Goal: Information Seeking & Learning: Learn about a topic

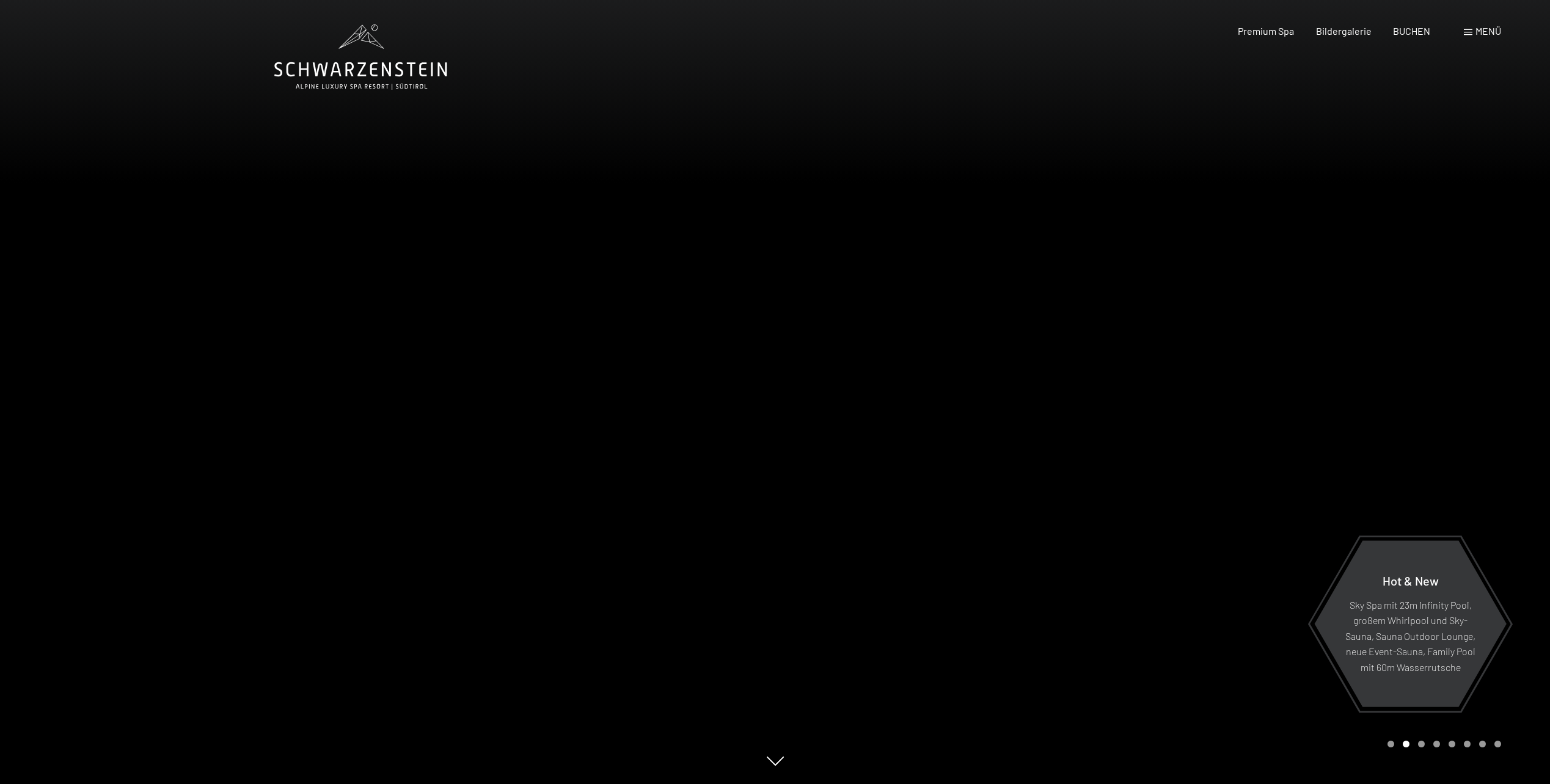
click at [956, 393] on div at bounding box center [1163, 392] width 775 height 784
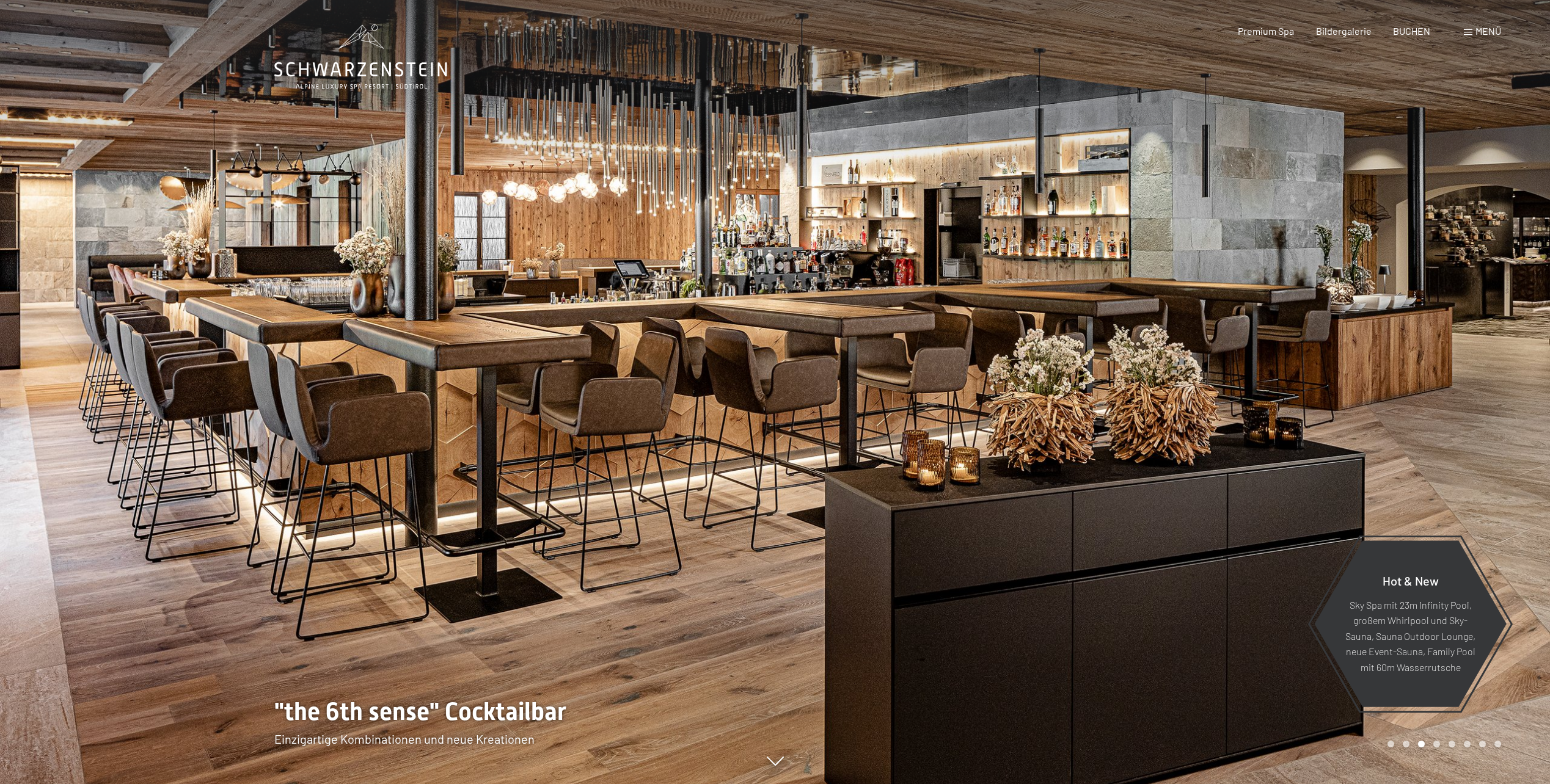
click at [956, 393] on div at bounding box center [1163, 392] width 775 height 784
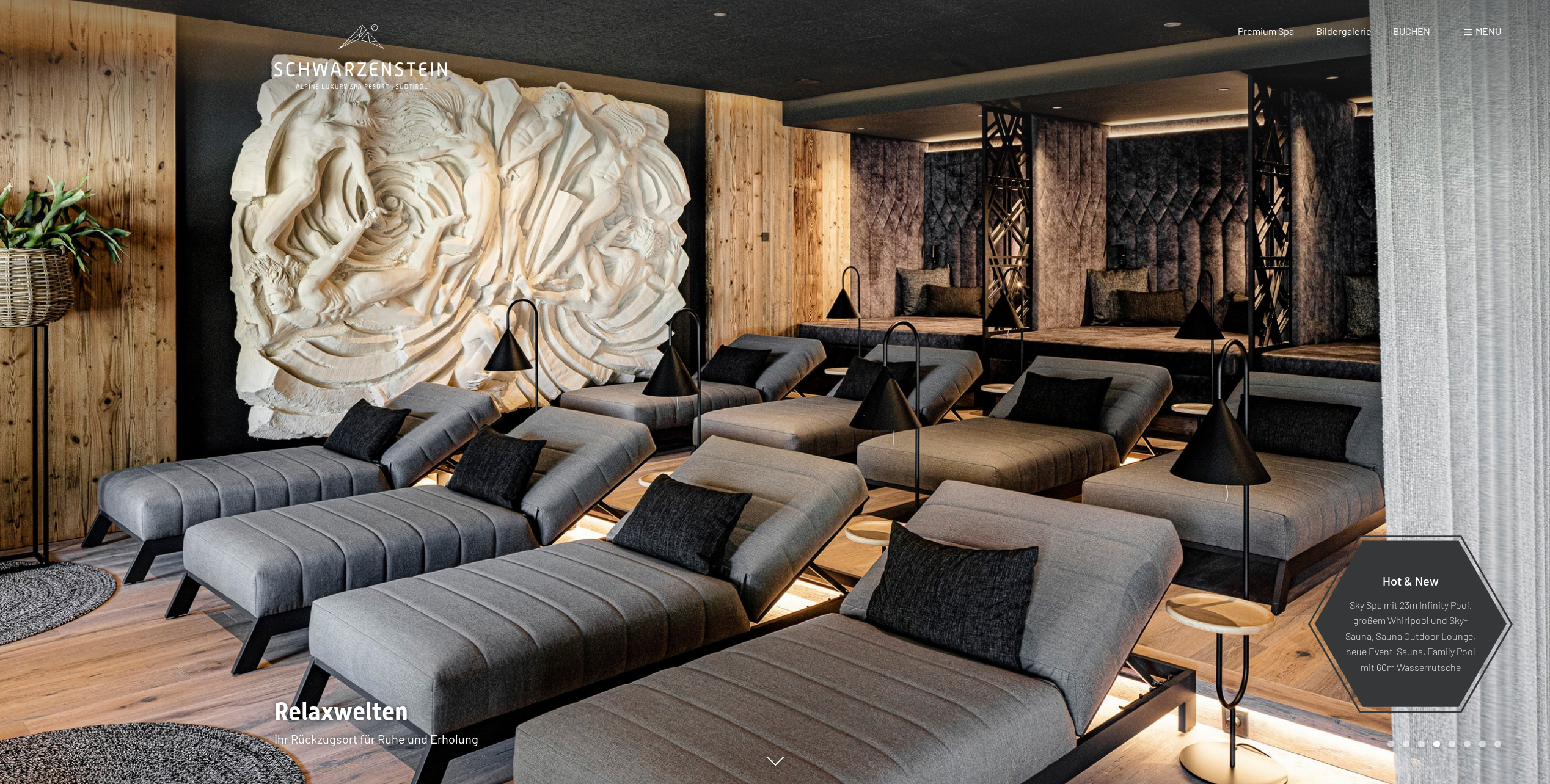
click at [954, 391] on div at bounding box center [1163, 392] width 775 height 784
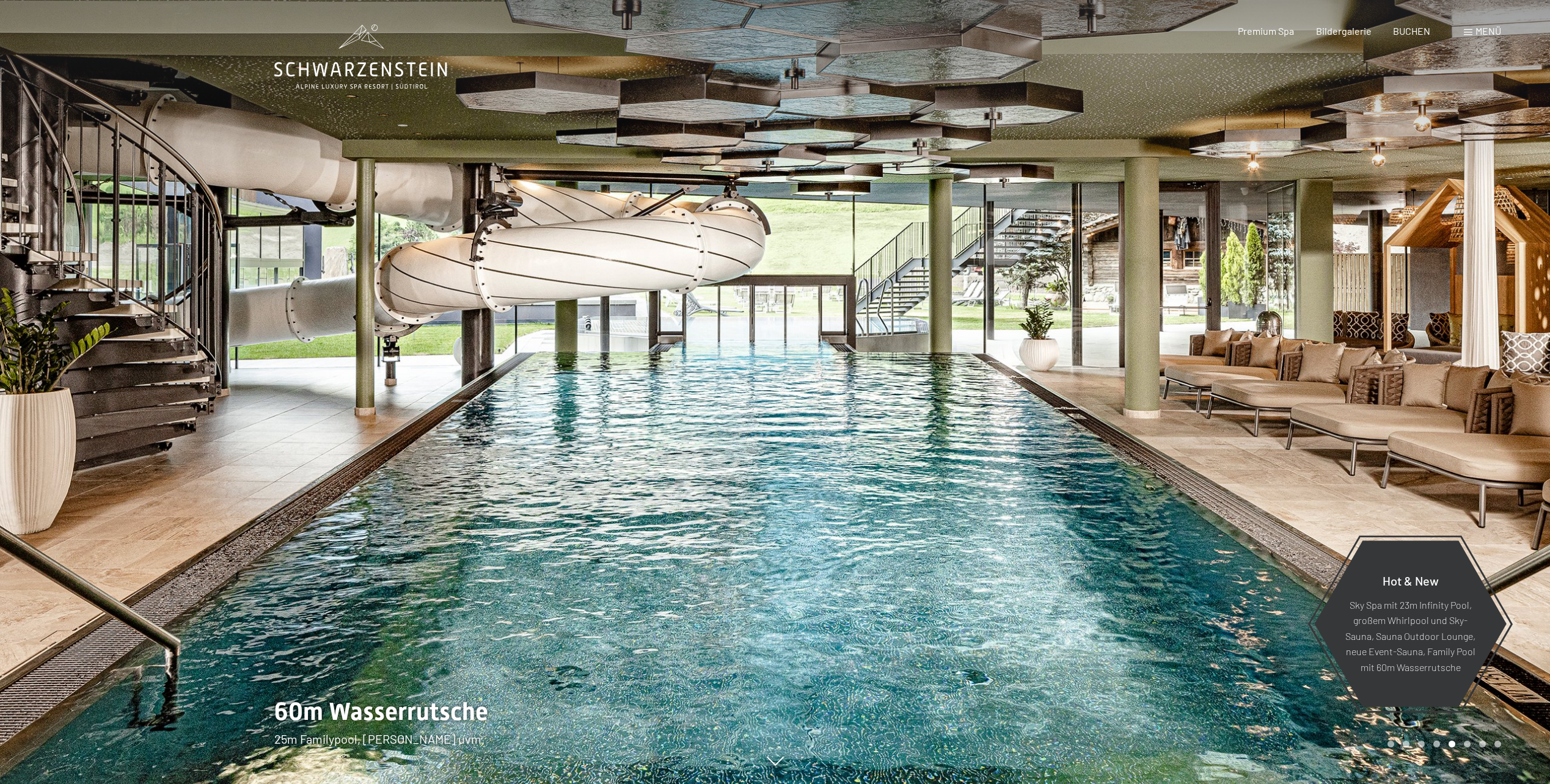
click at [316, 420] on div at bounding box center [388, 392] width 775 height 784
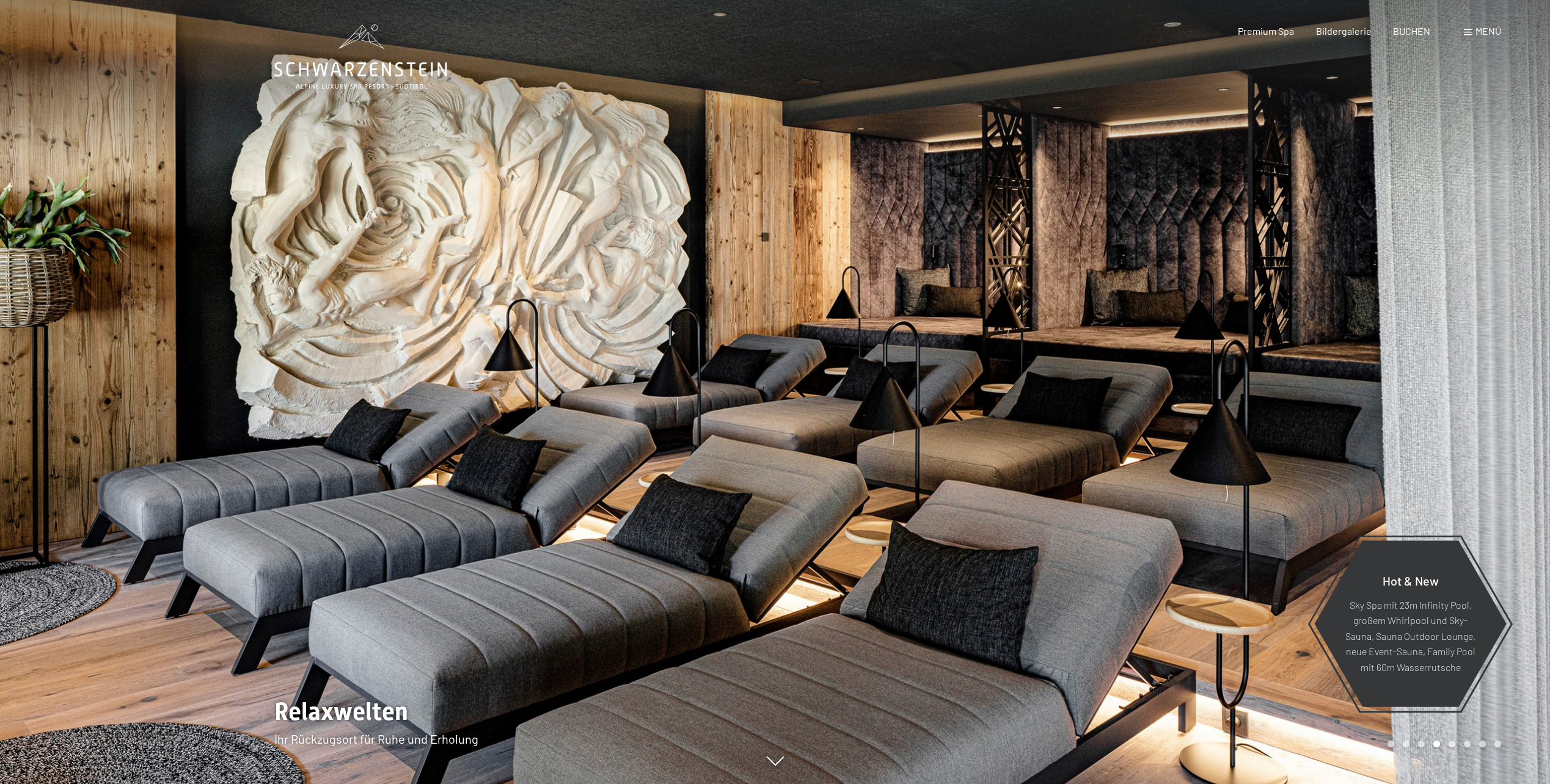
click at [1260, 292] on div at bounding box center [1163, 392] width 775 height 784
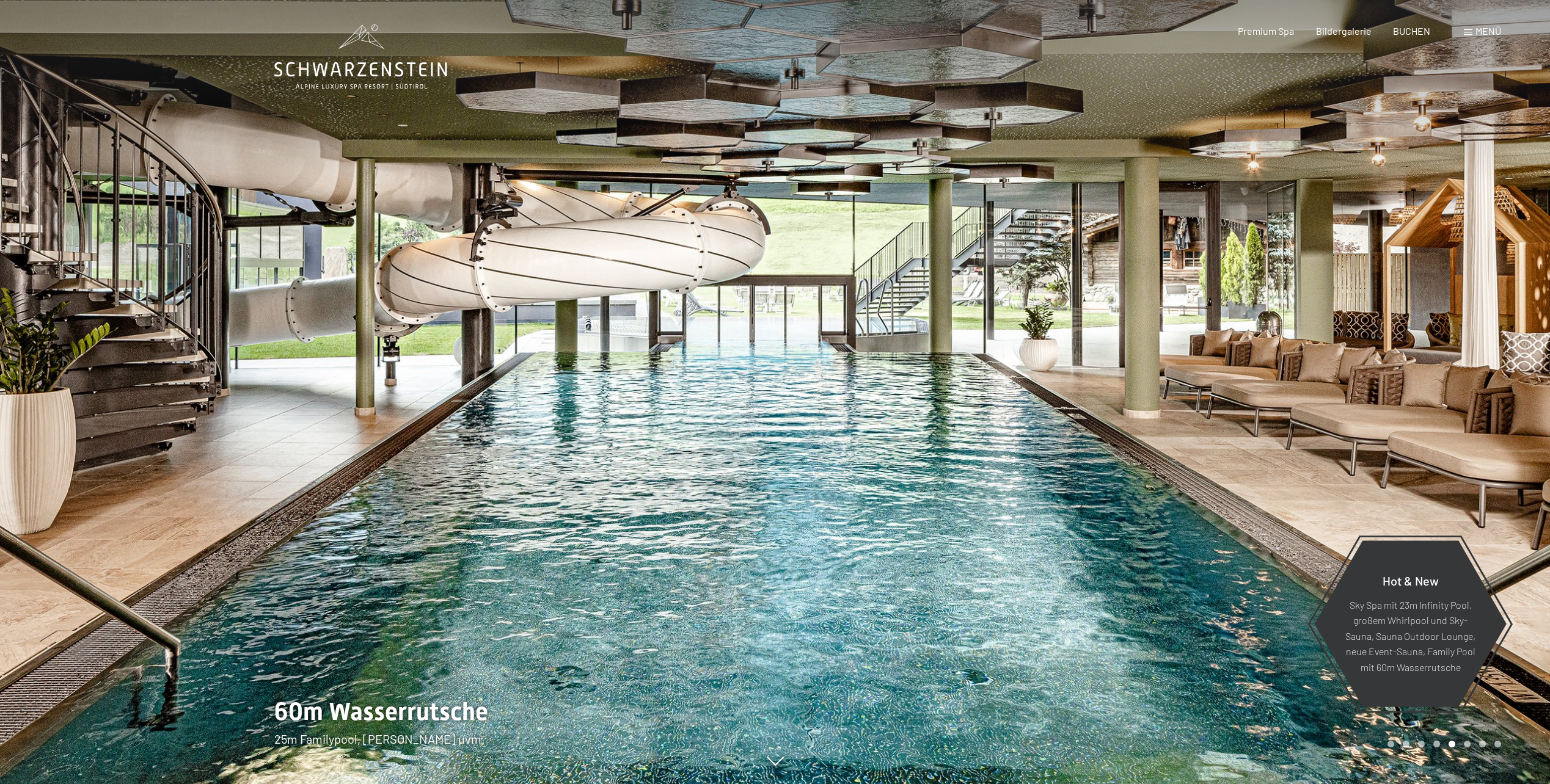
click at [1265, 290] on div at bounding box center [1163, 392] width 775 height 784
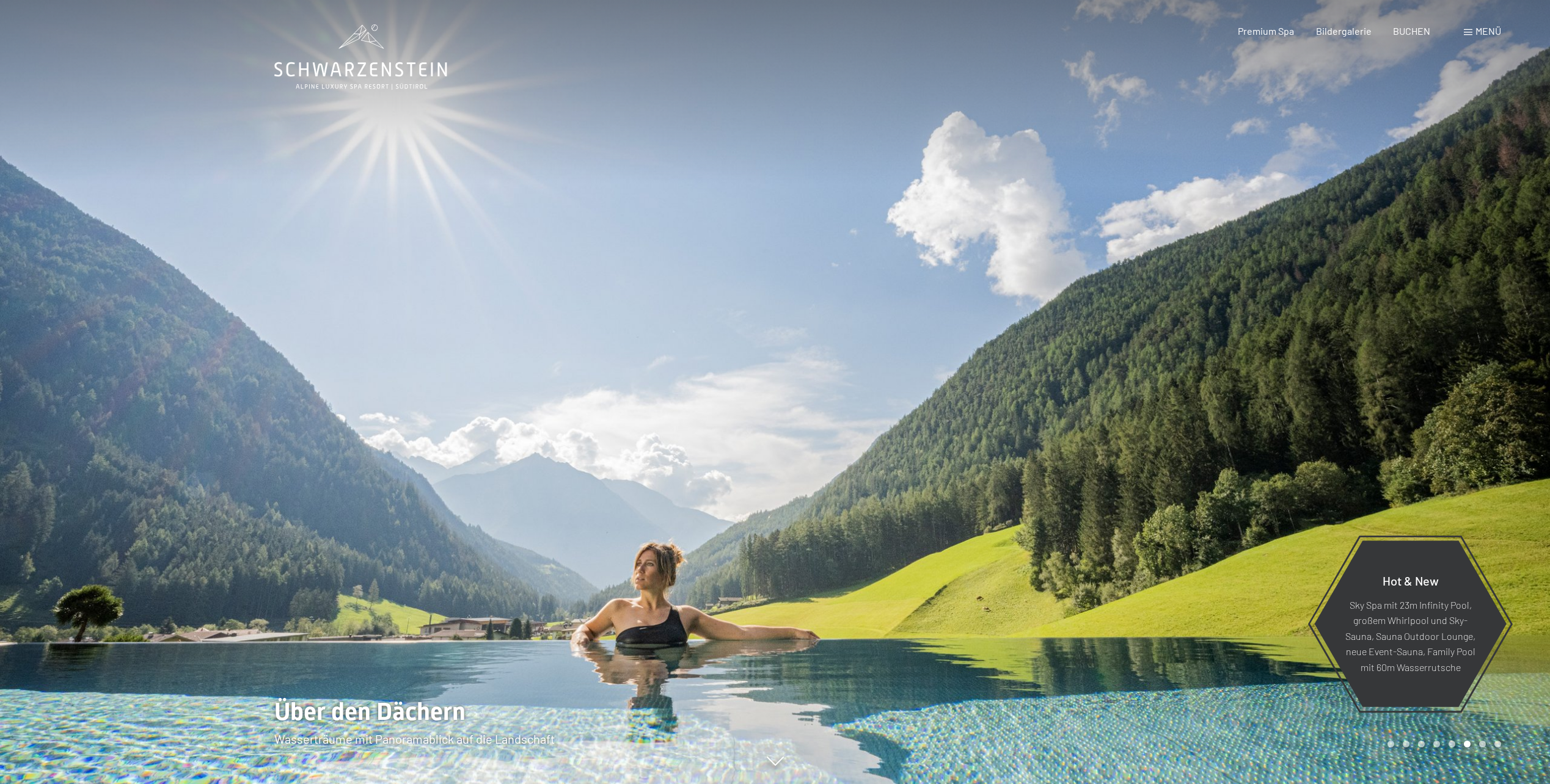
click at [1265, 290] on div at bounding box center [1163, 392] width 775 height 784
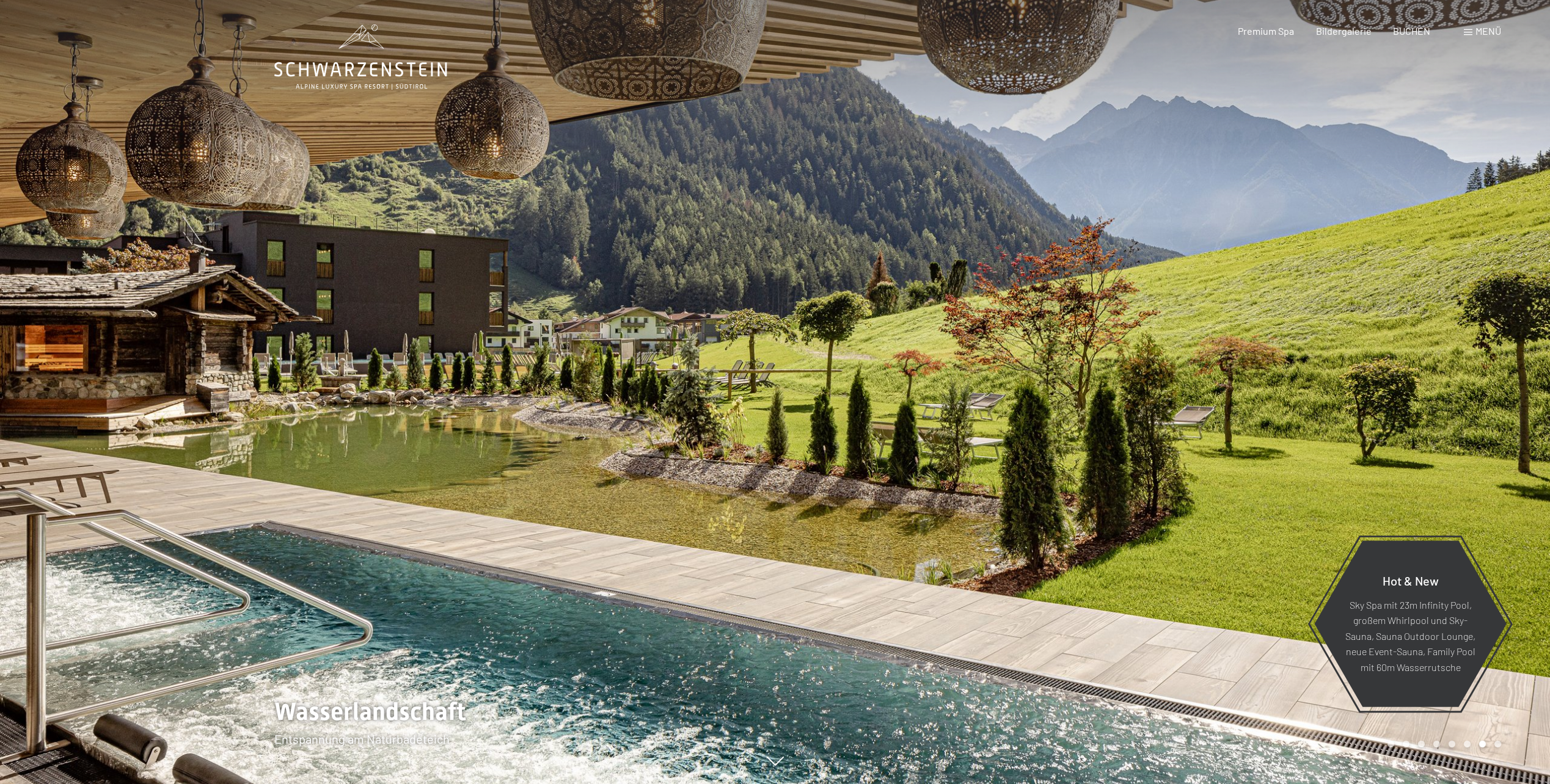
click at [1260, 279] on div at bounding box center [1163, 392] width 775 height 784
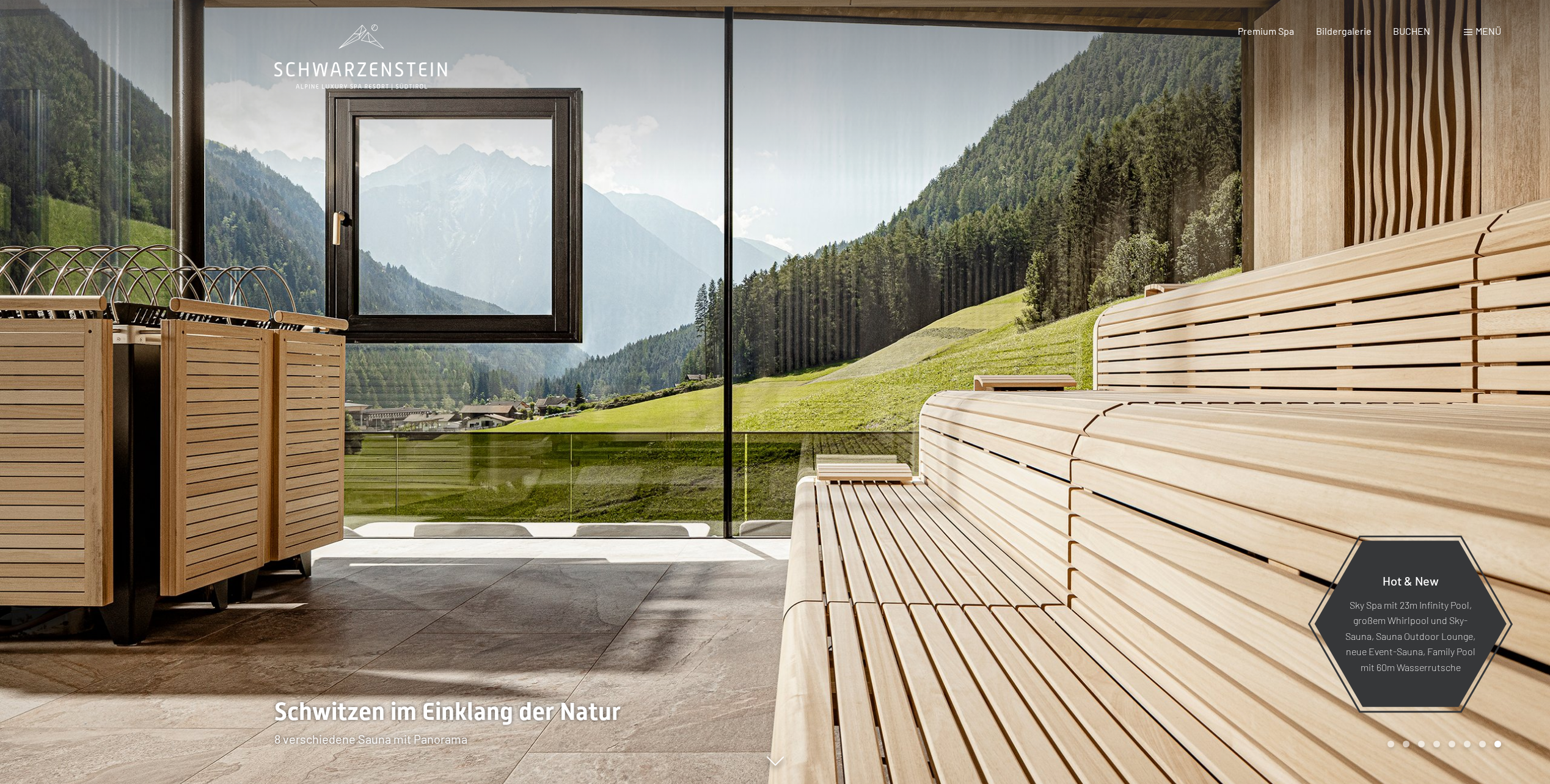
click at [1247, 297] on div at bounding box center [1163, 392] width 775 height 784
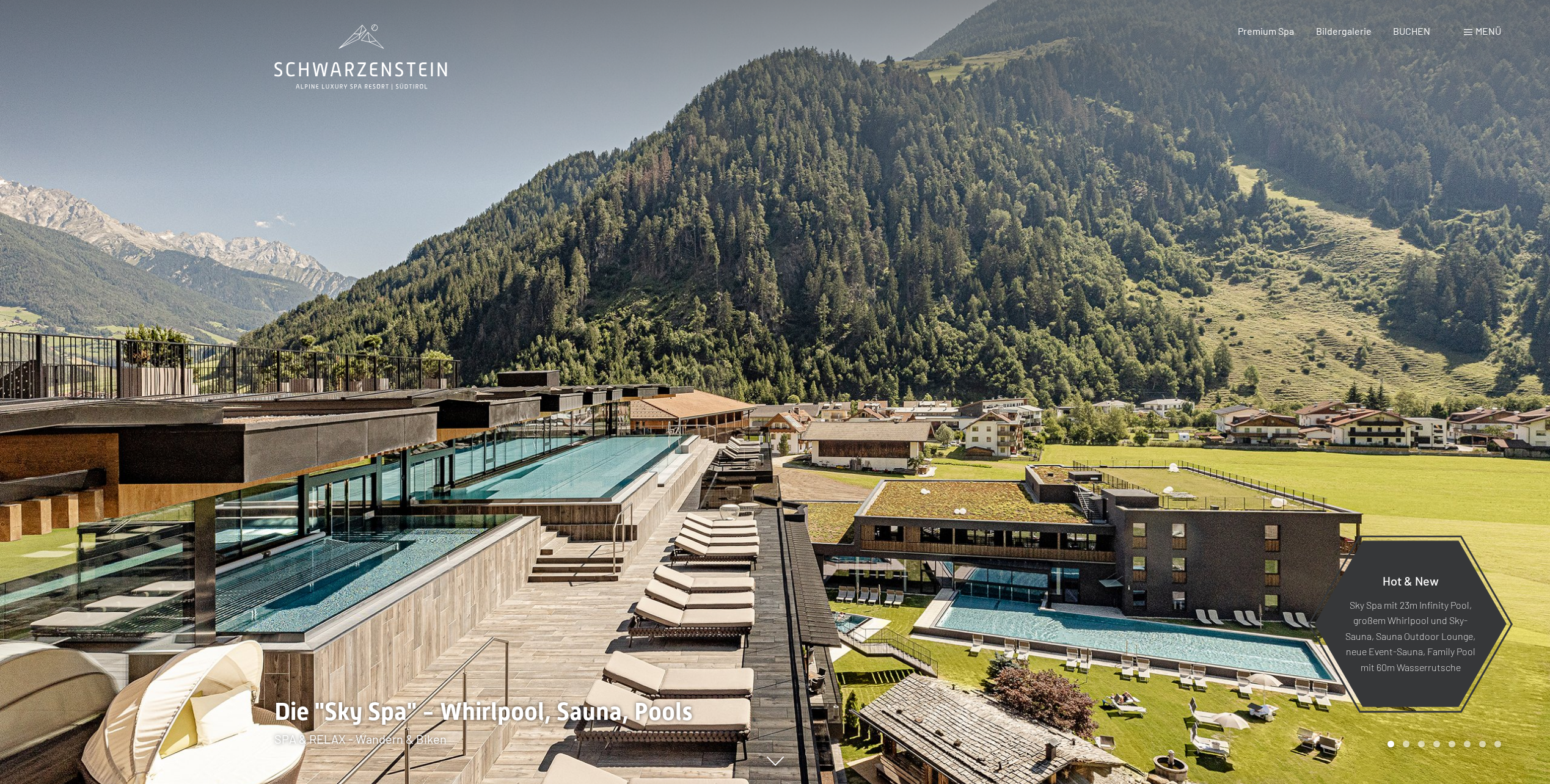
click at [1247, 297] on div at bounding box center [1163, 392] width 775 height 784
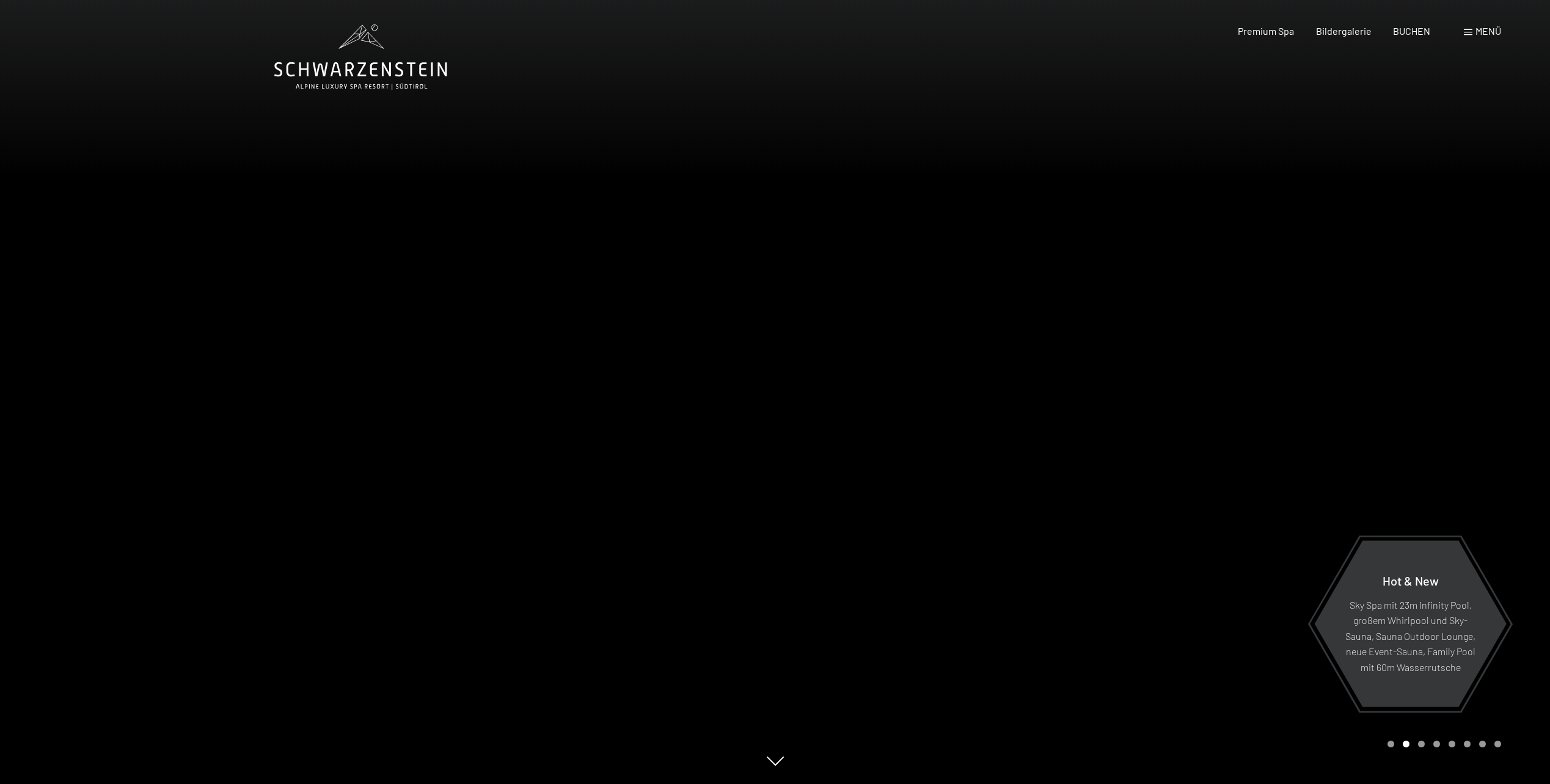
click at [1247, 297] on div at bounding box center [1163, 392] width 775 height 784
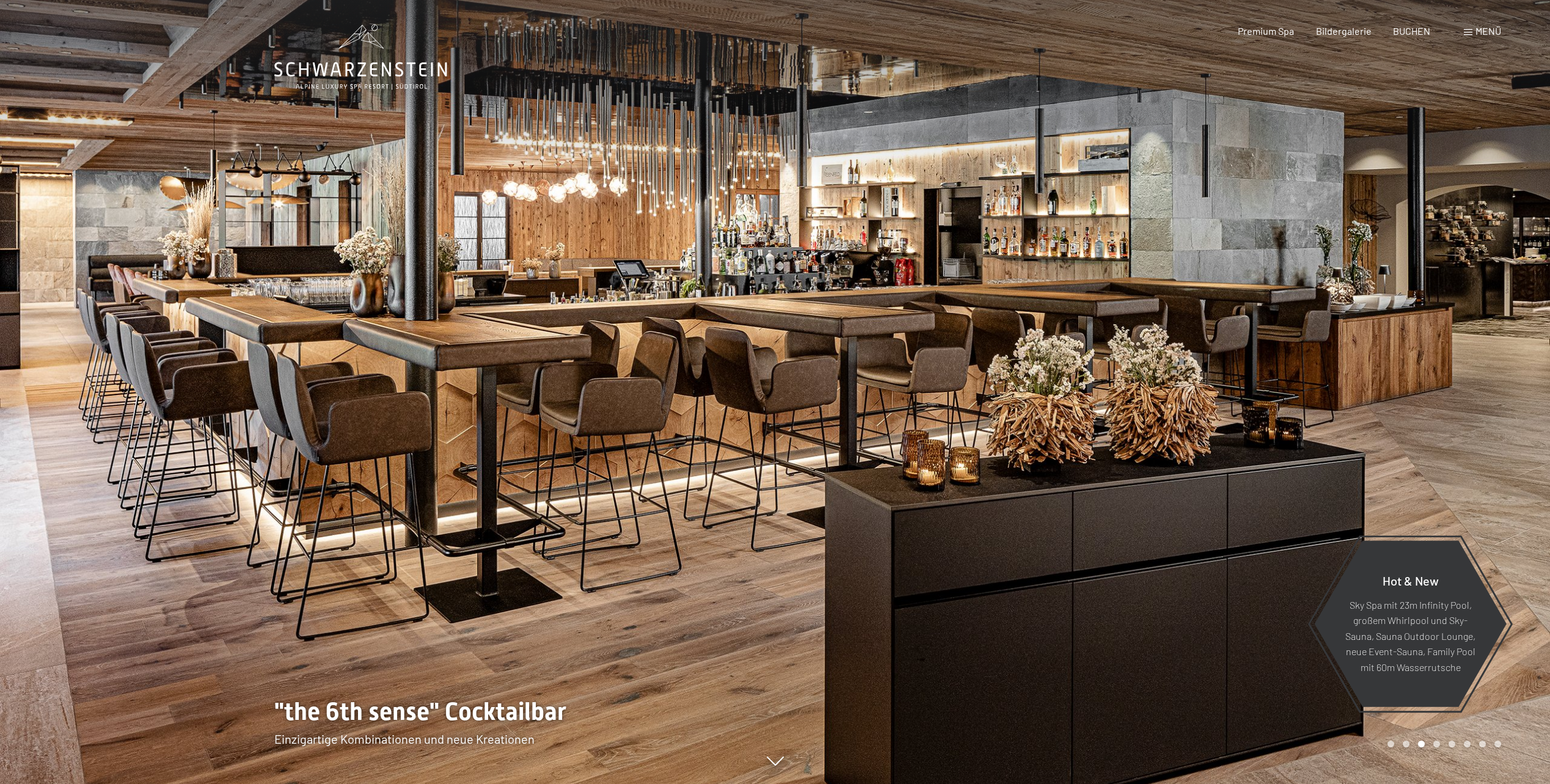
click at [1247, 297] on div at bounding box center [1163, 392] width 775 height 784
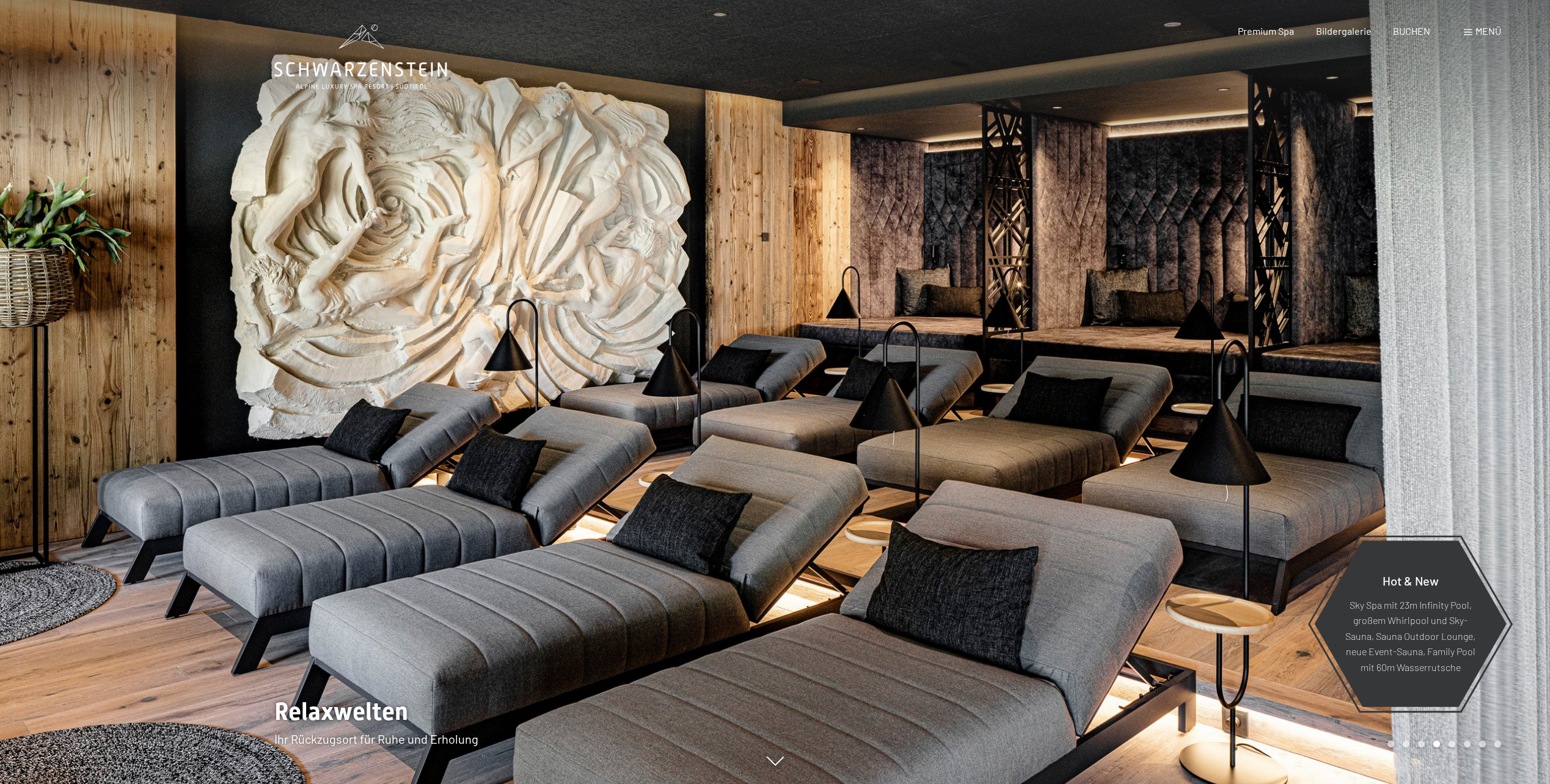
click at [1247, 297] on div at bounding box center [1163, 392] width 775 height 784
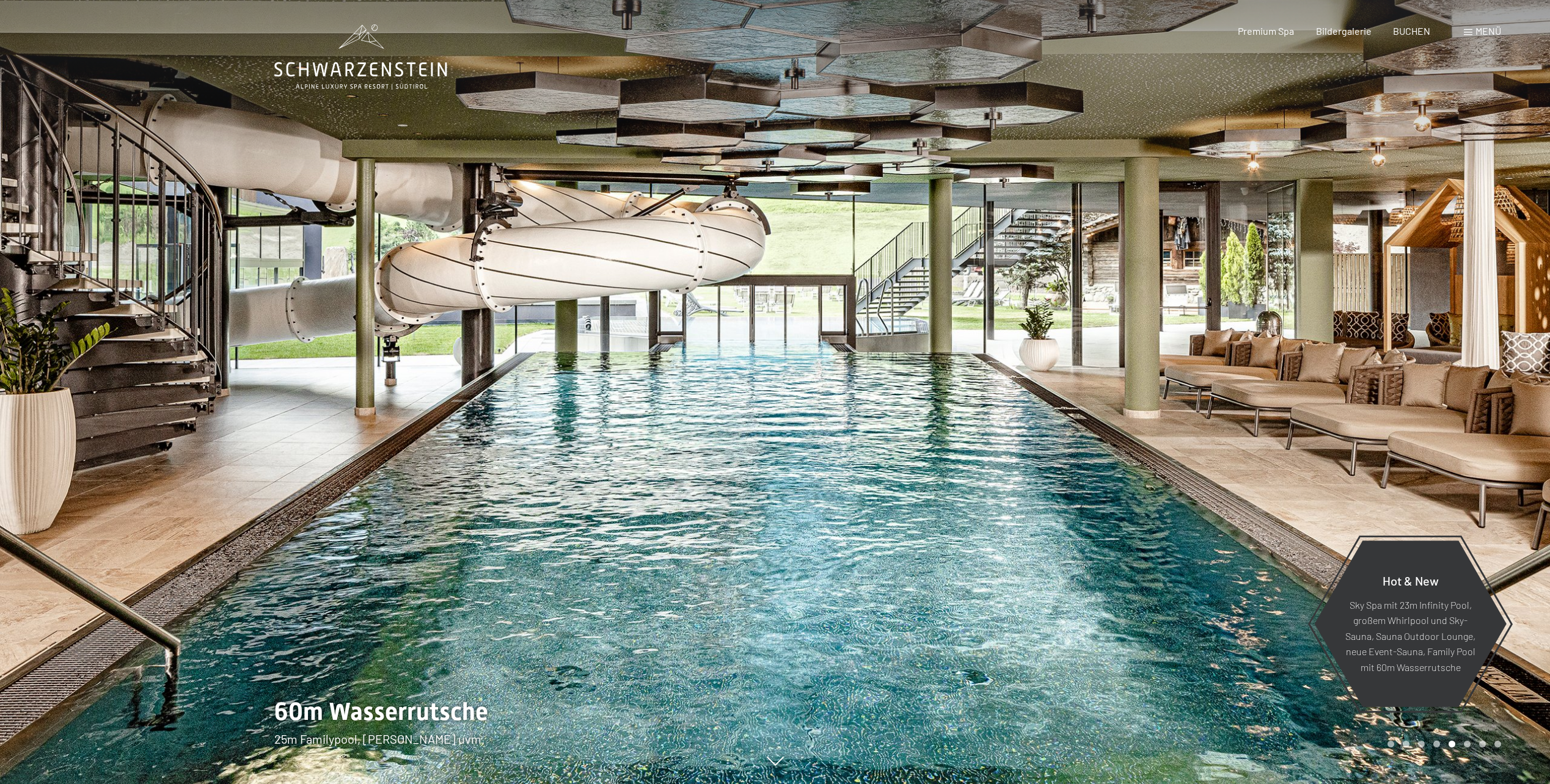
click at [1247, 297] on div at bounding box center [1163, 392] width 775 height 784
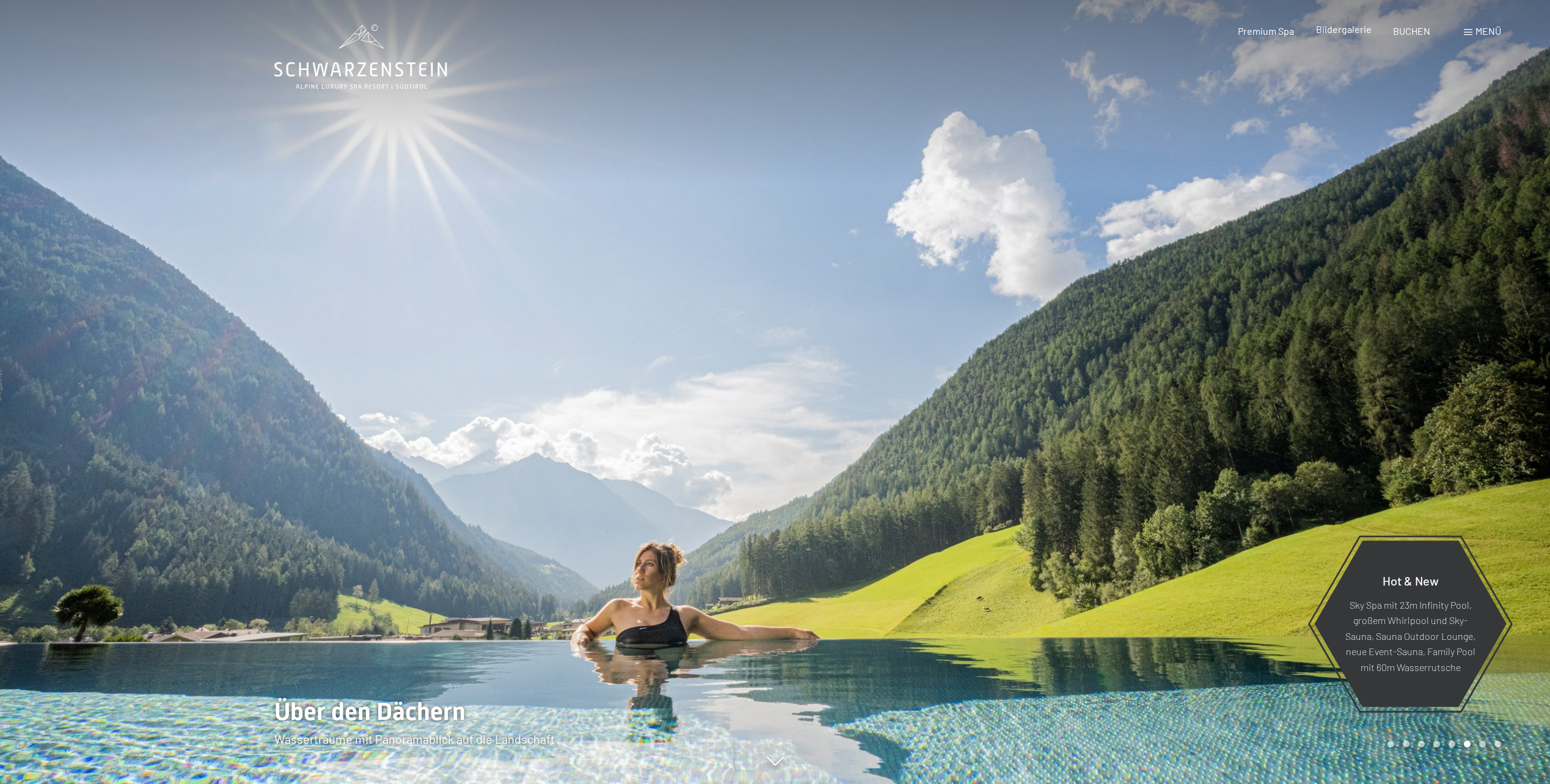
click at [1345, 34] on span "Bildergalerie" at bounding box center [1344, 29] width 56 height 12
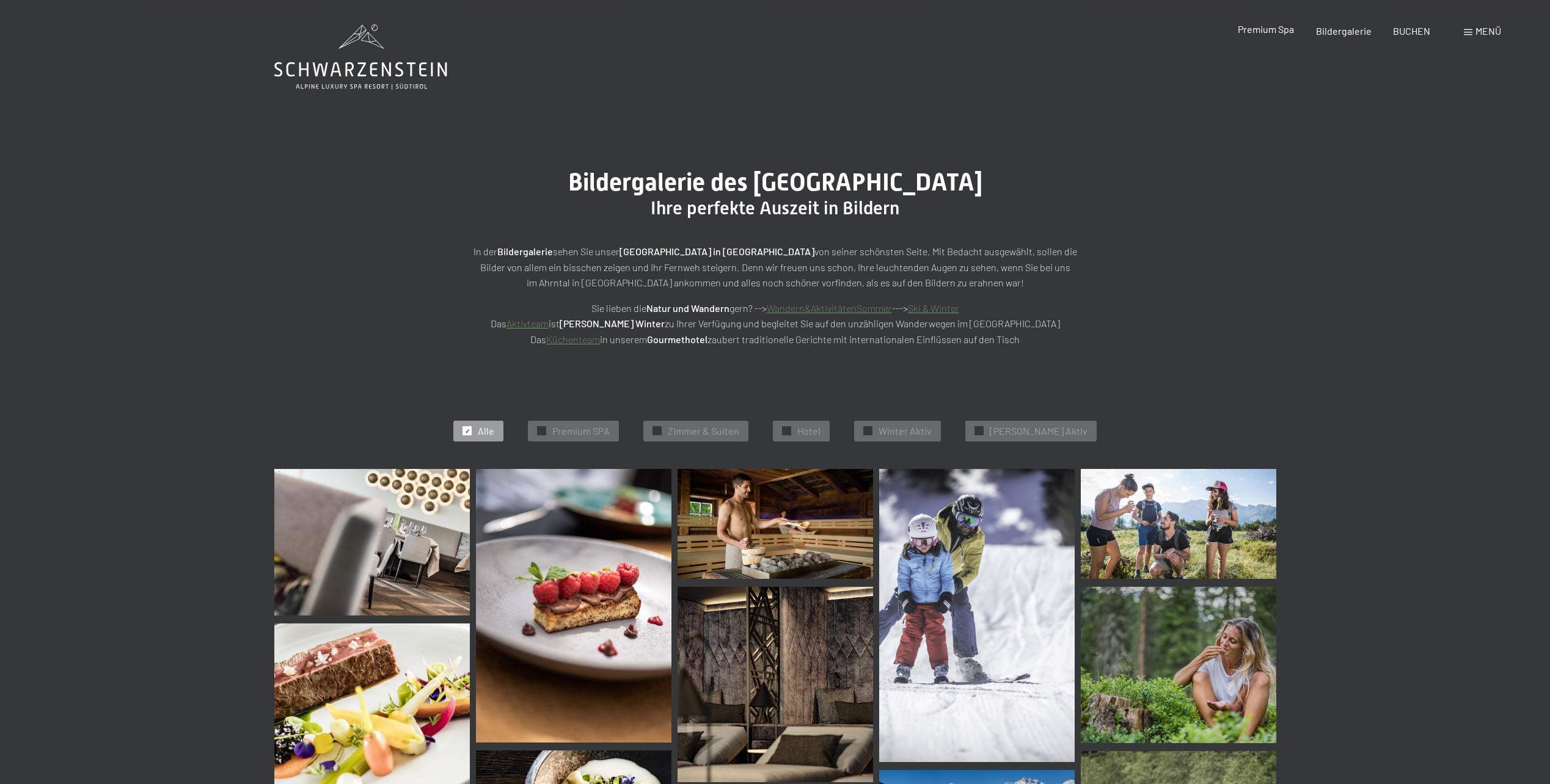
click at [1291, 36] on div "Premium Spa" at bounding box center [1266, 29] width 56 height 14
click at [1259, 29] on span "Premium Spa" at bounding box center [1266, 29] width 56 height 12
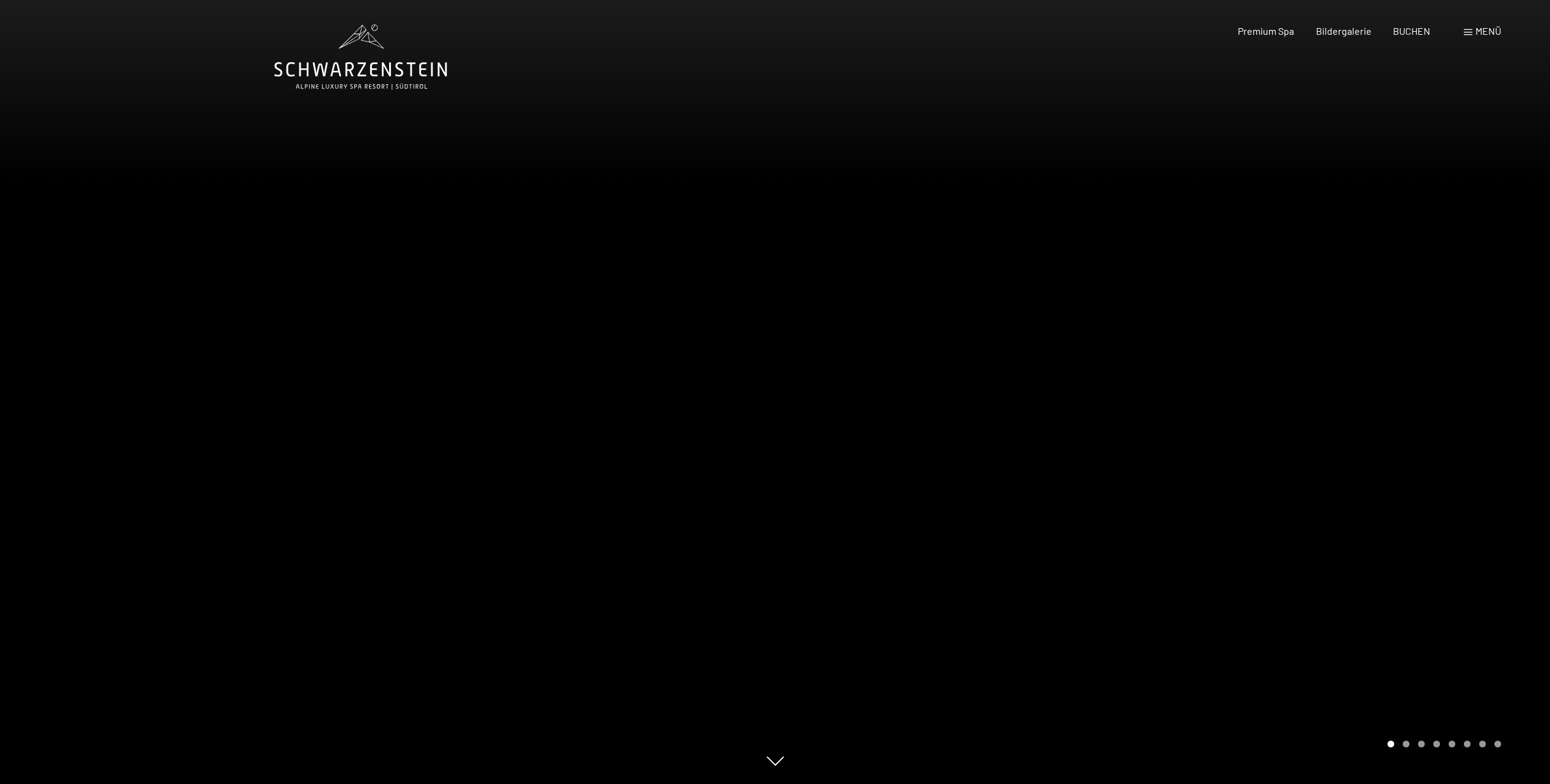
click at [1319, 375] on div at bounding box center [1163, 392] width 775 height 784
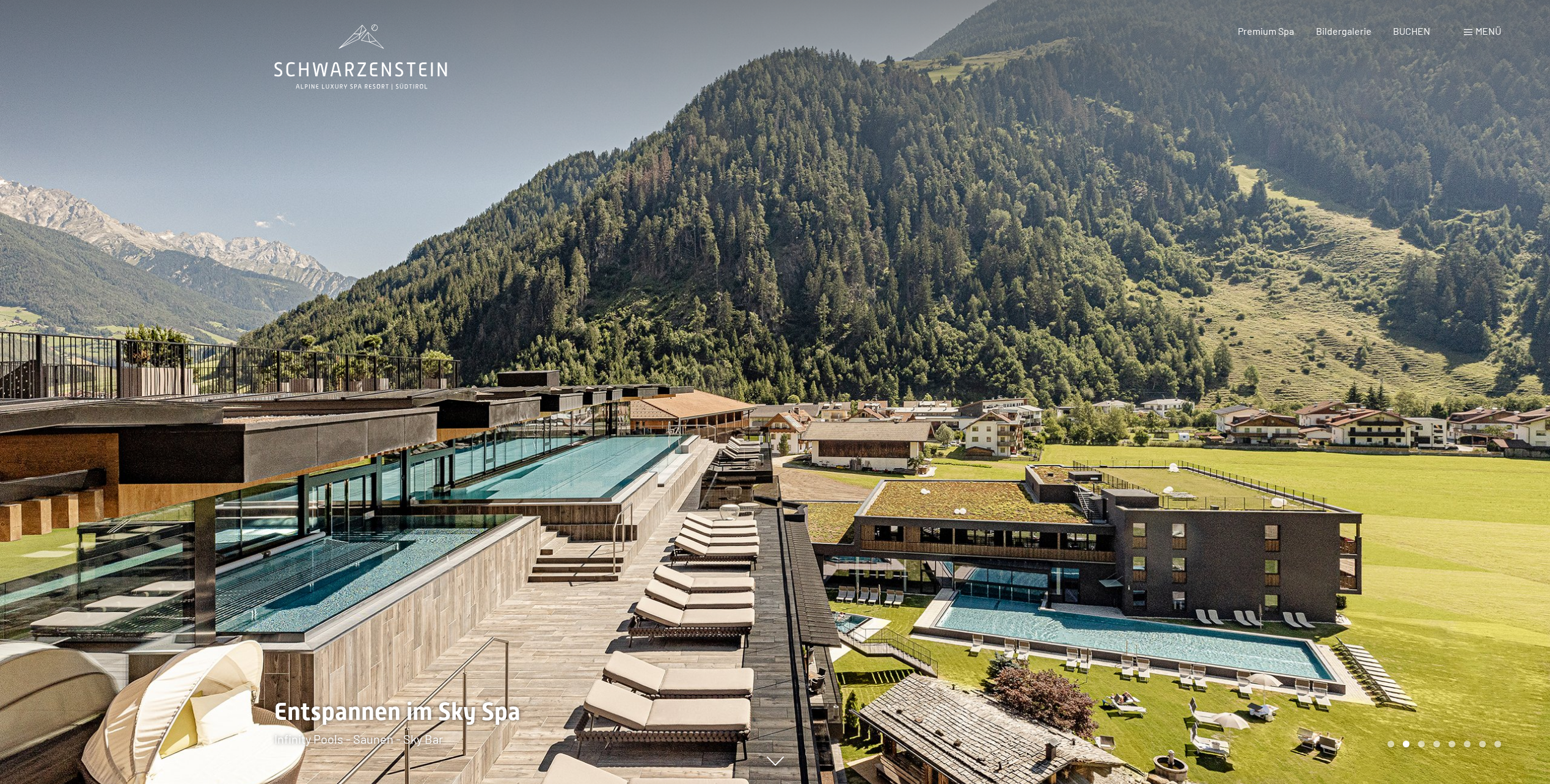
click at [1319, 375] on div at bounding box center [1163, 392] width 775 height 784
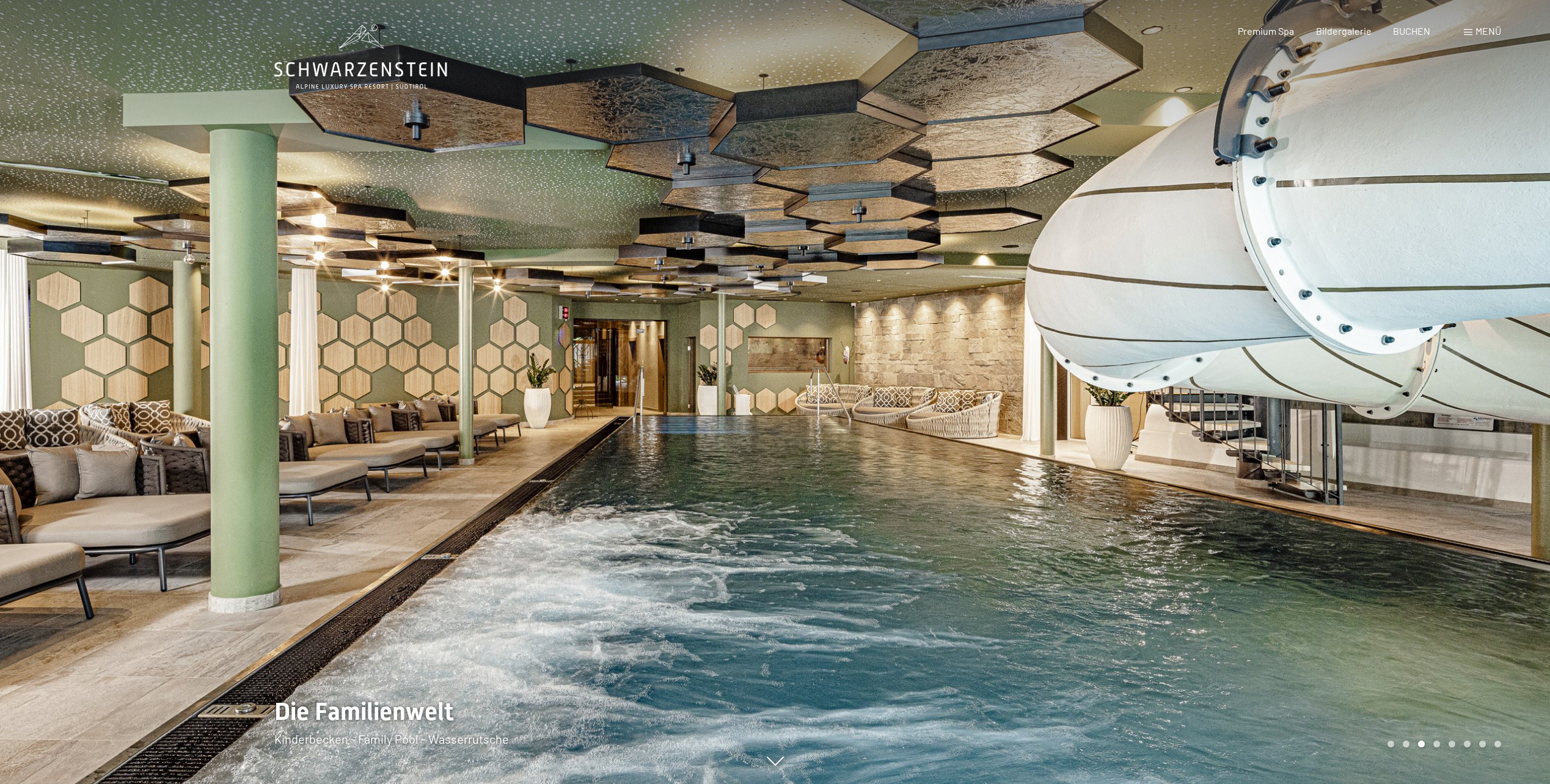
click at [1319, 375] on div at bounding box center [1163, 392] width 775 height 784
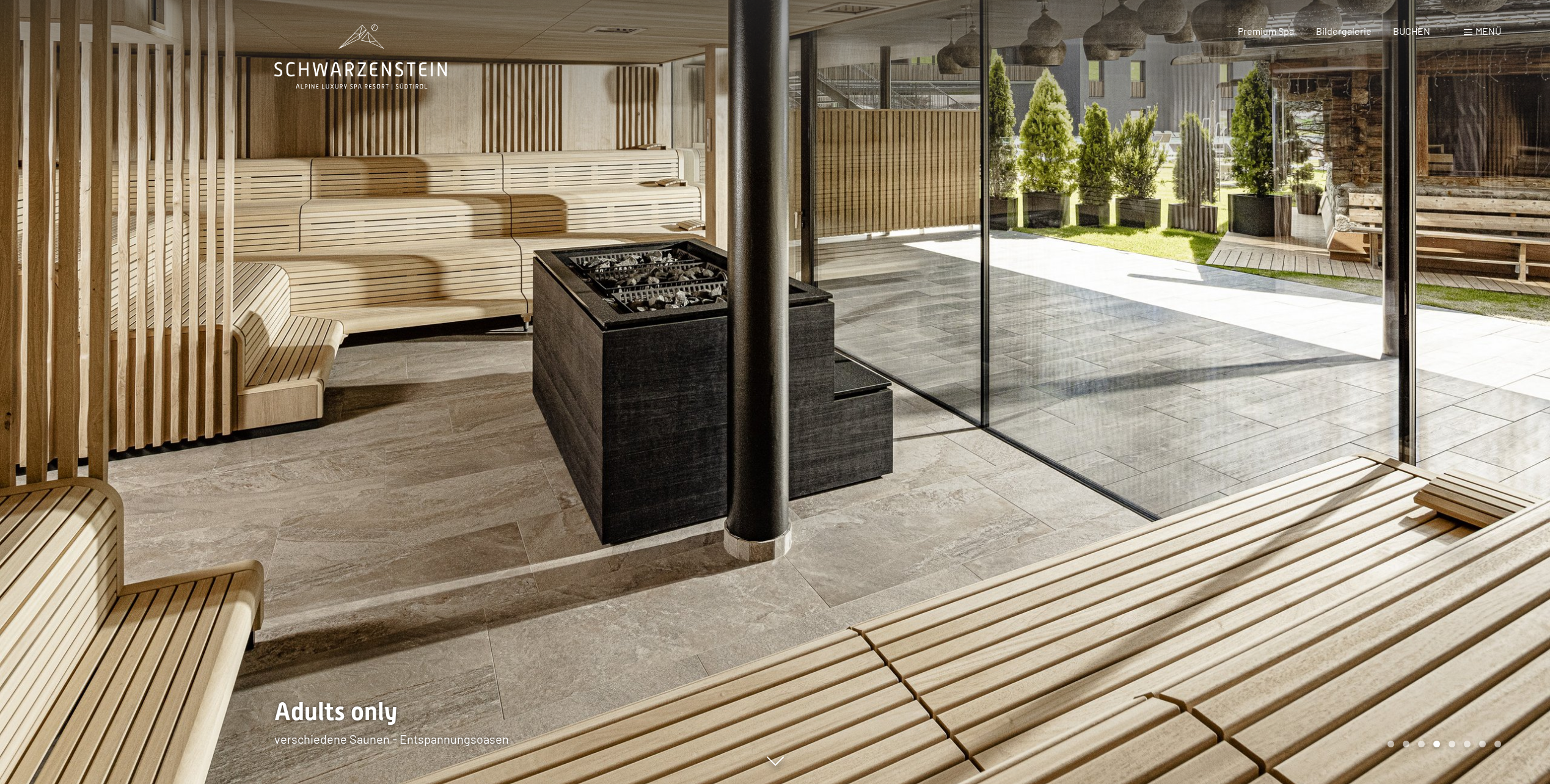
click at [1319, 375] on div at bounding box center [1163, 392] width 775 height 784
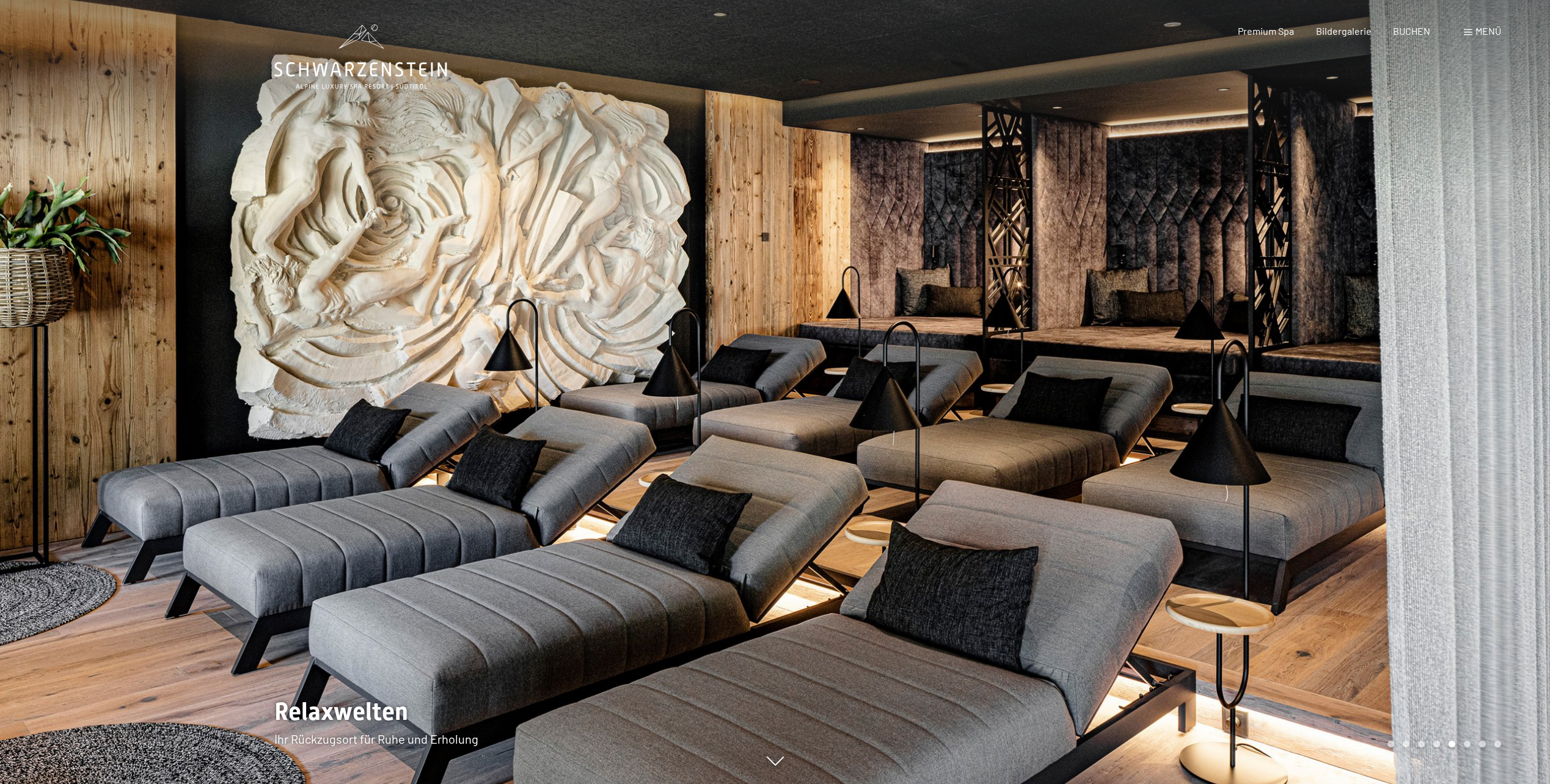
click at [1319, 375] on div at bounding box center [1163, 392] width 775 height 784
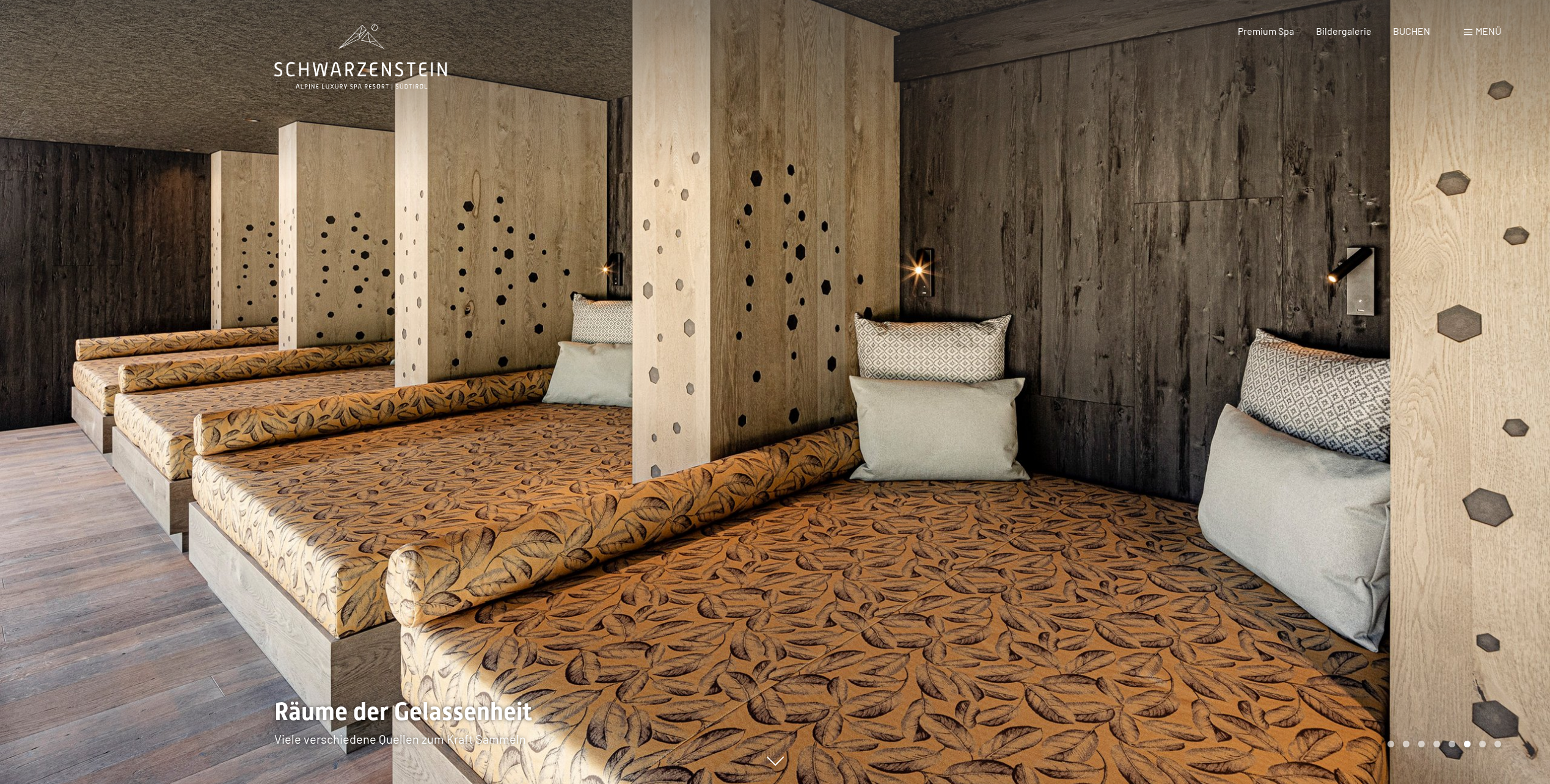
click at [1319, 375] on div at bounding box center [1163, 392] width 775 height 784
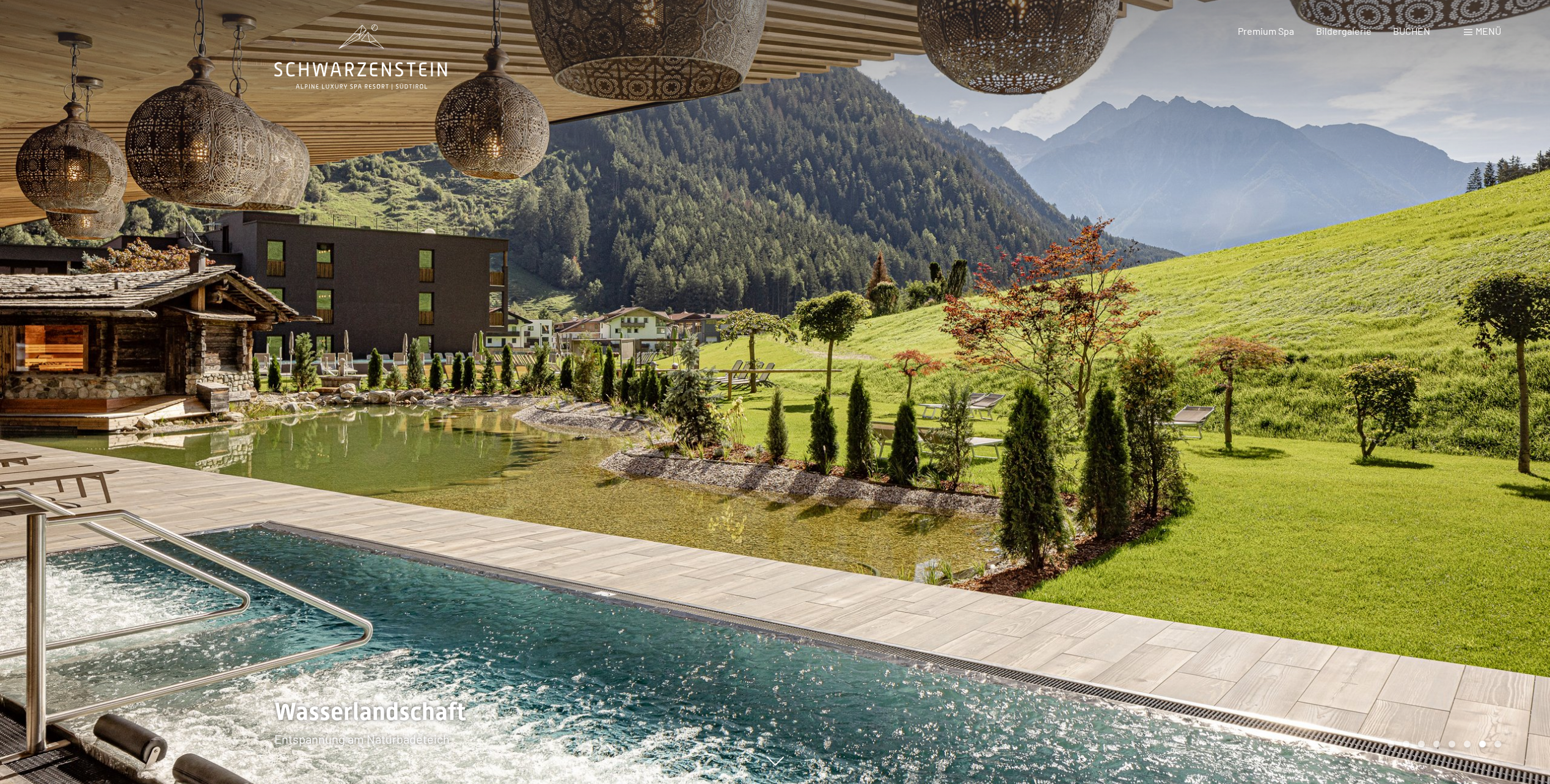
click at [1319, 375] on div at bounding box center [1163, 392] width 775 height 784
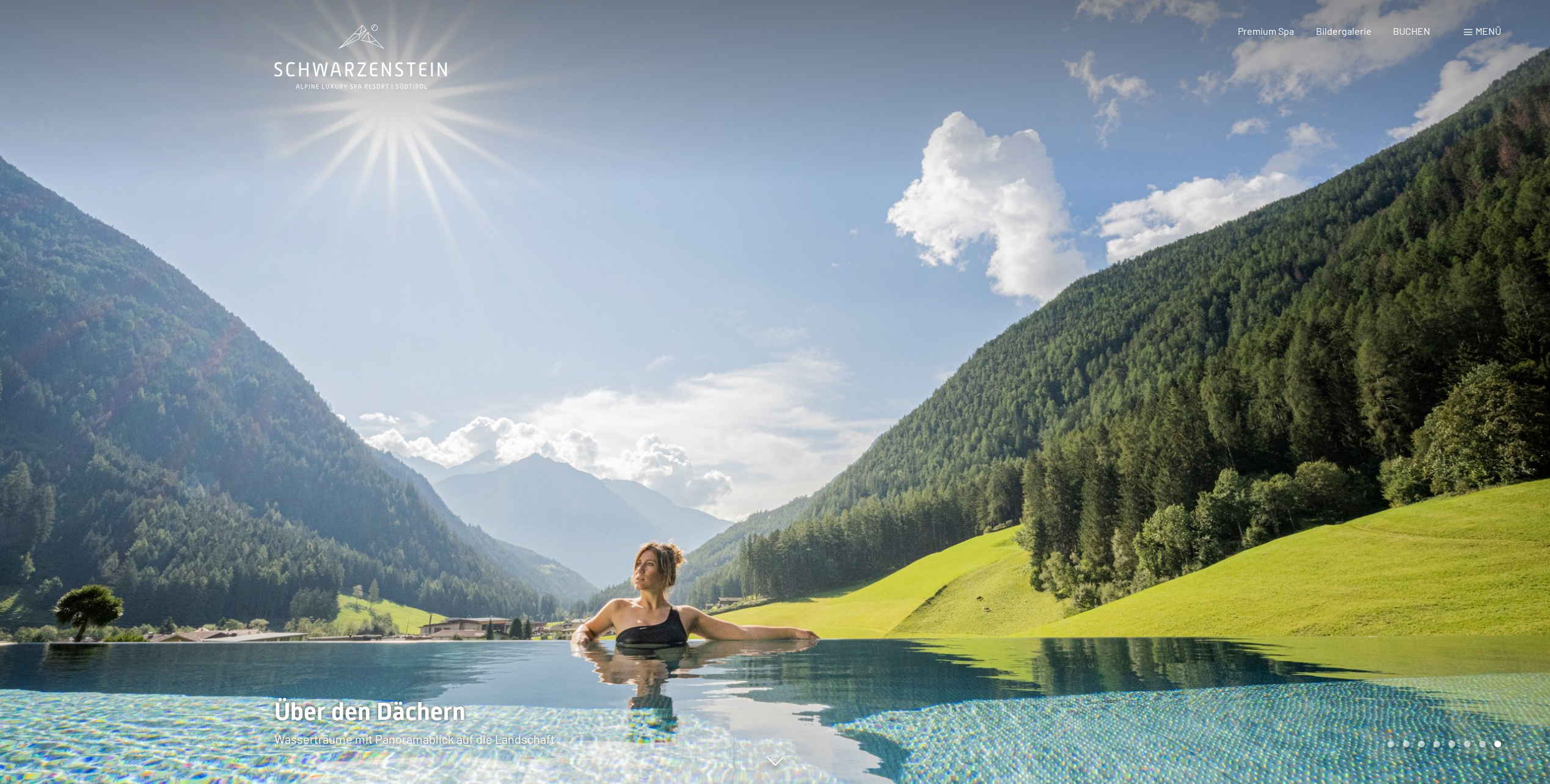
click at [1319, 375] on div at bounding box center [1163, 392] width 775 height 784
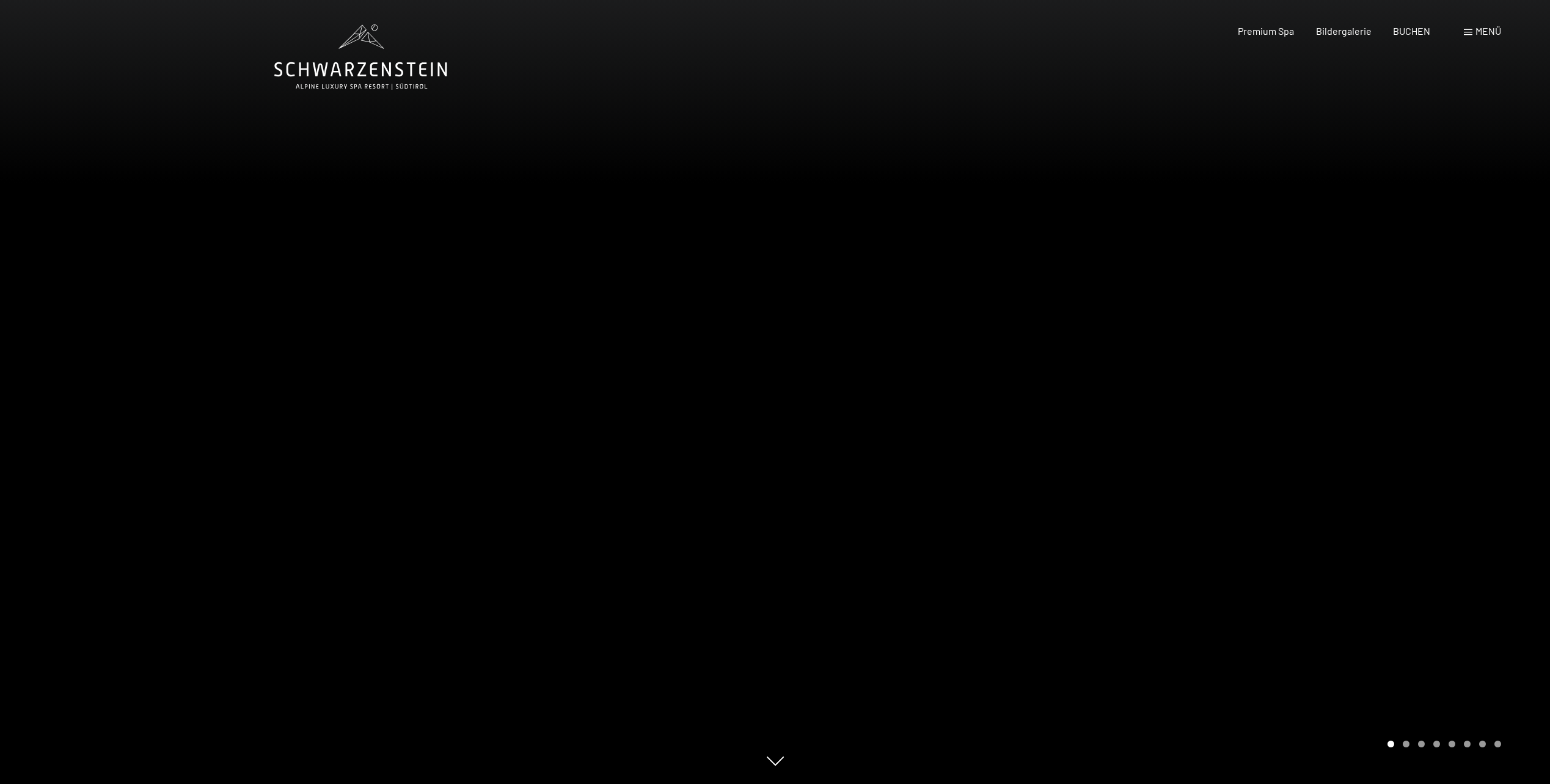
click at [1319, 375] on div at bounding box center [1163, 392] width 775 height 784
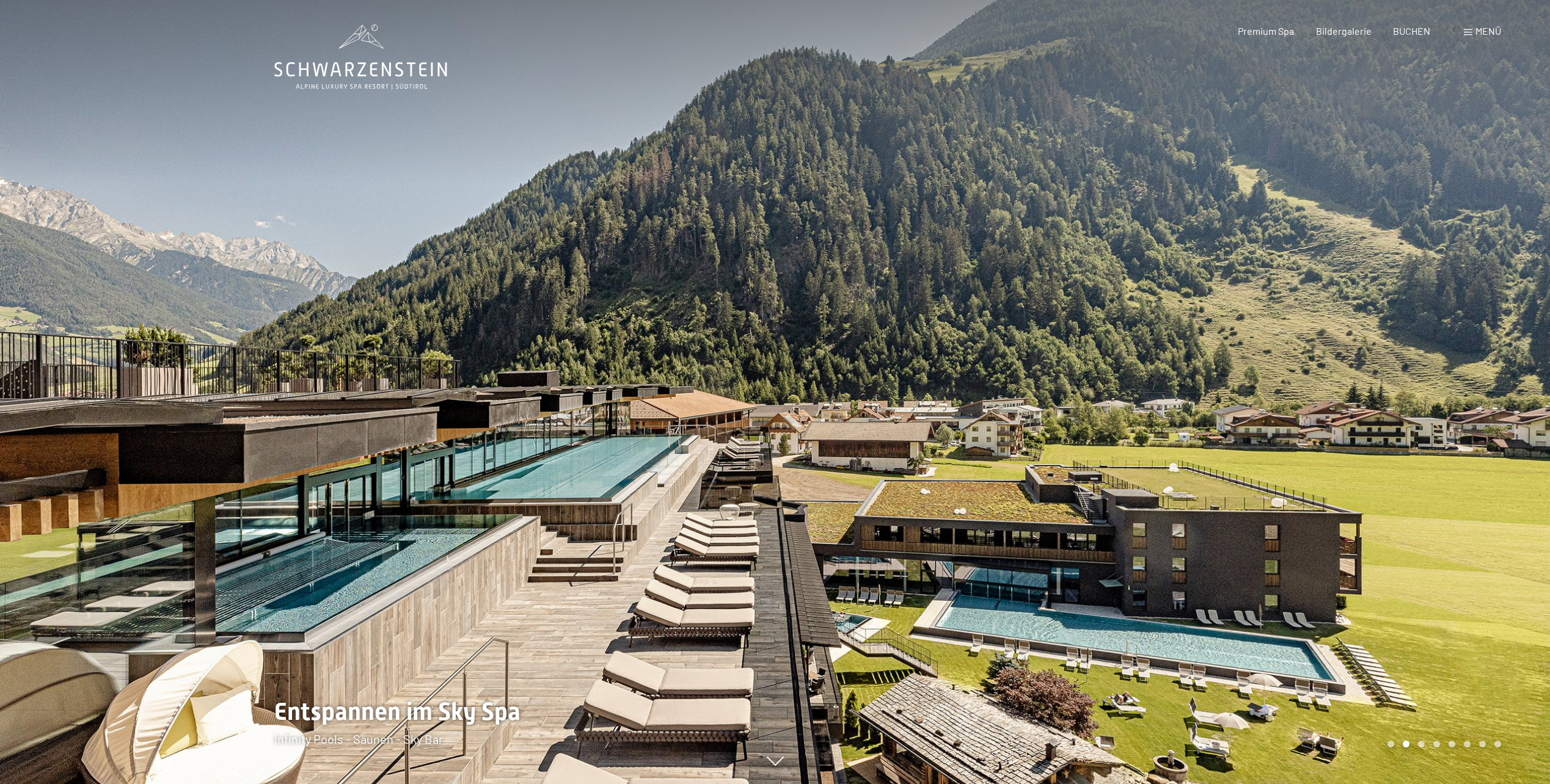
click at [1319, 375] on div at bounding box center [1163, 392] width 775 height 784
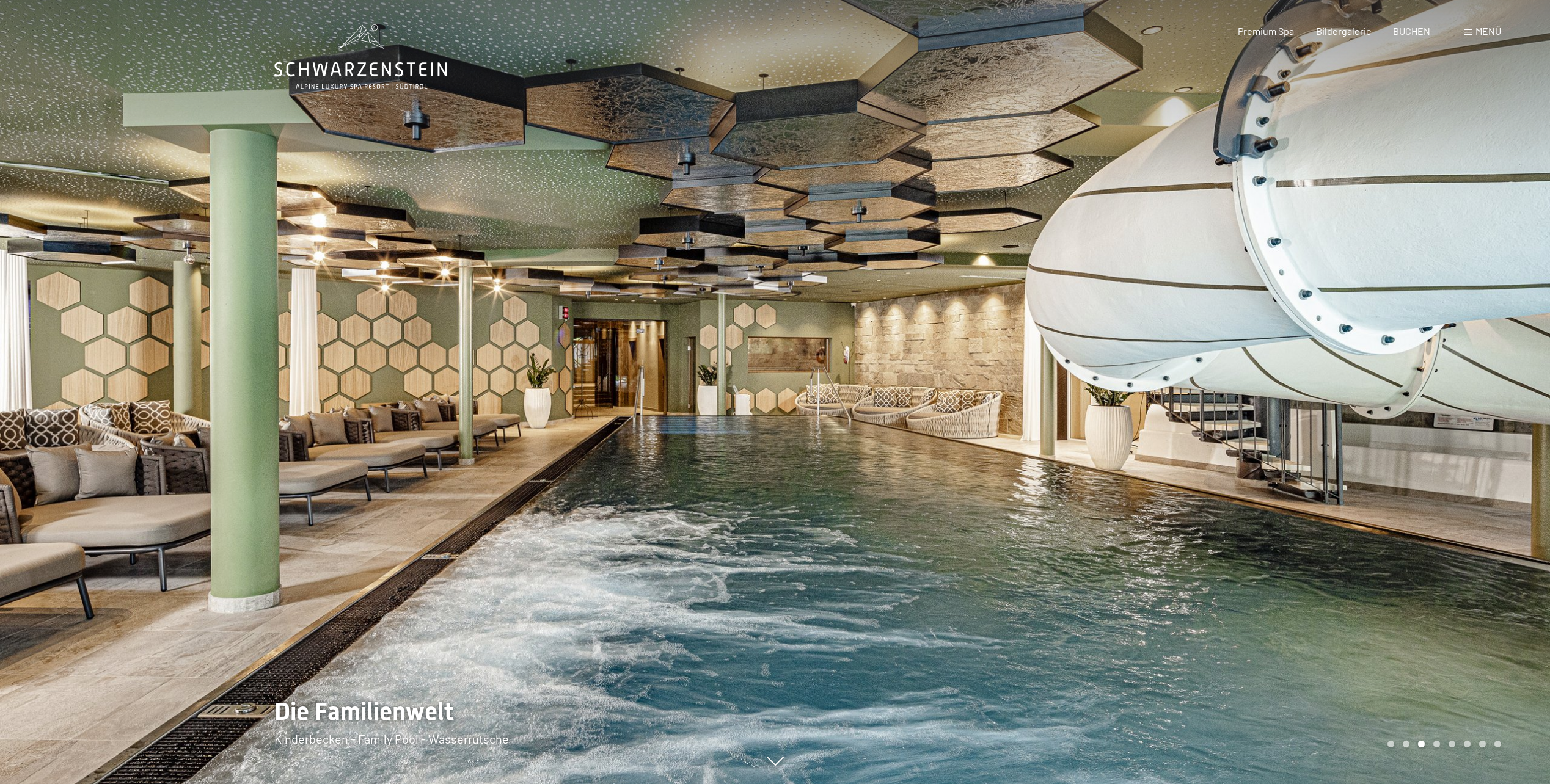
click at [1319, 375] on div at bounding box center [1163, 392] width 775 height 784
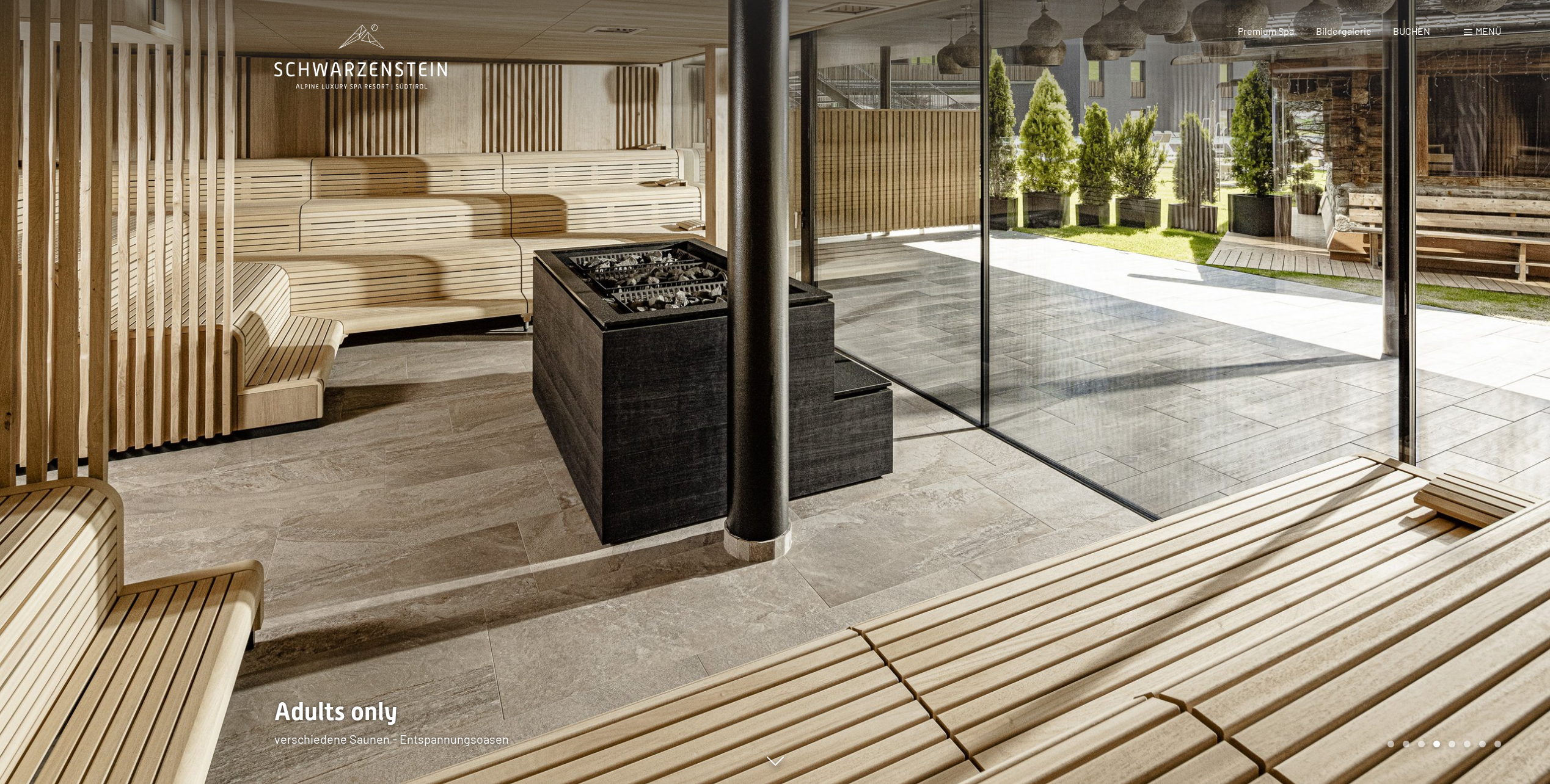
click at [1319, 375] on div at bounding box center [1163, 392] width 775 height 784
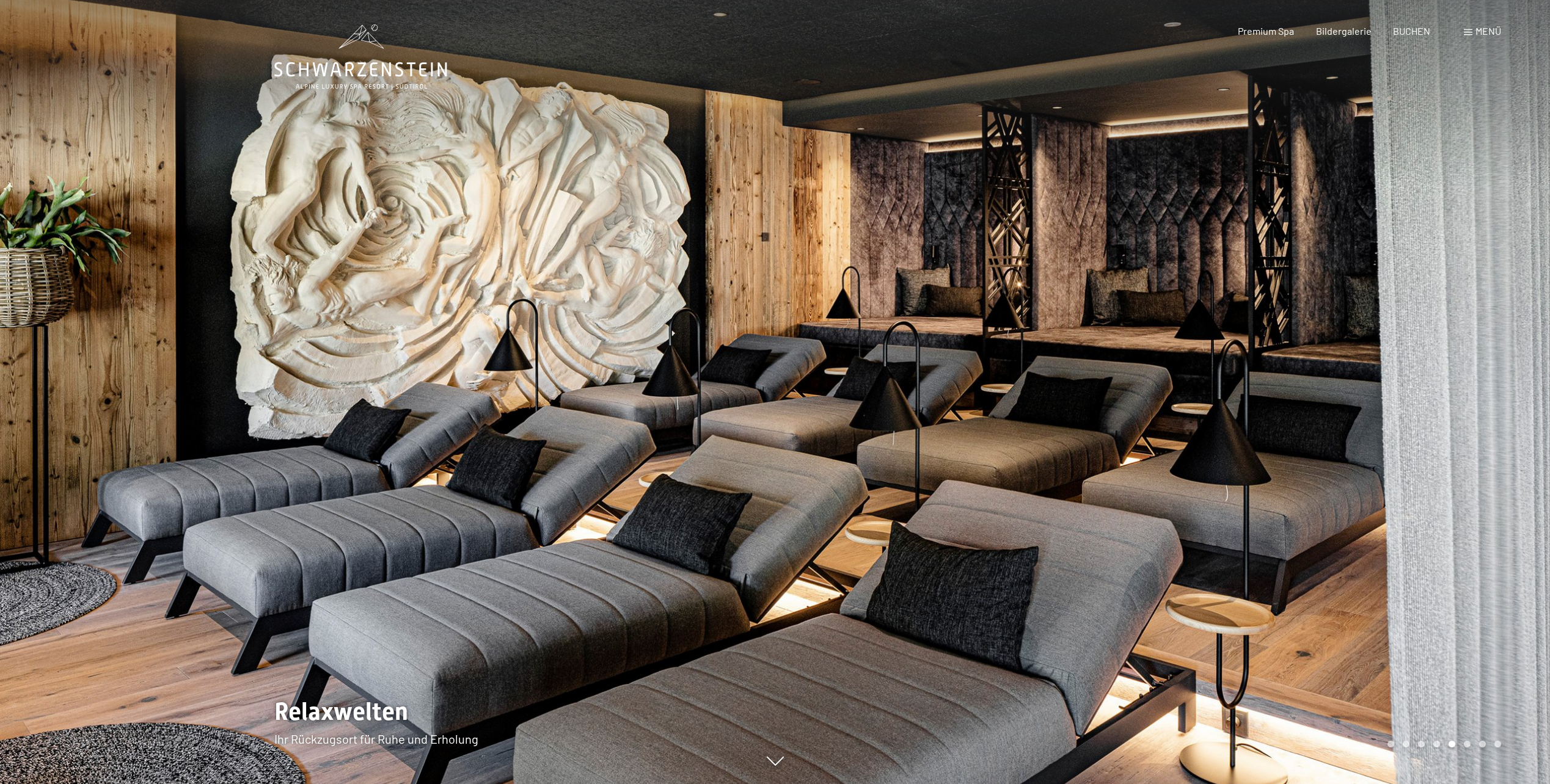
click at [1319, 375] on div at bounding box center [1163, 392] width 775 height 784
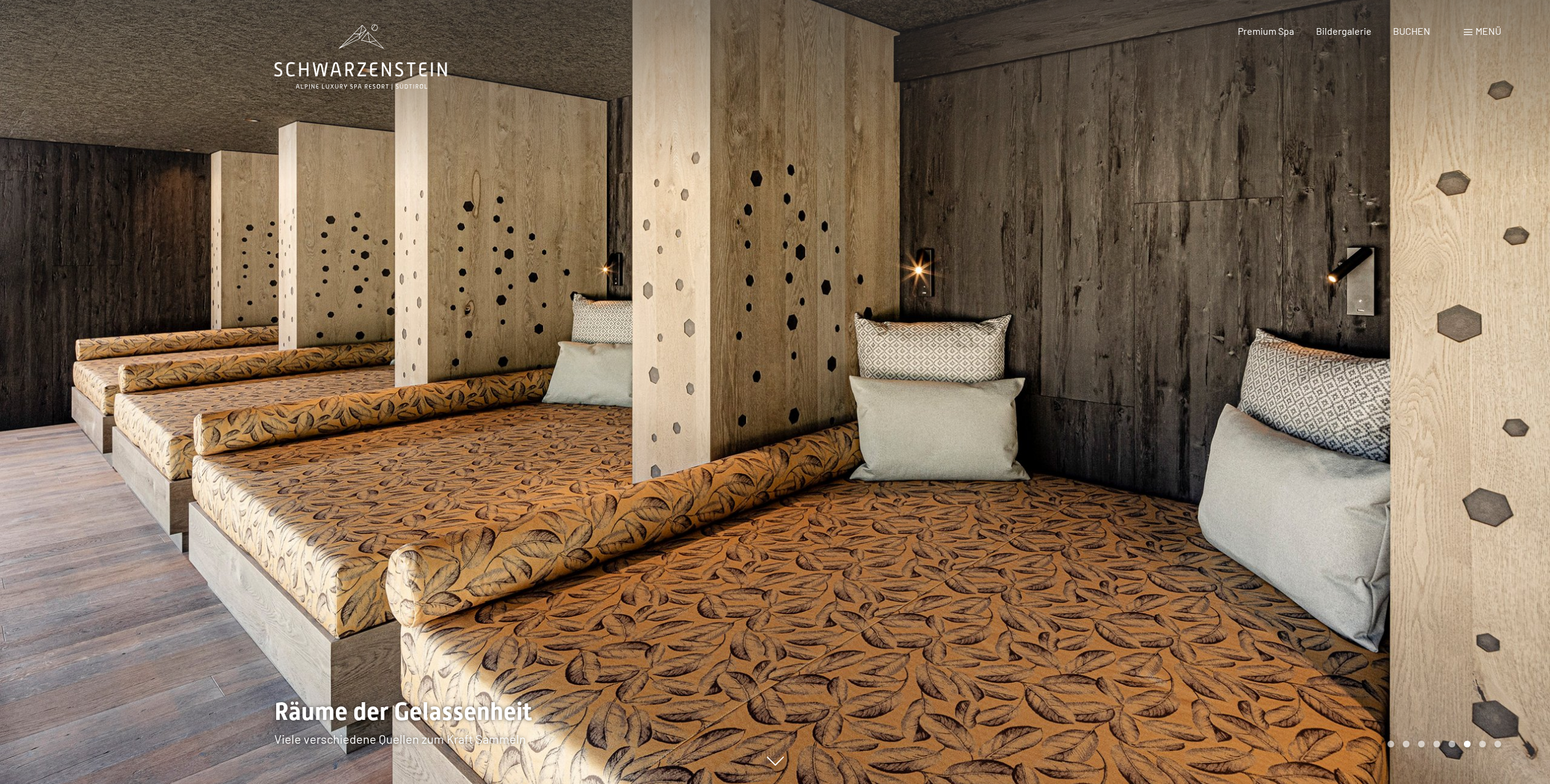
click at [1319, 375] on div at bounding box center [1163, 392] width 775 height 784
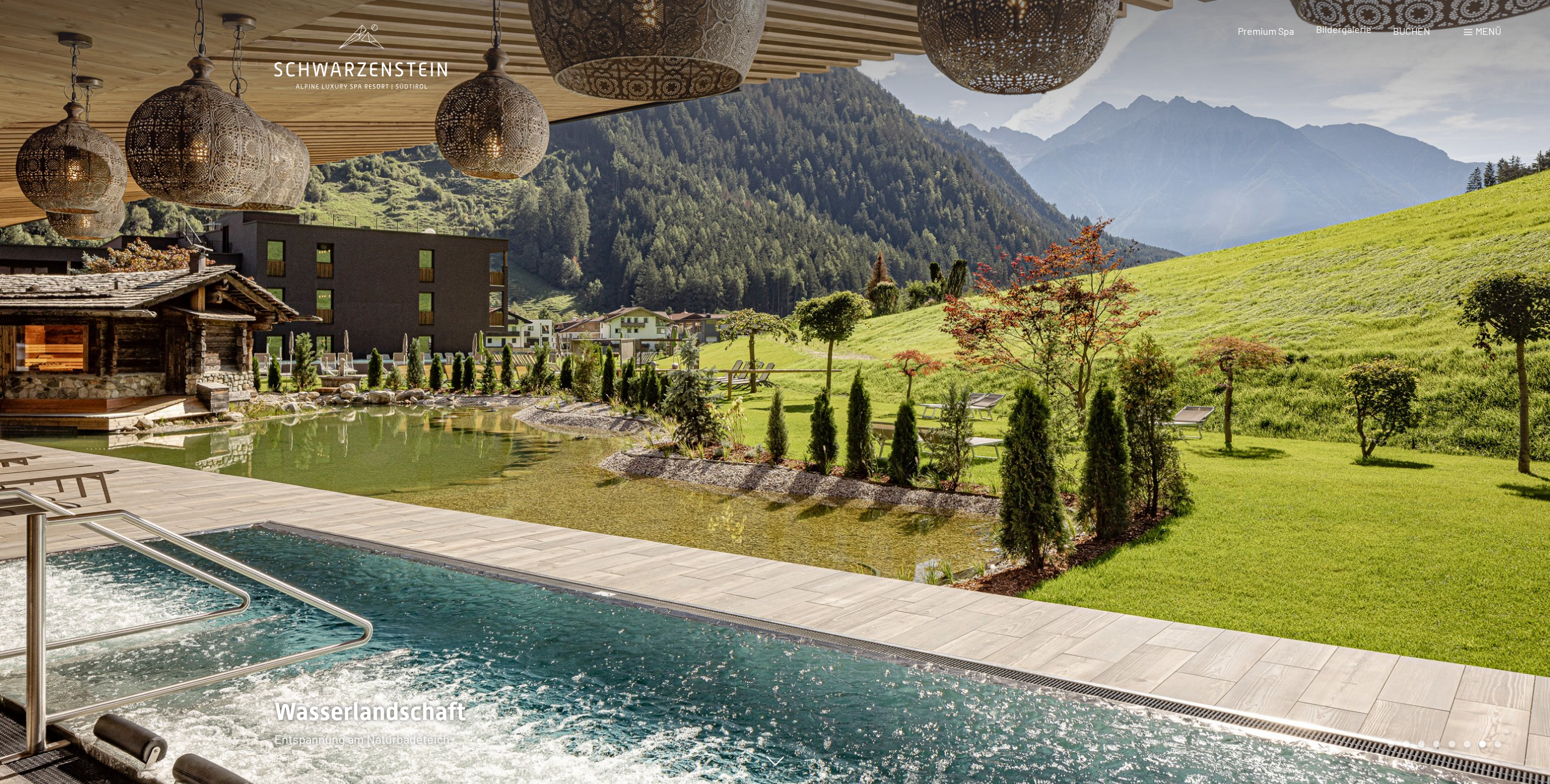
click at [1353, 36] on div "Bildergalerie" at bounding box center [1344, 29] width 56 height 14
click at [1353, 34] on span "Bildergalerie" at bounding box center [1344, 29] width 56 height 12
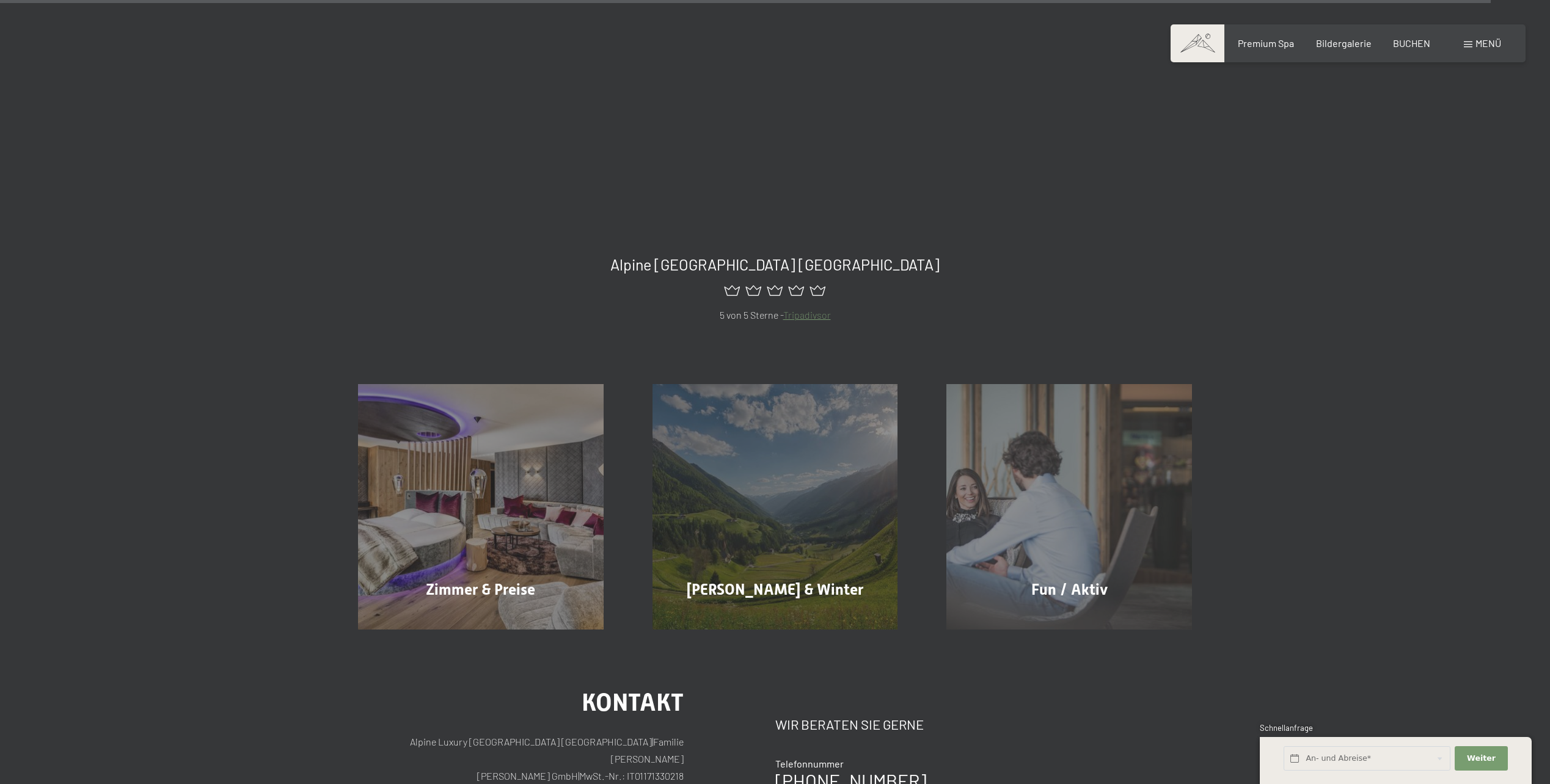
scroll to position [14963, 0]
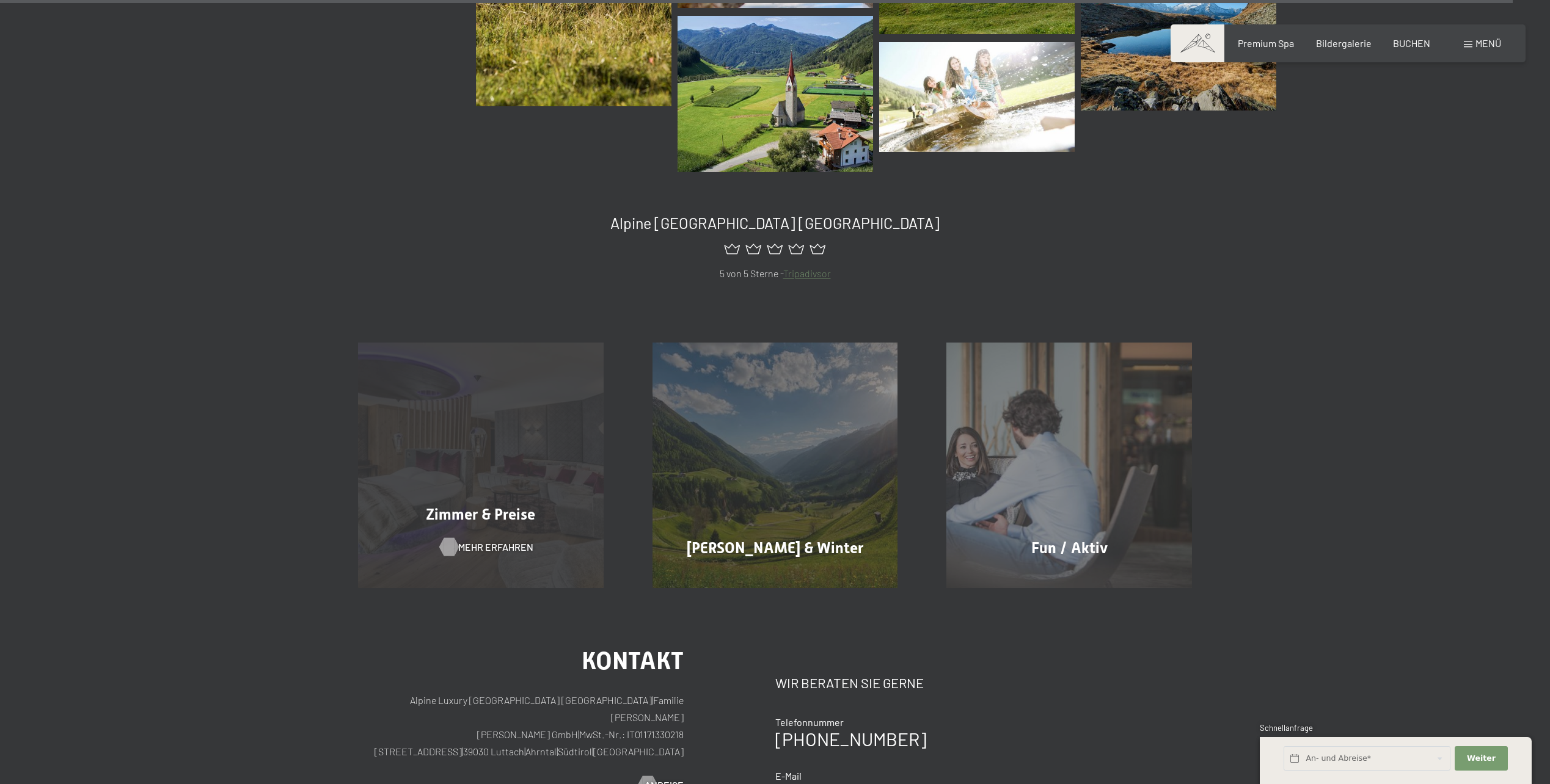
click at [498, 542] on span "Mehr erfahren" at bounding box center [496, 547] width 75 height 14
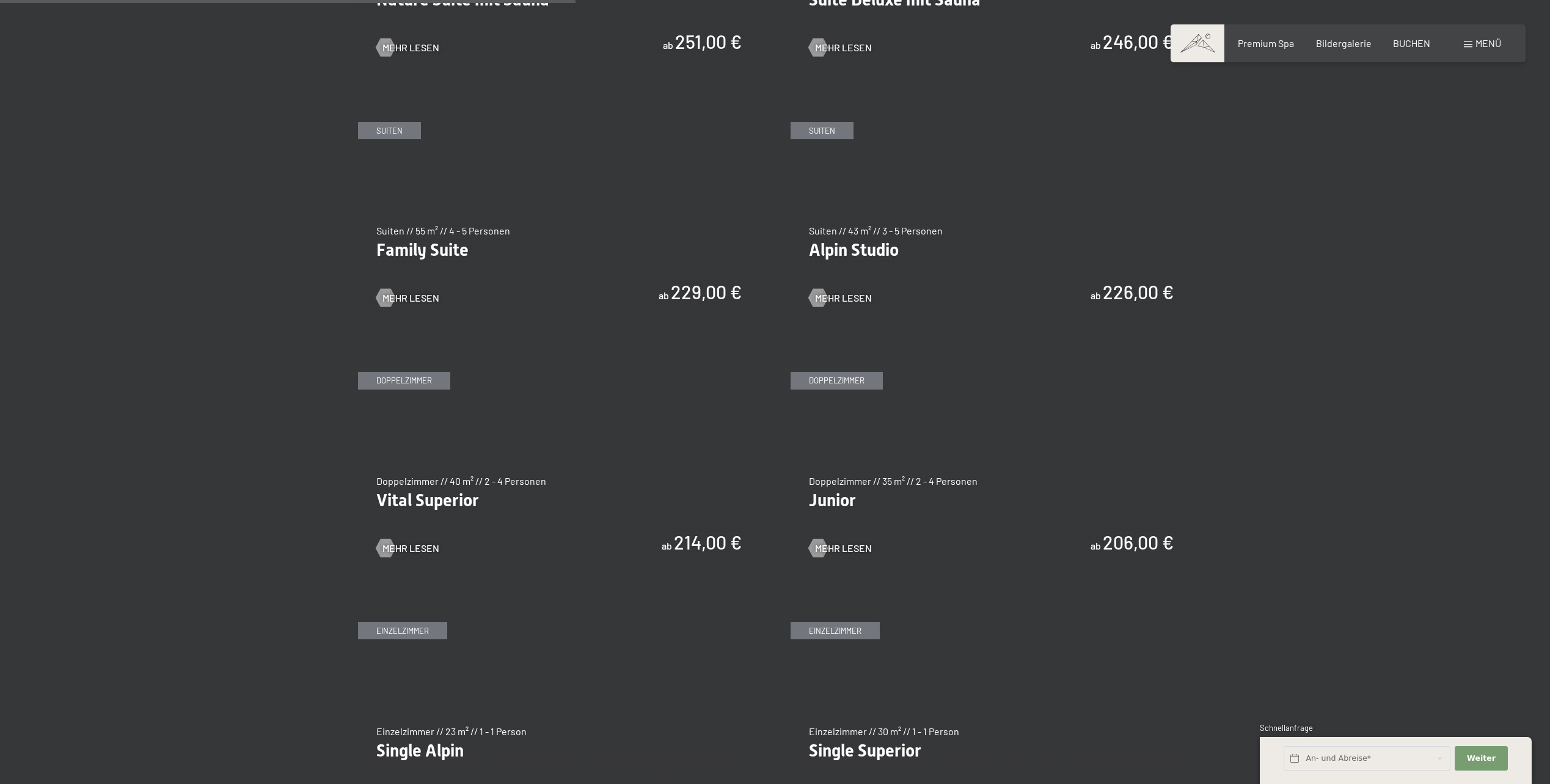
scroll to position [1405, 0]
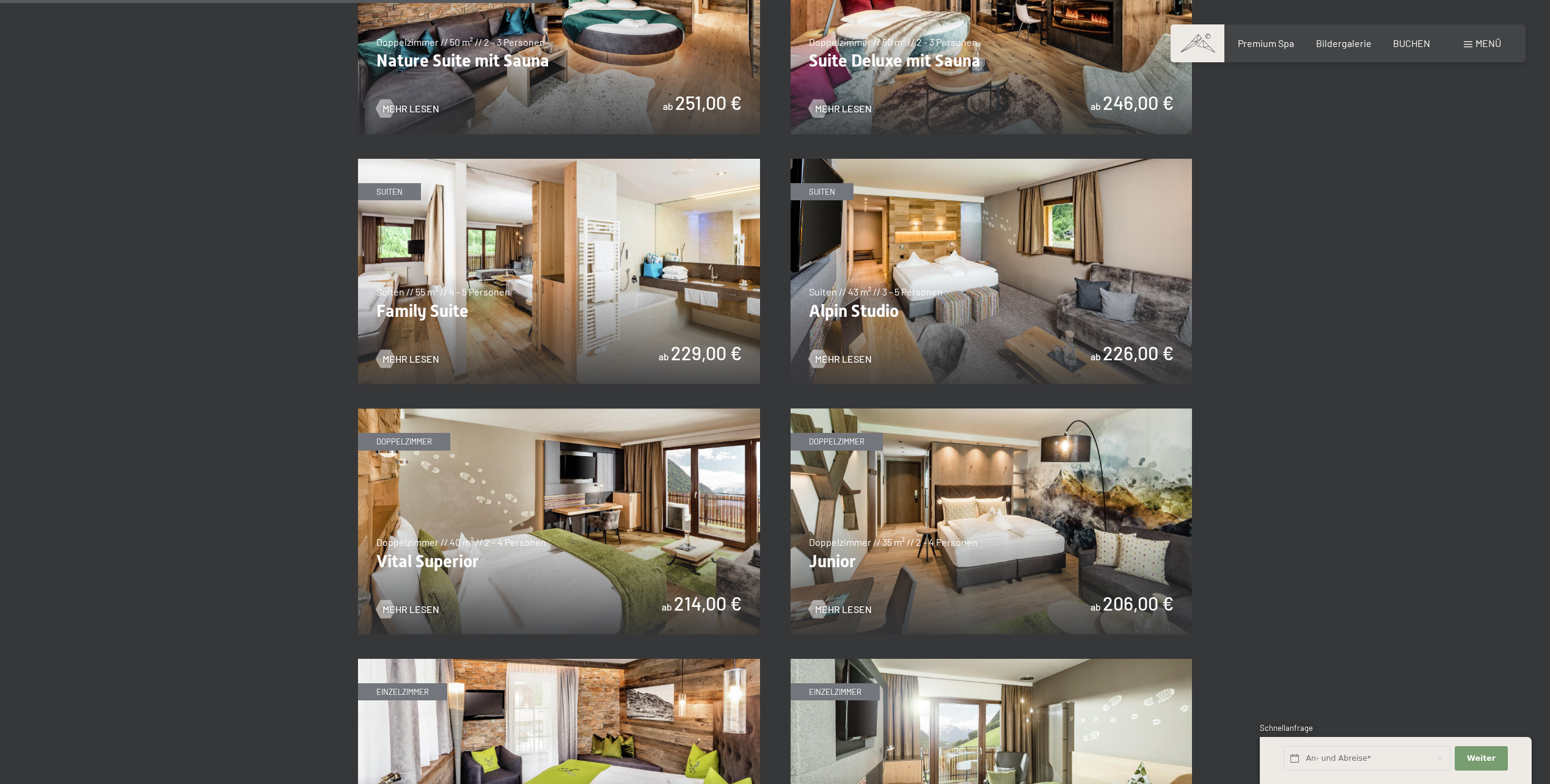
click at [658, 292] on img at bounding box center [559, 271] width 402 height 226
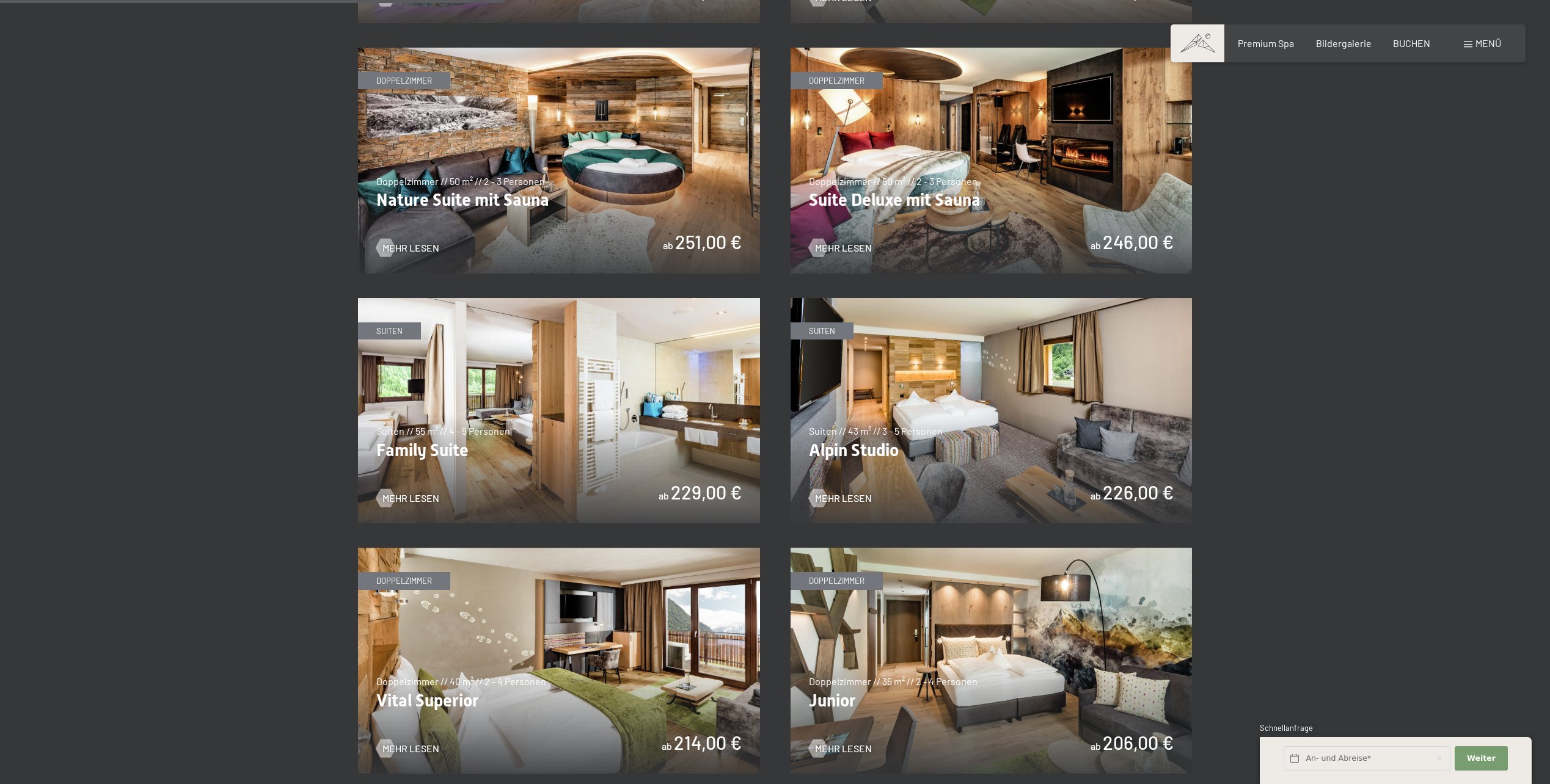
scroll to position [1221, 0]
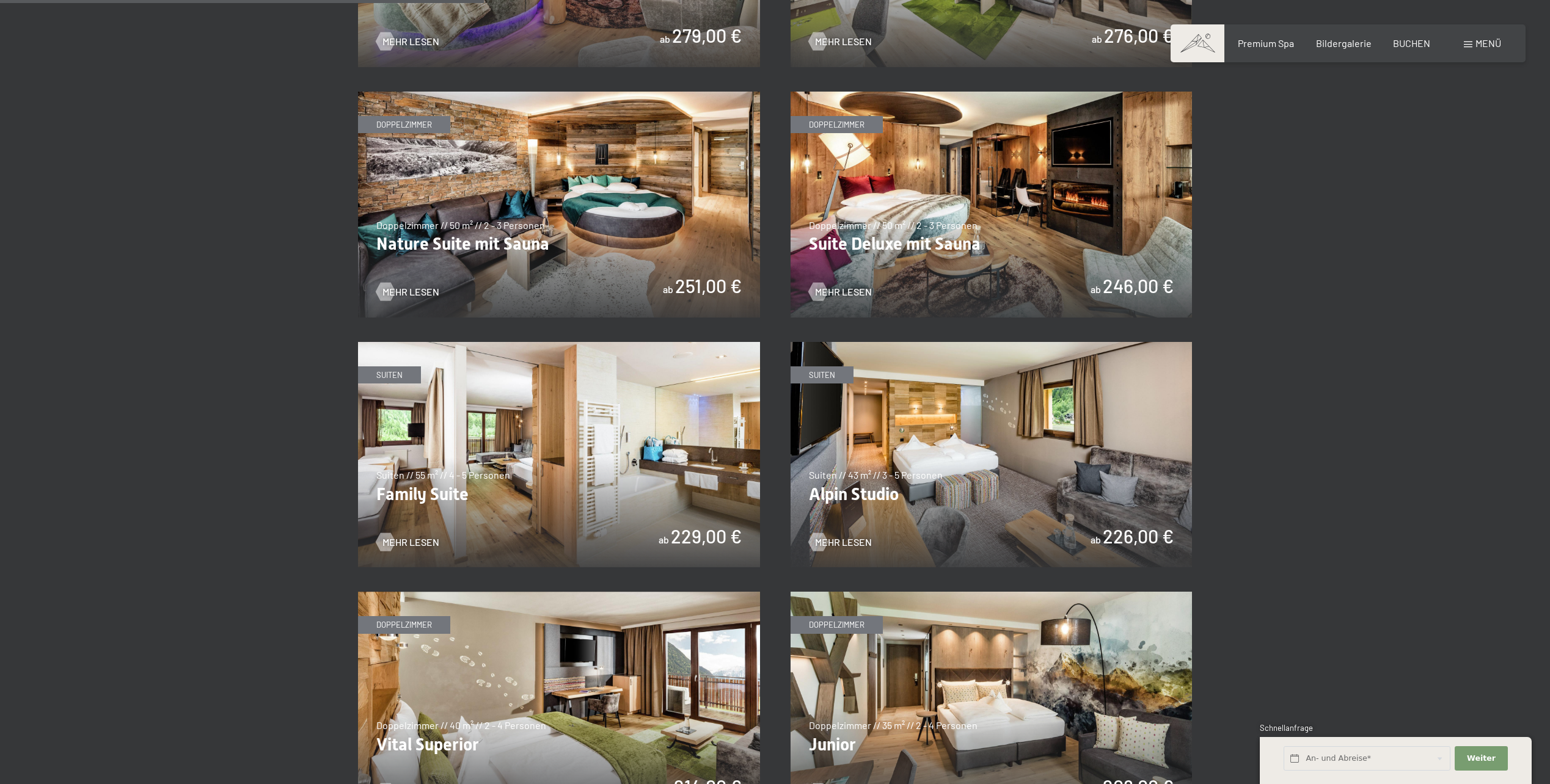
click at [1051, 387] on img at bounding box center [992, 455] width 402 height 226
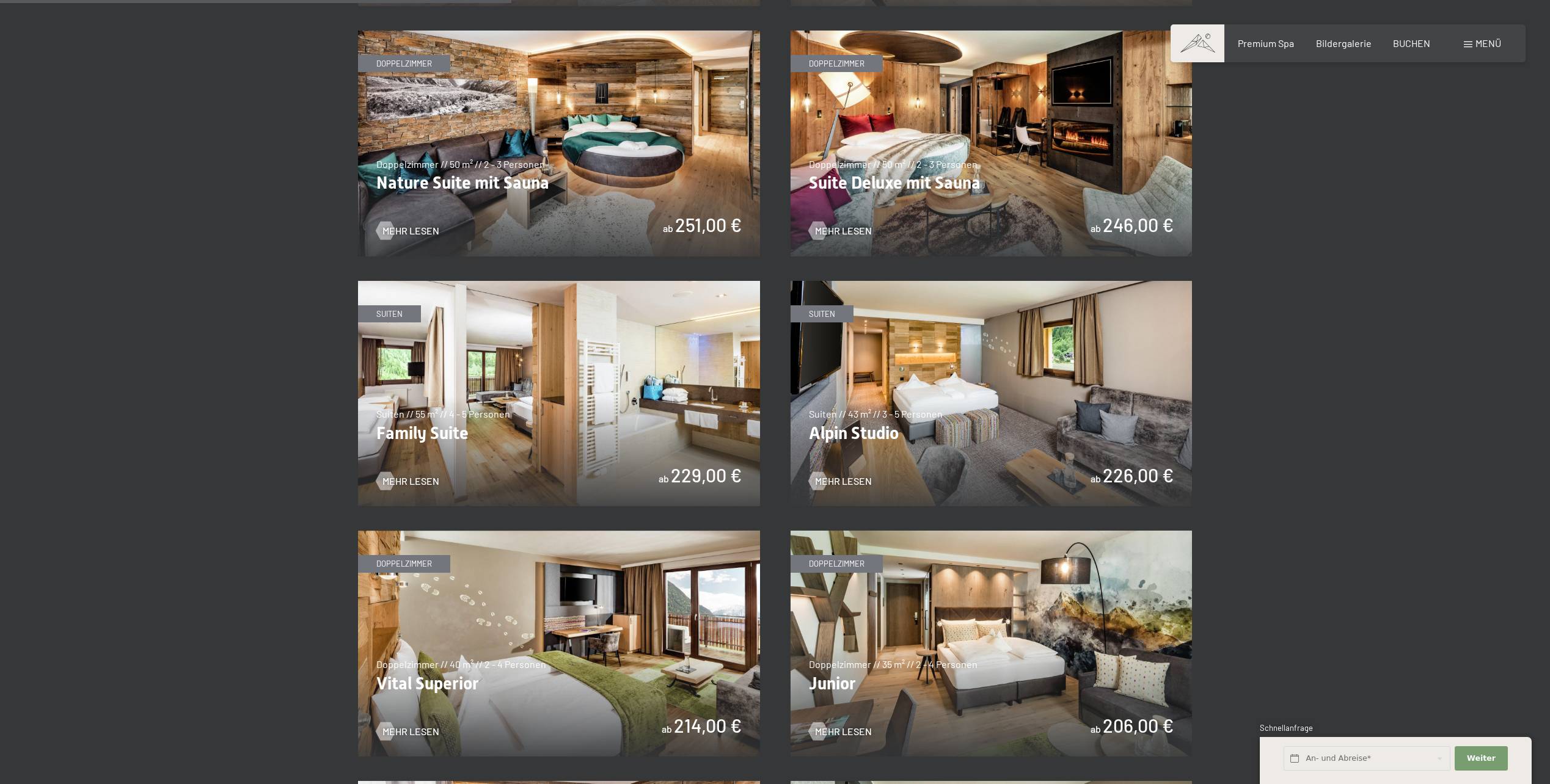
scroll to position [1344, 0]
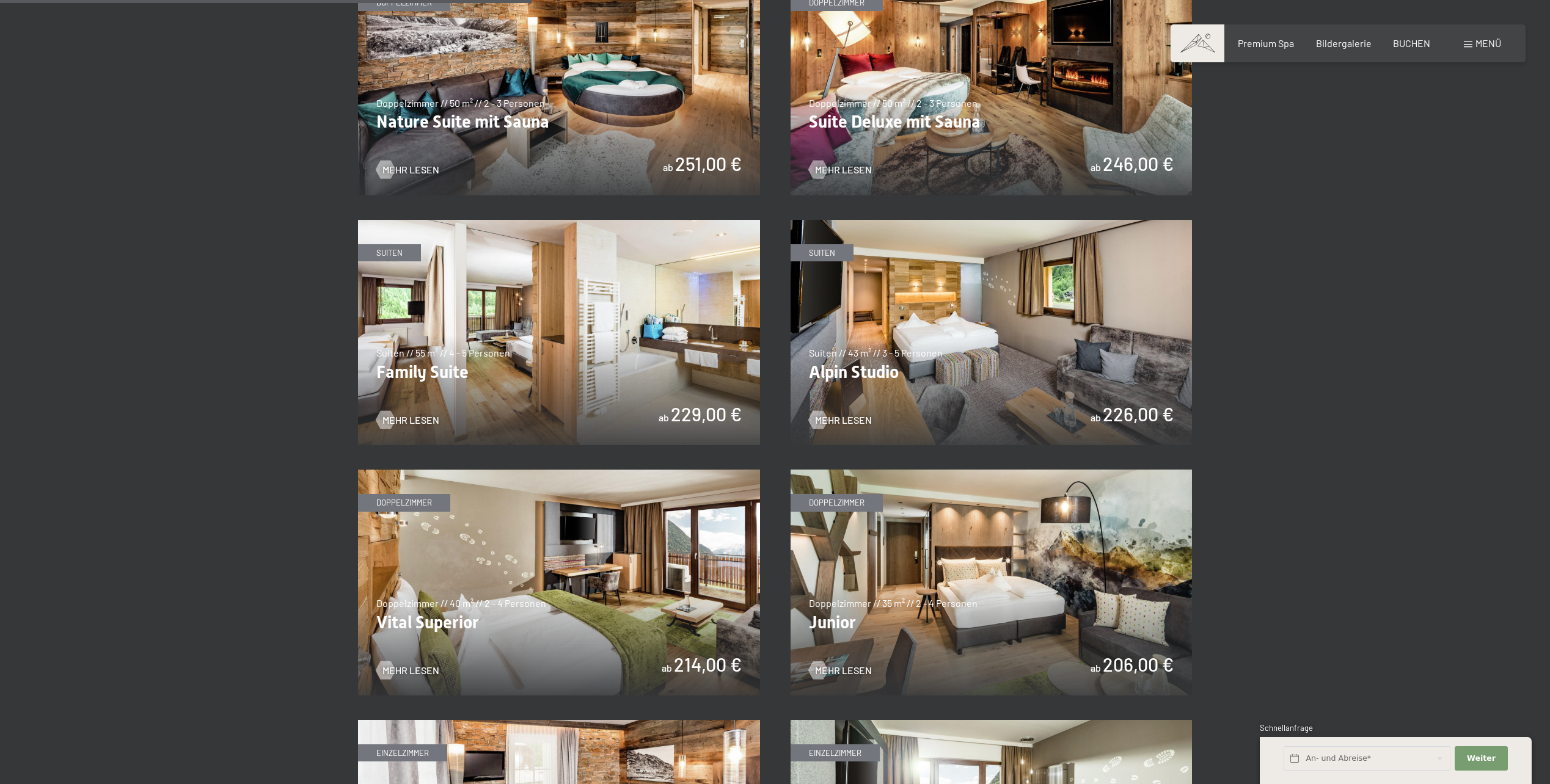
click at [607, 572] on img at bounding box center [559, 582] width 402 height 226
click at [580, 360] on img at bounding box center [559, 332] width 402 height 226
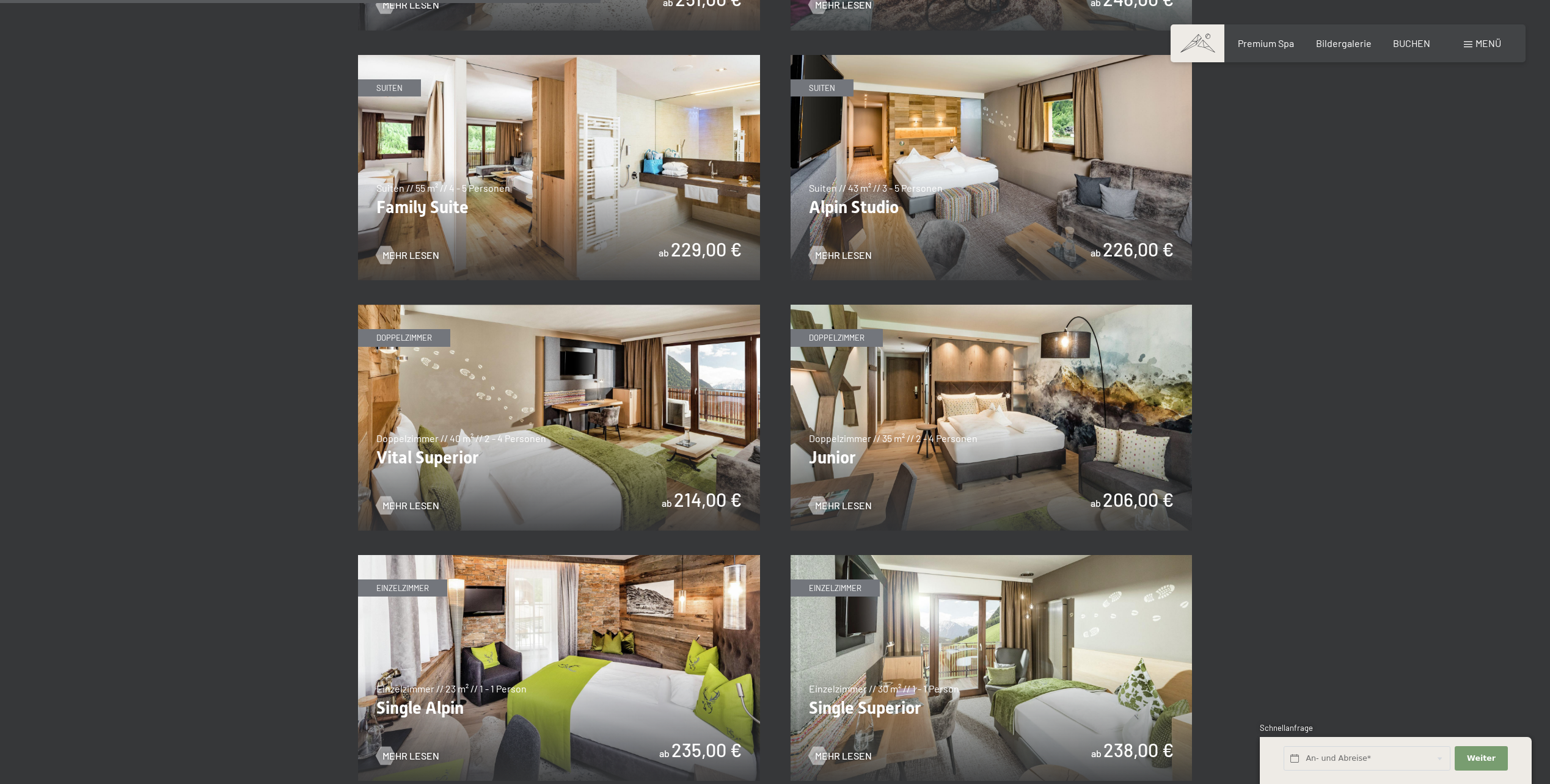
scroll to position [1527, 0]
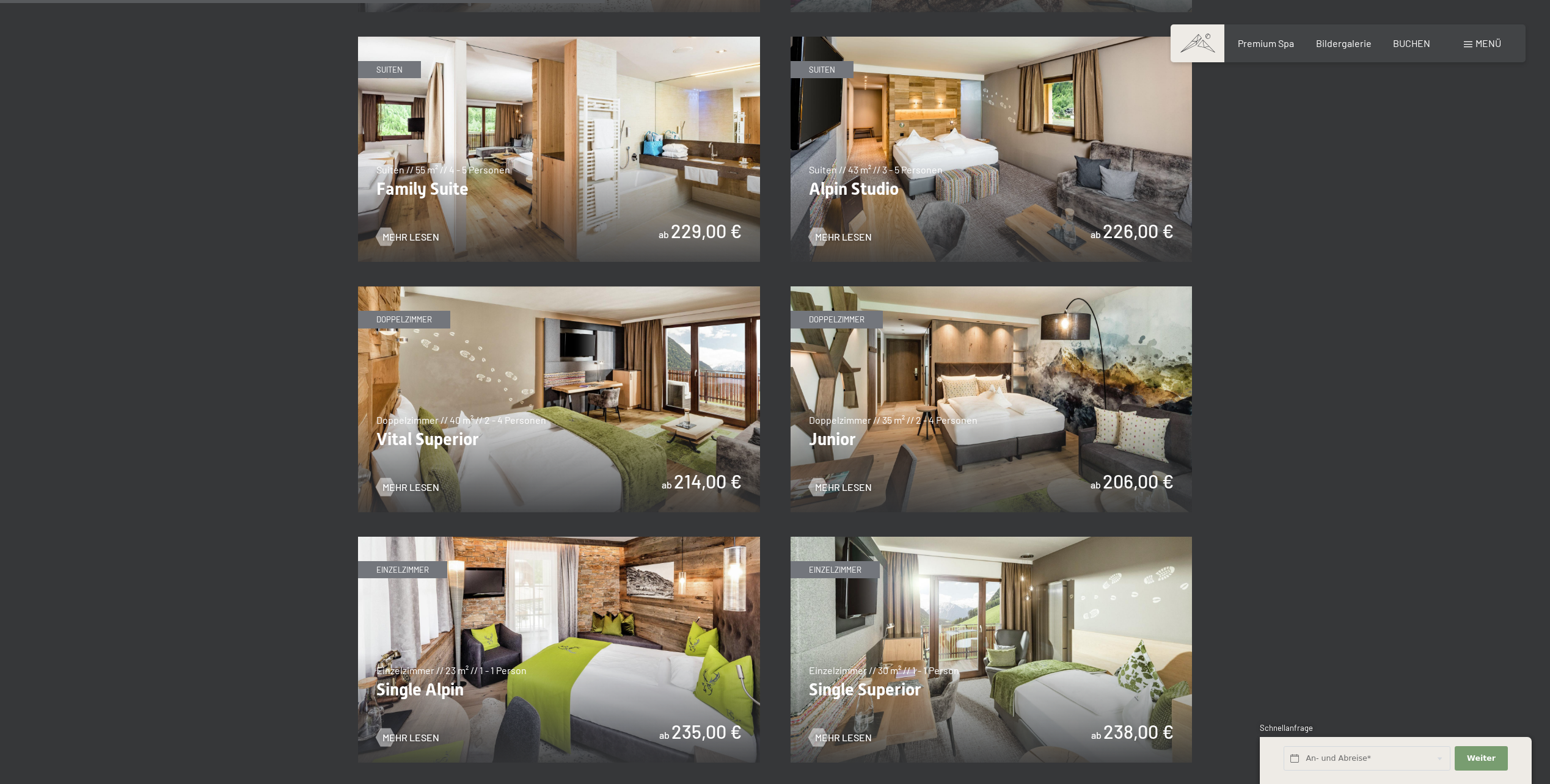
click at [1040, 370] on img at bounding box center [992, 399] width 402 height 226
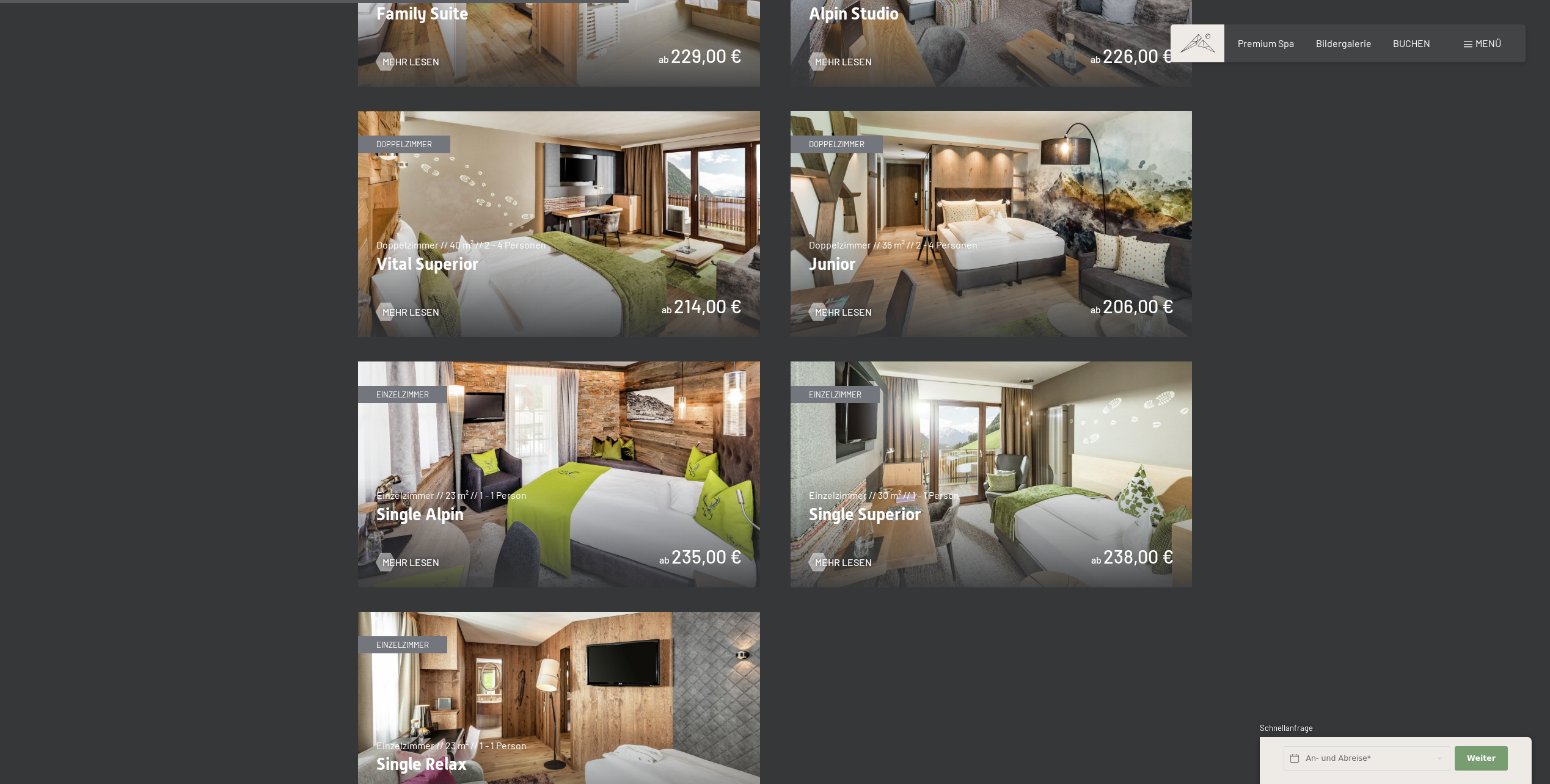
scroll to position [1710, 0]
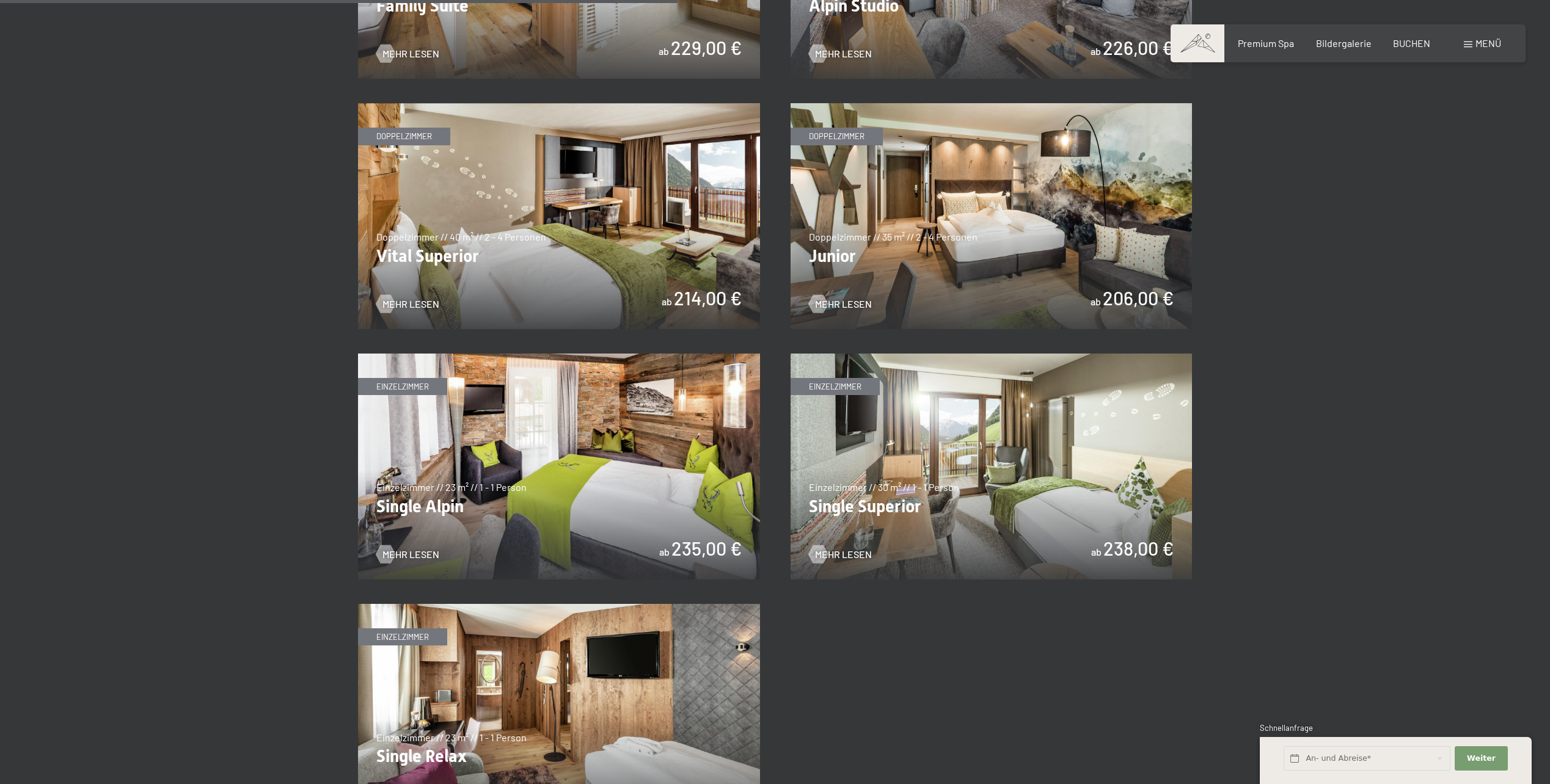
click at [618, 430] on img at bounding box center [559, 467] width 402 height 226
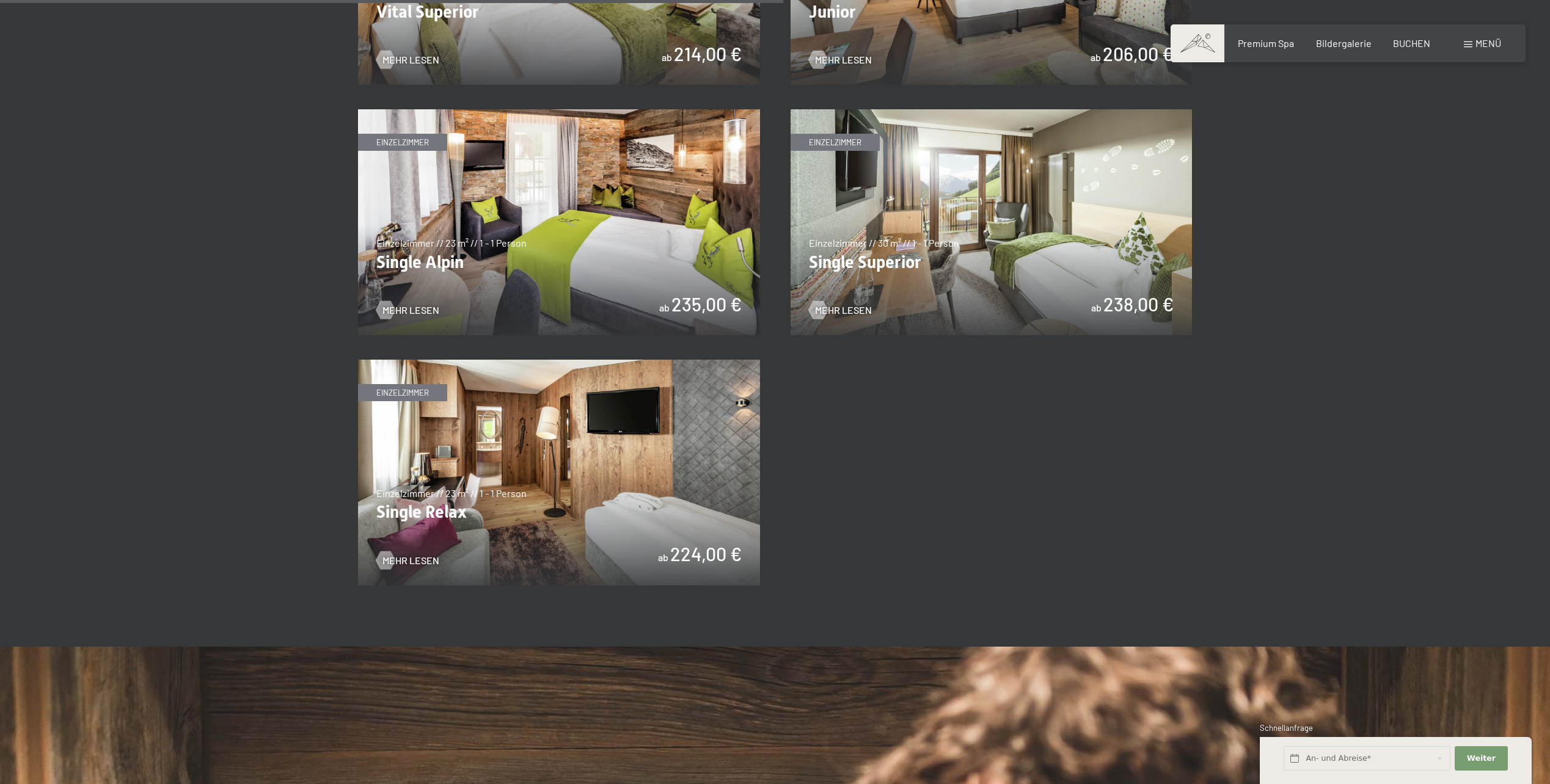
scroll to position [2015, 0]
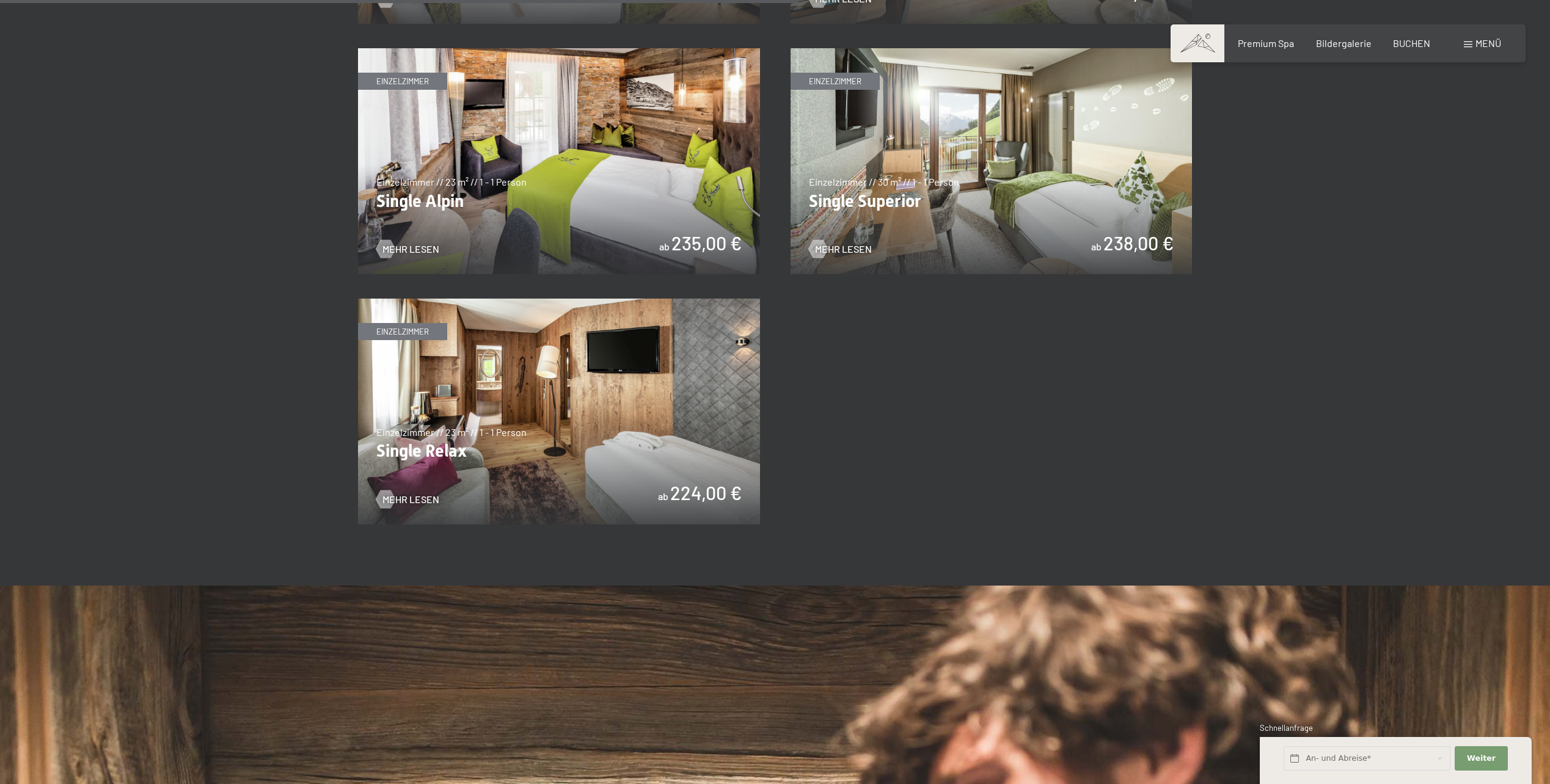
click at [504, 421] on img at bounding box center [559, 411] width 402 height 226
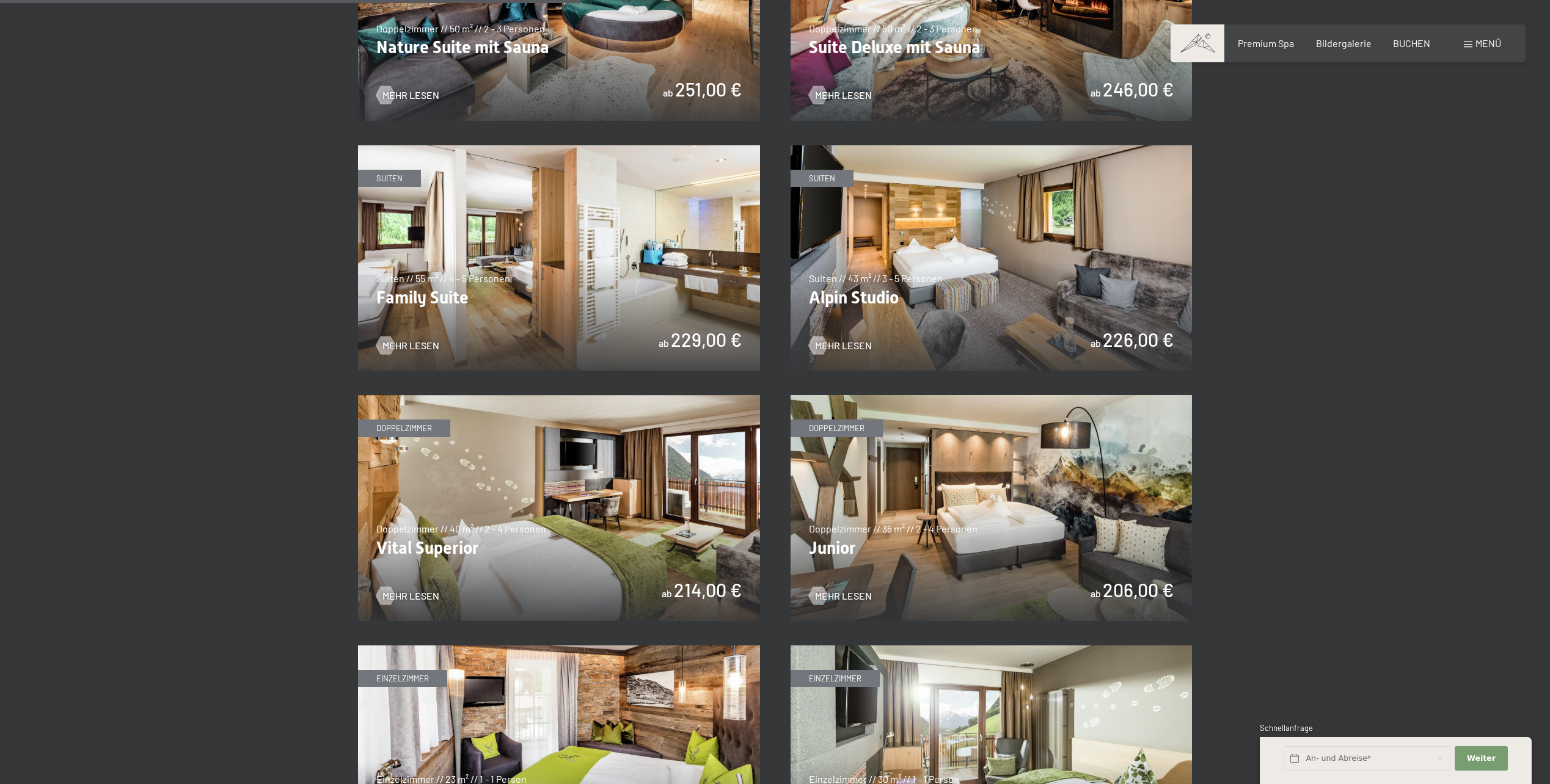
scroll to position [1344, 0]
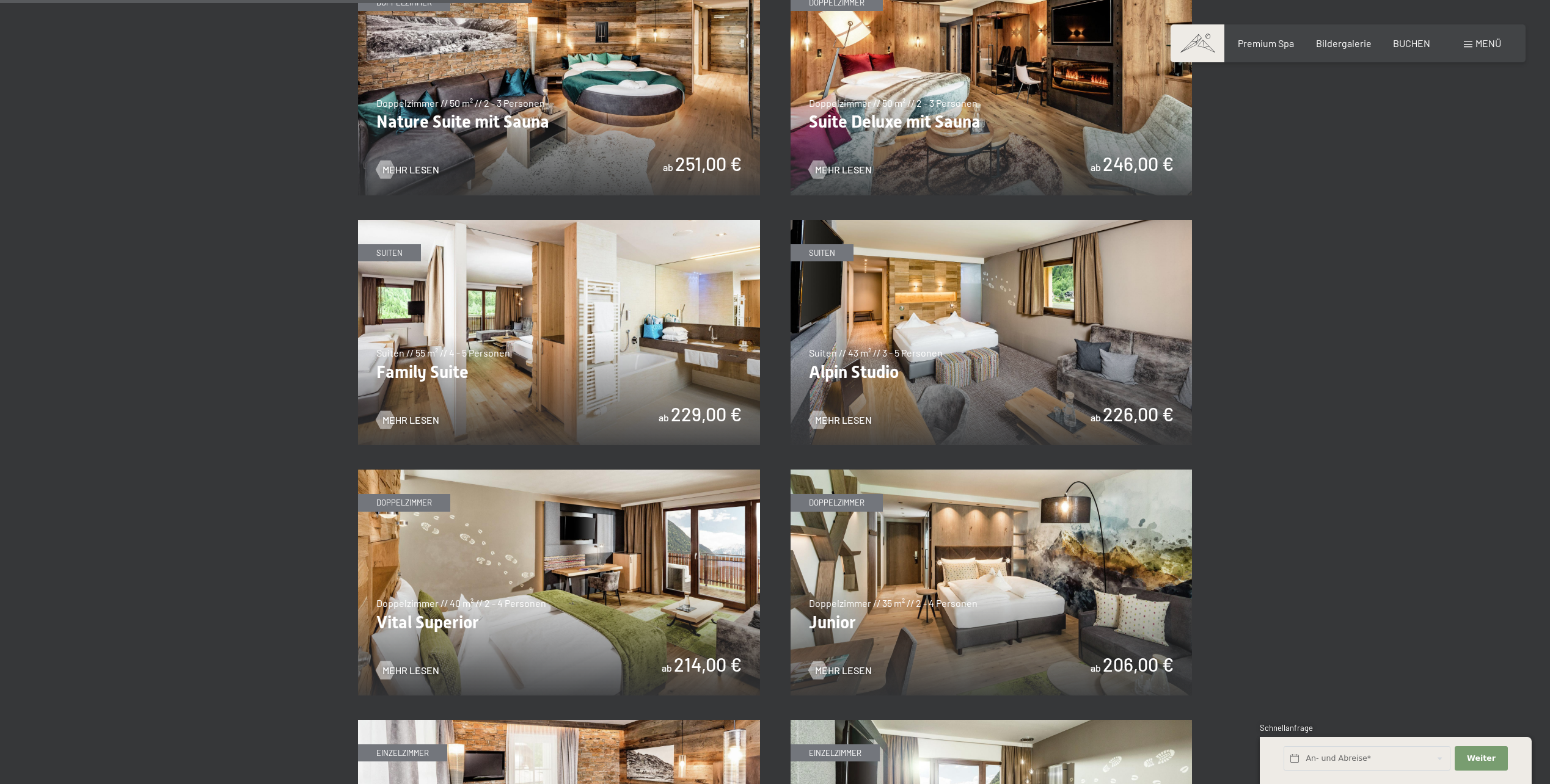
click at [528, 314] on img at bounding box center [559, 332] width 402 height 226
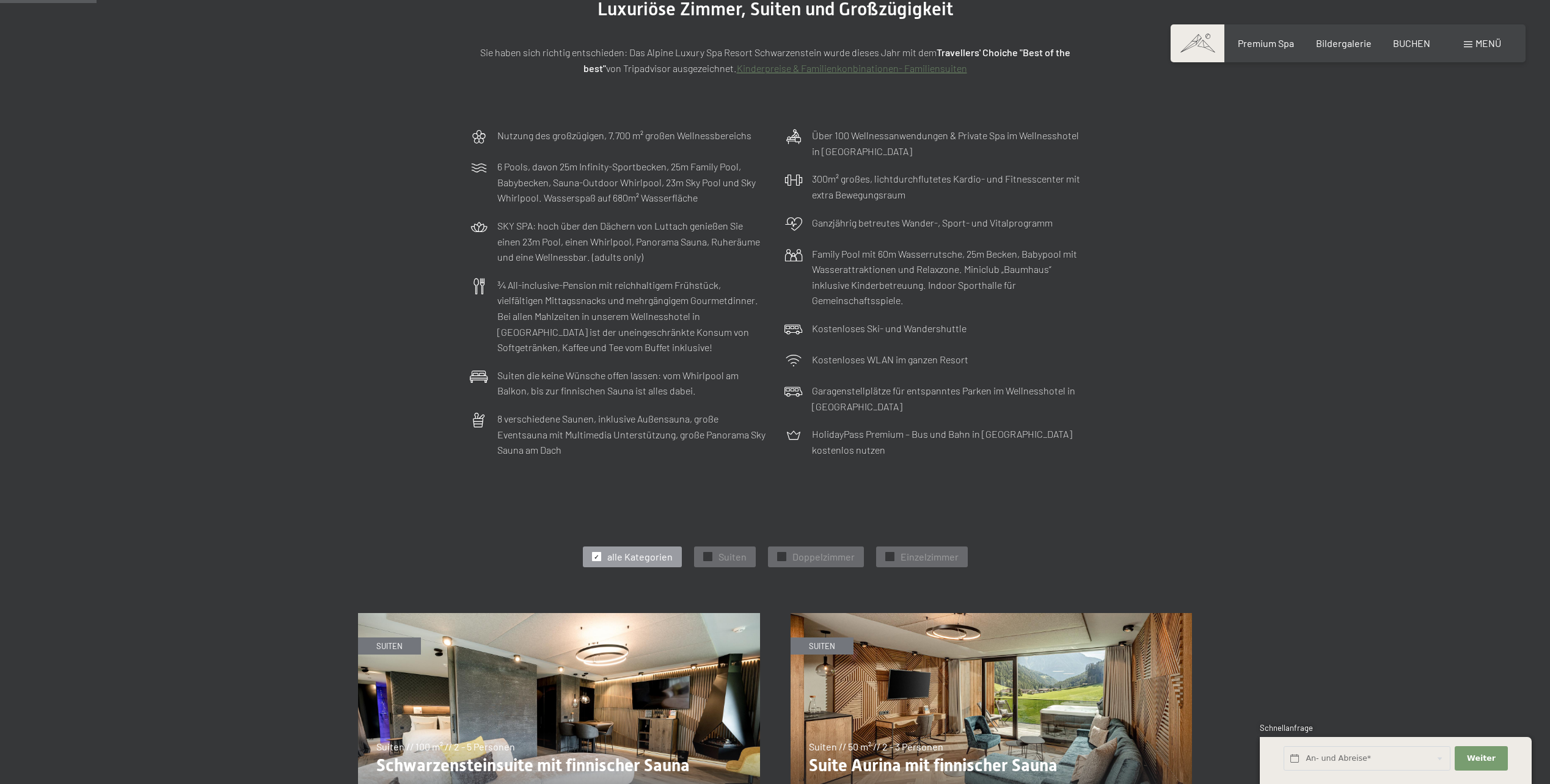
scroll to position [0, 0]
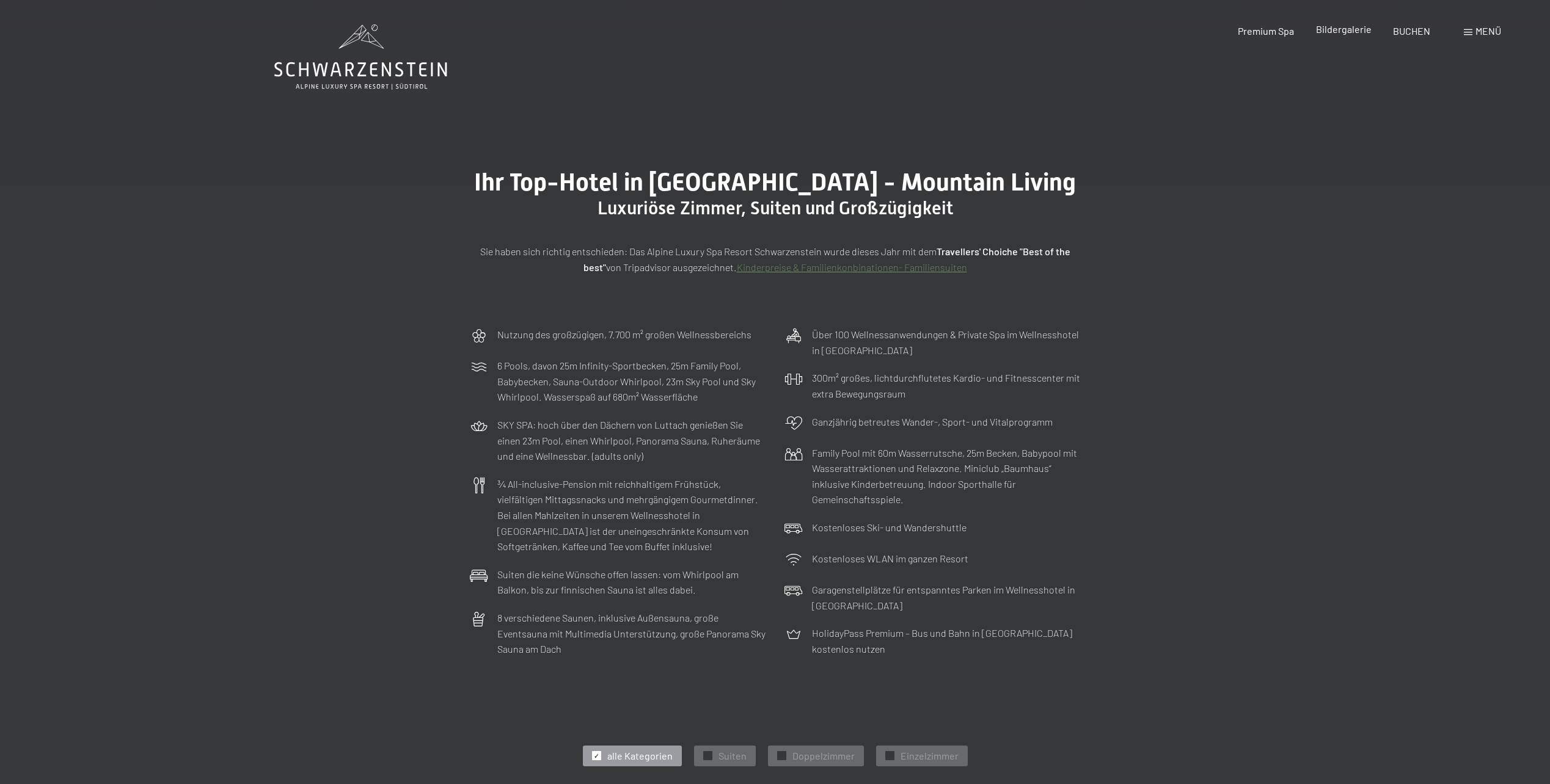
click at [1354, 34] on span "Bildergalerie" at bounding box center [1344, 29] width 56 height 12
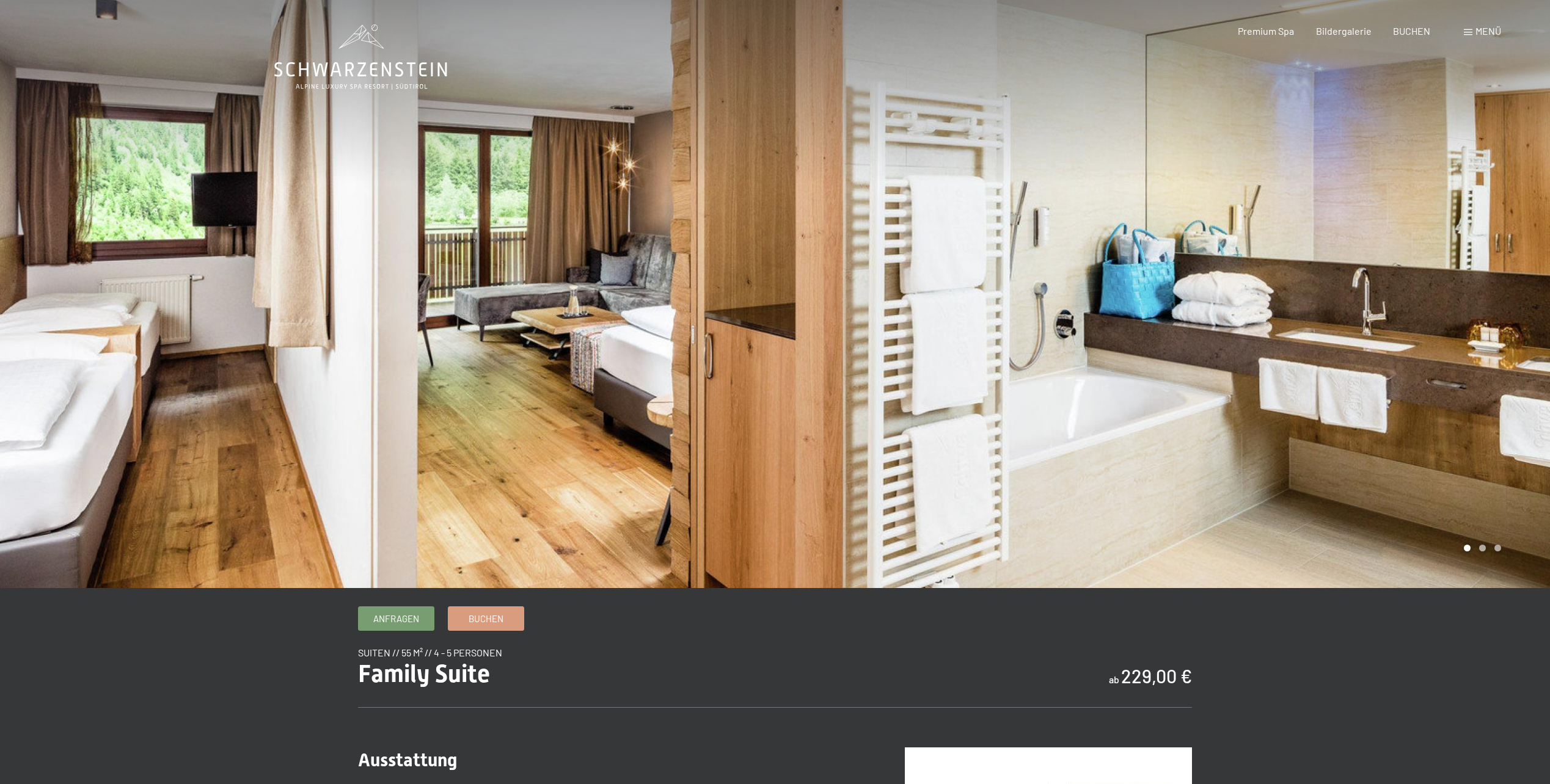
click at [1487, 292] on div at bounding box center [1163, 294] width 775 height 588
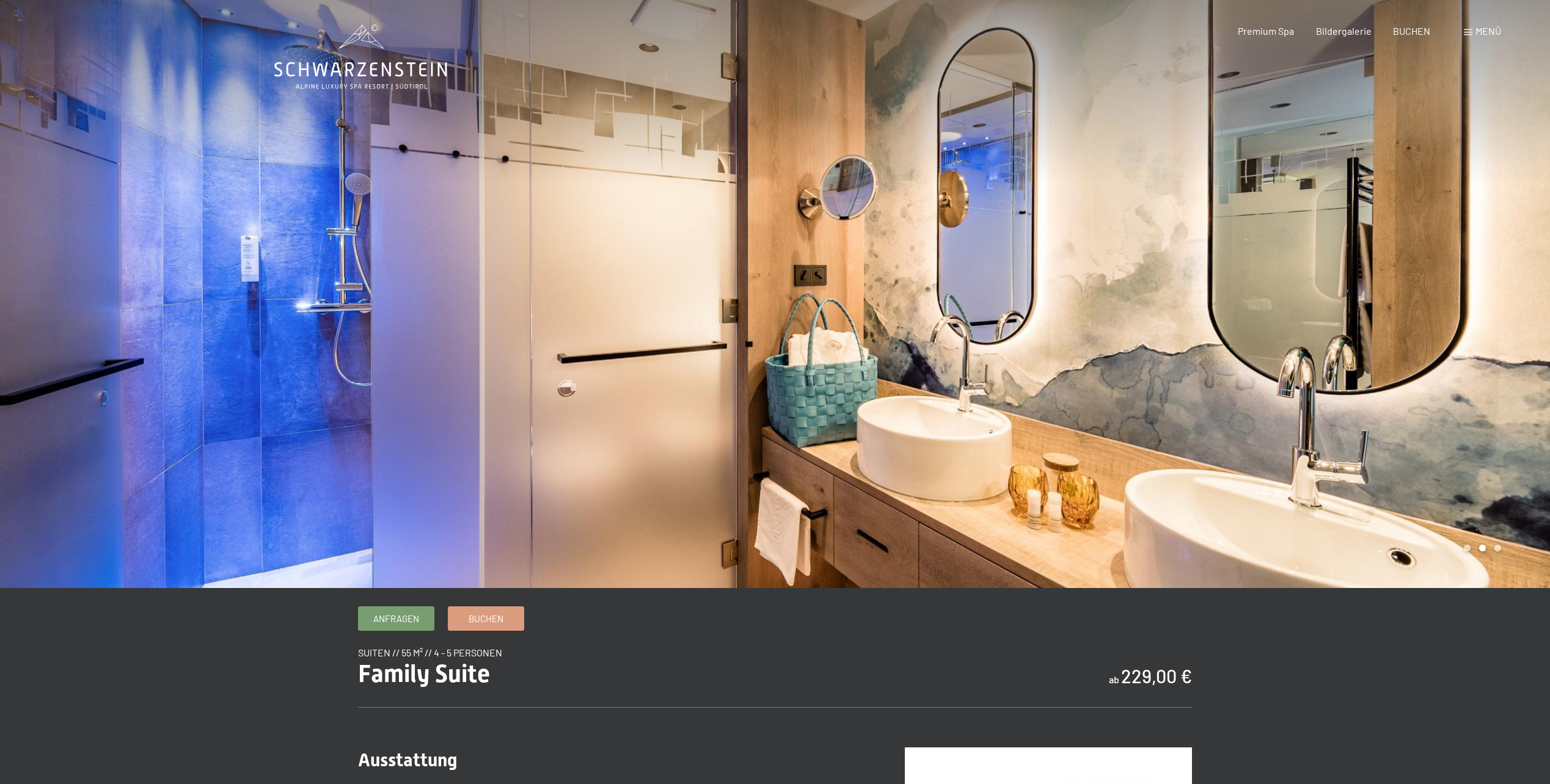
click at [1487, 292] on div at bounding box center [1163, 294] width 775 height 588
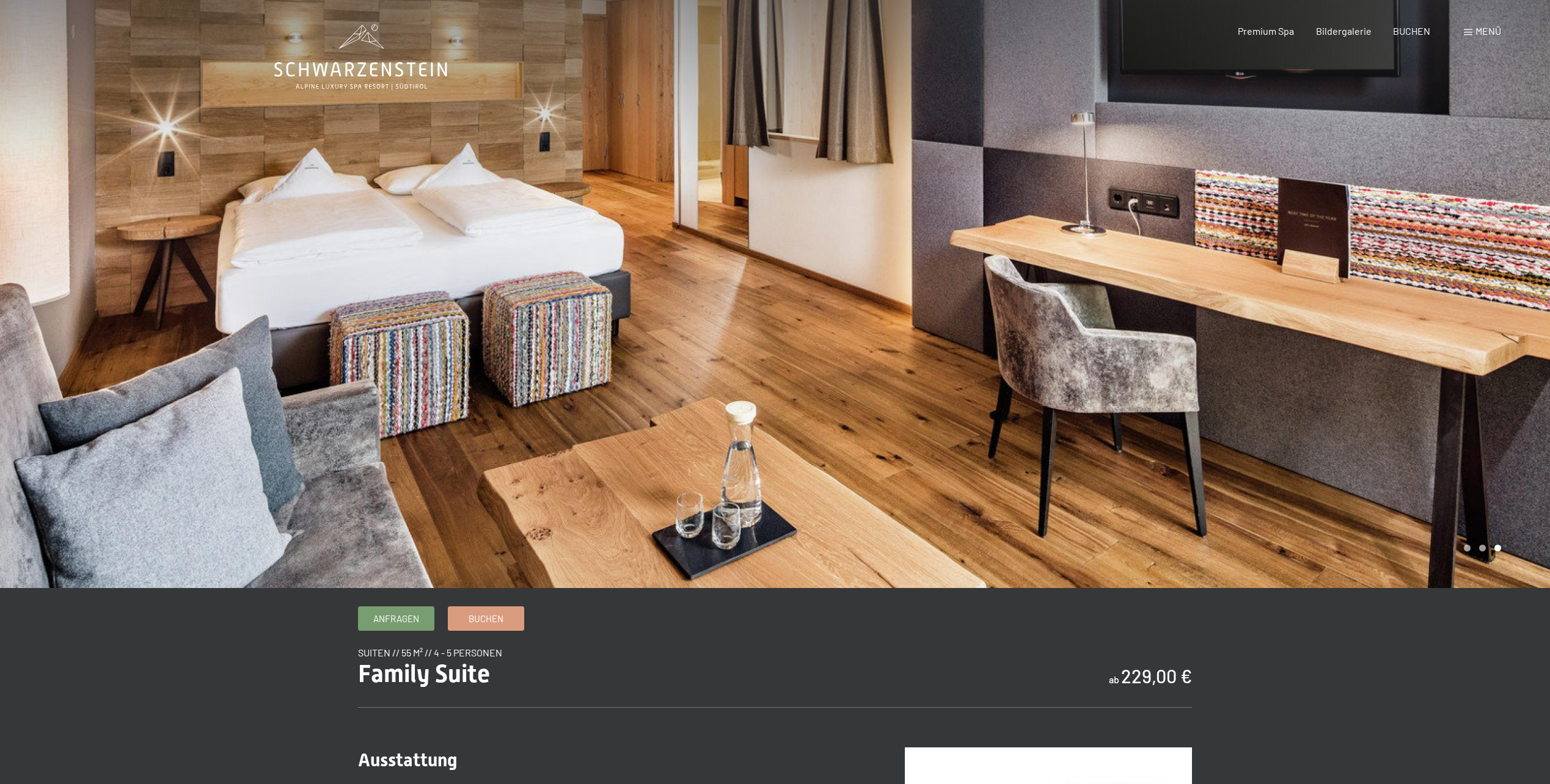
click at [218, 321] on div at bounding box center [388, 294] width 775 height 588
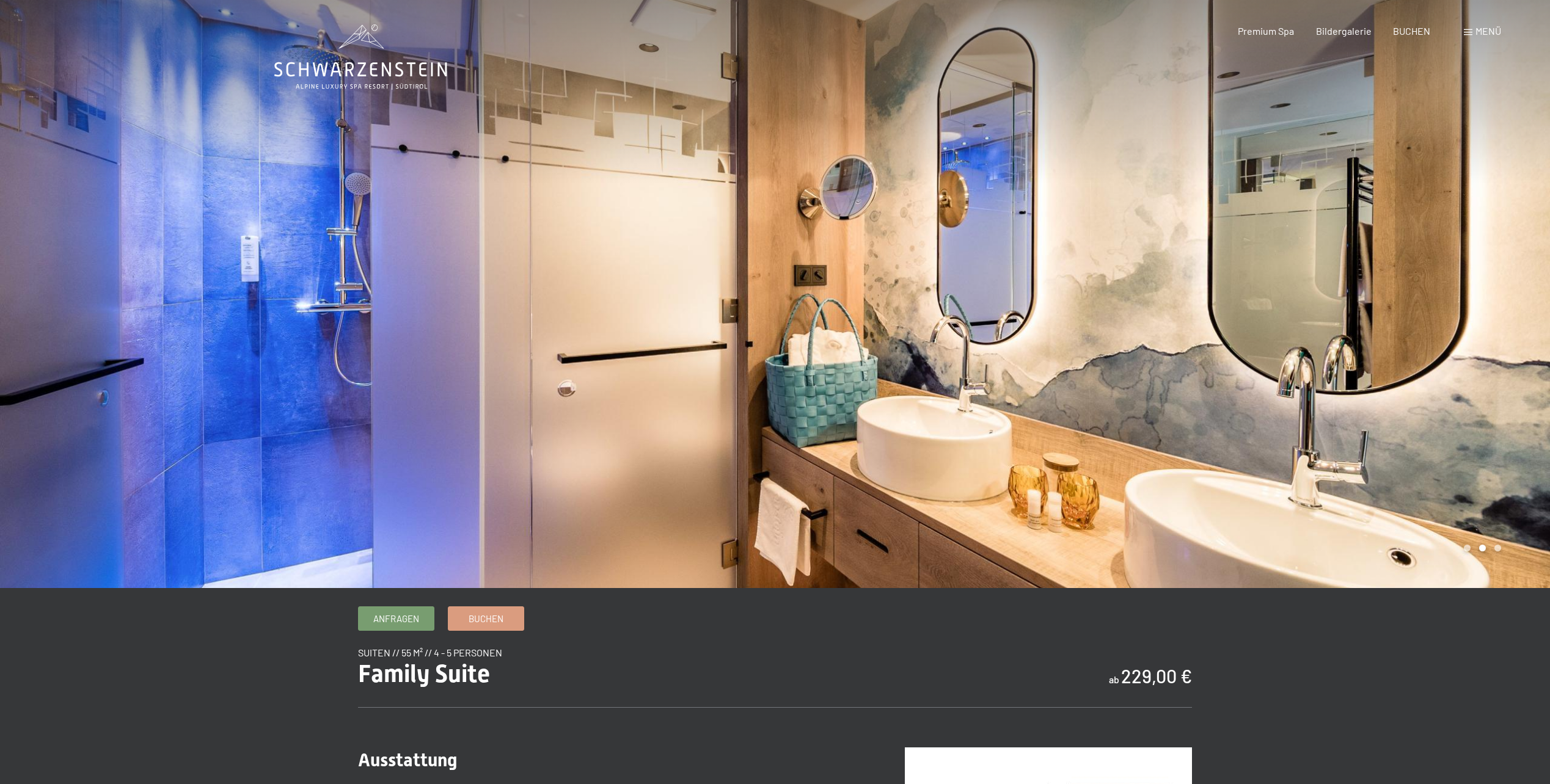
click at [183, 336] on div at bounding box center [388, 294] width 775 height 588
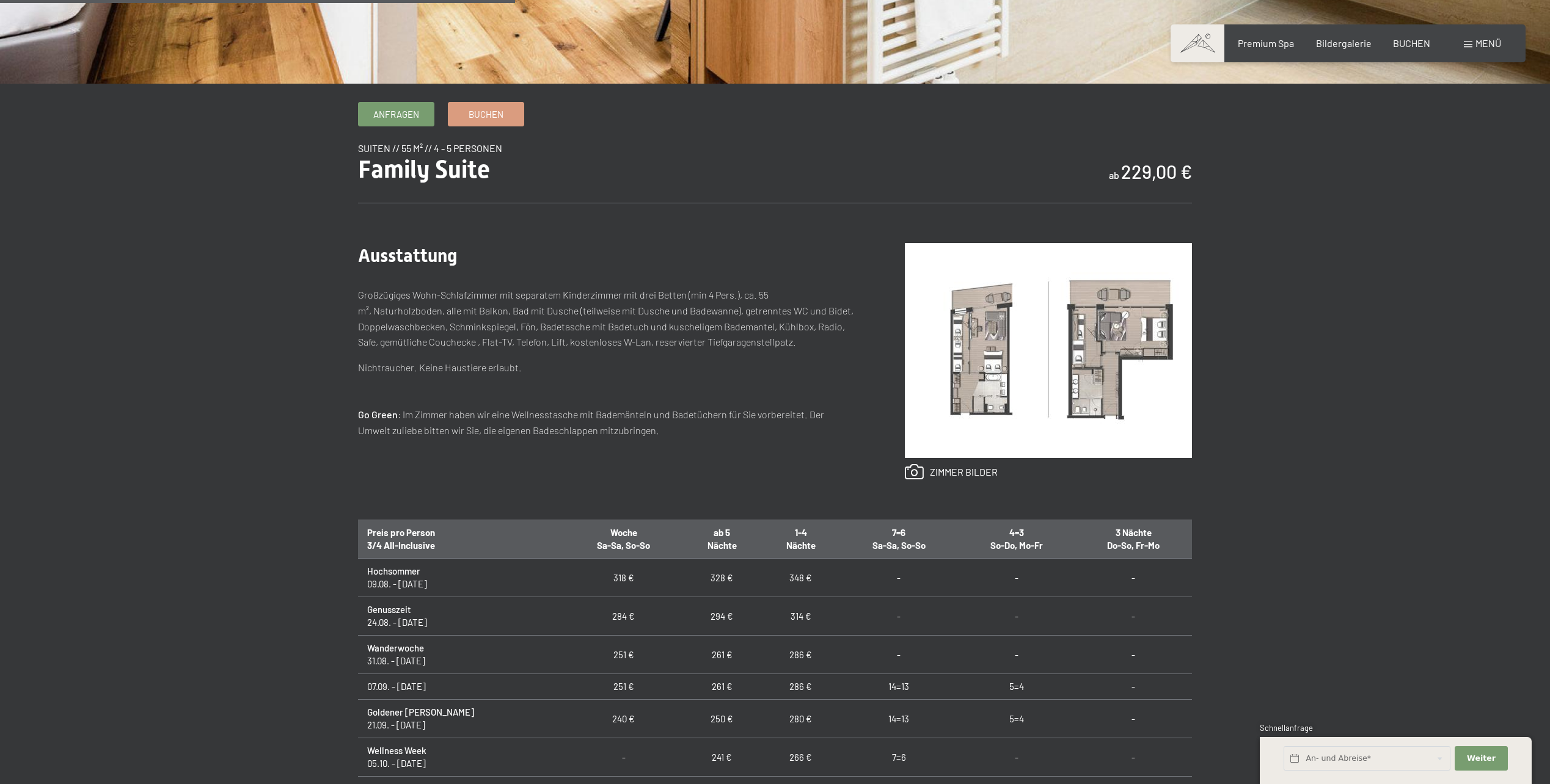
scroll to position [489, 0]
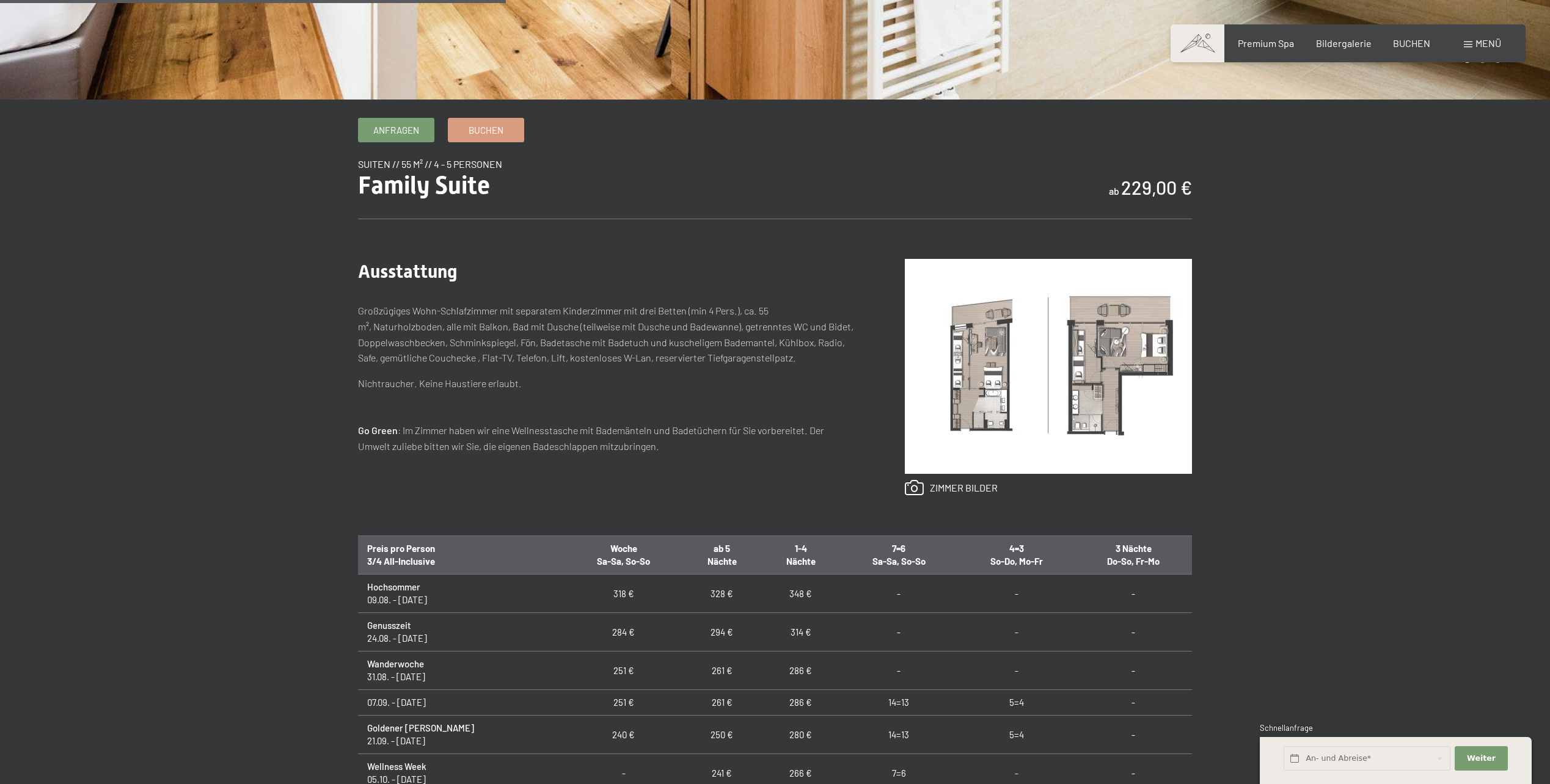
click at [1060, 377] on img at bounding box center [1048, 367] width 287 height 215
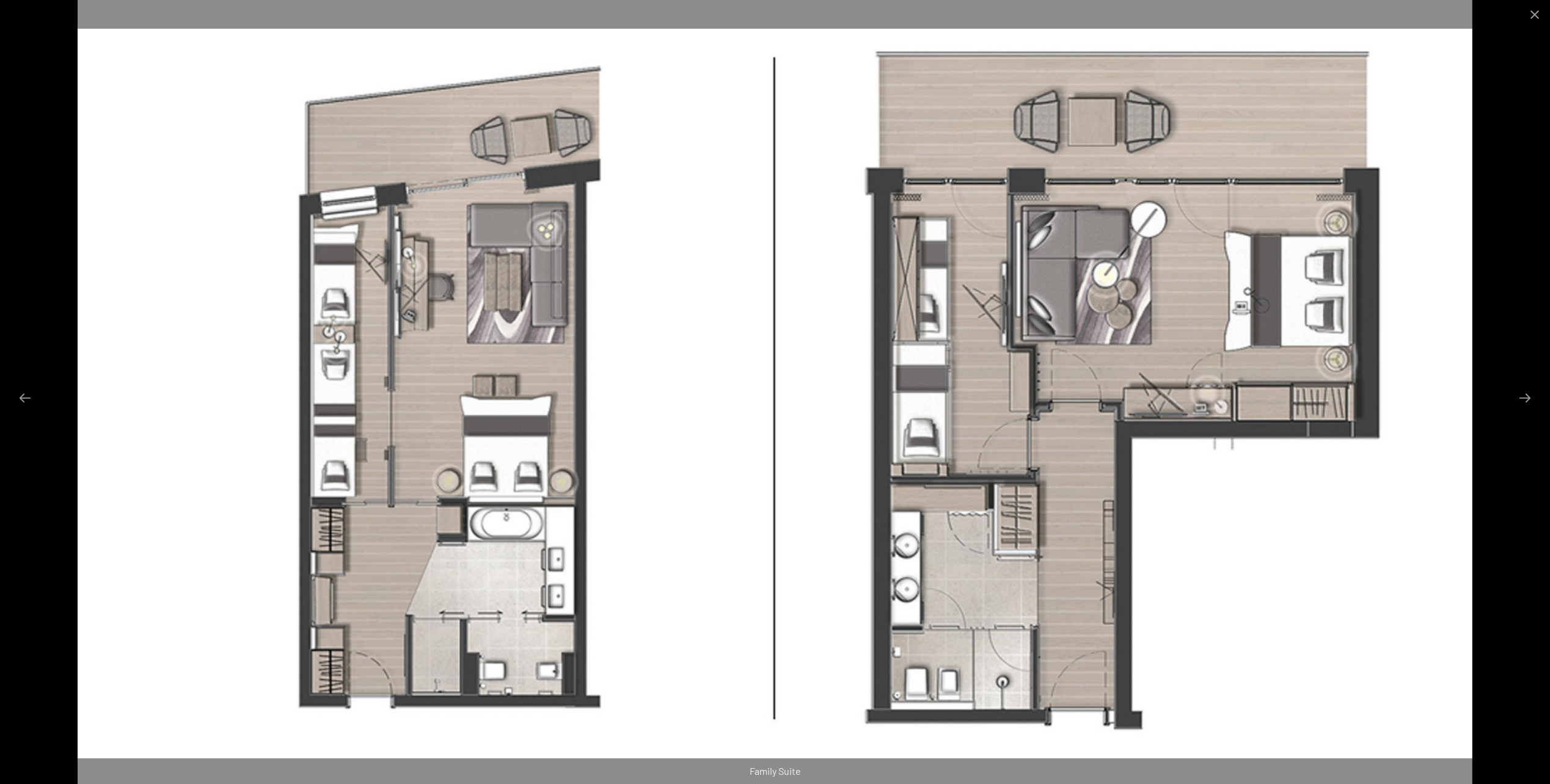
scroll to position [428, 0]
click at [1531, 11] on button "Close gallery" at bounding box center [1534, 14] width 30 height 29
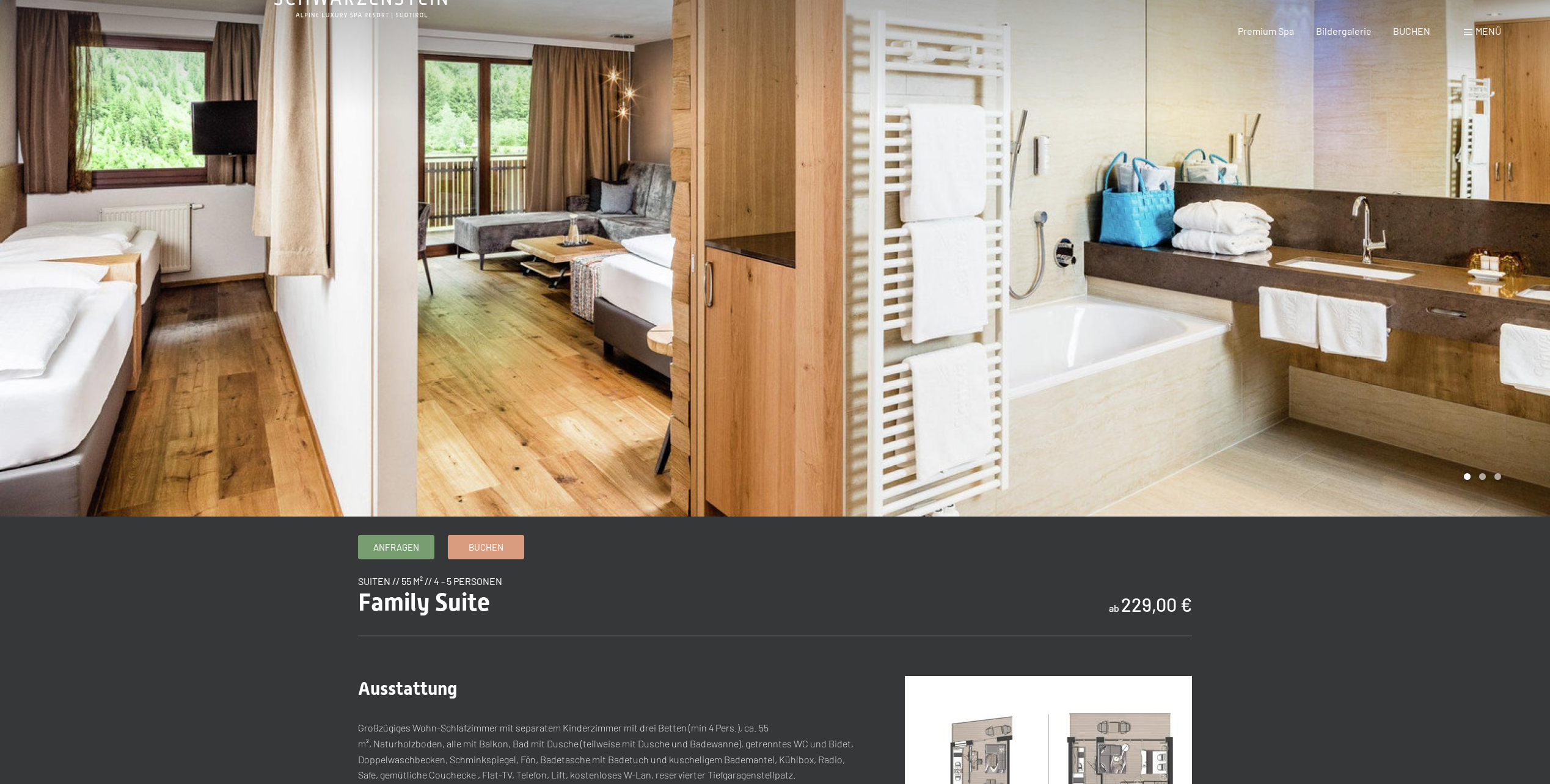
scroll to position [0, 0]
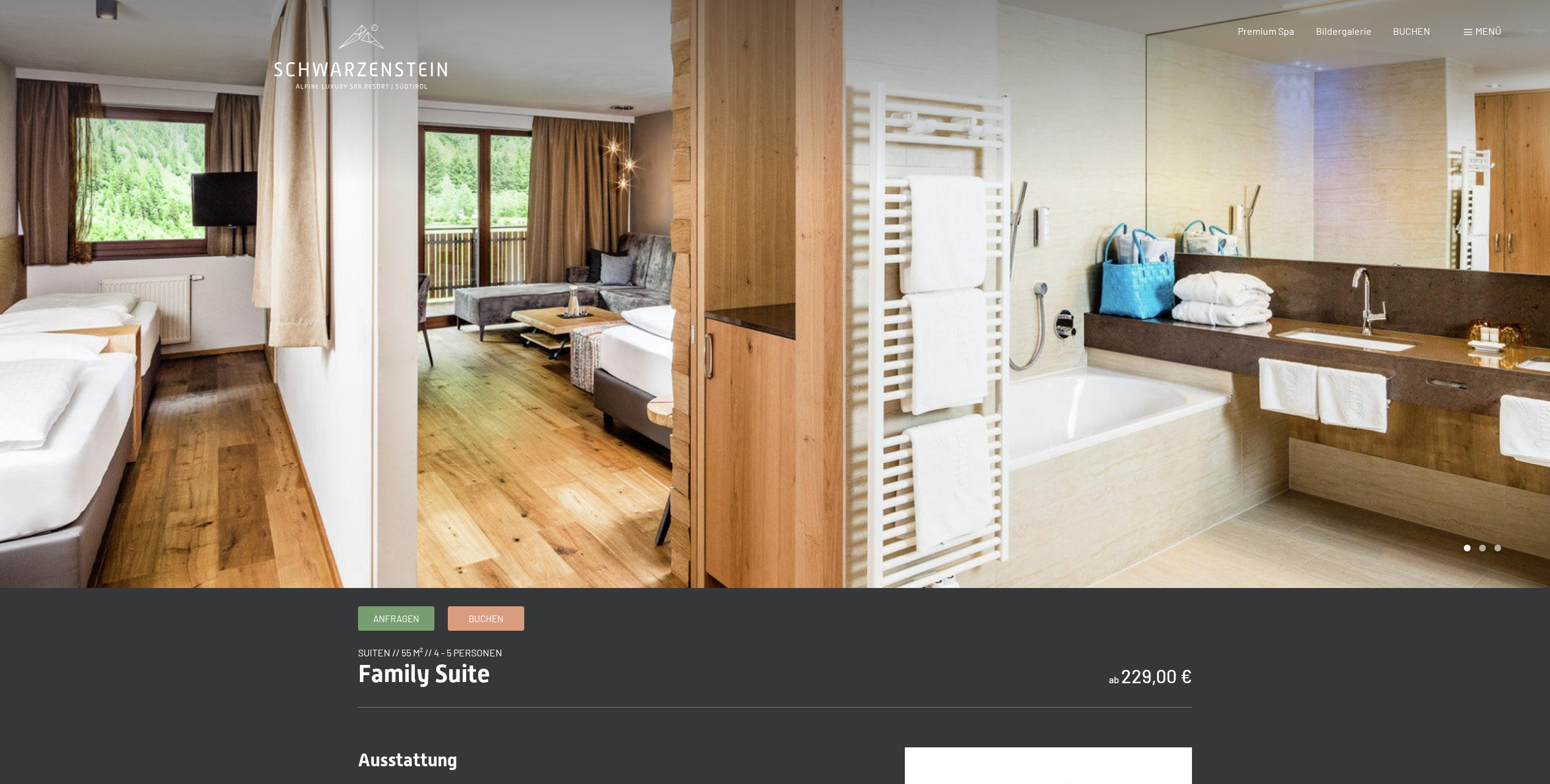
click at [1372, 260] on div at bounding box center [1163, 294] width 775 height 588
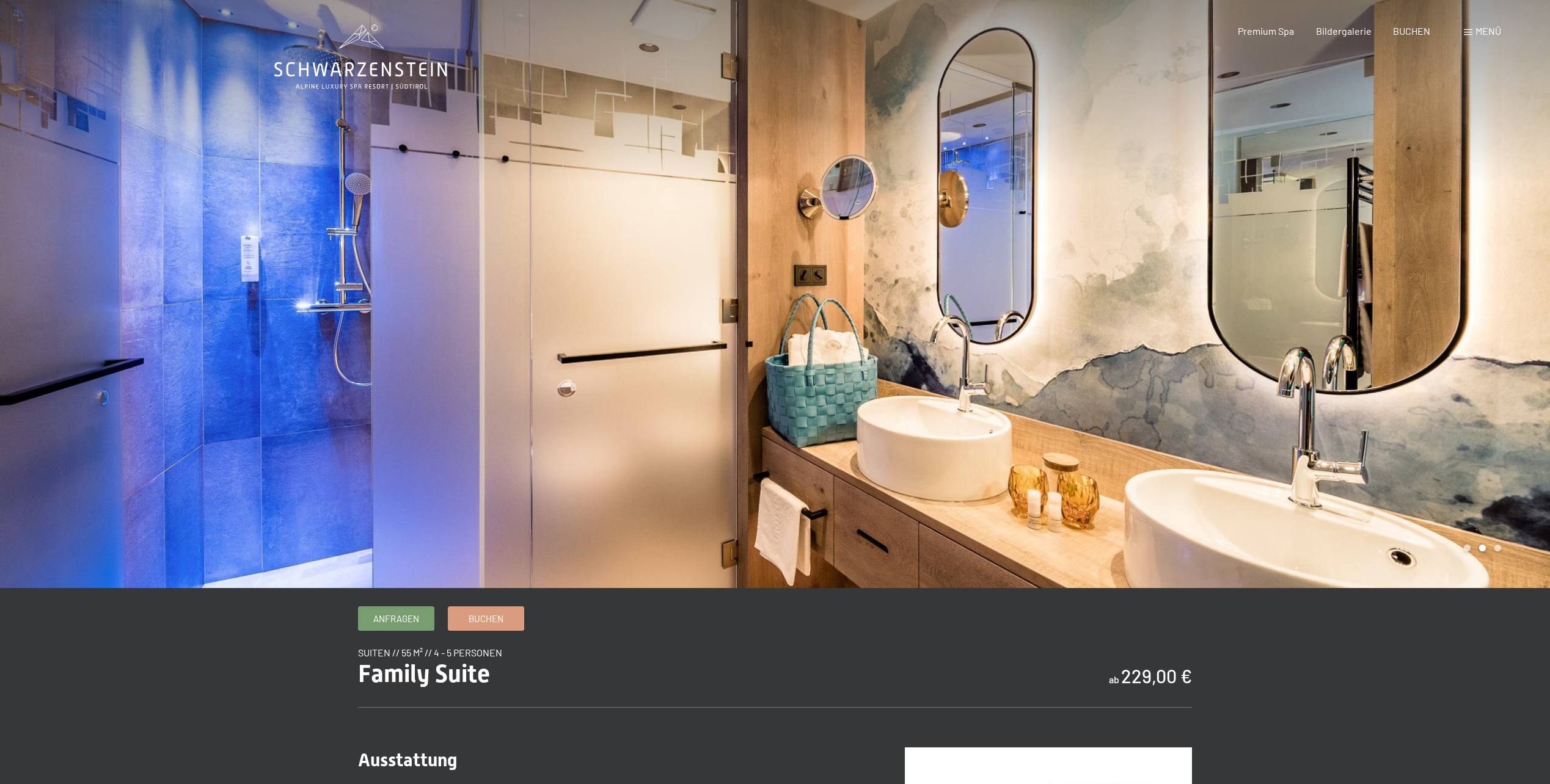
click at [1351, 260] on div at bounding box center [1163, 294] width 775 height 588
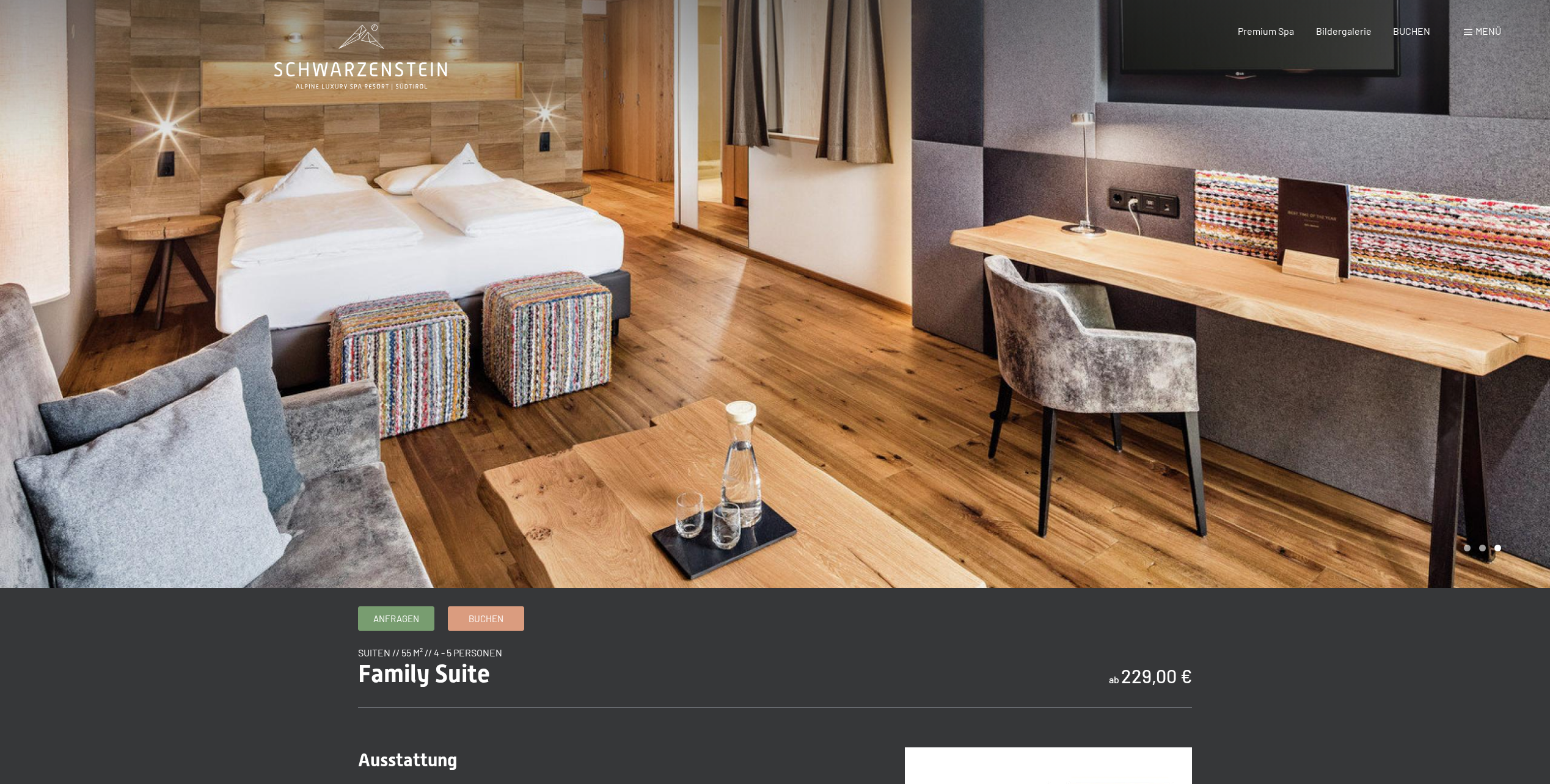
click at [1351, 260] on div at bounding box center [1163, 294] width 775 height 588
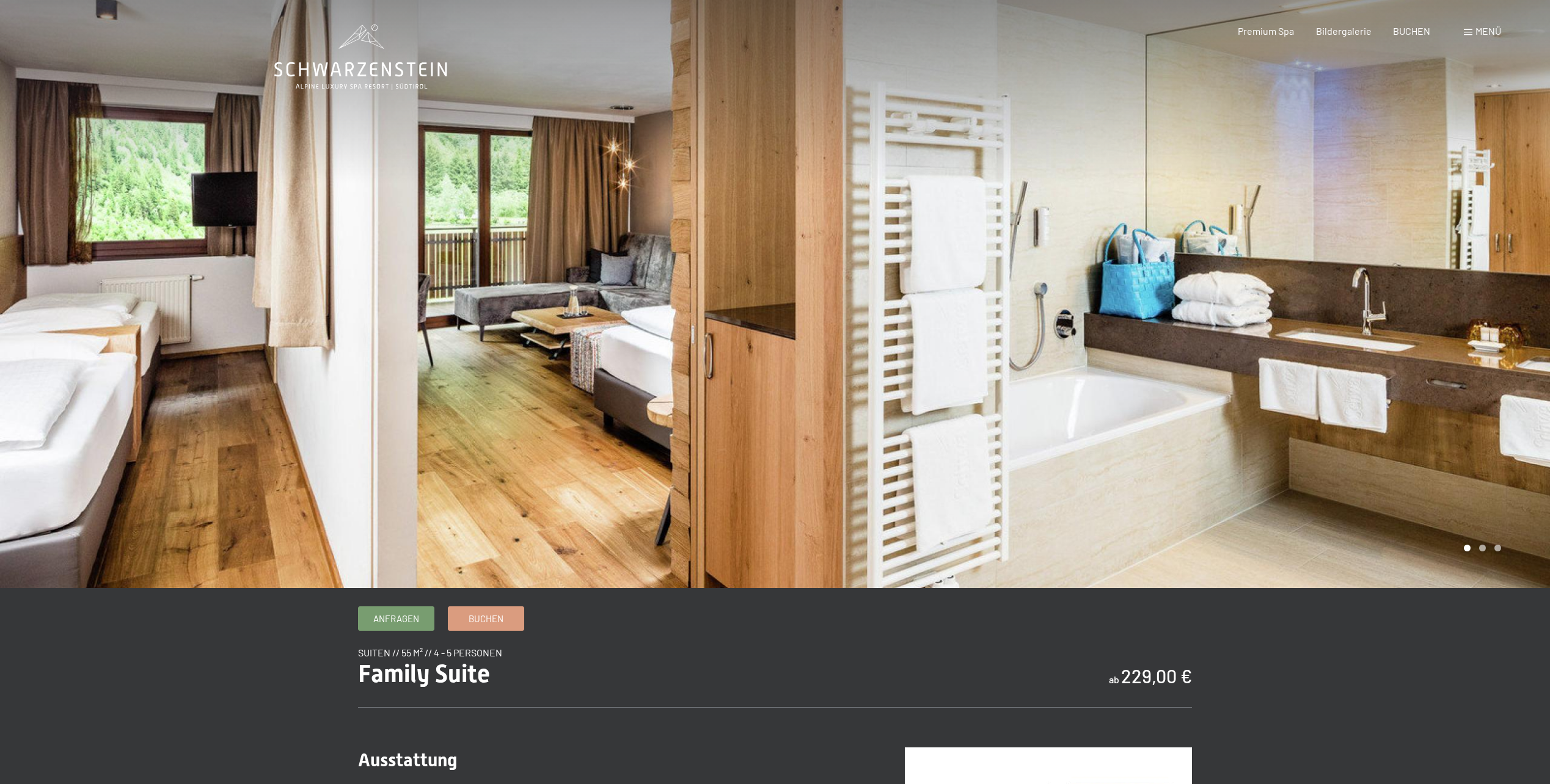
click at [1351, 260] on div at bounding box center [1163, 294] width 775 height 588
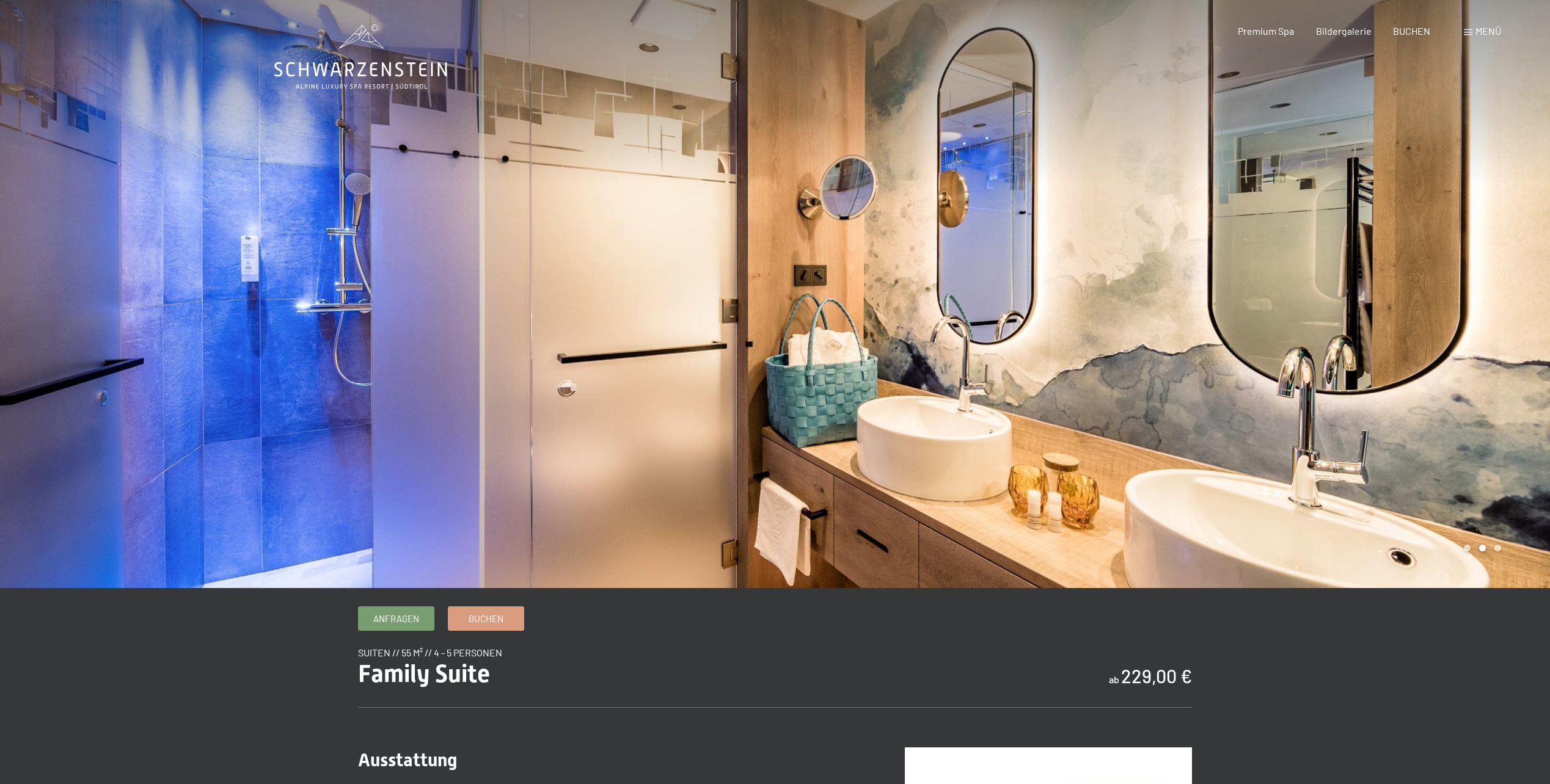
click at [1345, 261] on div at bounding box center [1163, 294] width 775 height 588
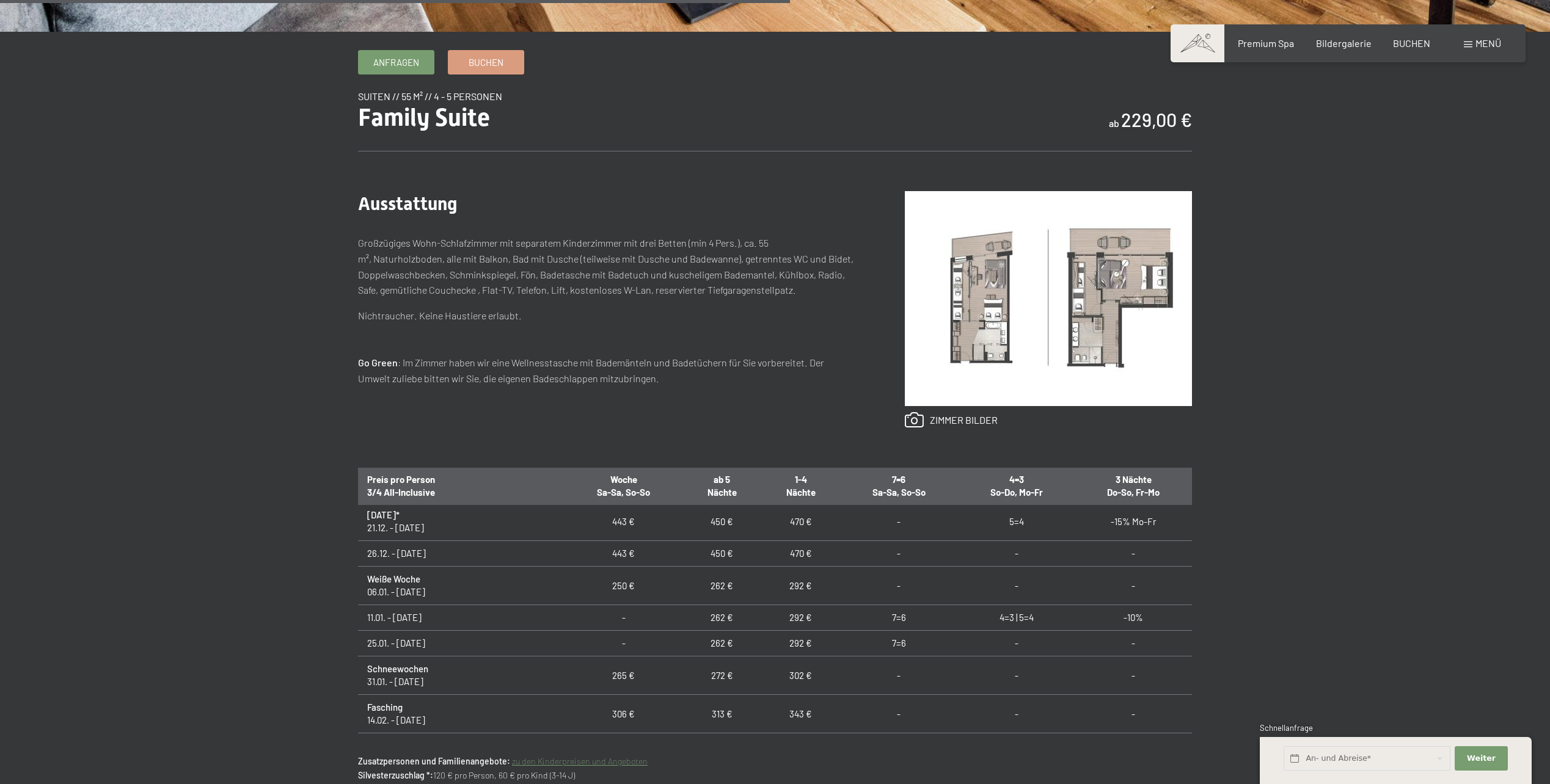
scroll to position [549, 0]
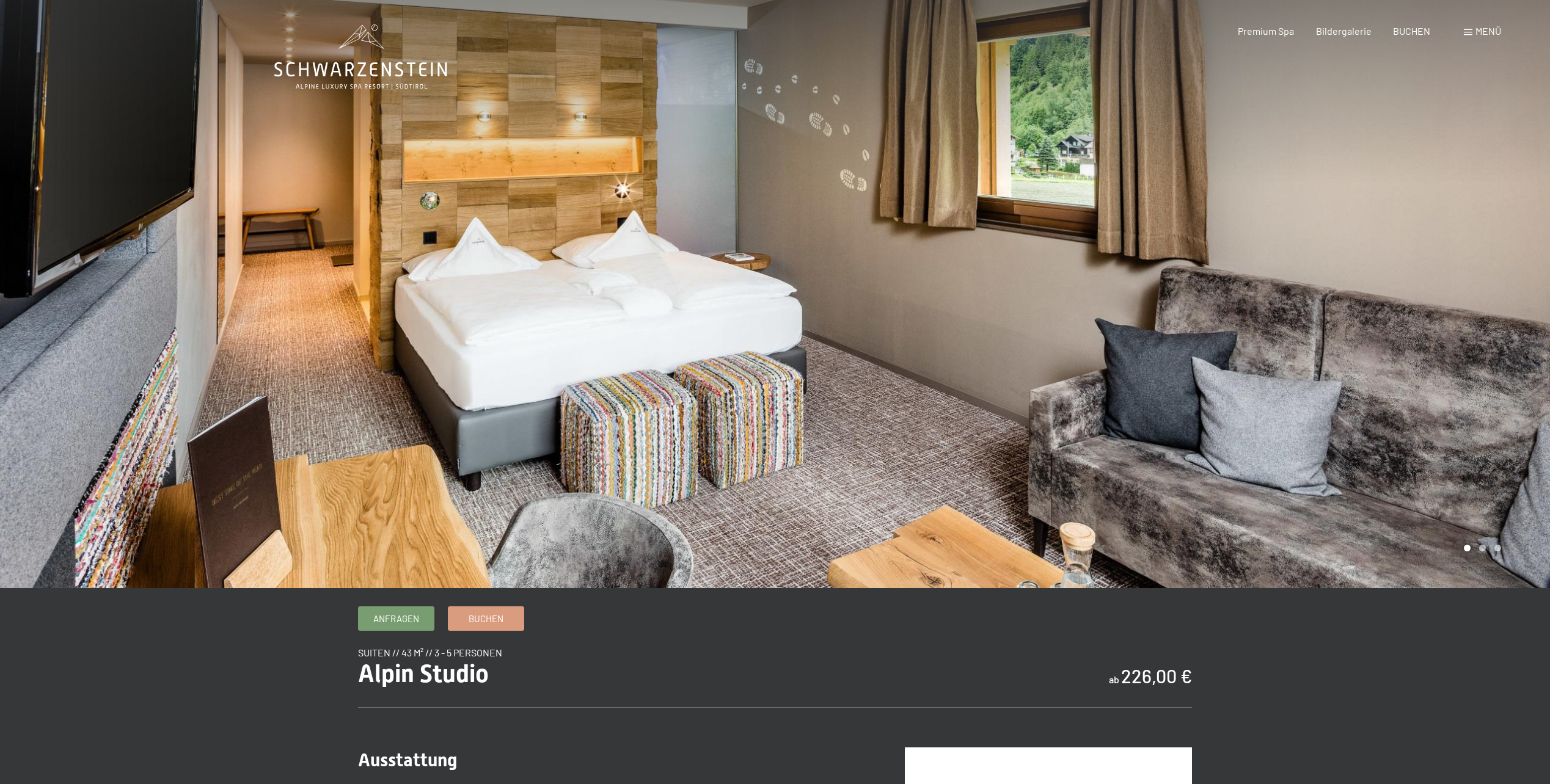
click at [1236, 338] on div at bounding box center [1163, 294] width 775 height 588
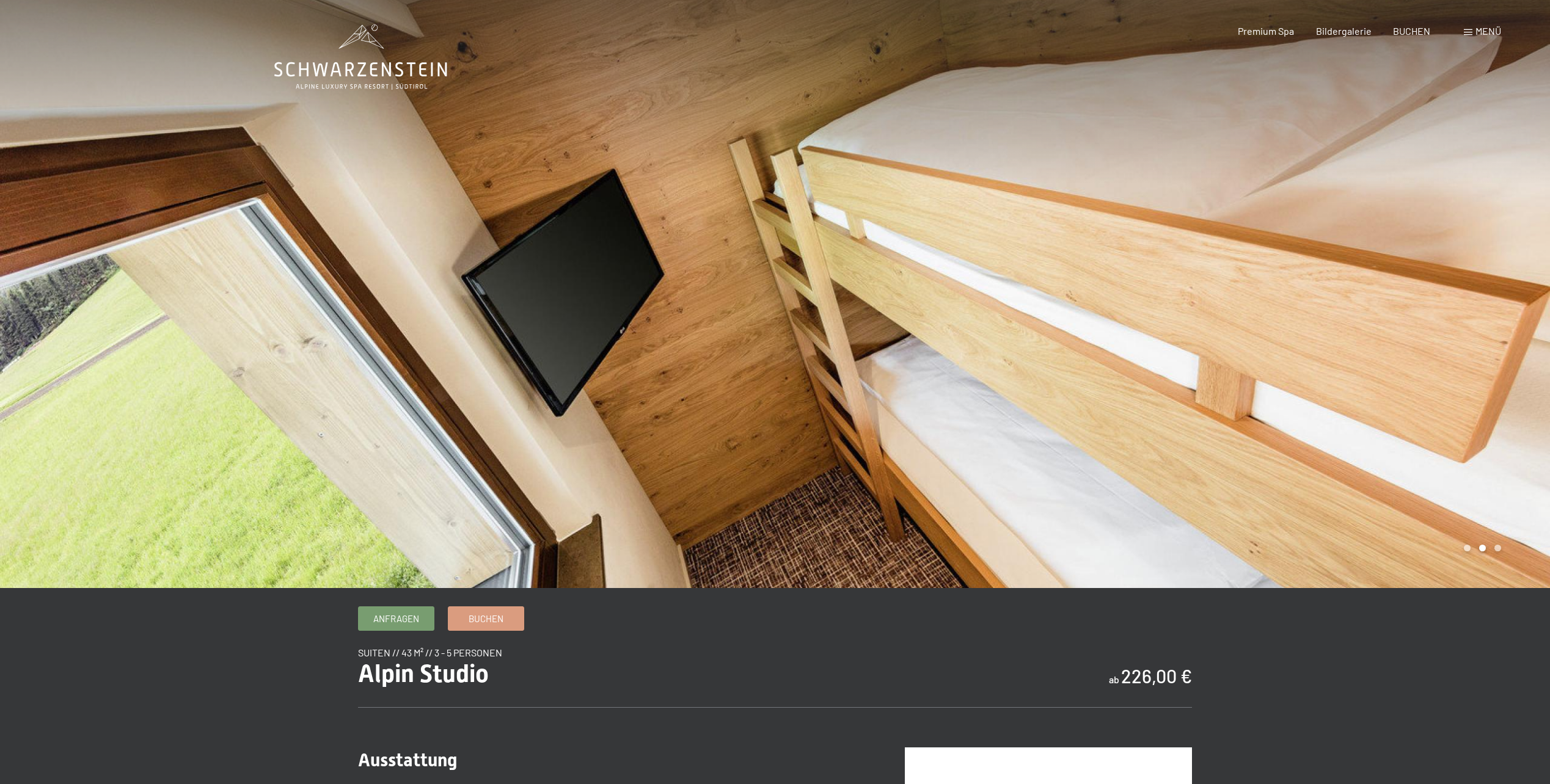
click at [1236, 338] on div at bounding box center [1163, 294] width 775 height 588
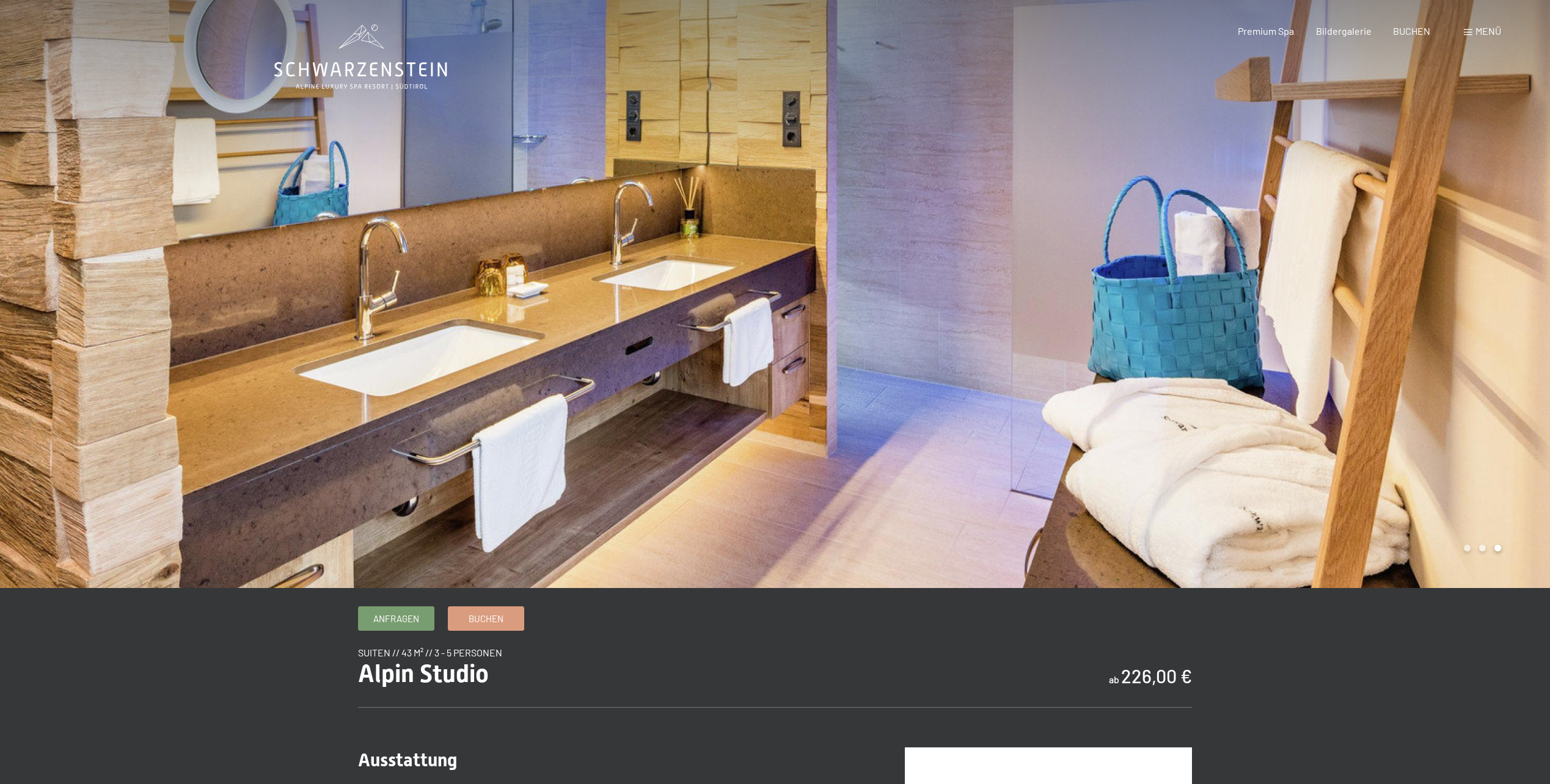
click at [1236, 338] on div at bounding box center [1163, 294] width 775 height 588
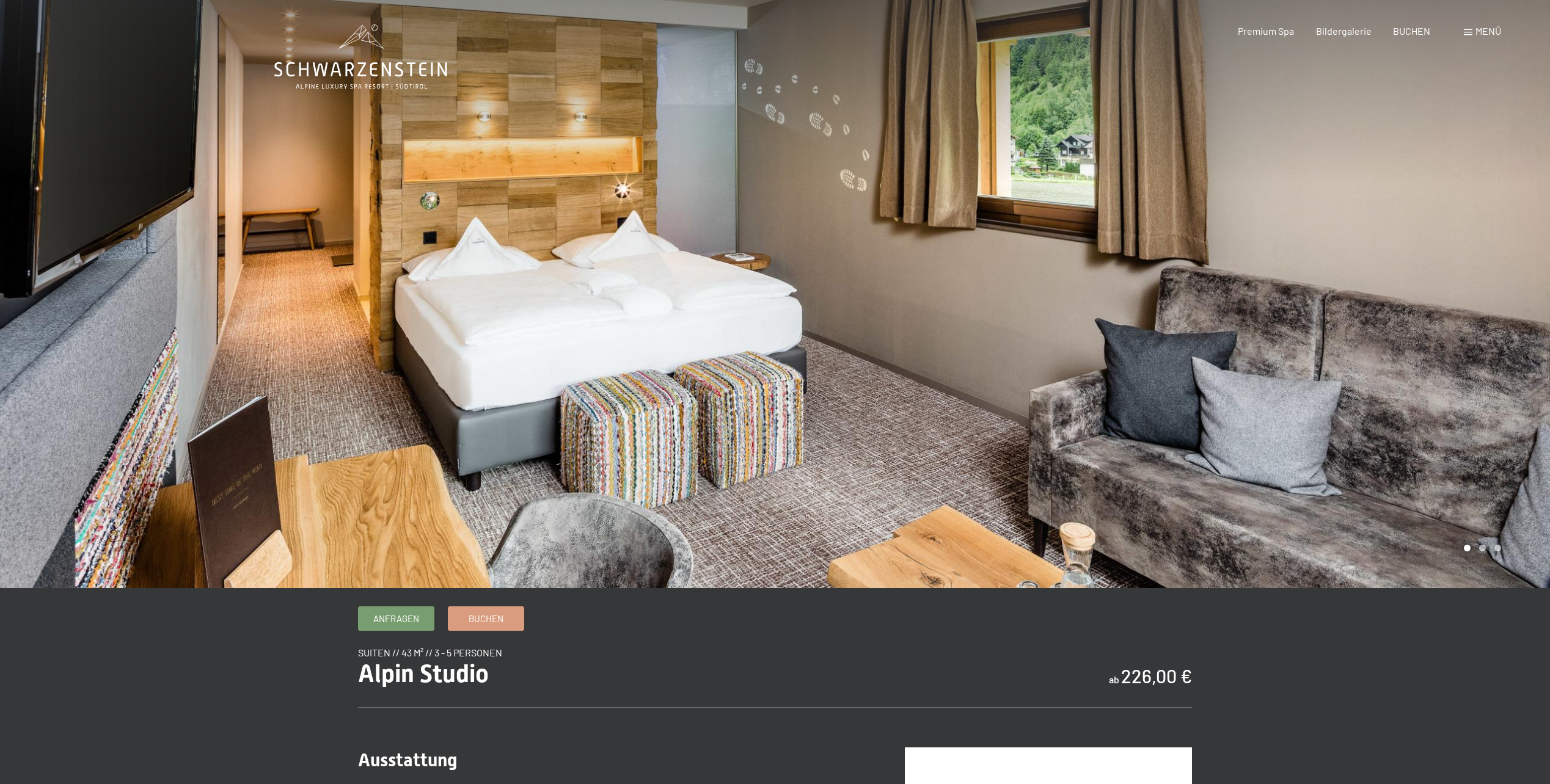
click at [1236, 338] on div at bounding box center [1163, 294] width 775 height 588
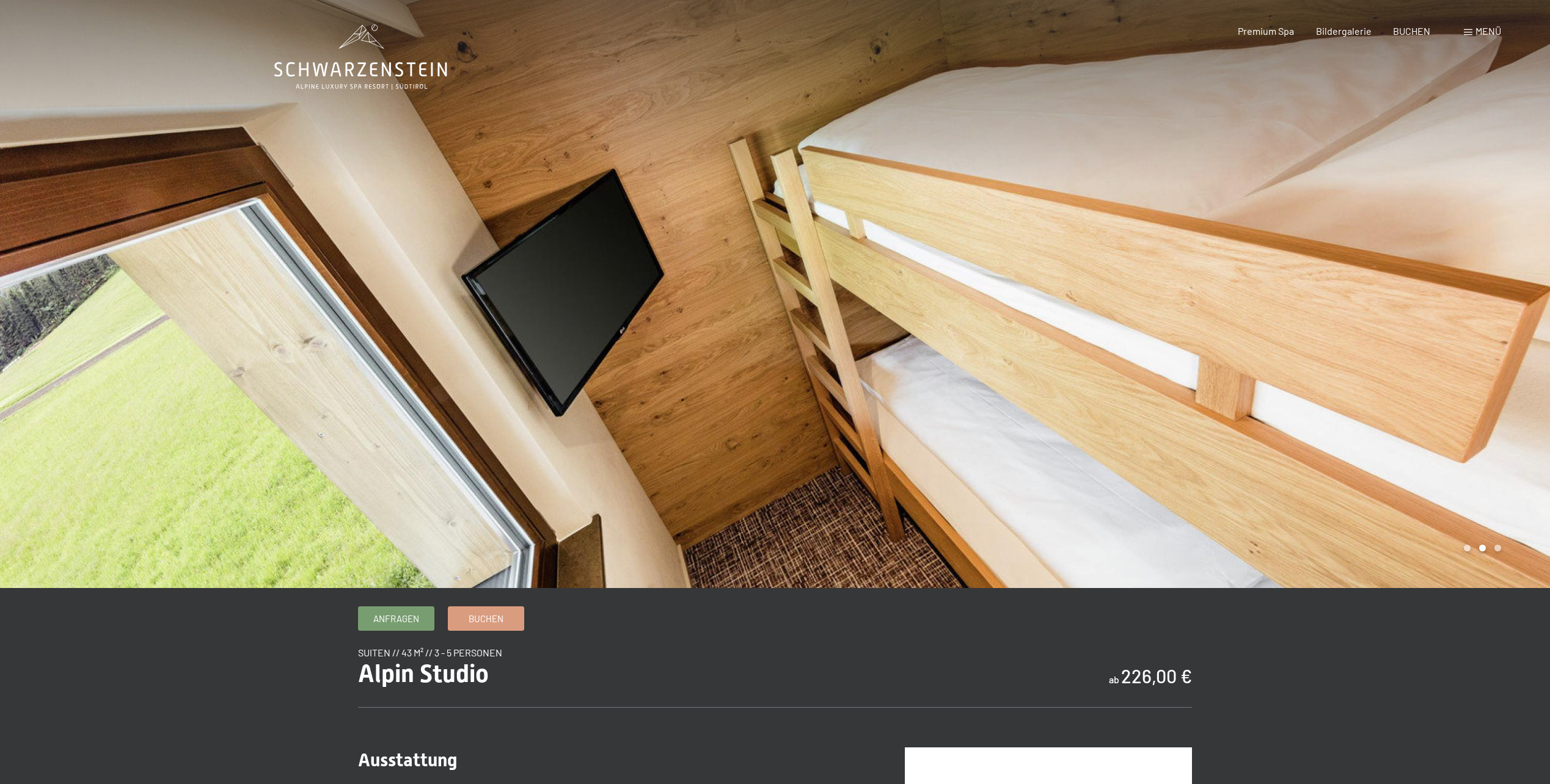
click at [1236, 338] on div at bounding box center [1163, 294] width 775 height 588
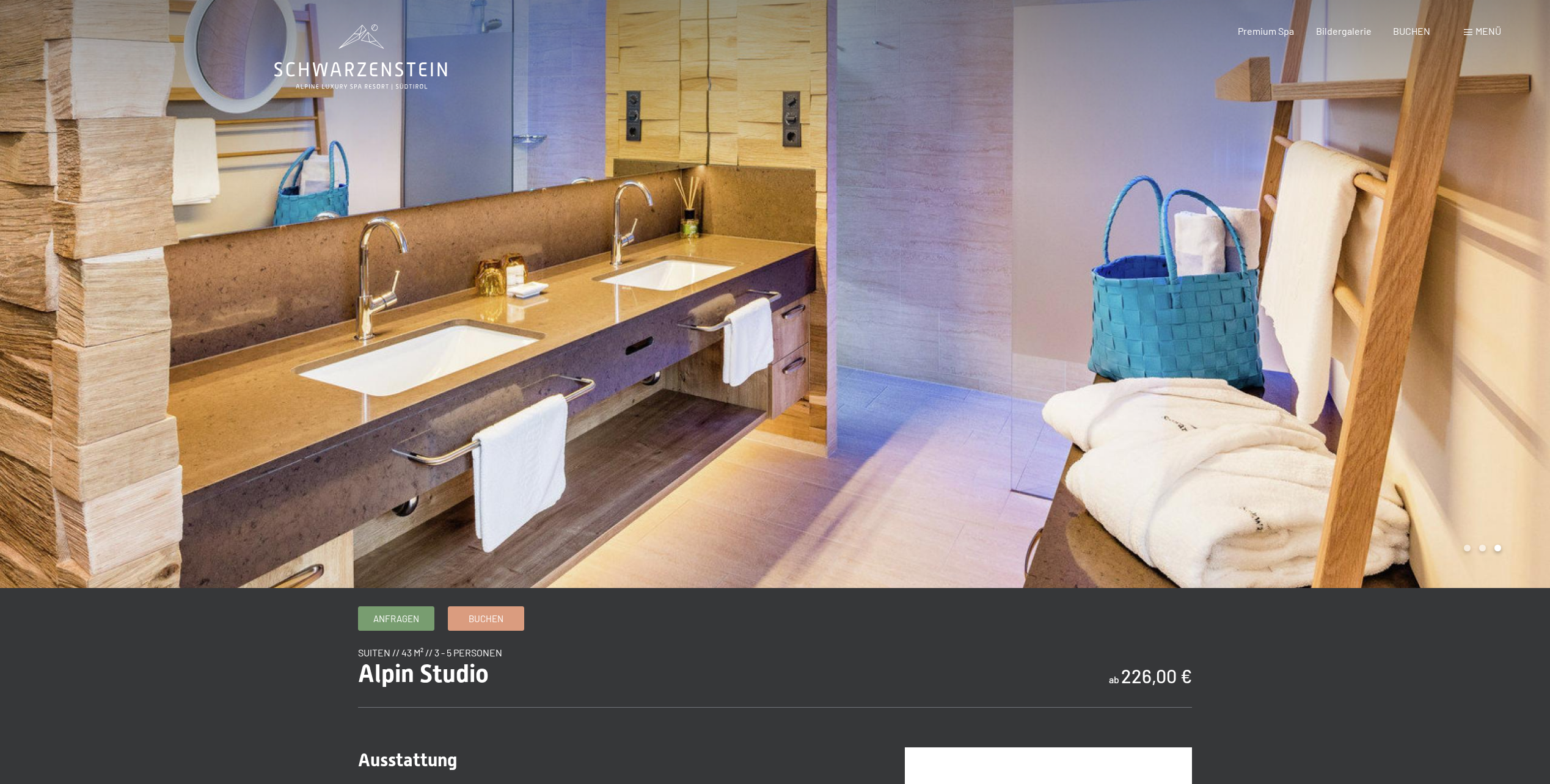
click at [1236, 339] on div at bounding box center [1163, 294] width 775 height 588
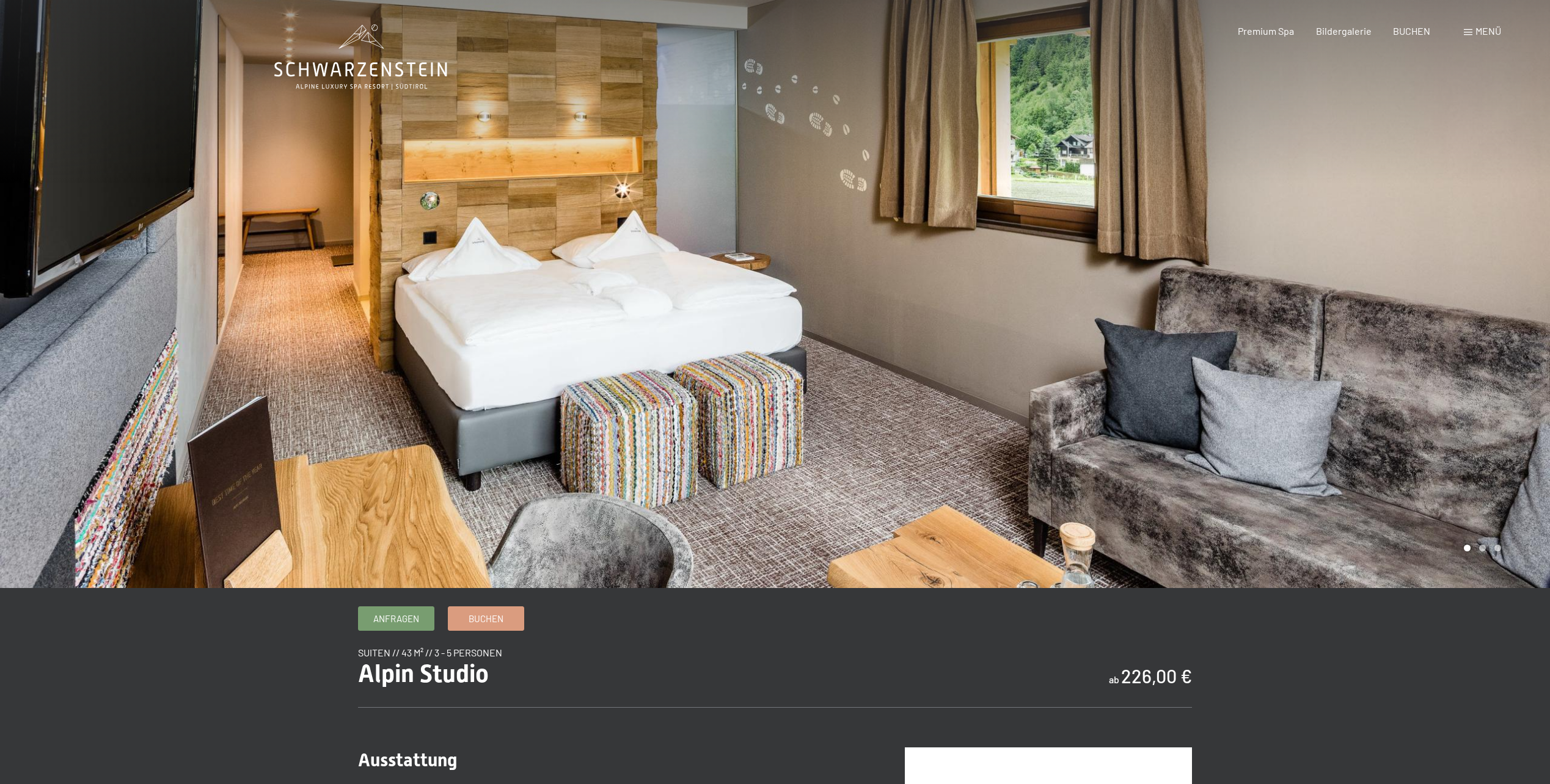
click at [1236, 339] on div at bounding box center [1163, 294] width 775 height 588
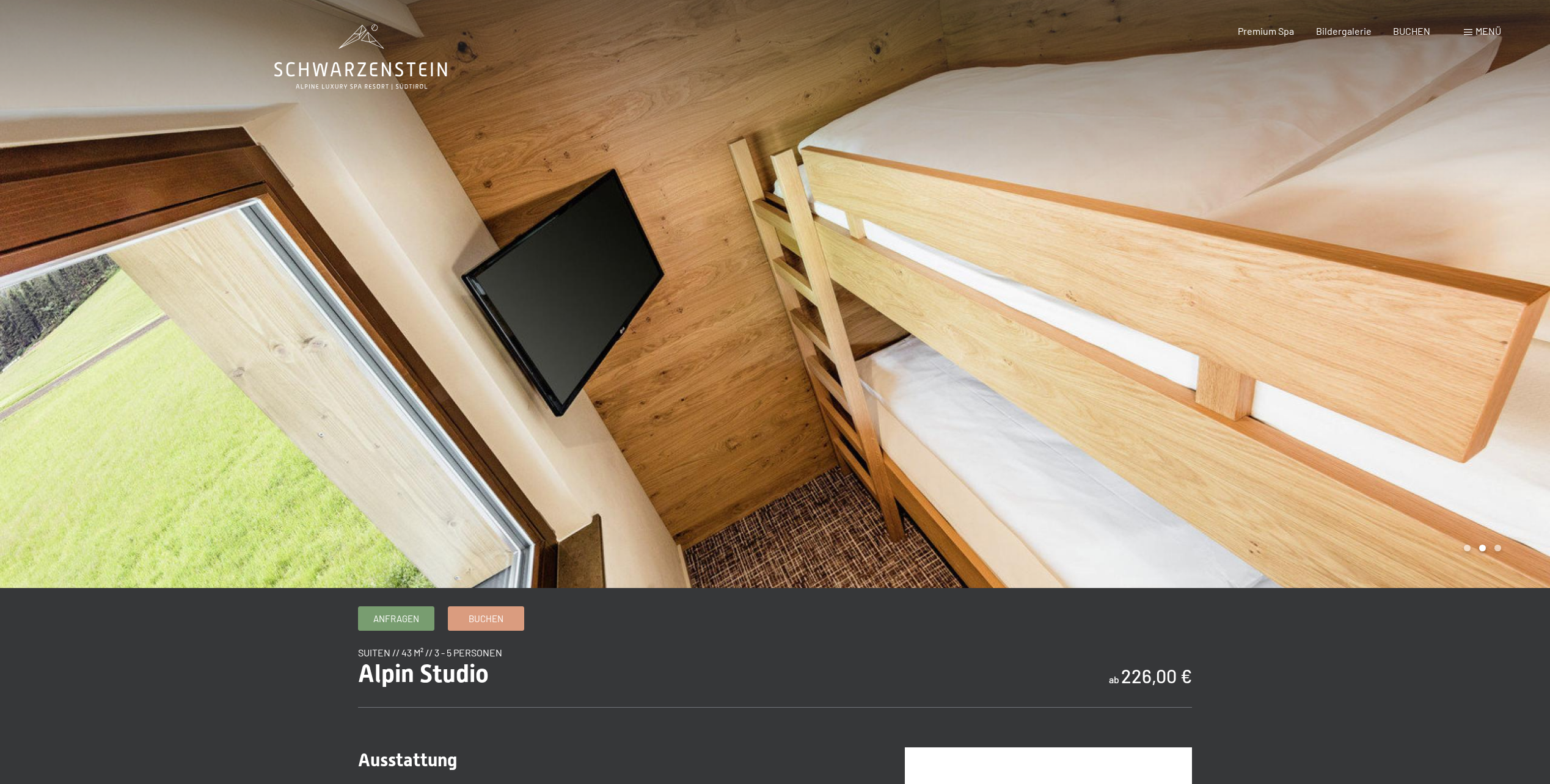
click at [1236, 339] on div at bounding box center [1163, 294] width 775 height 588
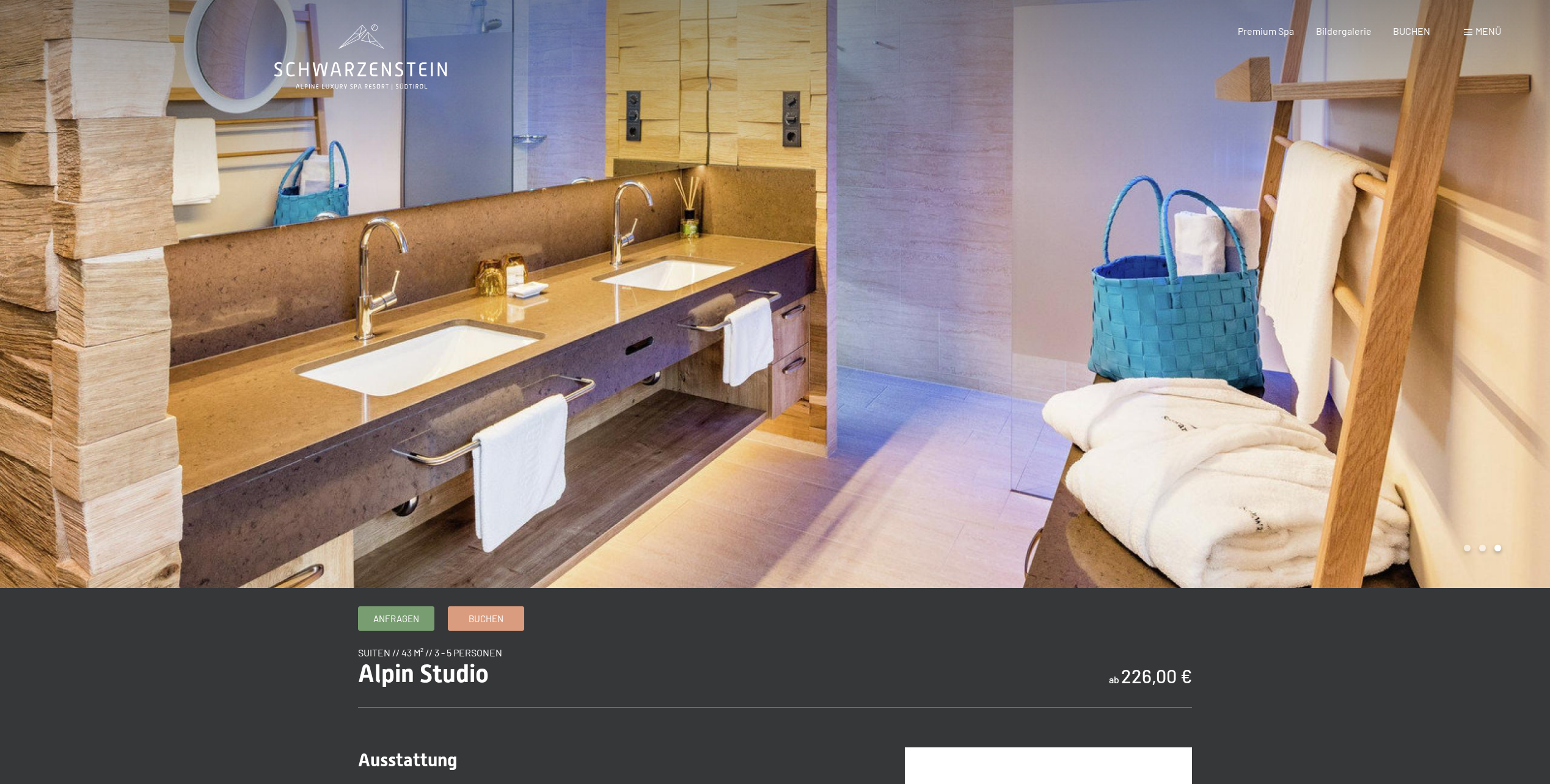
click at [1236, 339] on div at bounding box center [1163, 294] width 775 height 588
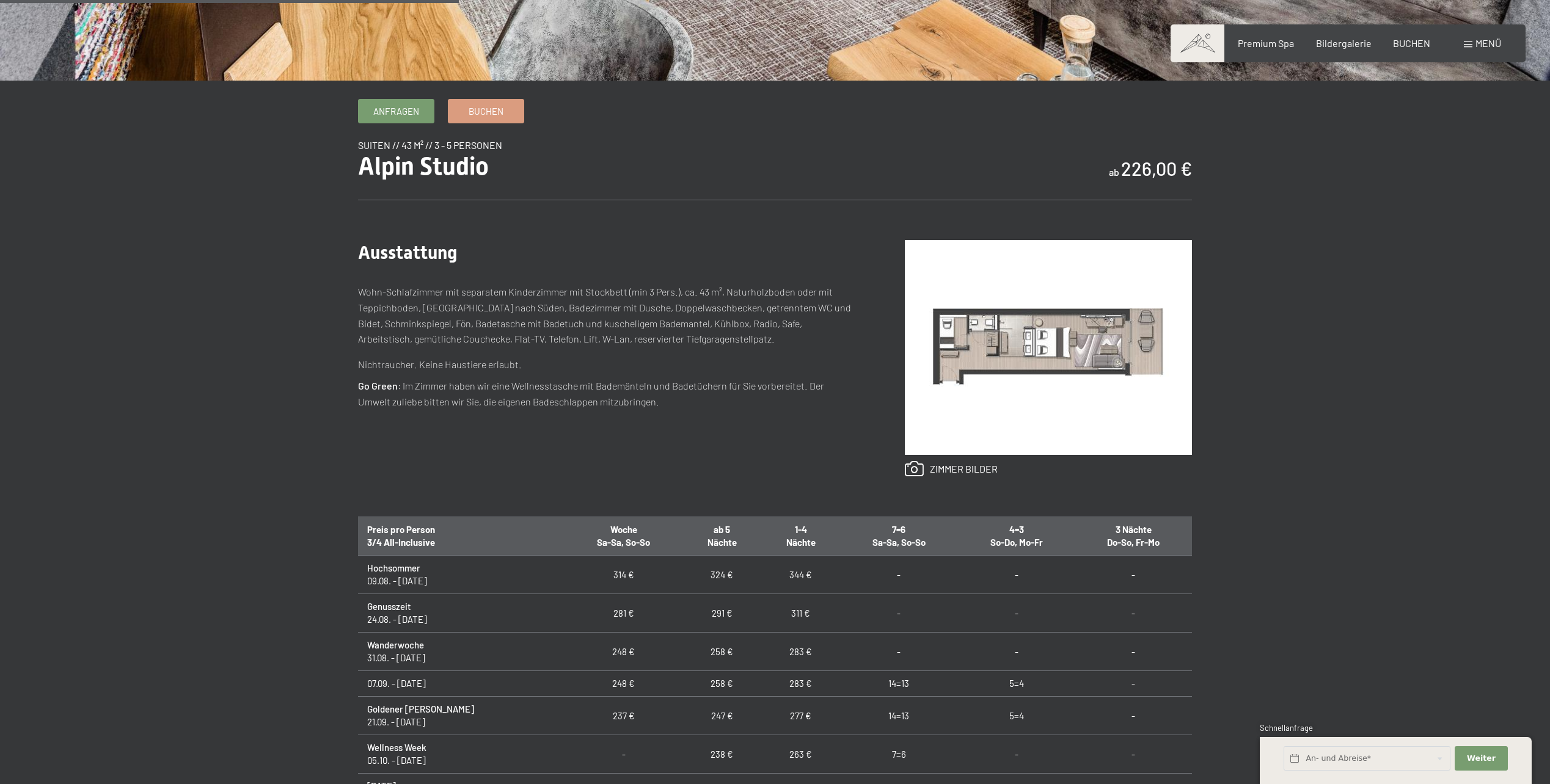
scroll to position [549, 0]
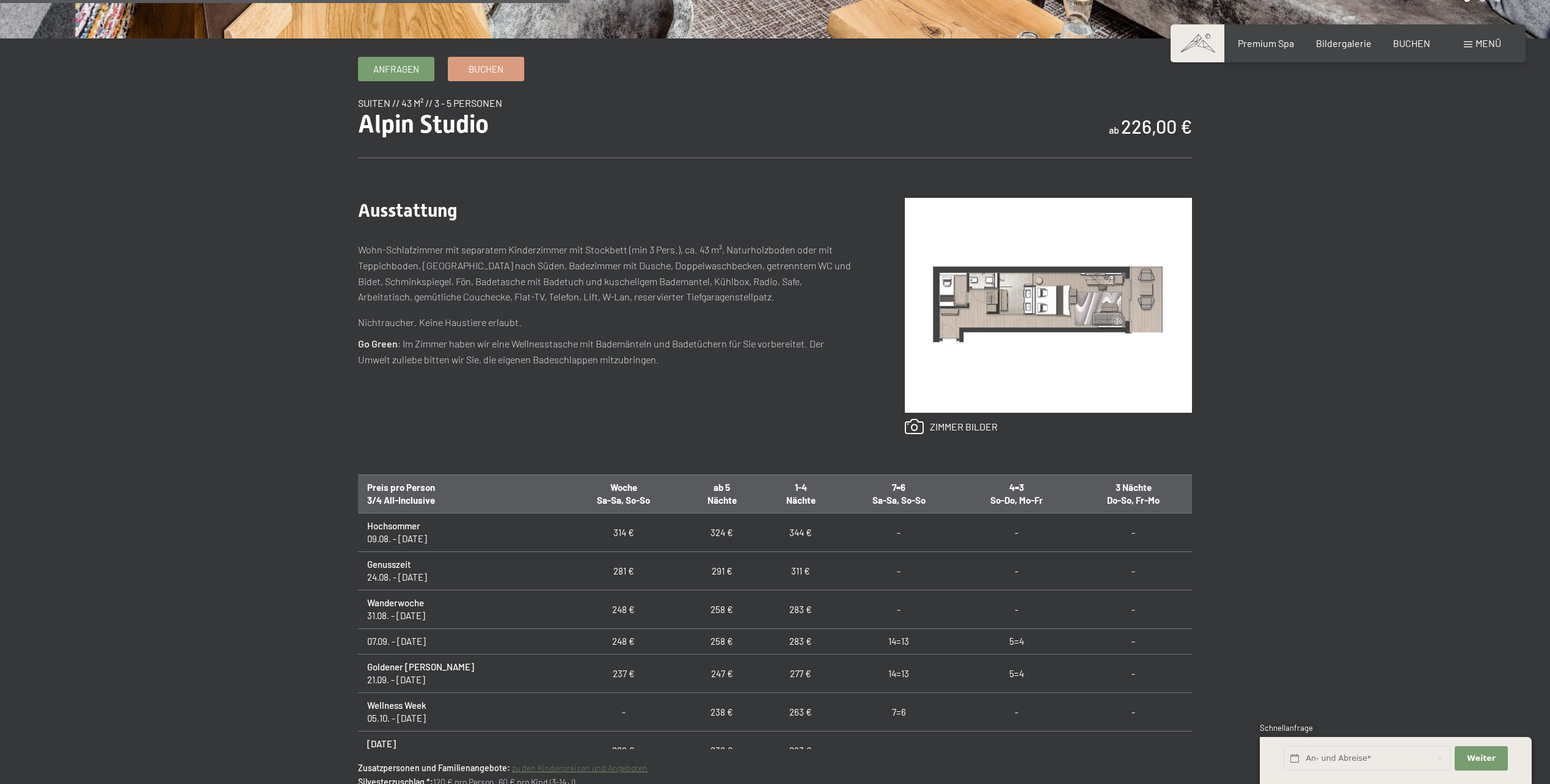
click at [1031, 329] on img at bounding box center [1048, 305] width 287 height 215
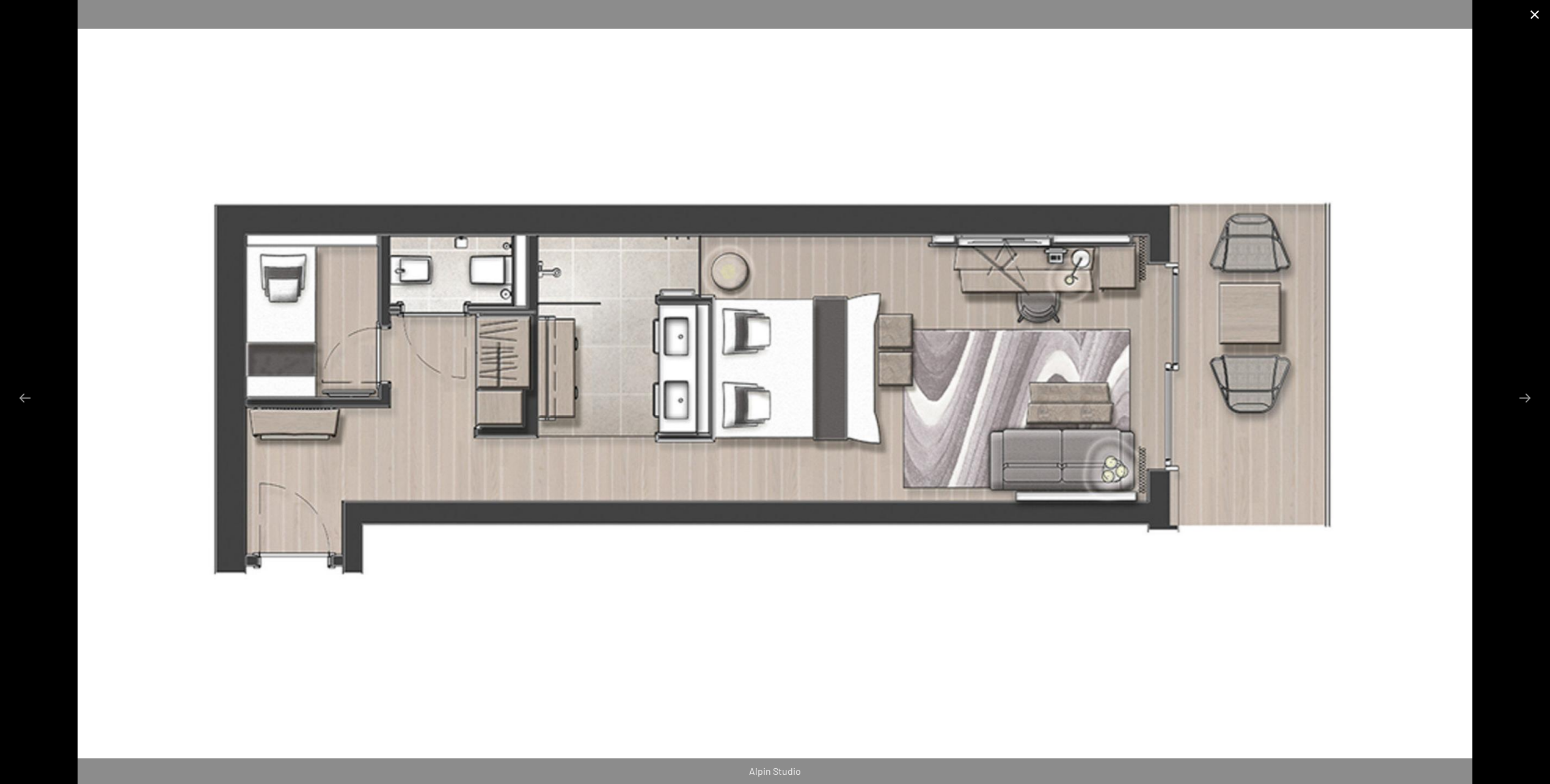
click at [1538, 15] on button "Close gallery" at bounding box center [1534, 14] width 30 height 29
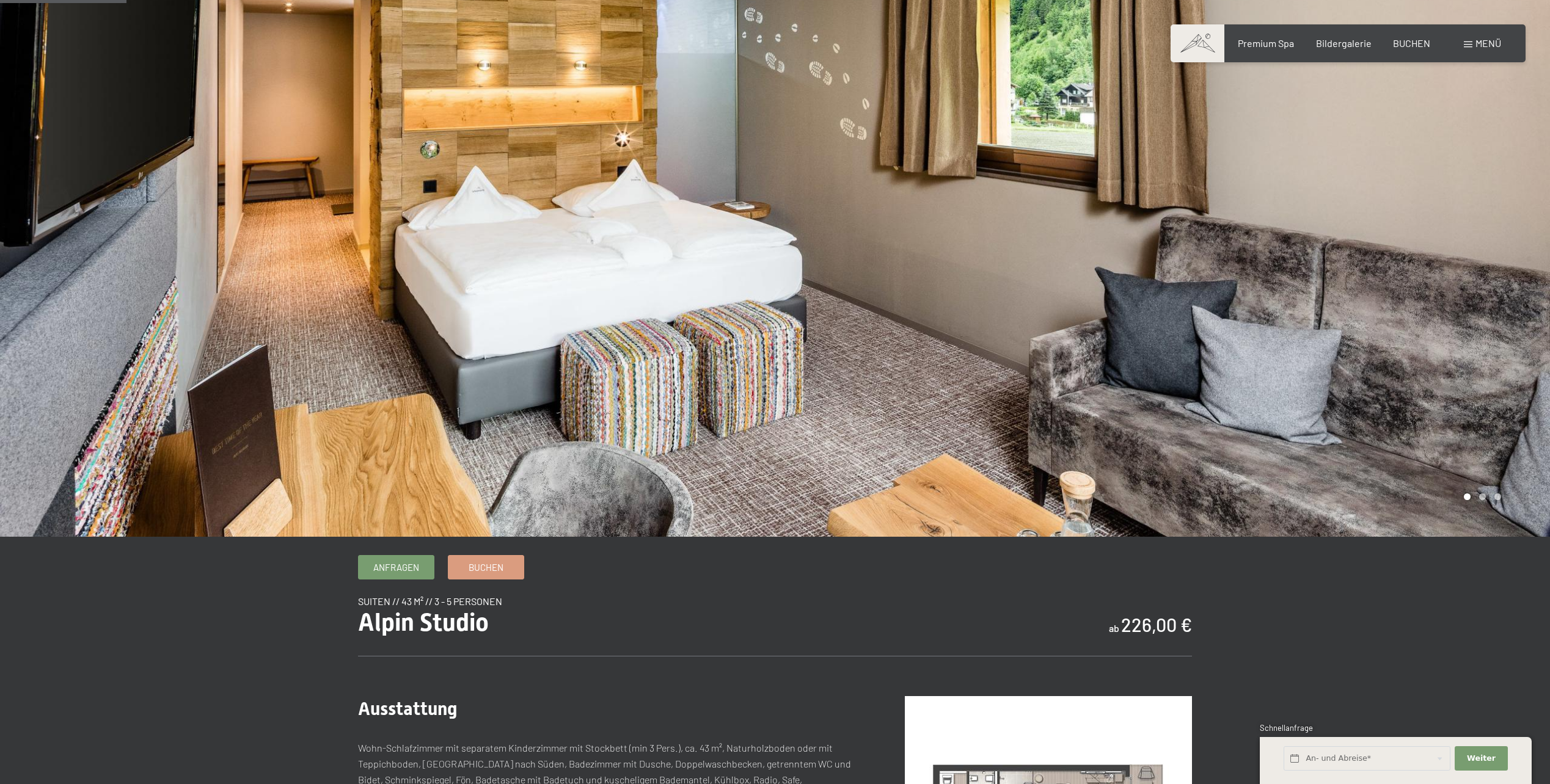
scroll to position [0, 0]
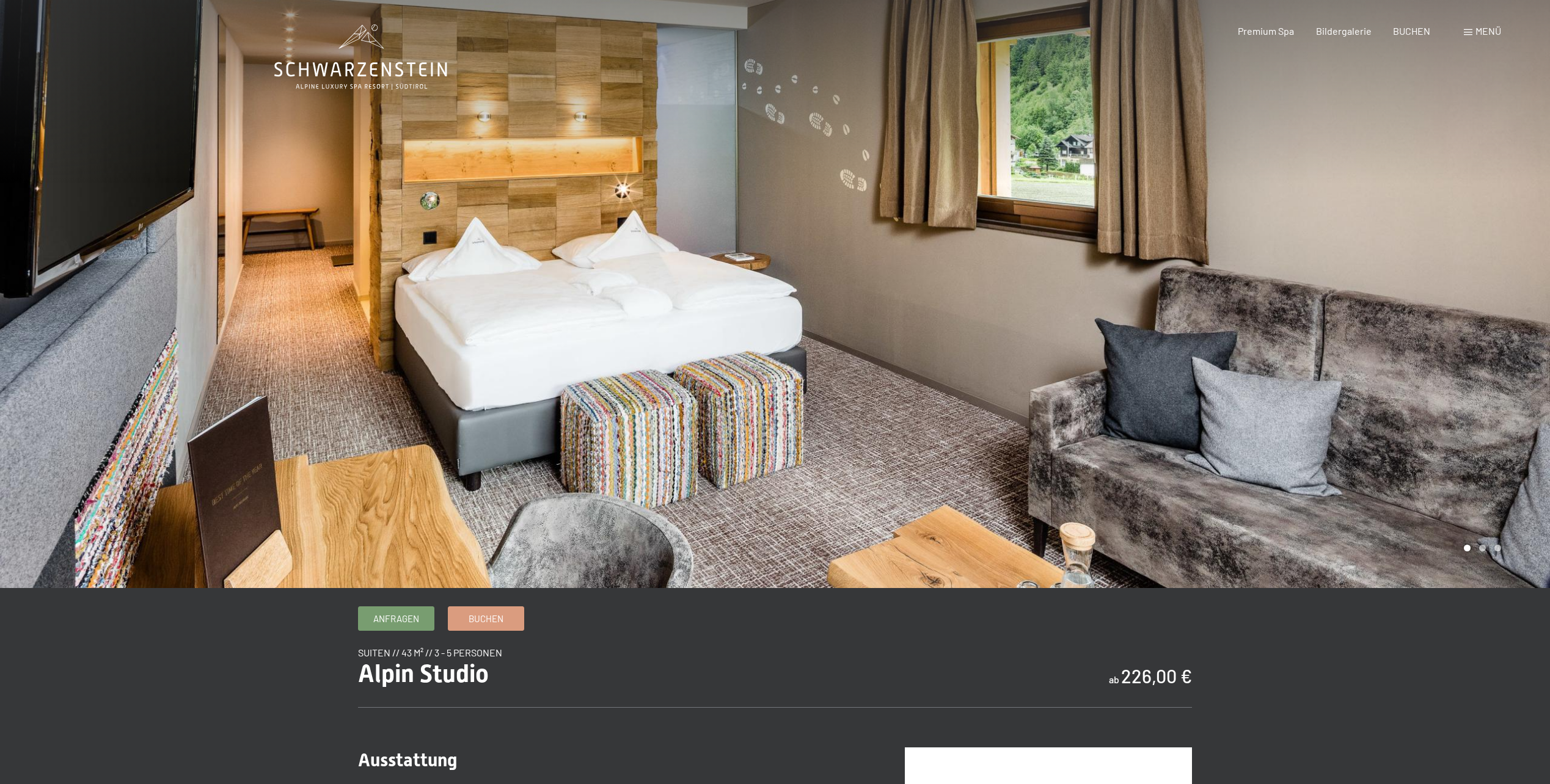
click at [1247, 275] on div at bounding box center [1163, 294] width 775 height 588
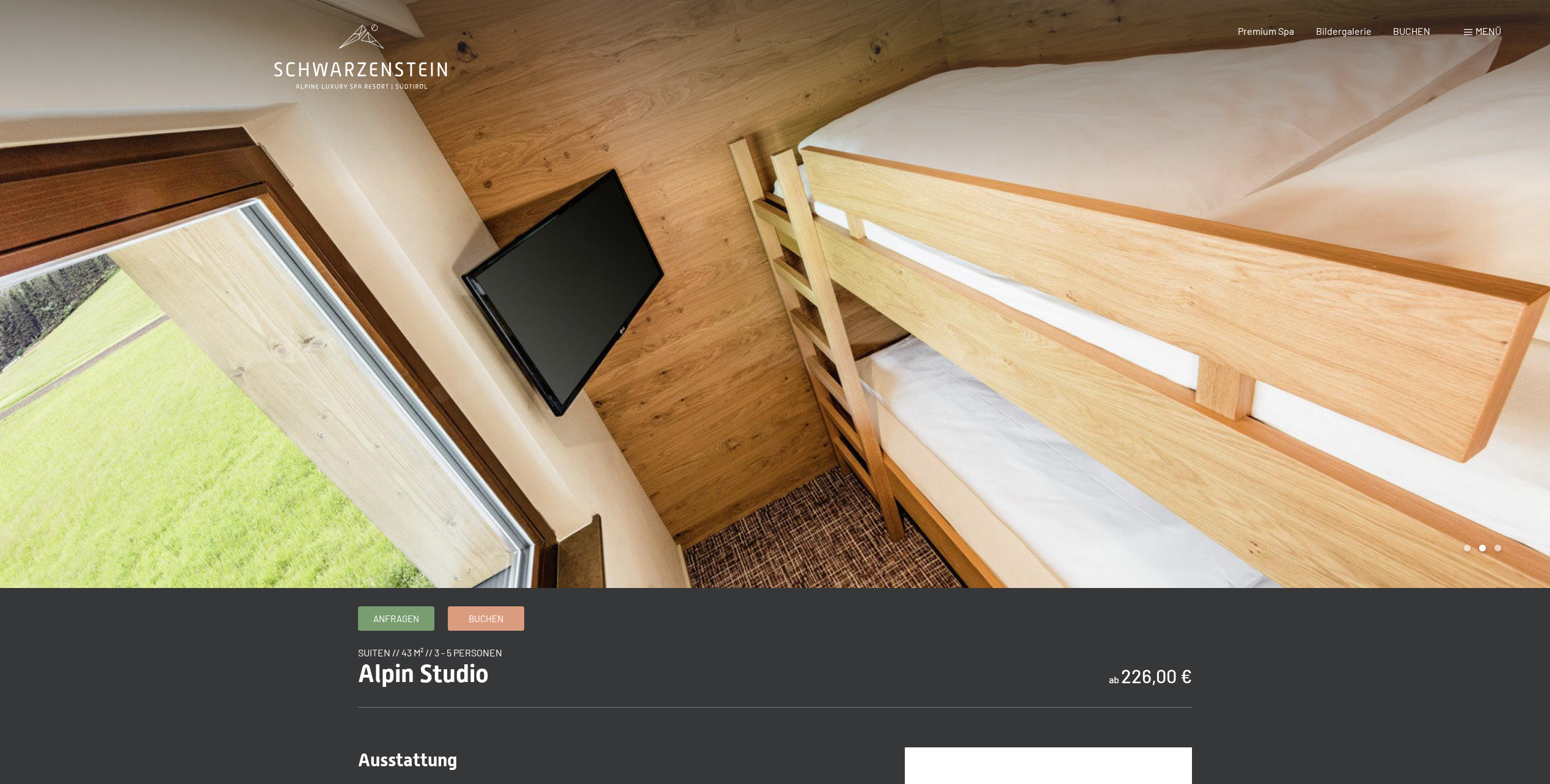
click at [1247, 275] on div at bounding box center [1163, 294] width 775 height 588
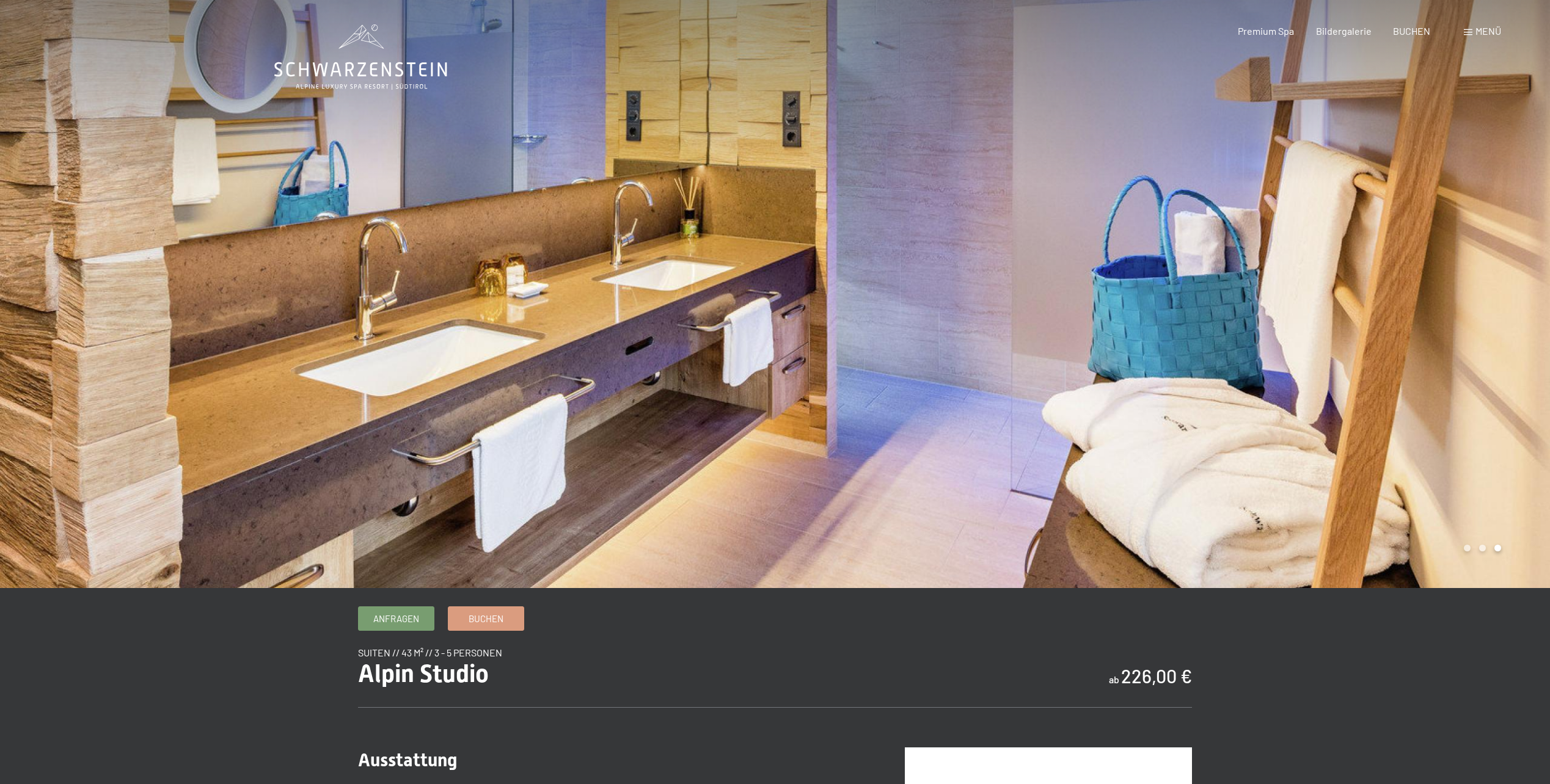
click at [254, 313] on div at bounding box center [388, 294] width 775 height 588
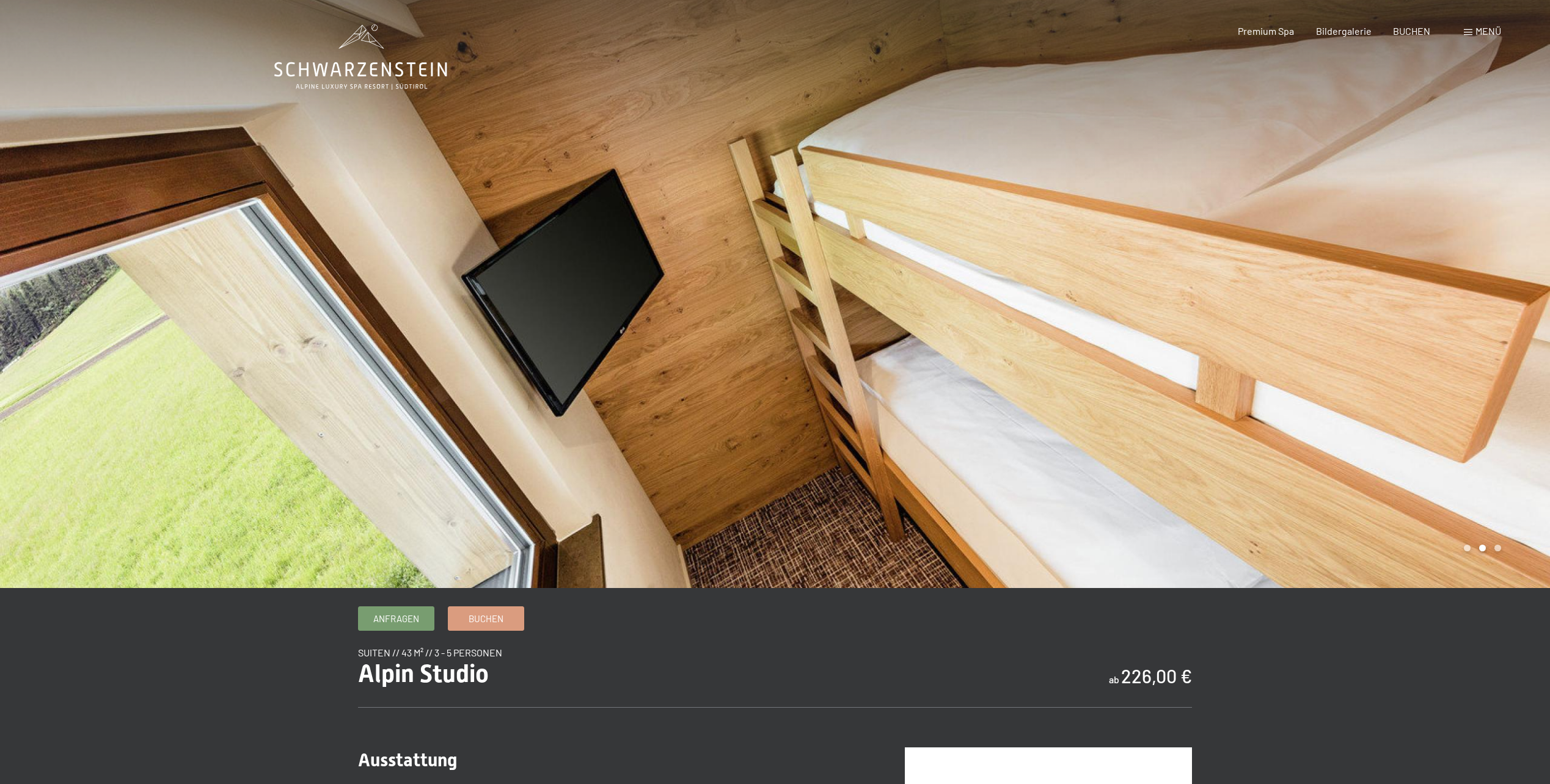
click at [742, 376] on div at bounding box center [388, 294] width 775 height 588
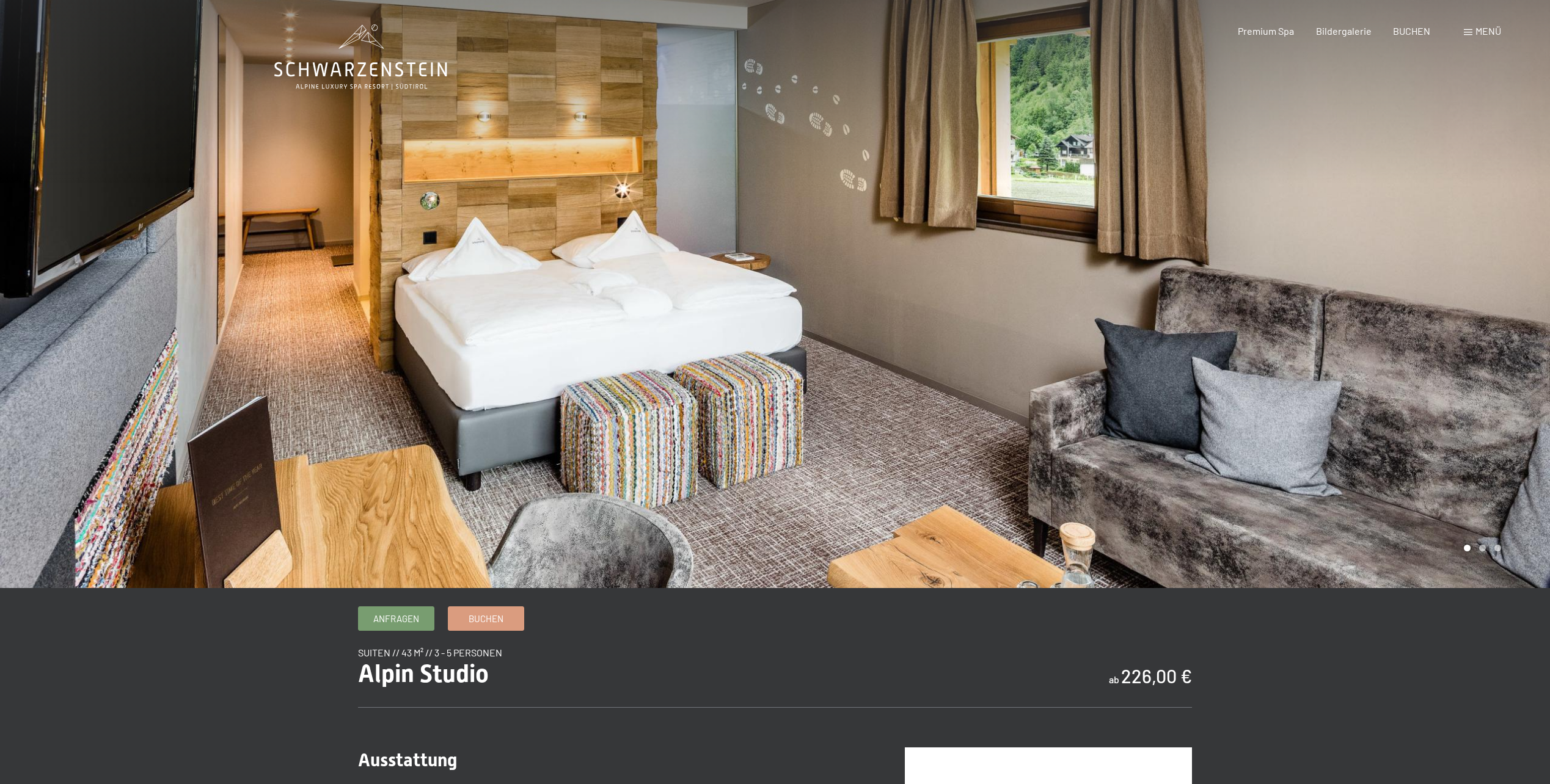
click at [742, 376] on div at bounding box center [388, 294] width 775 height 588
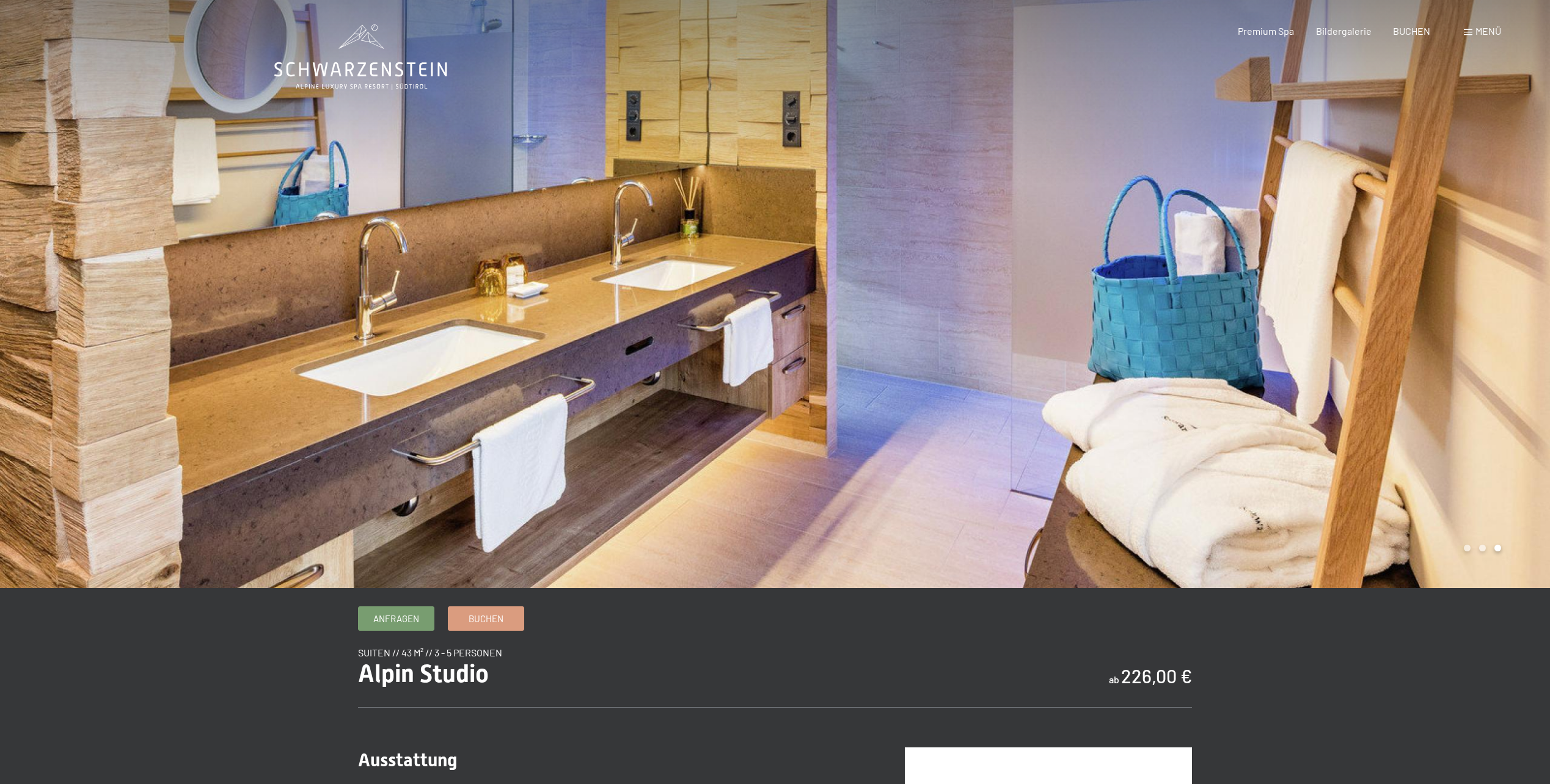
click at [1106, 245] on div at bounding box center [1163, 294] width 775 height 588
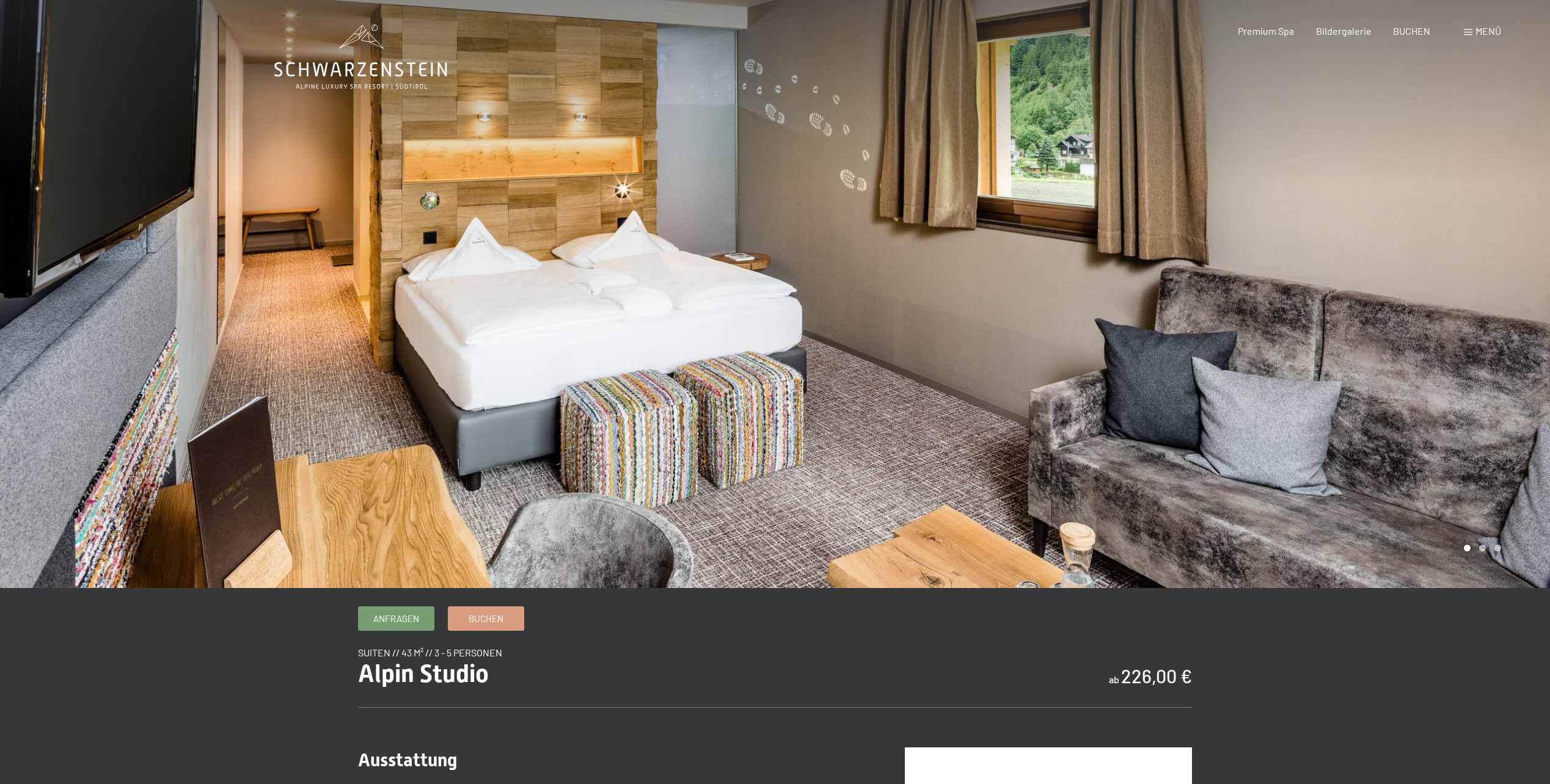
click at [1106, 244] on div at bounding box center [1163, 294] width 775 height 588
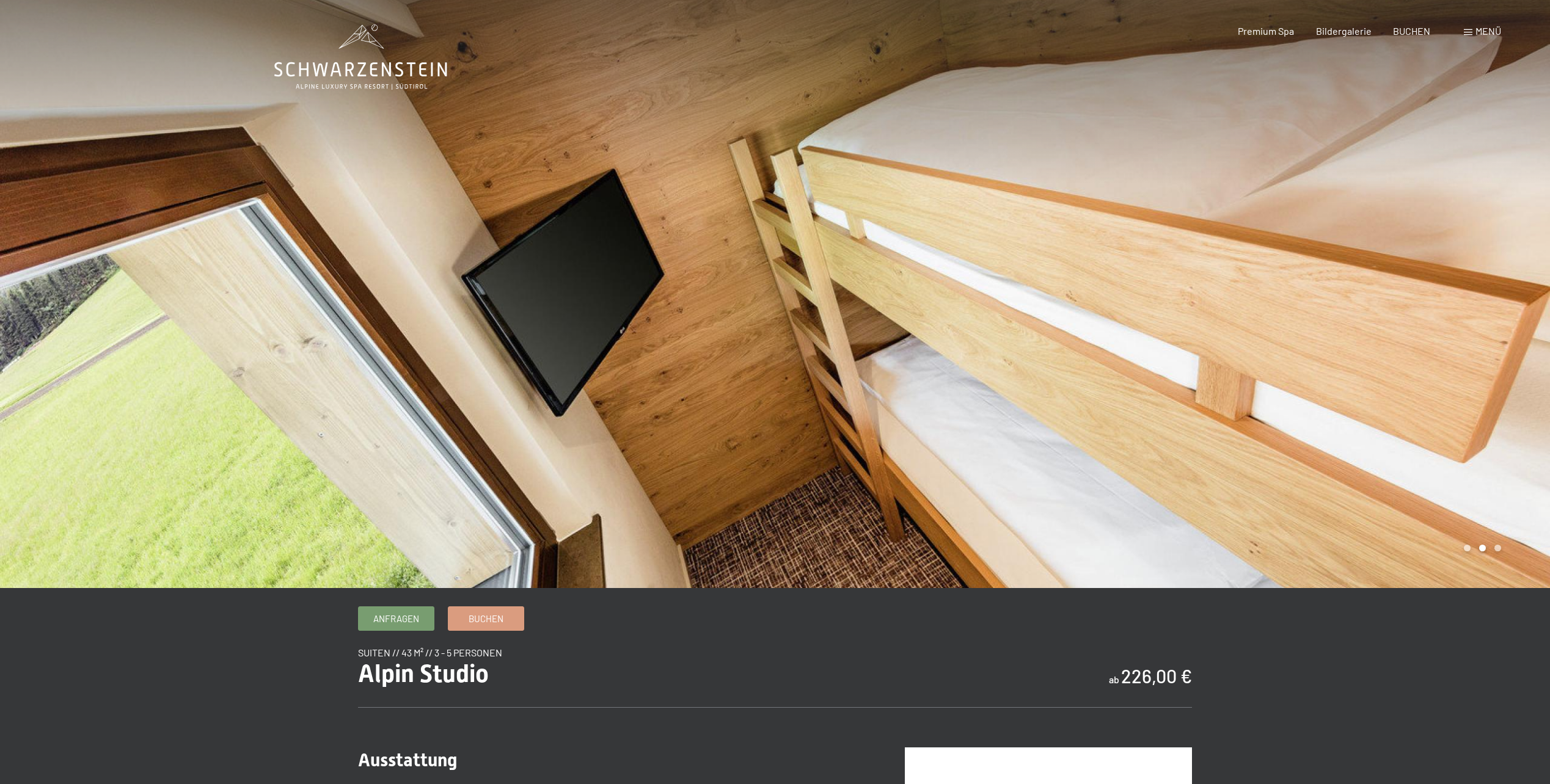
click at [1106, 243] on div at bounding box center [1163, 294] width 775 height 588
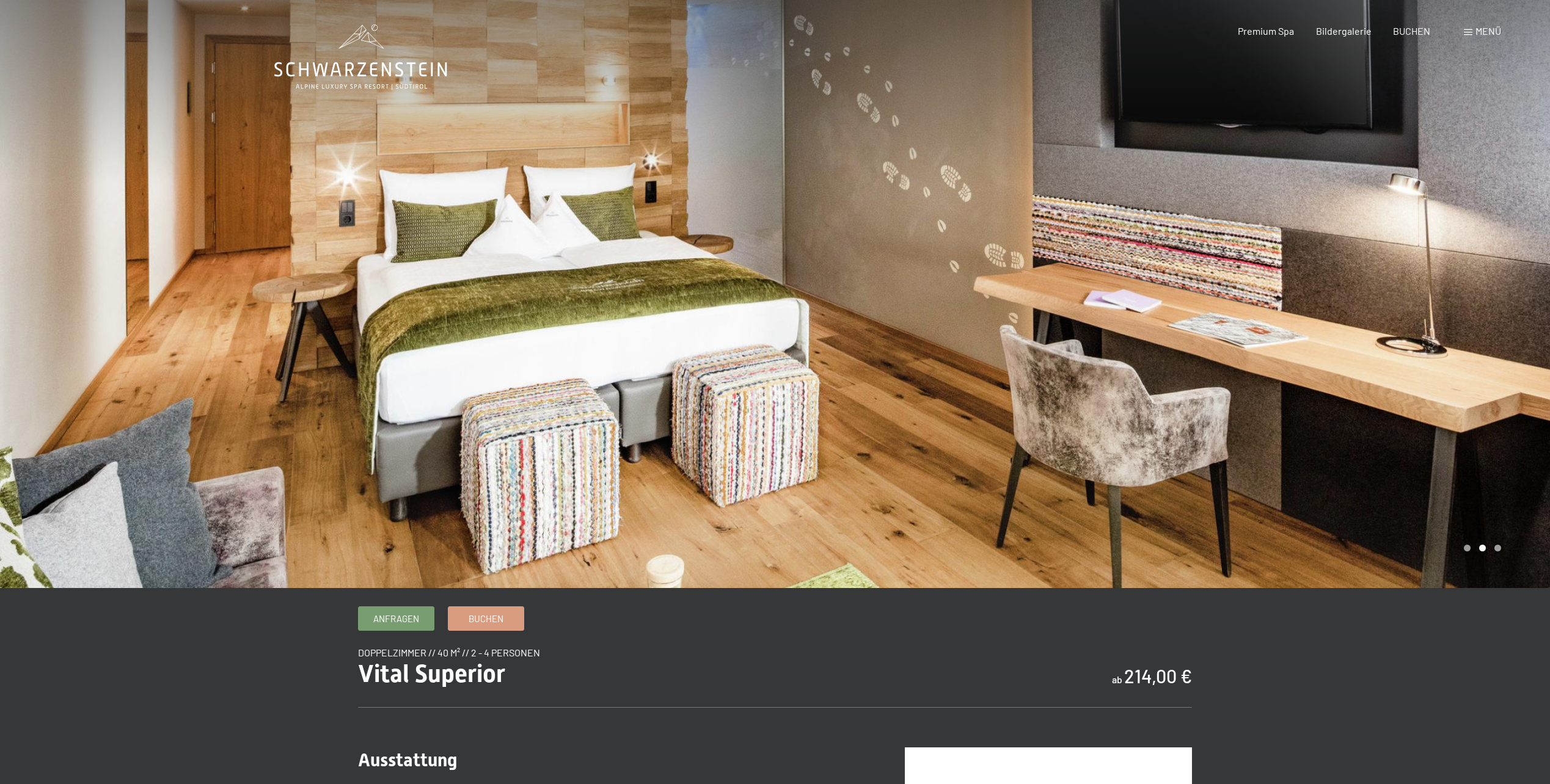
click at [1196, 271] on div at bounding box center [1163, 294] width 775 height 588
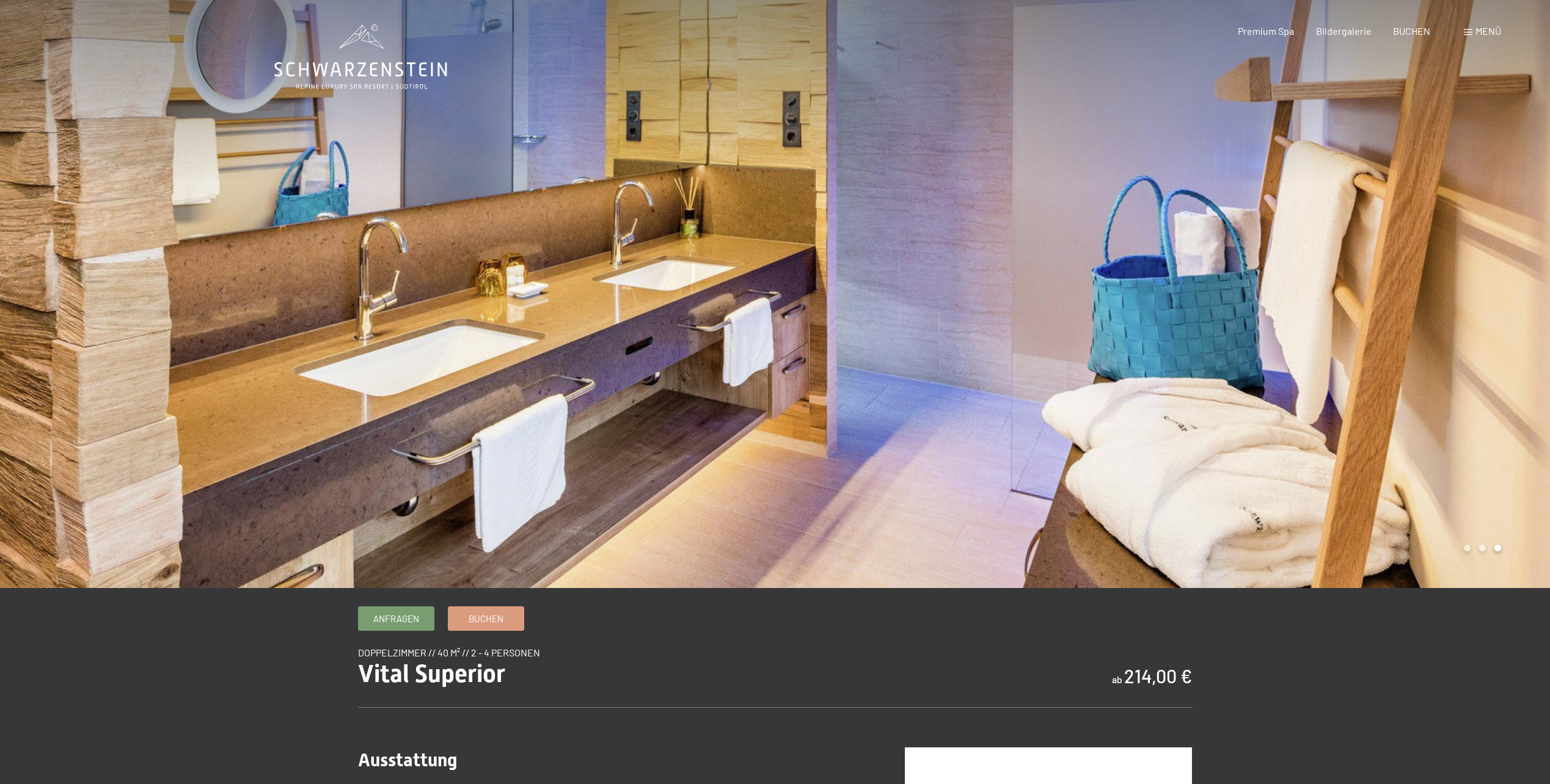
click at [1202, 305] on div at bounding box center [1163, 294] width 775 height 588
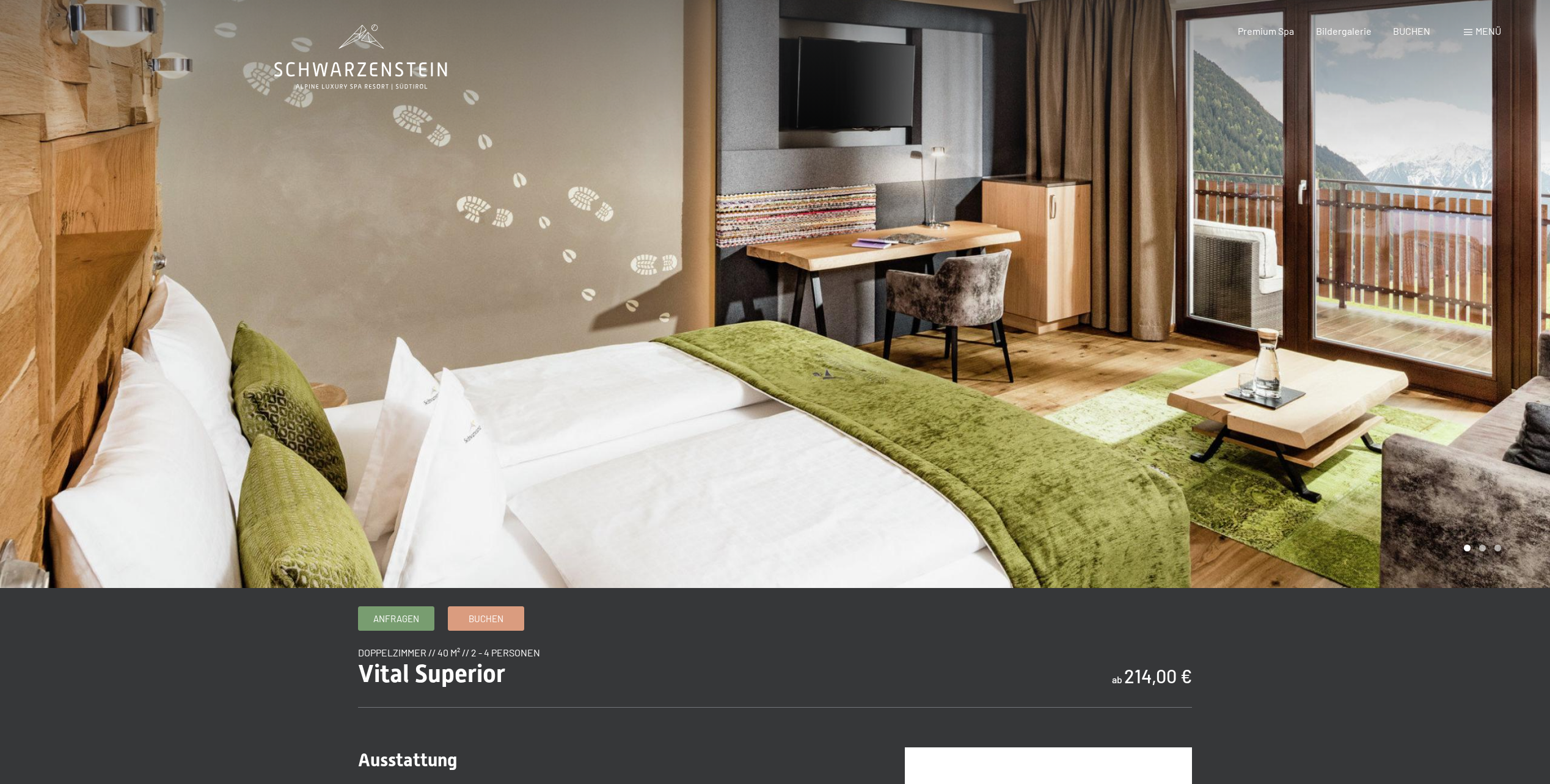
click at [1193, 303] on div at bounding box center [1163, 294] width 775 height 588
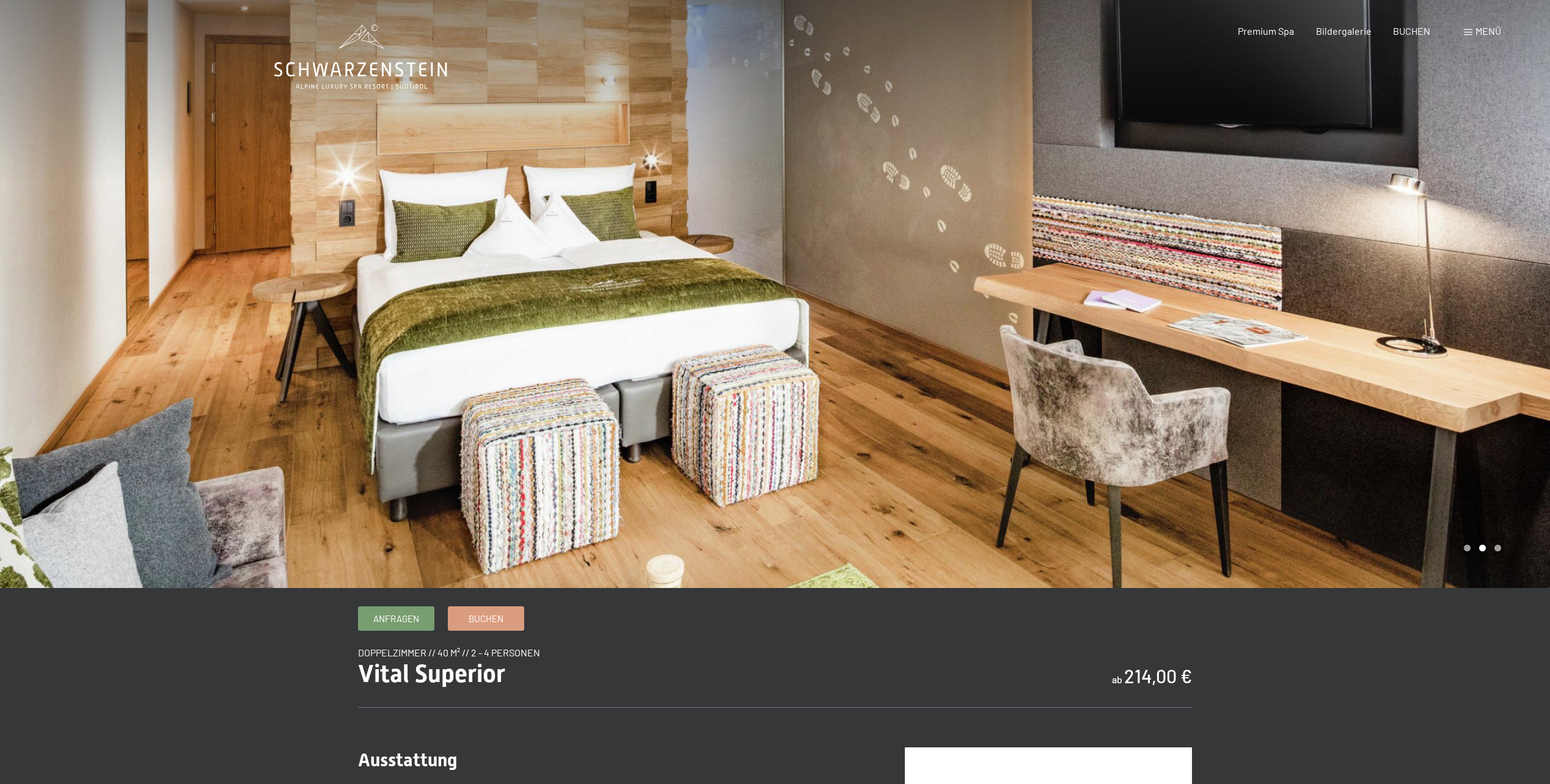
click at [1193, 303] on div at bounding box center [1163, 294] width 775 height 588
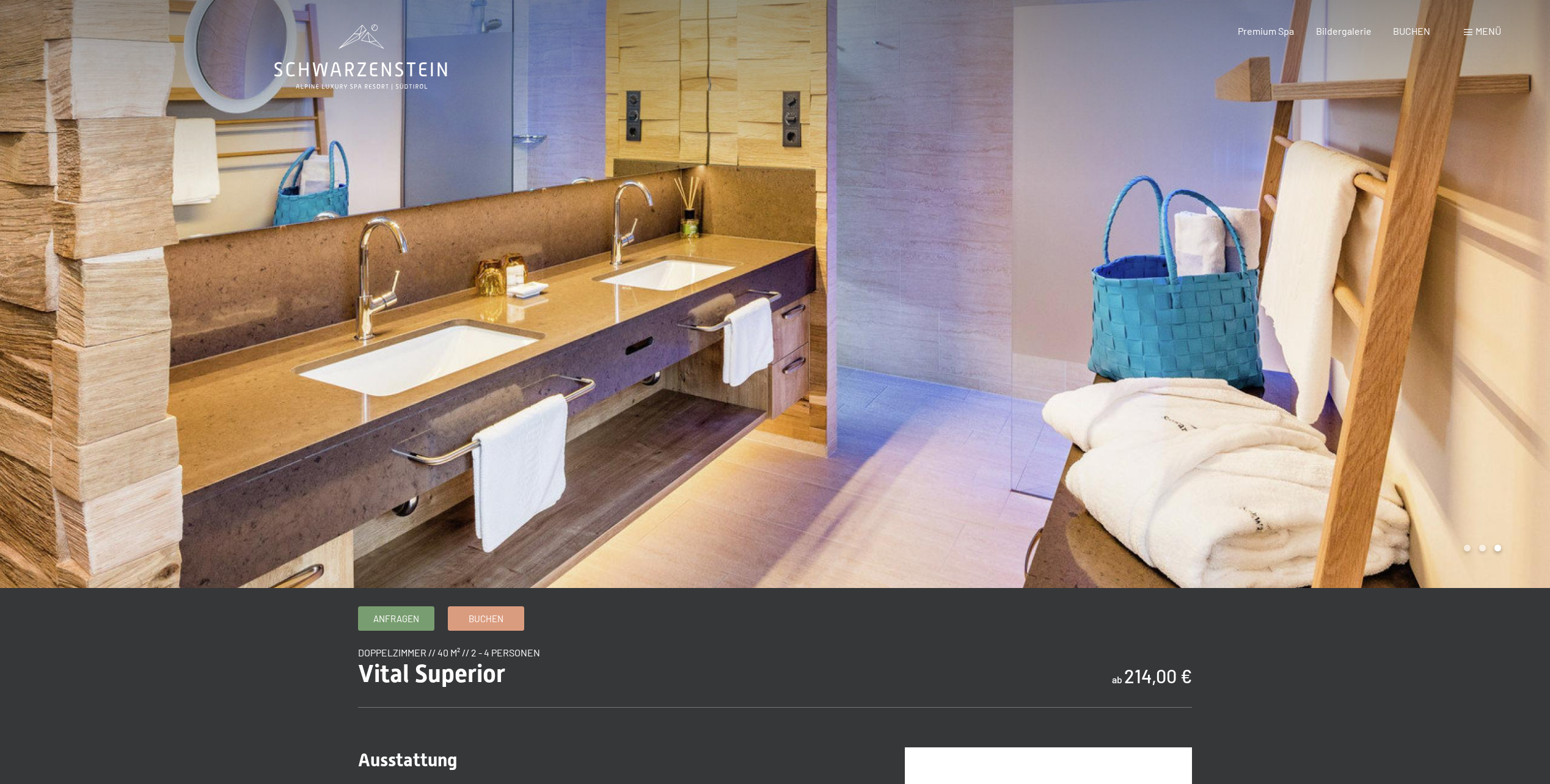
click at [1193, 303] on div at bounding box center [1163, 294] width 775 height 588
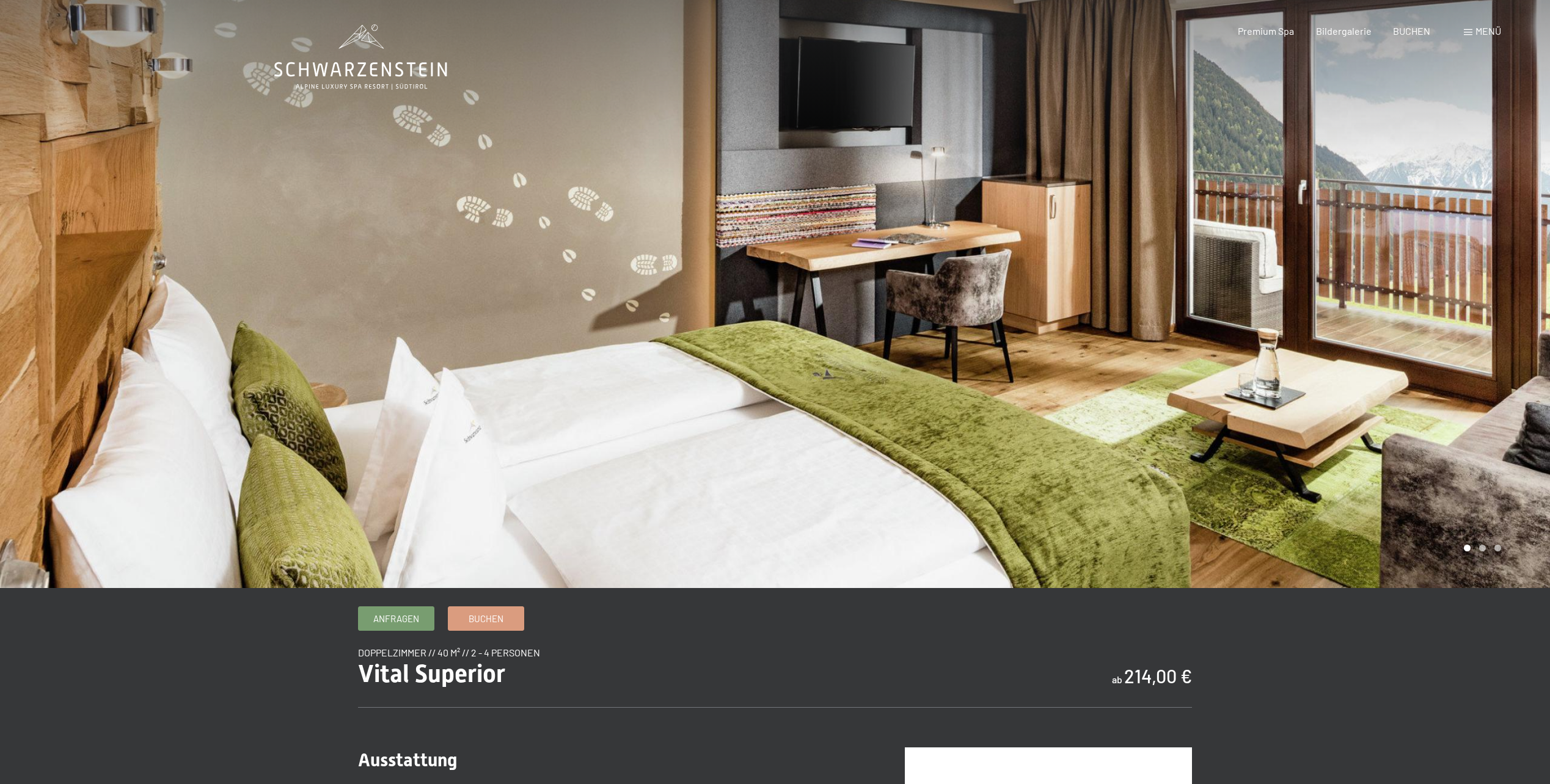
click at [1193, 303] on div at bounding box center [1163, 294] width 775 height 588
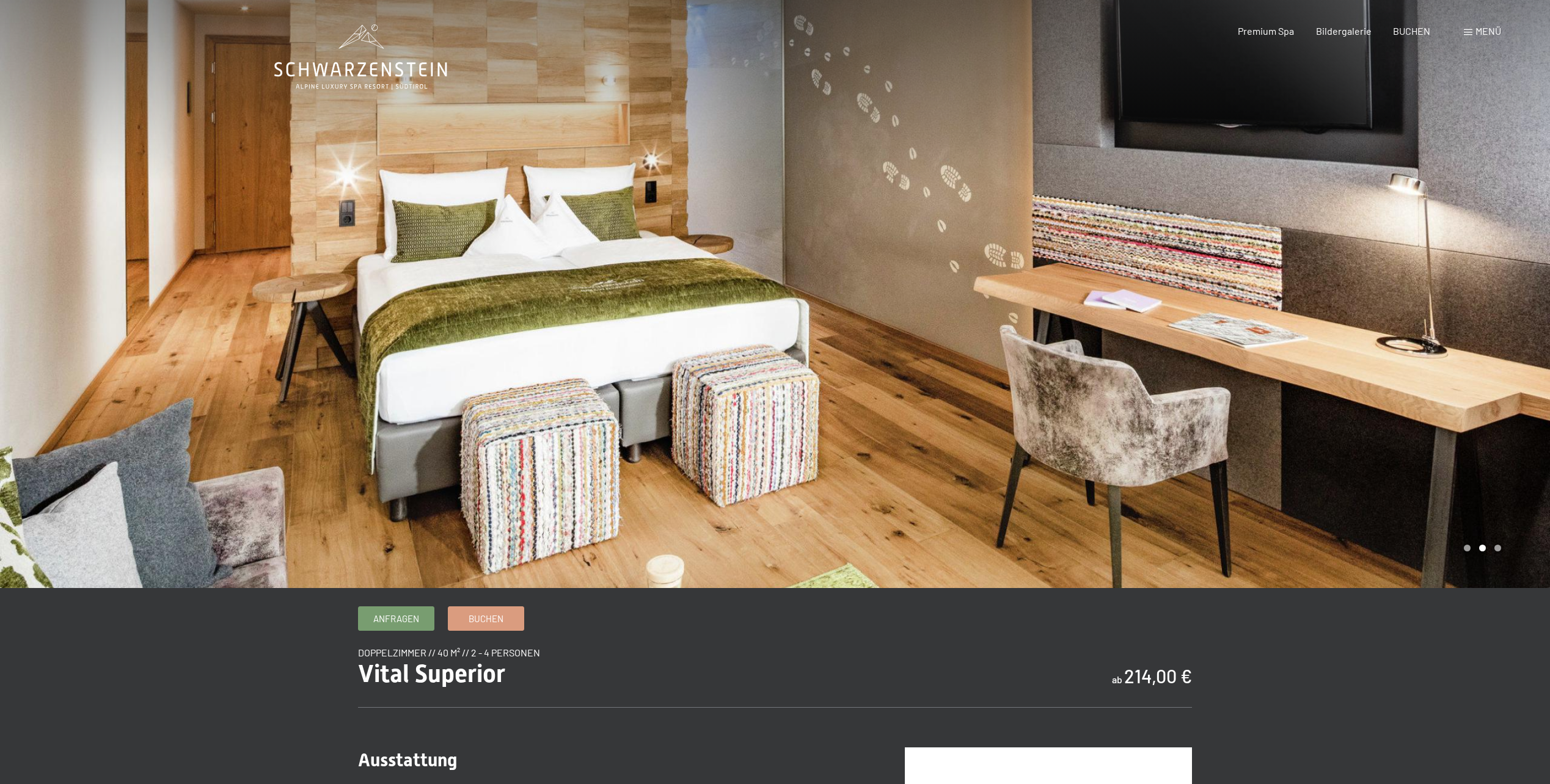
click at [1193, 303] on div at bounding box center [1163, 294] width 775 height 588
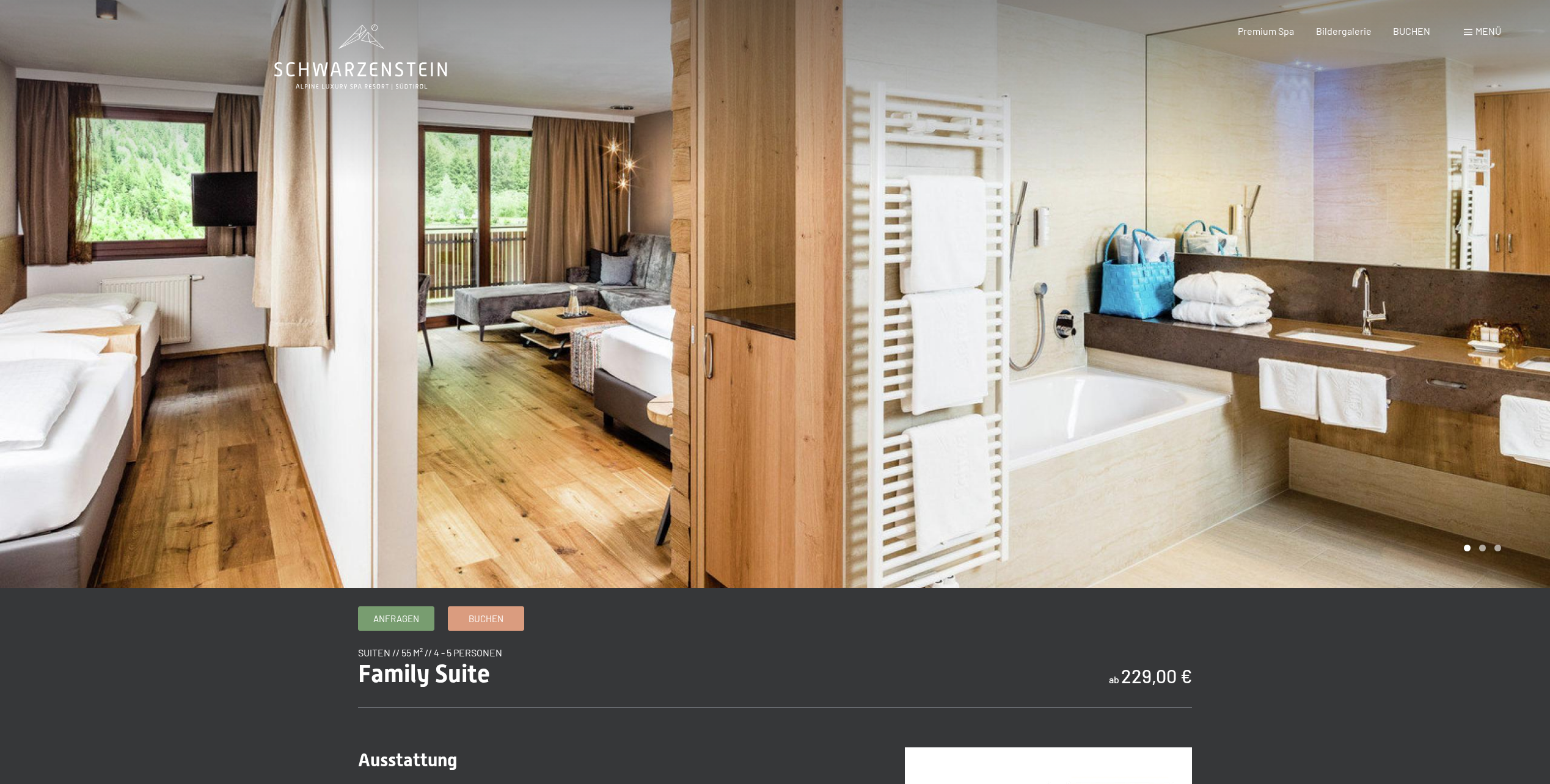
click at [1445, 292] on div at bounding box center [1163, 294] width 775 height 588
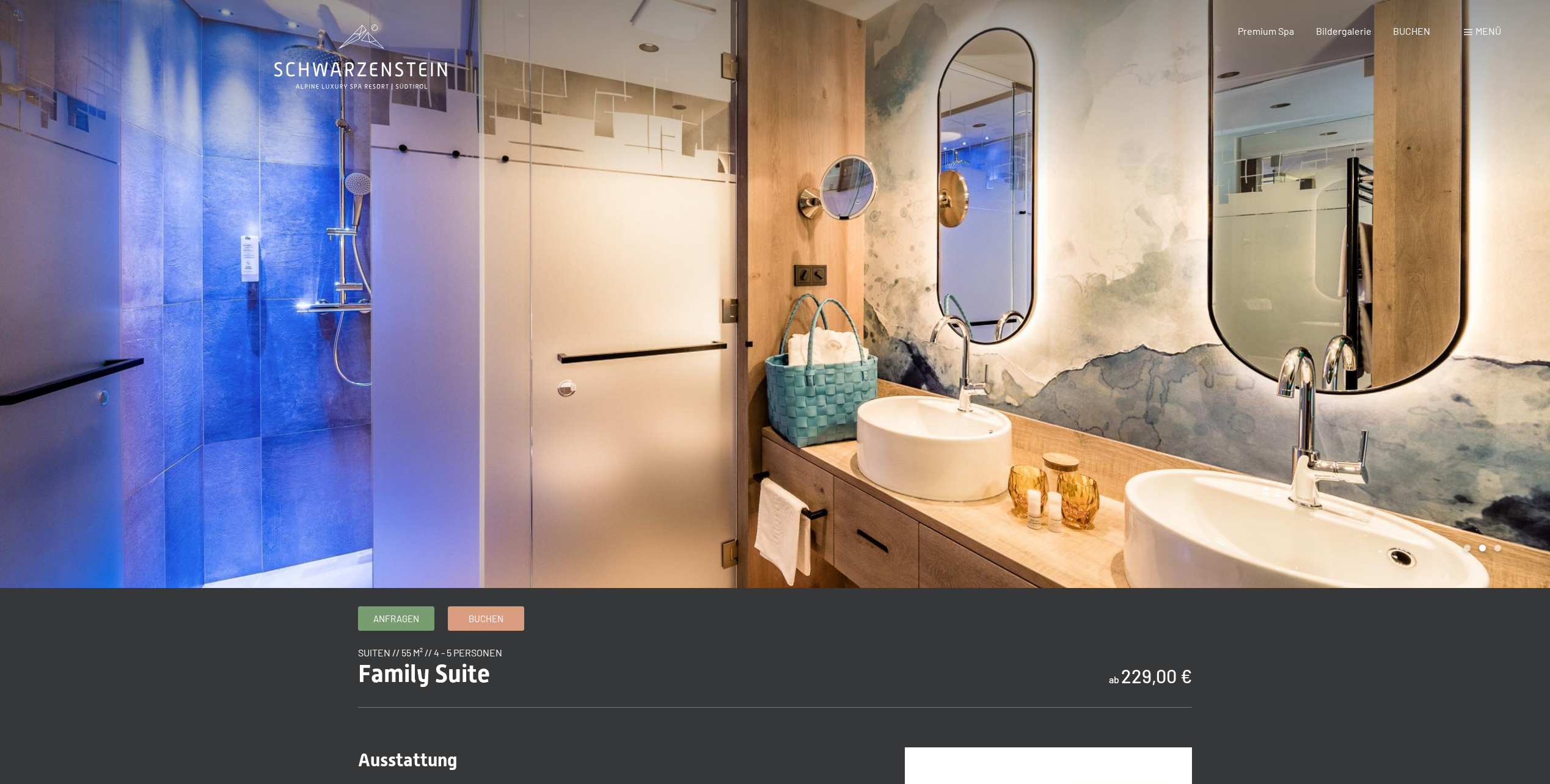
click at [1238, 363] on div at bounding box center [1163, 294] width 775 height 588
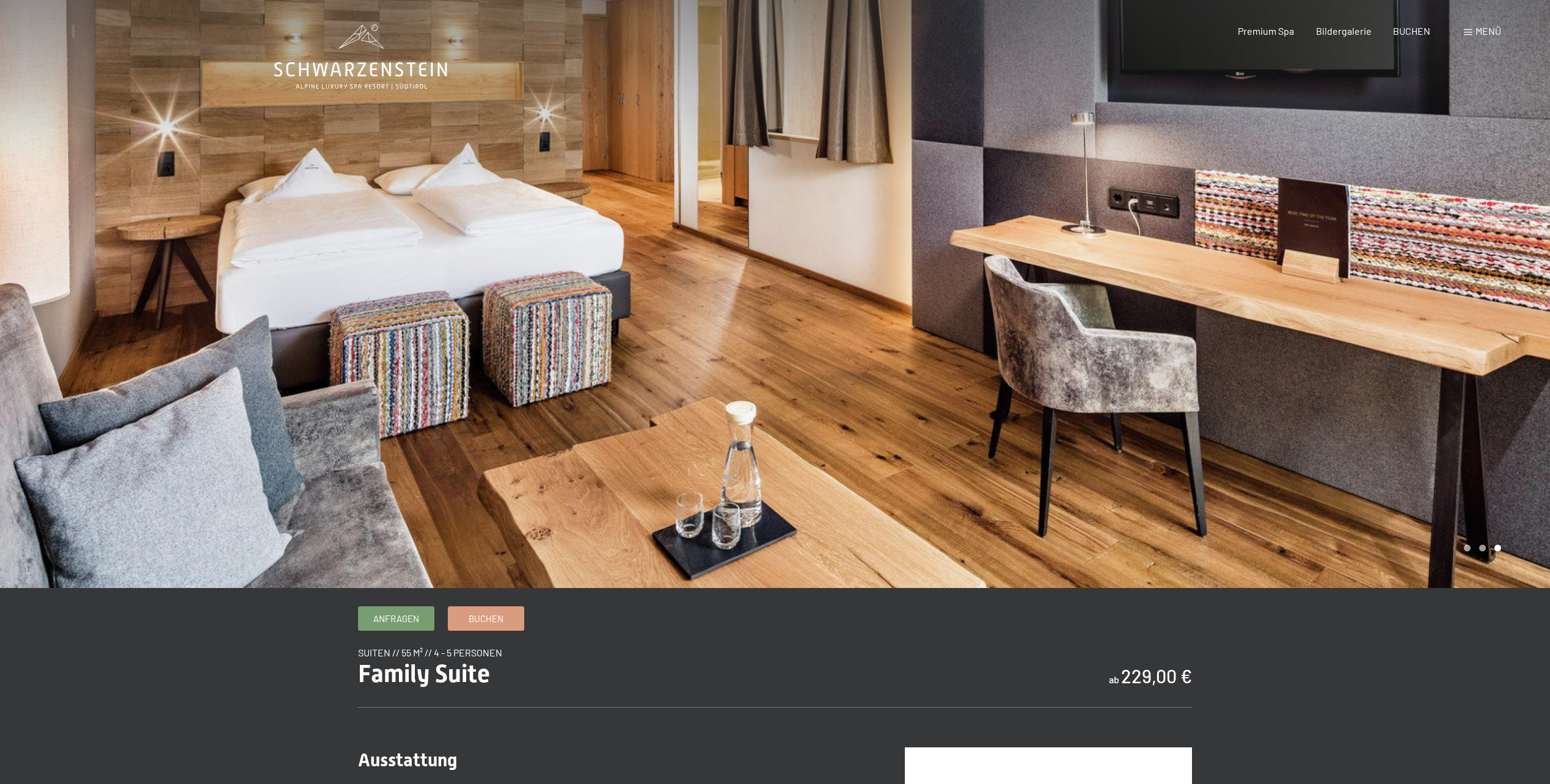
click at [330, 376] on div at bounding box center [388, 294] width 775 height 588
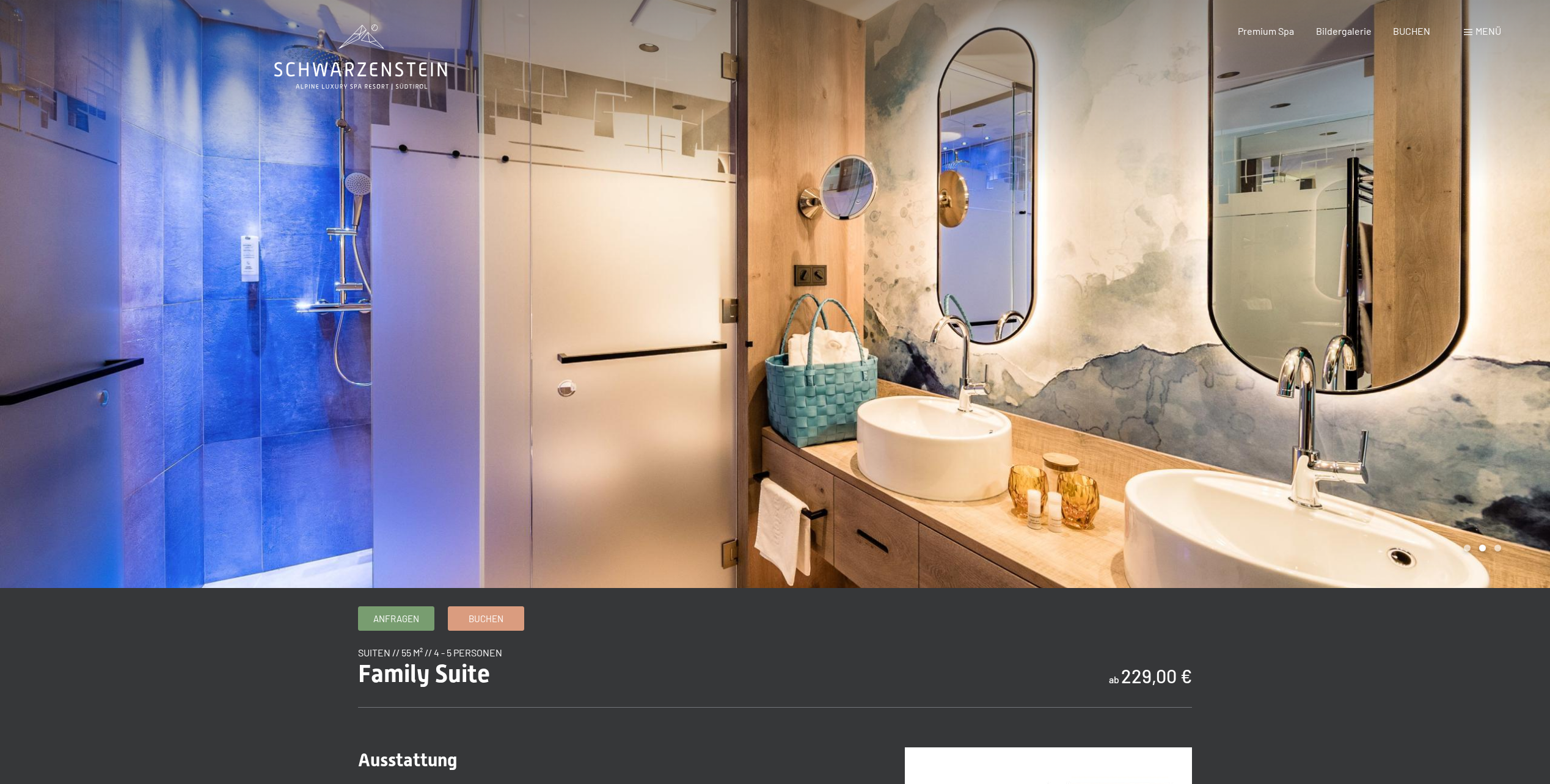
click at [1157, 349] on div at bounding box center [1163, 294] width 775 height 588
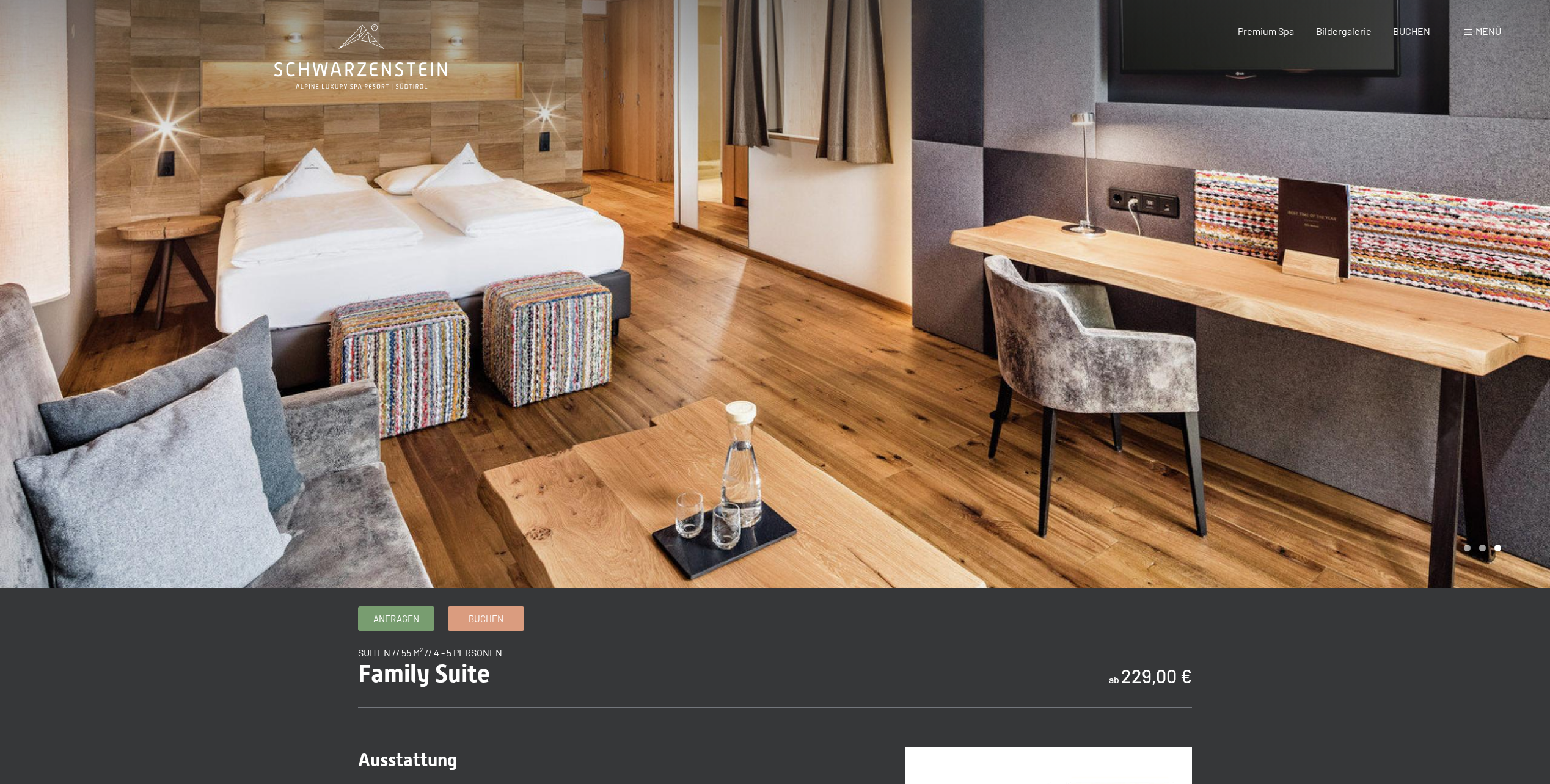
click at [1157, 349] on div at bounding box center [1163, 294] width 775 height 588
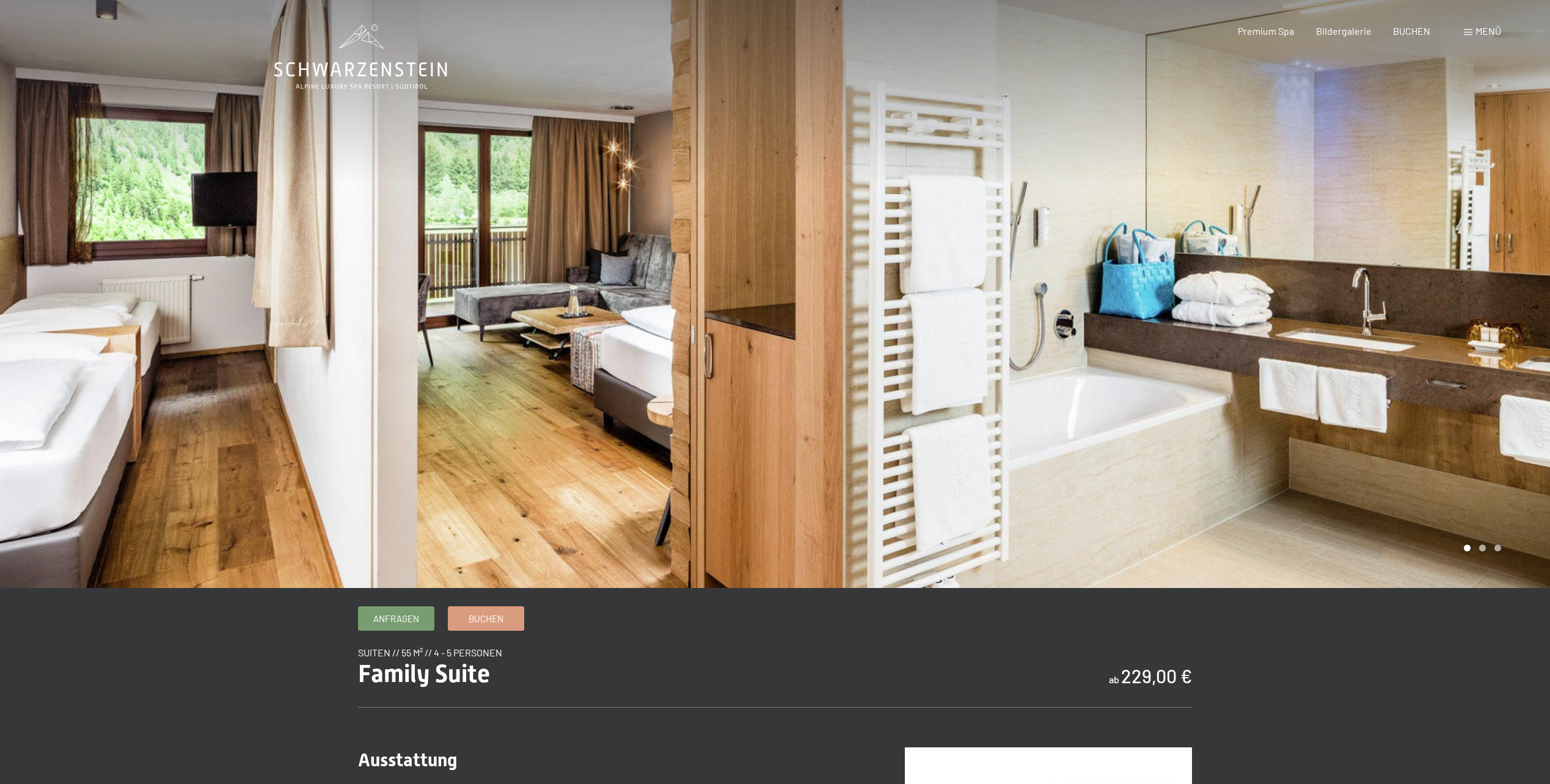
click at [1394, 306] on div at bounding box center [1163, 294] width 775 height 588
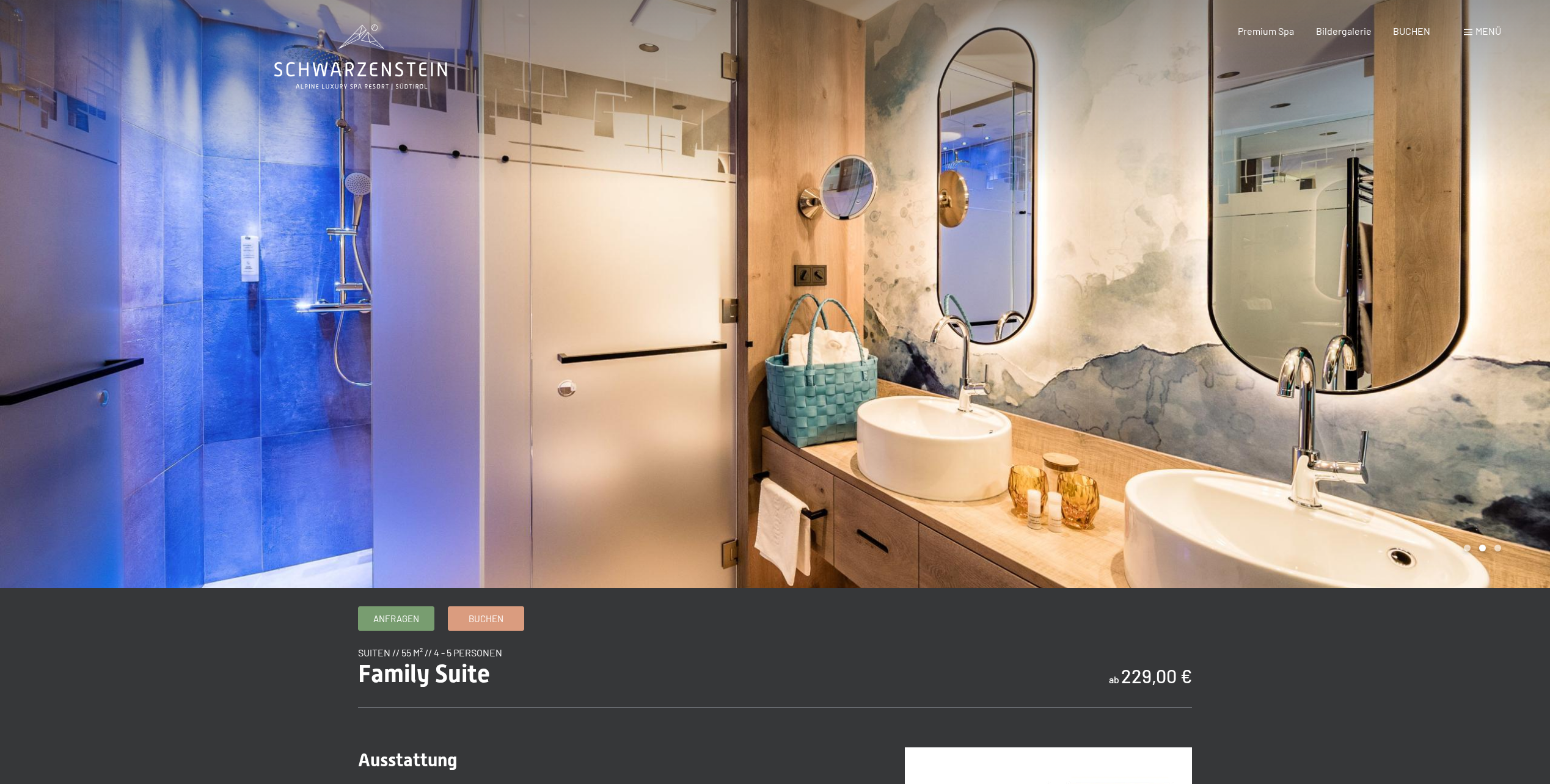
click at [1372, 343] on div at bounding box center [1163, 294] width 775 height 588
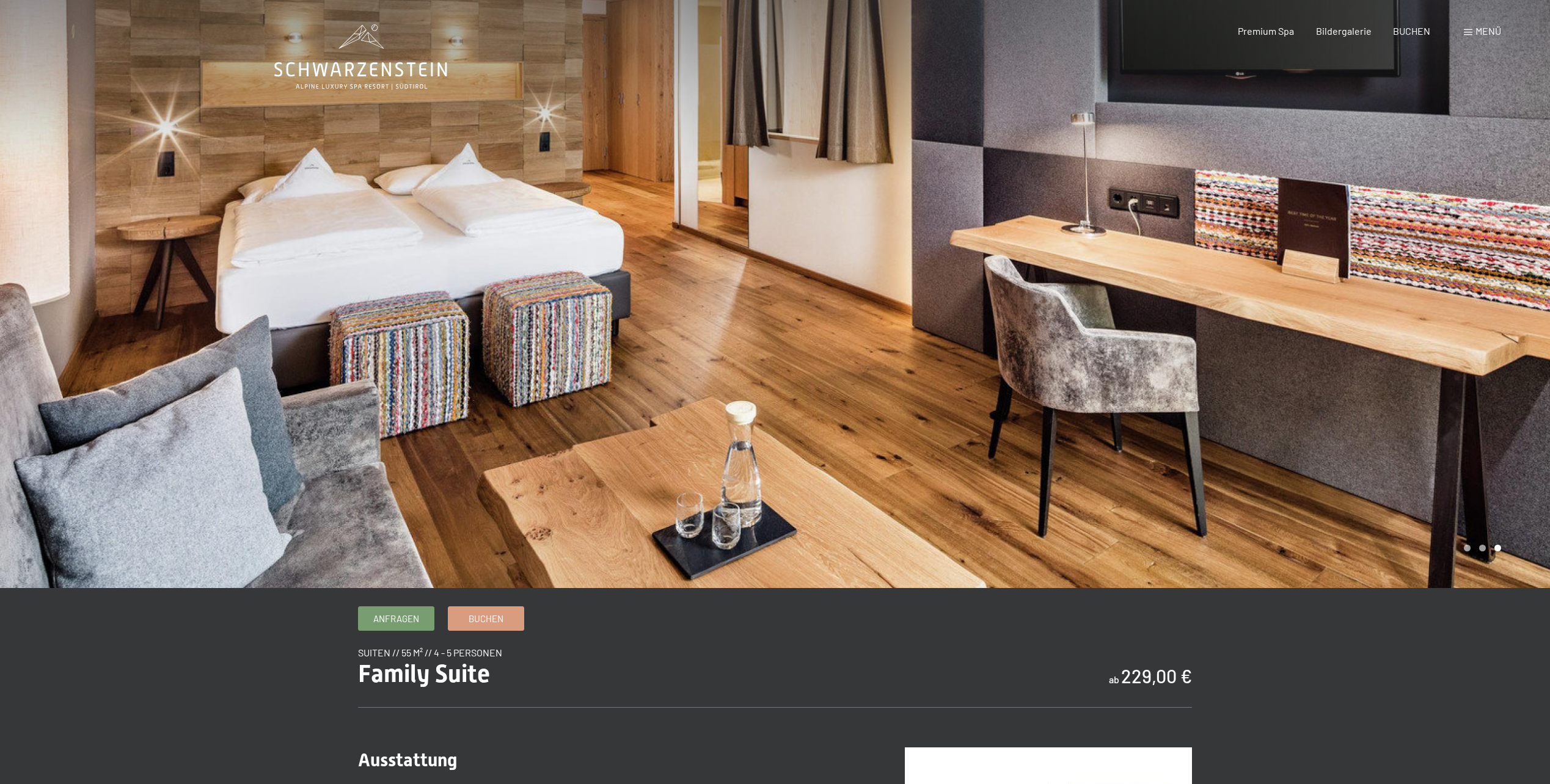
click at [1355, 402] on div at bounding box center [1163, 294] width 775 height 588
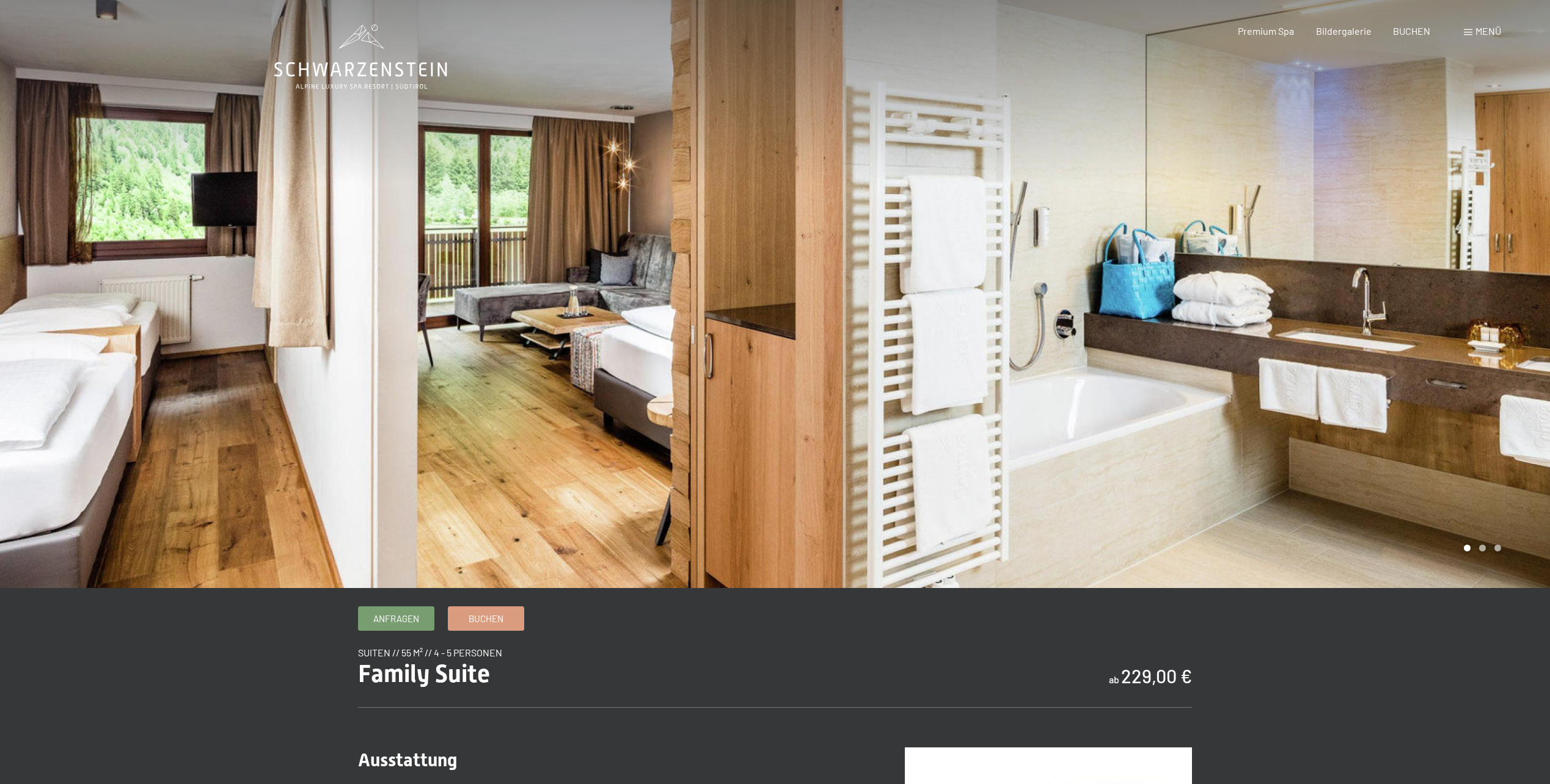
click at [1111, 310] on div at bounding box center [1163, 294] width 775 height 588
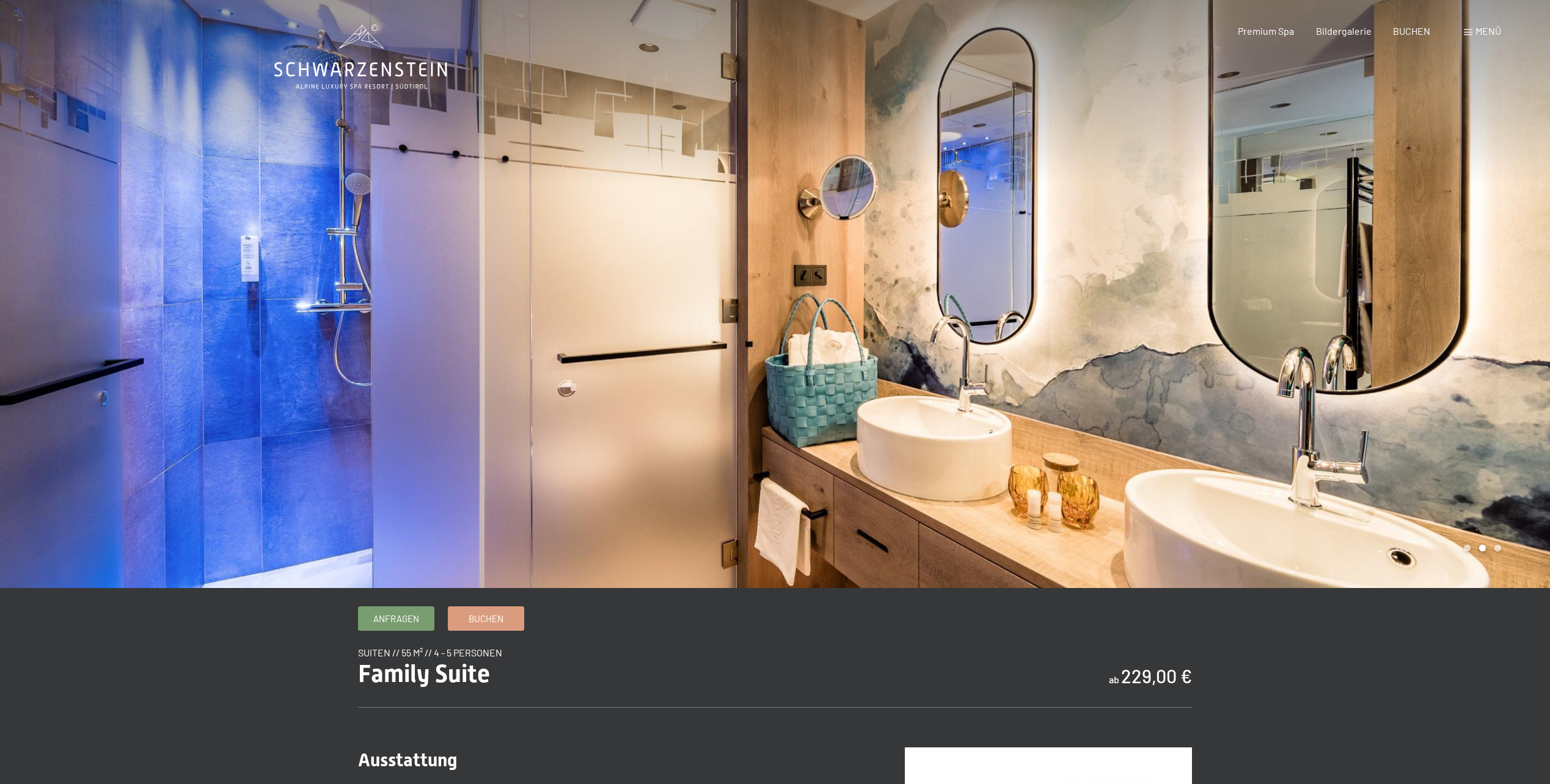
click at [1115, 310] on div at bounding box center [1163, 294] width 775 height 588
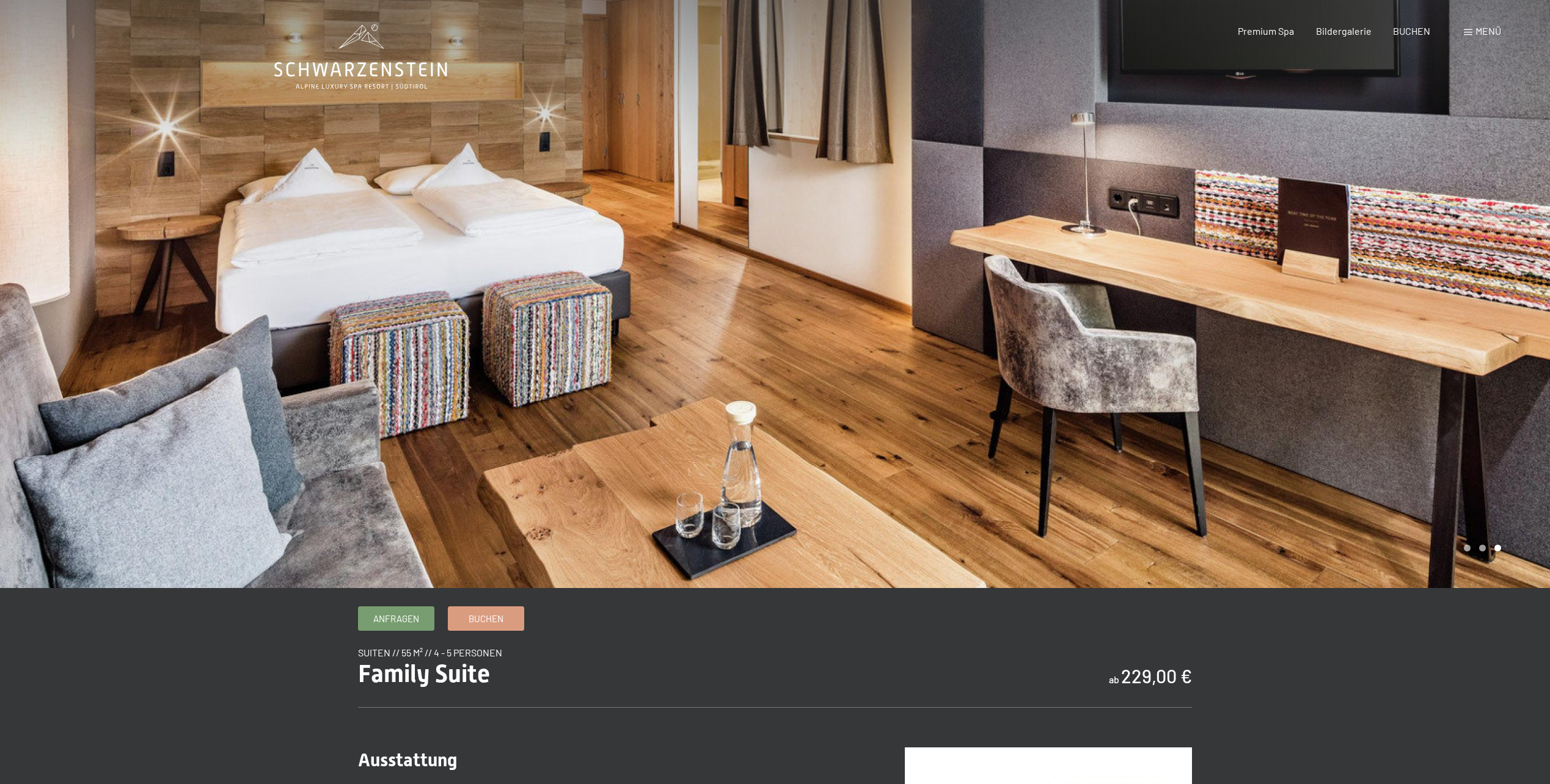
drag, startPoint x: 1236, startPoint y: 314, endPoint x: 1226, endPoint y: 306, distance: 12.8
click at [1234, 312] on div at bounding box center [1163, 294] width 775 height 588
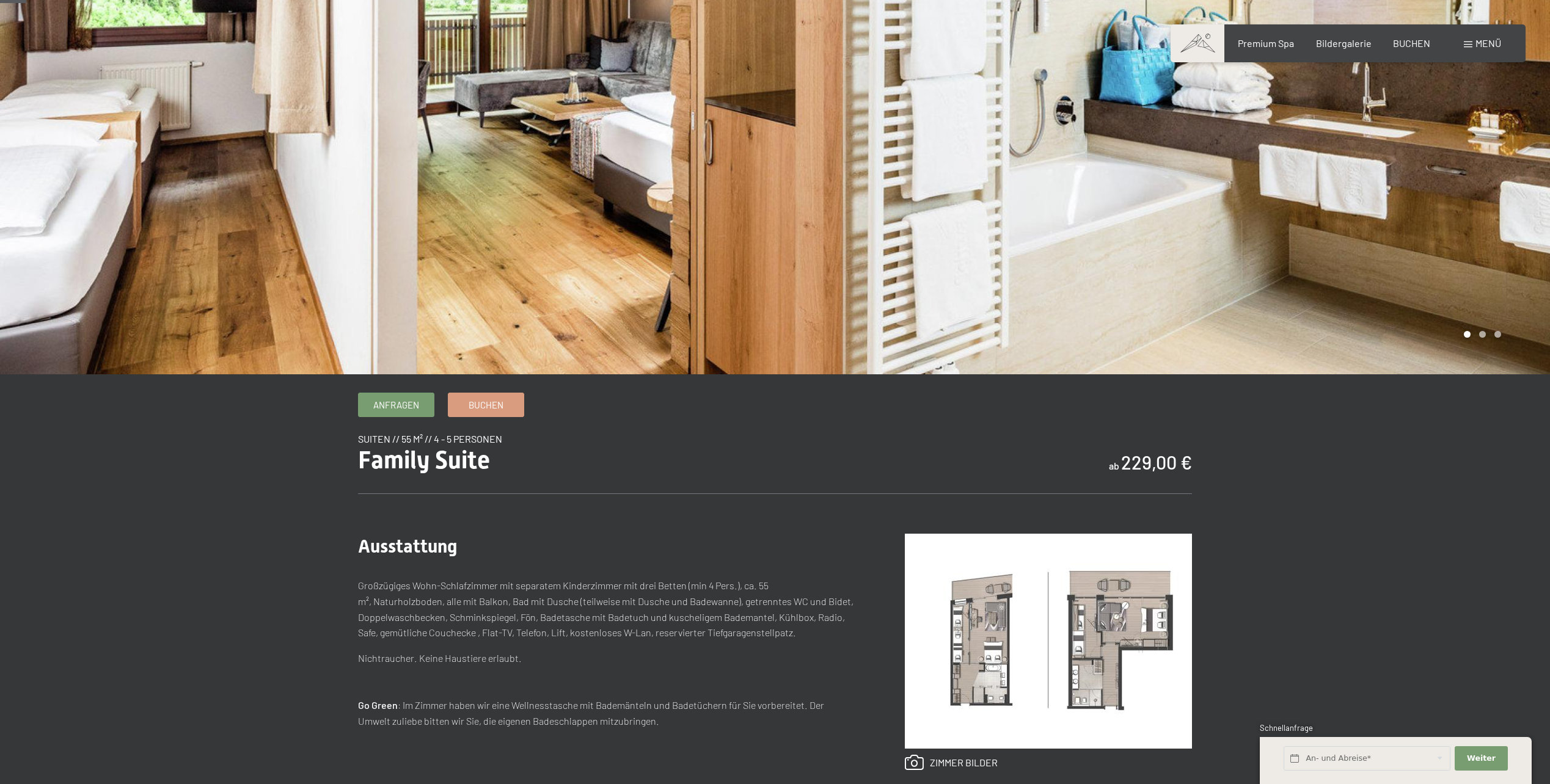
scroll to position [244, 0]
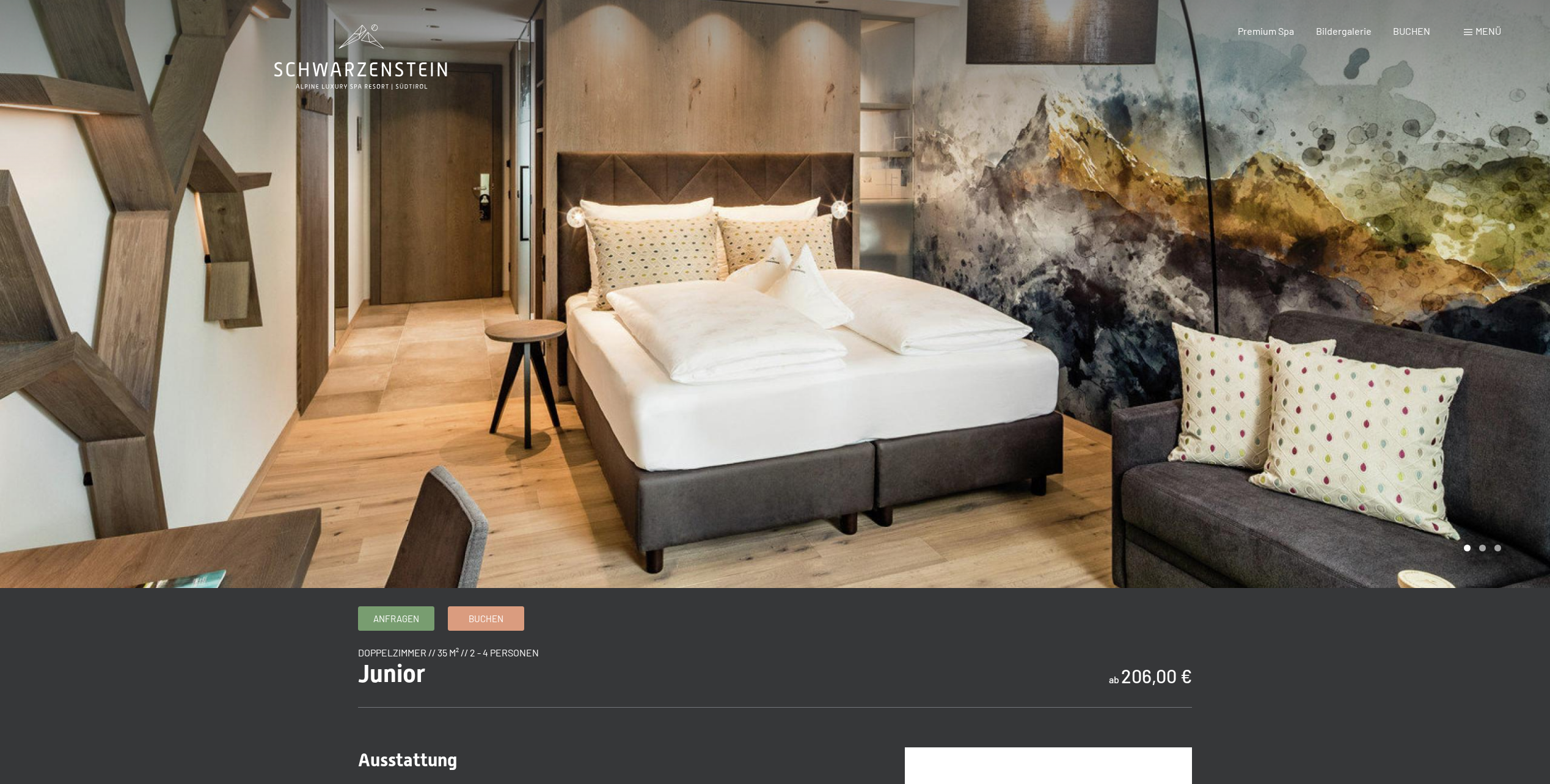
click at [1261, 355] on div at bounding box center [1163, 294] width 775 height 588
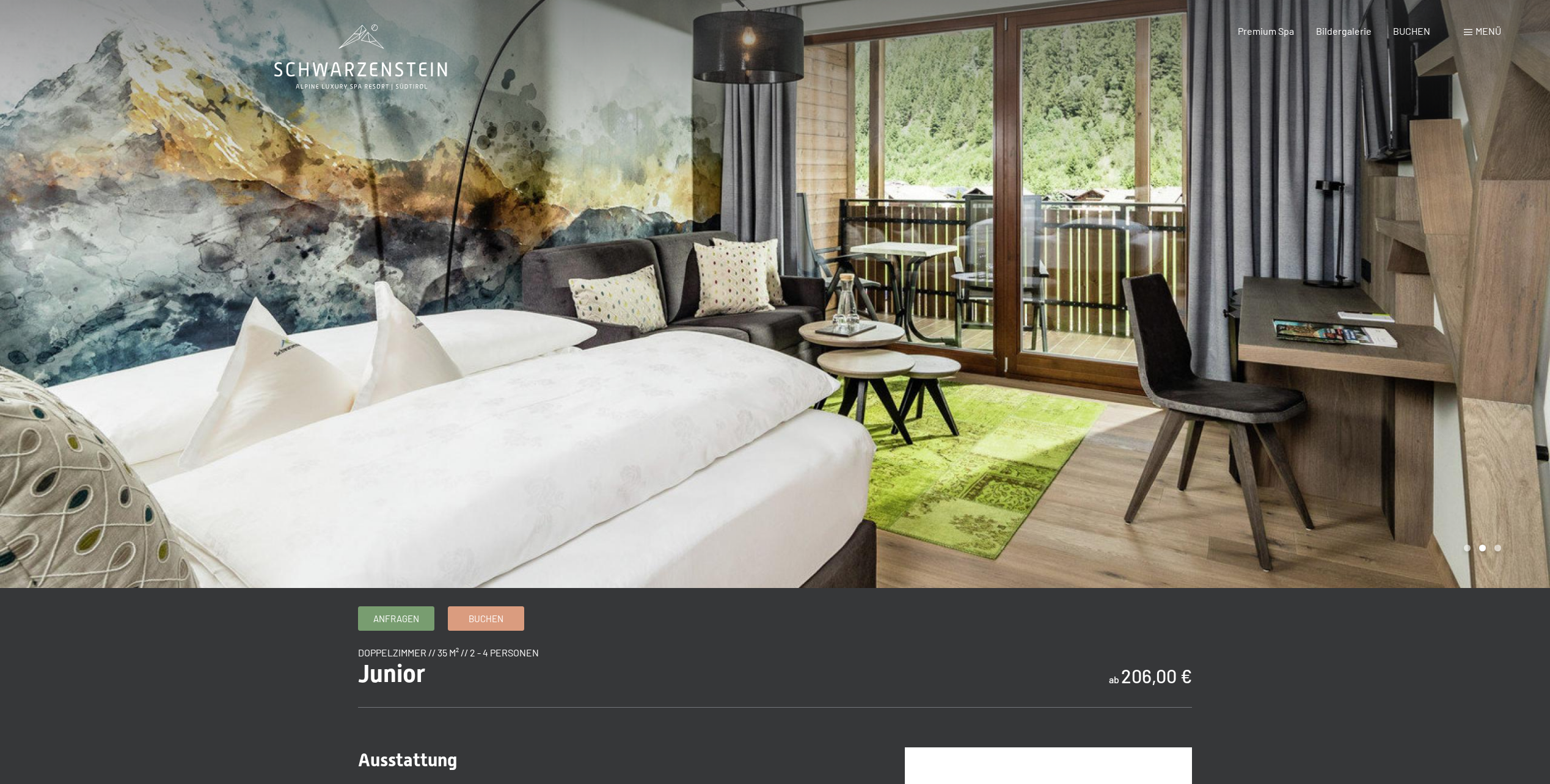
click at [1289, 319] on div at bounding box center [1163, 294] width 775 height 588
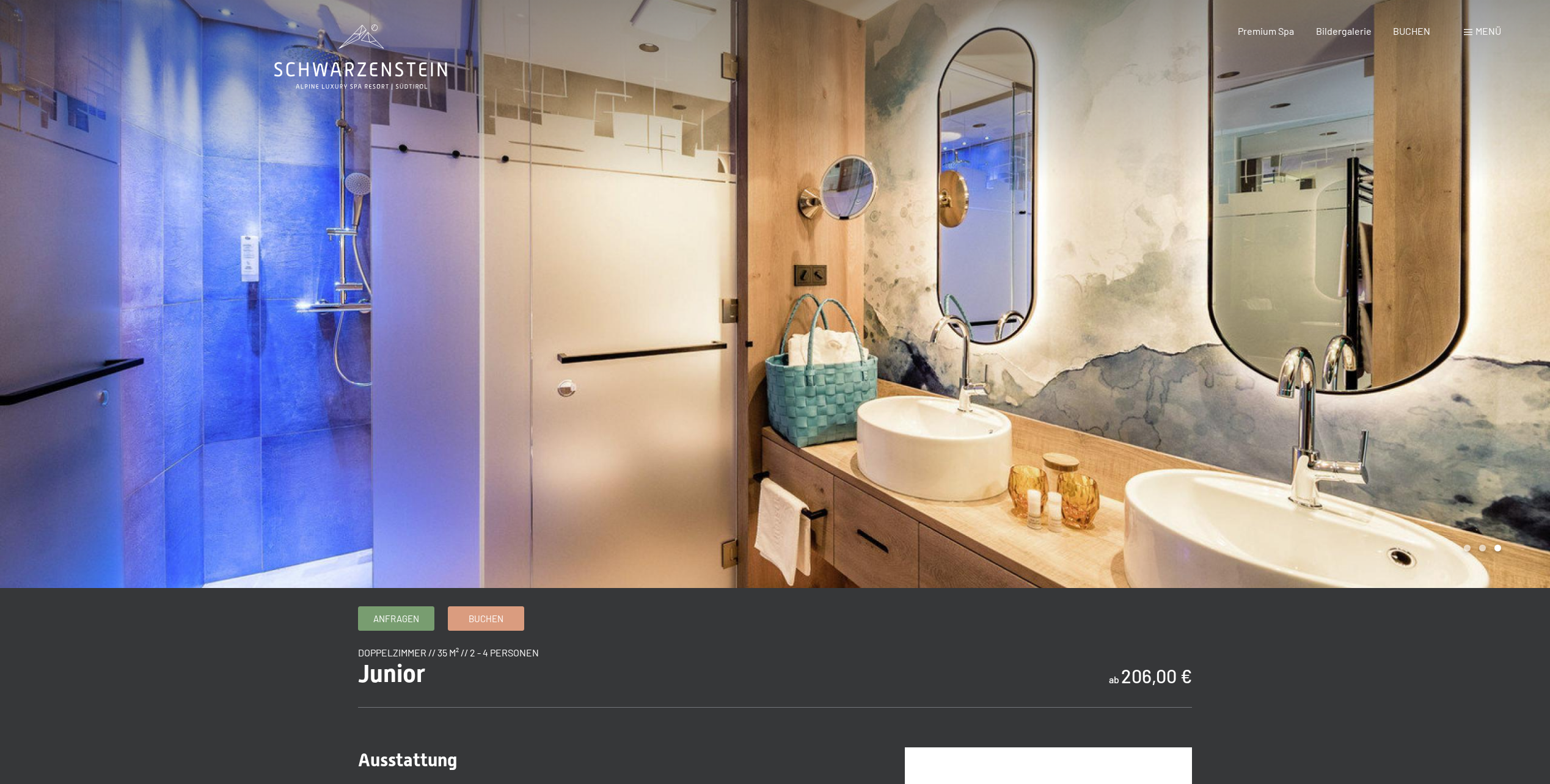
click at [366, 359] on div at bounding box center [388, 294] width 775 height 588
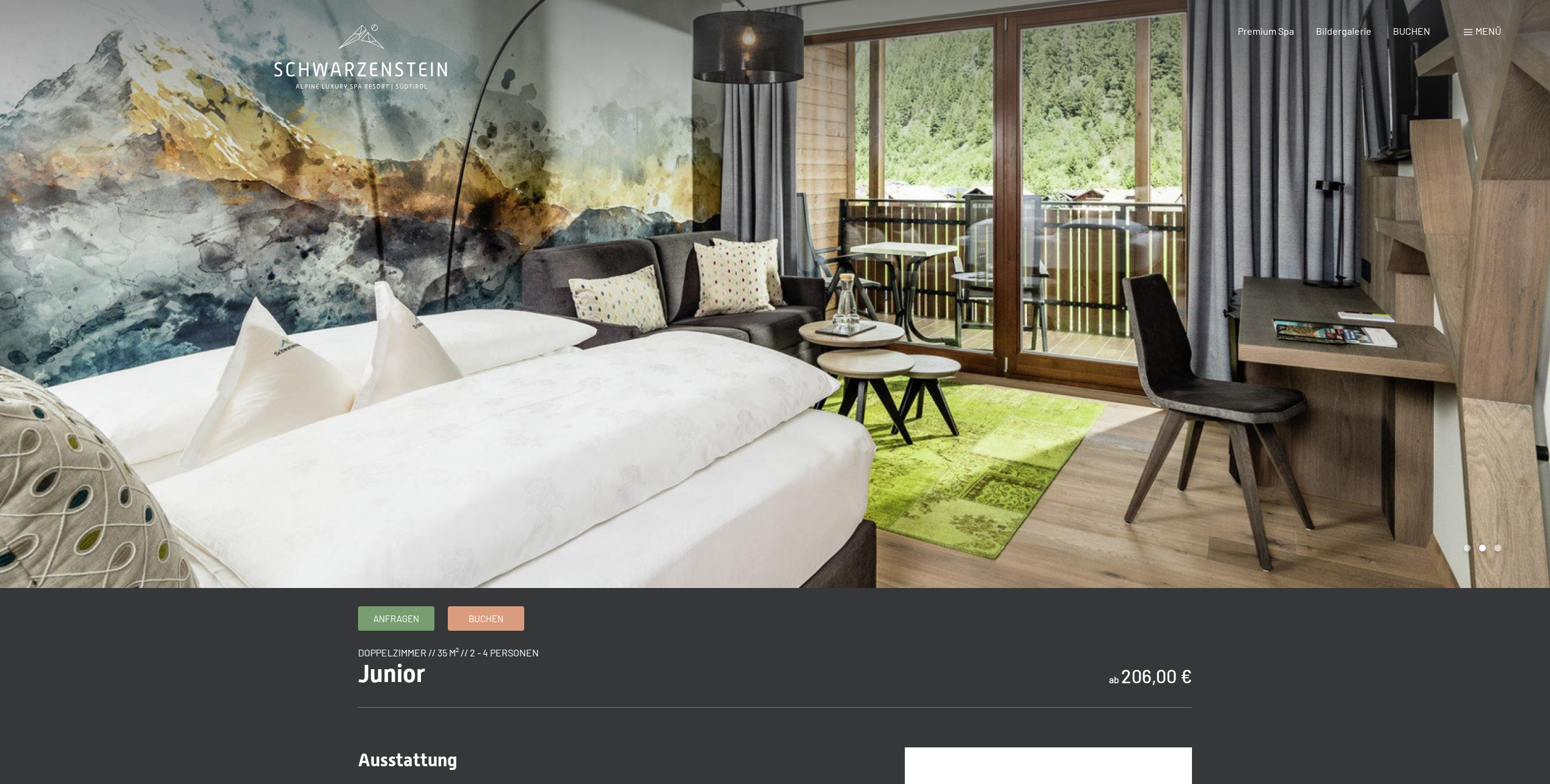
click at [1377, 254] on div at bounding box center [1163, 294] width 775 height 588
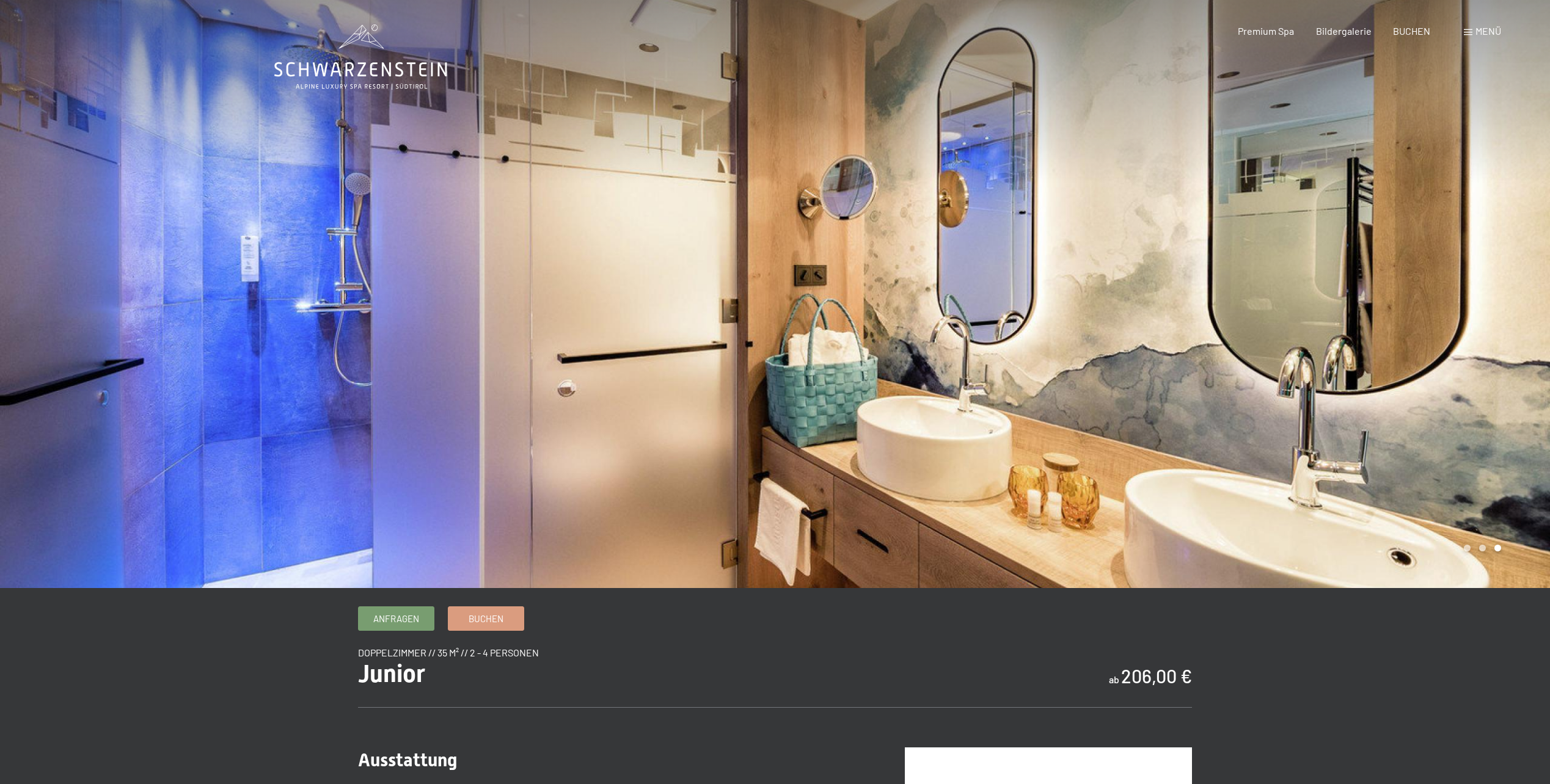
click at [1377, 254] on div at bounding box center [1163, 294] width 775 height 588
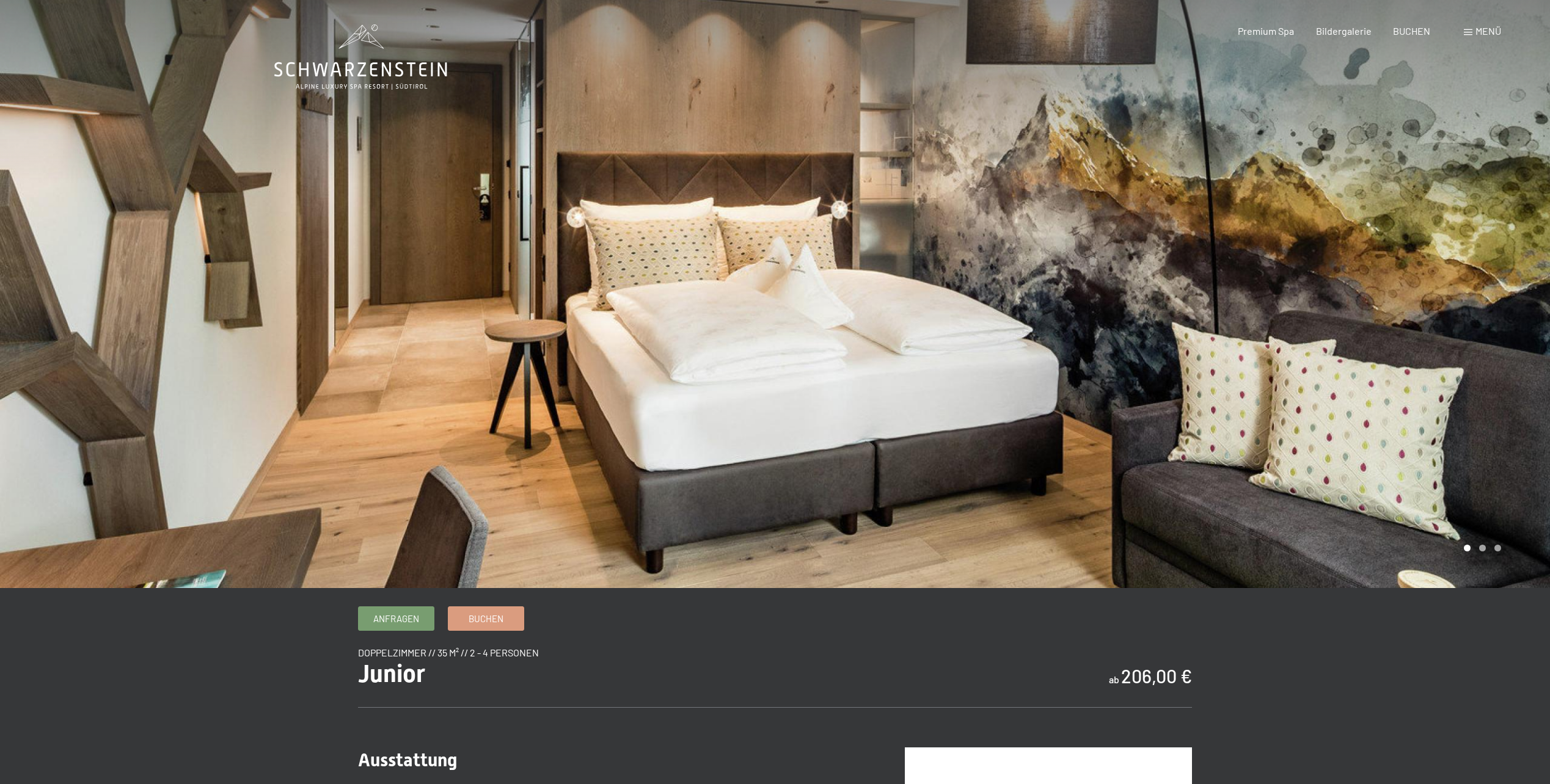
click at [1372, 257] on div at bounding box center [1163, 294] width 775 height 588
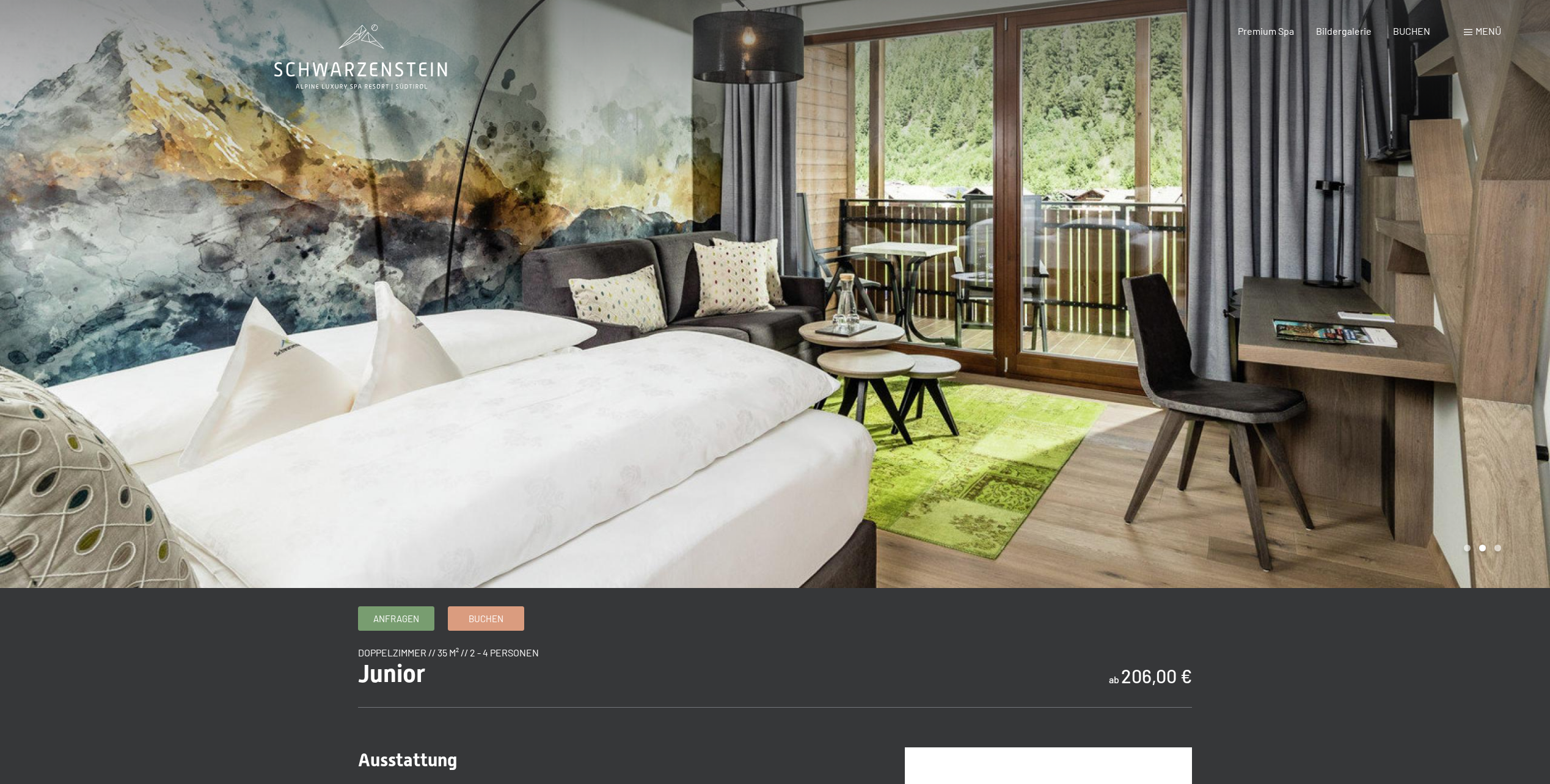
click at [419, 292] on div at bounding box center [388, 294] width 775 height 588
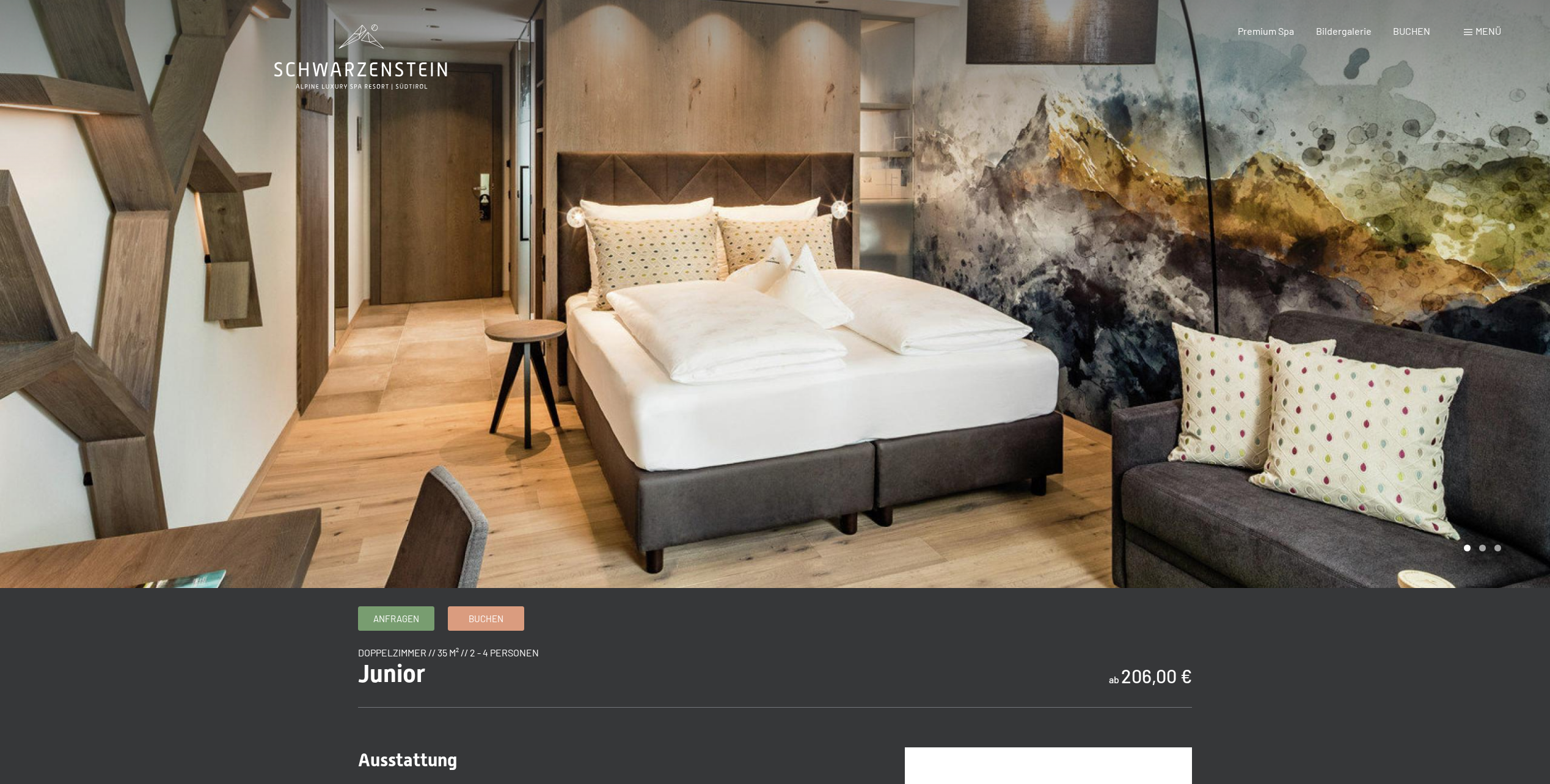
click at [1168, 387] on div at bounding box center [1163, 294] width 775 height 588
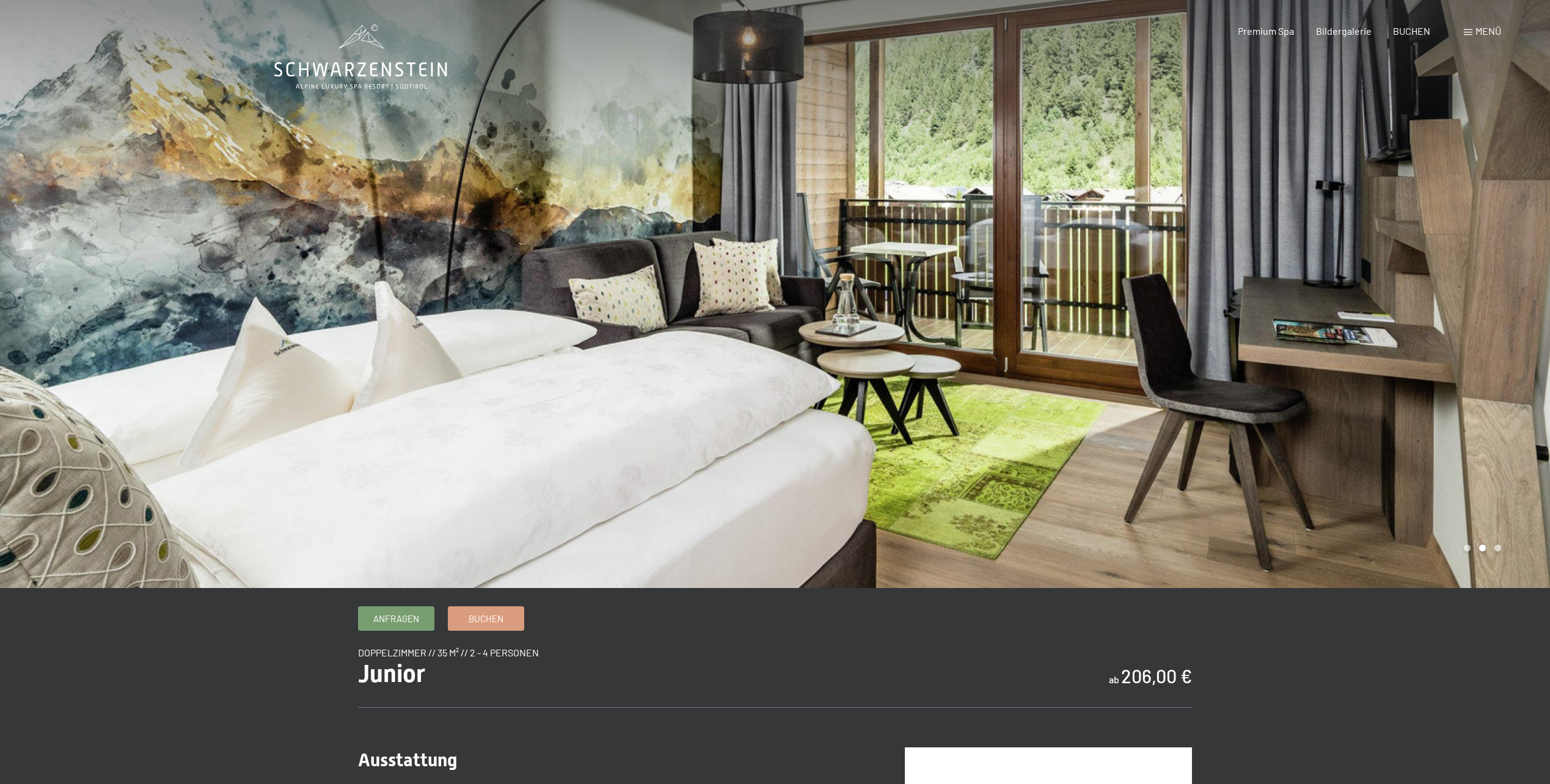
click at [1168, 387] on div at bounding box center [1163, 294] width 775 height 588
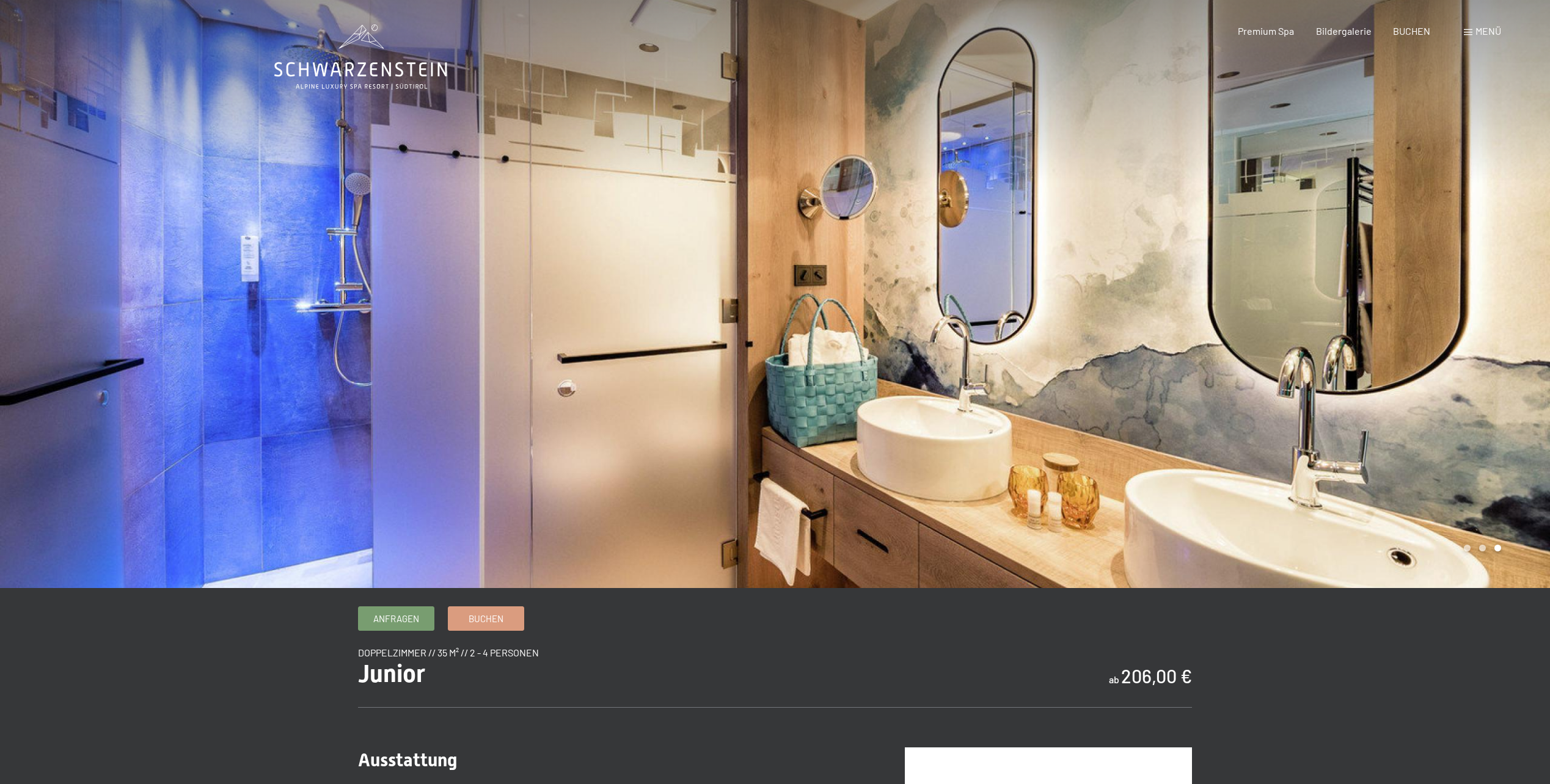
click at [1168, 386] on div at bounding box center [1163, 294] width 775 height 588
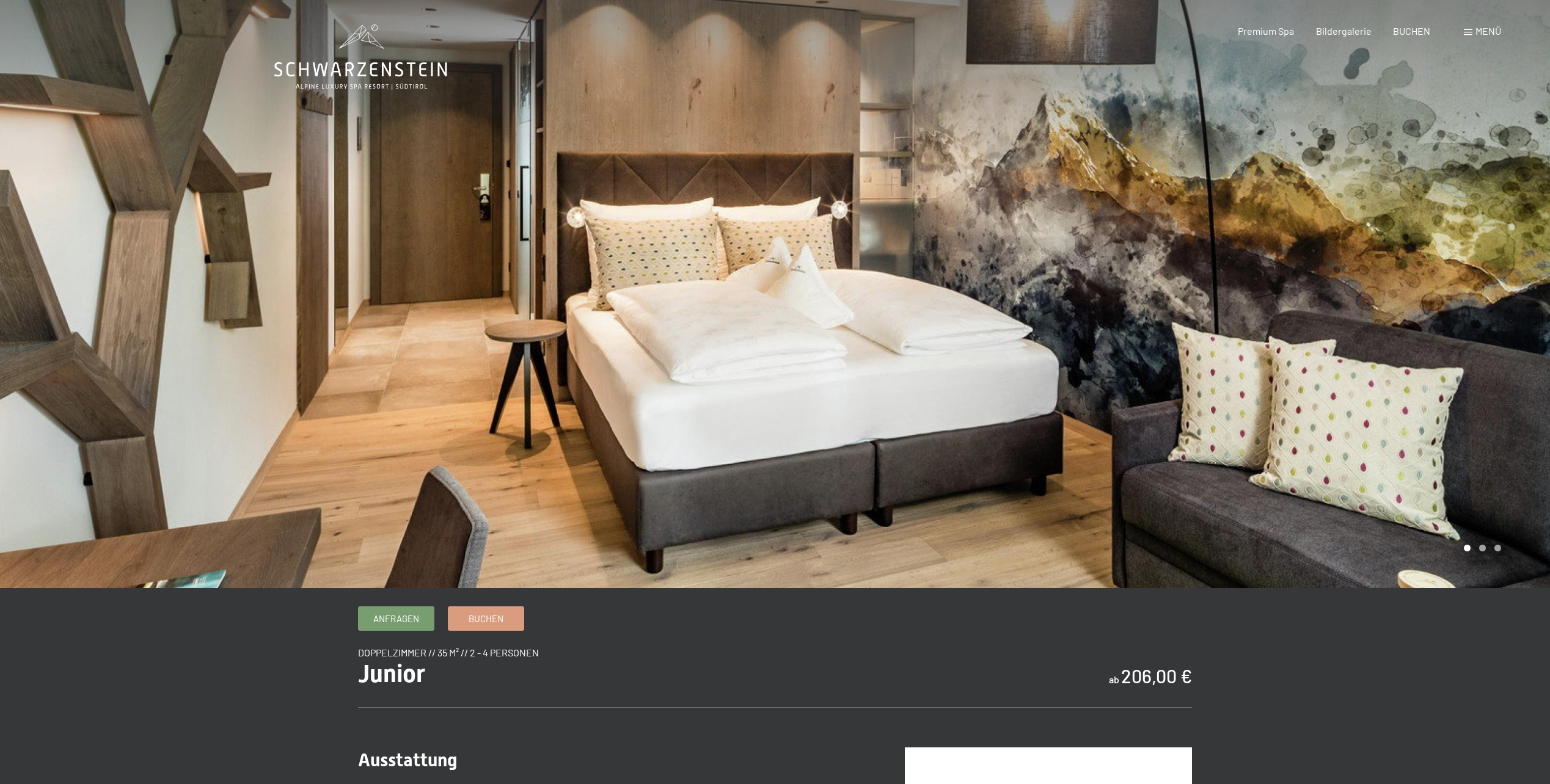
click at [1168, 386] on div at bounding box center [1163, 294] width 775 height 588
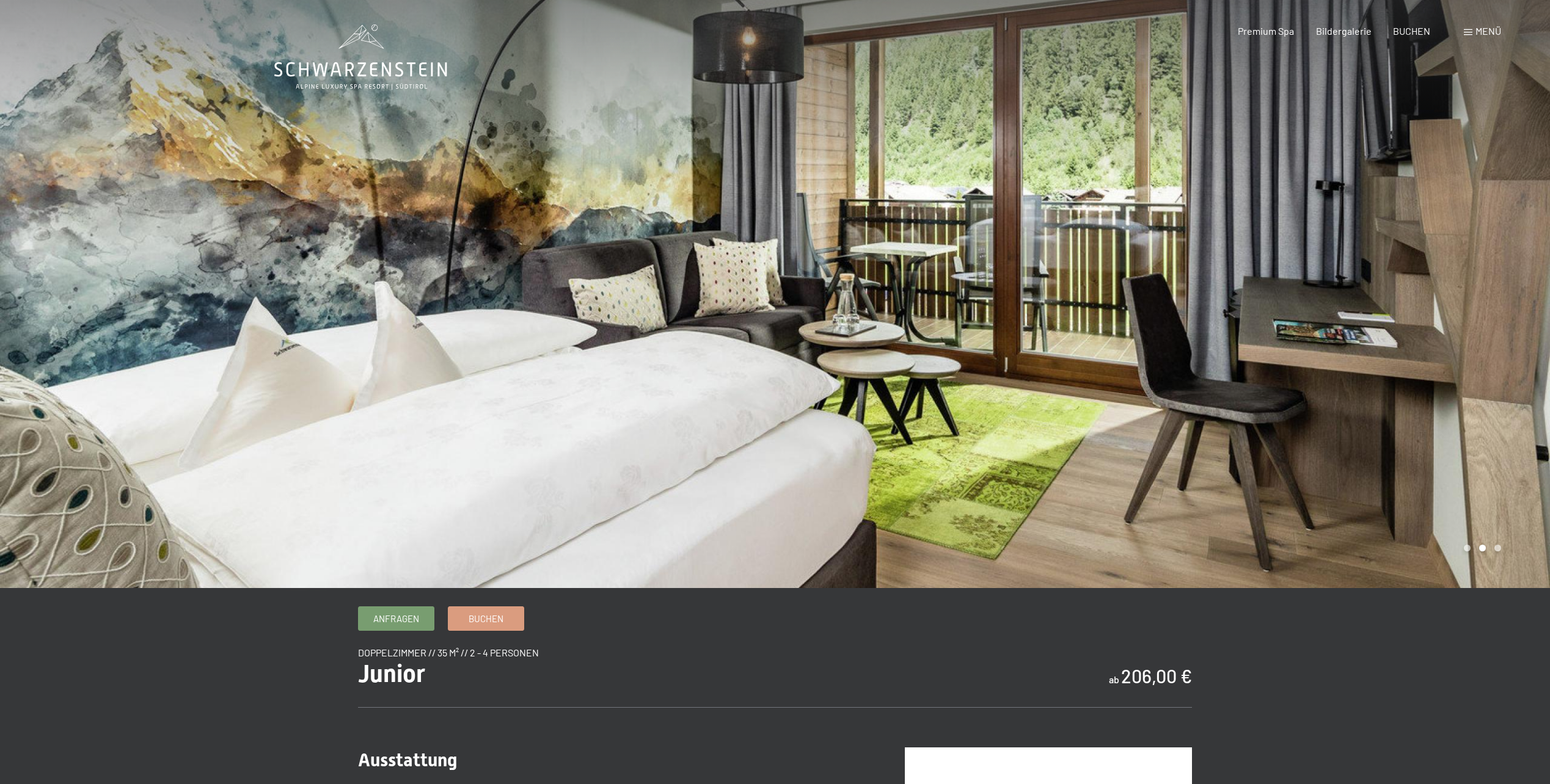
click at [1168, 386] on div at bounding box center [1163, 294] width 775 height 588
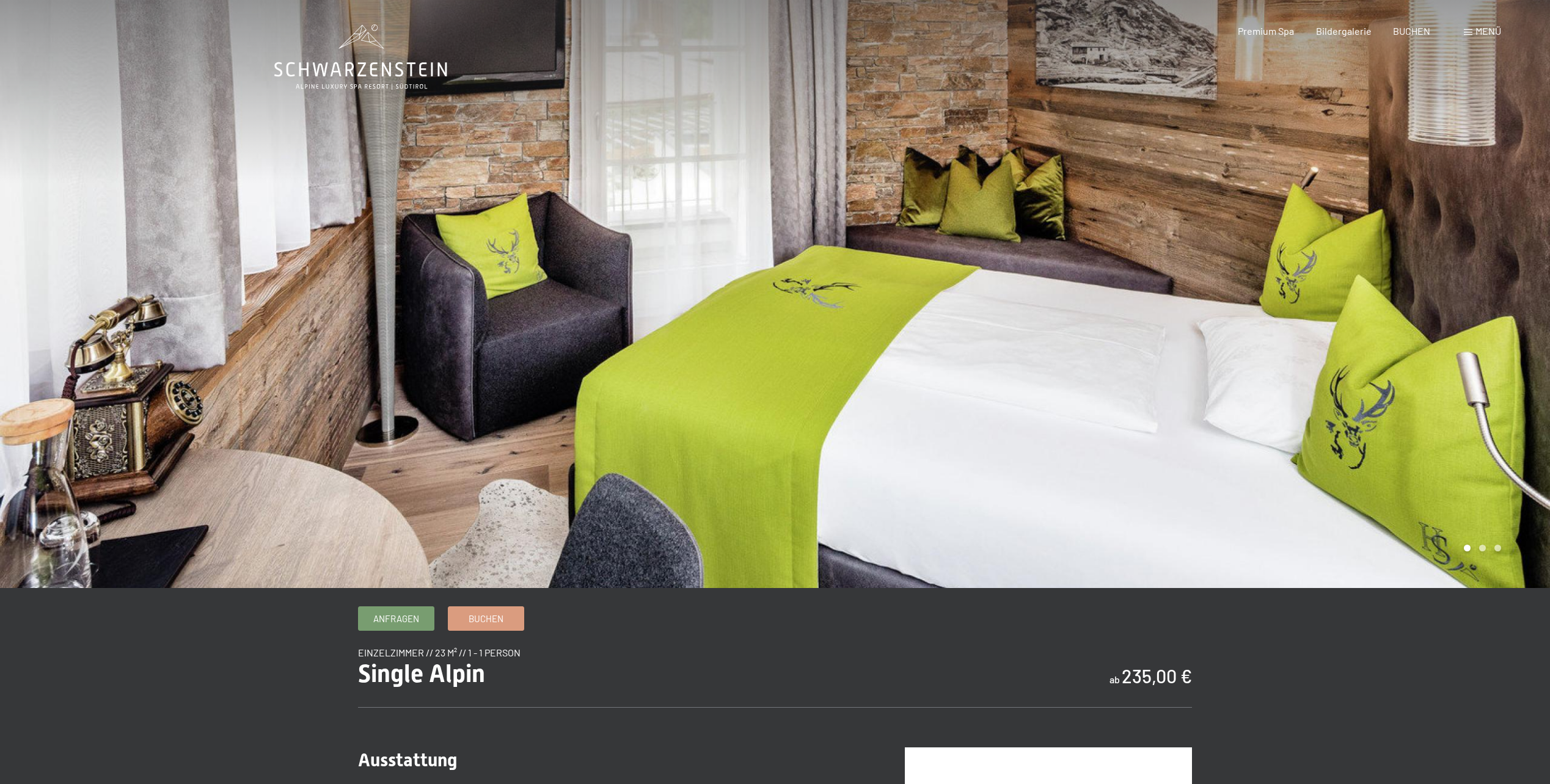
click at [1268, 260] on div at bounding box center [1163, 294] width 775 height 588
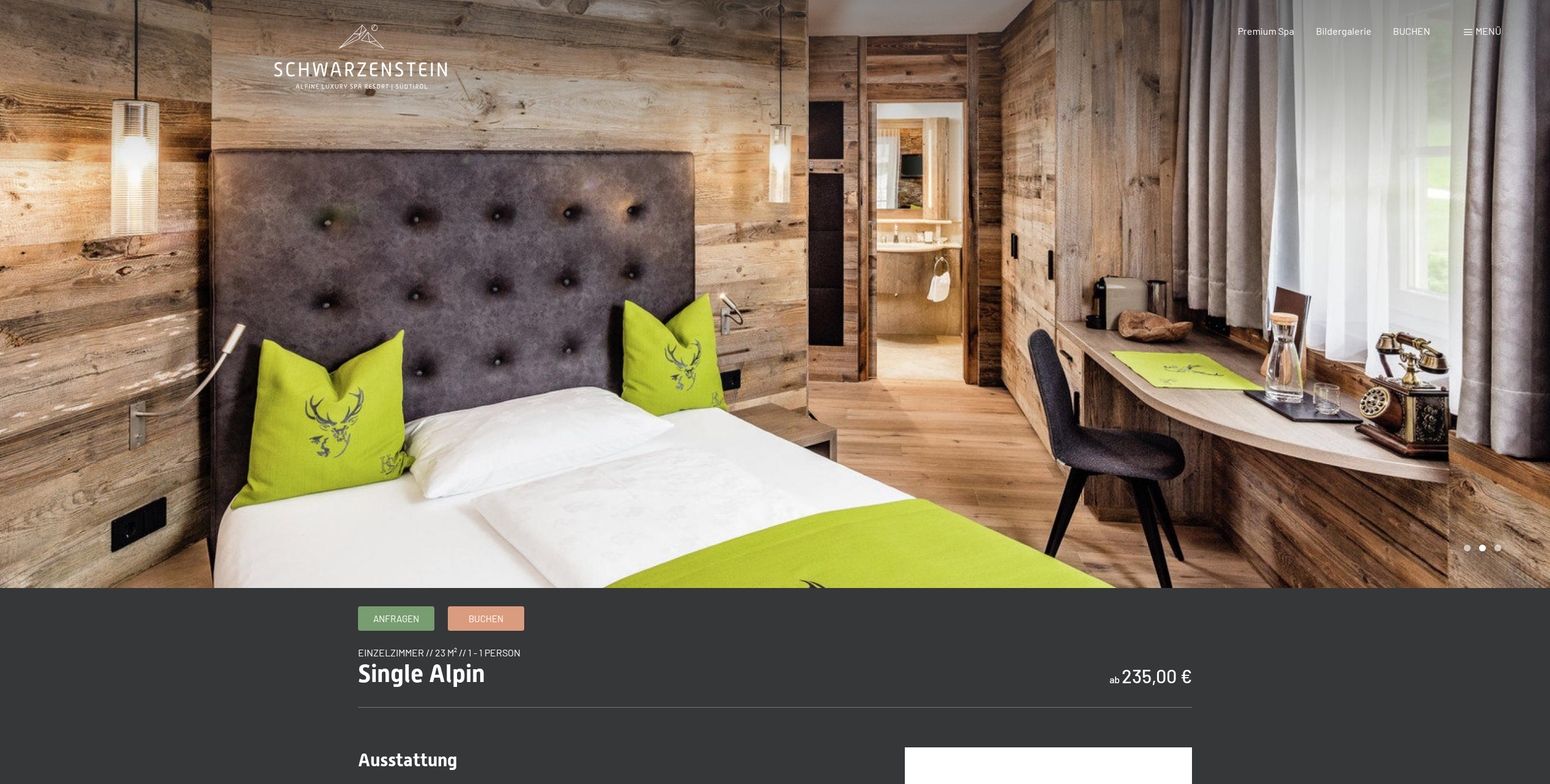
click at [1266, 260] on div at bounding box center [1163, 294] width 775 height 588
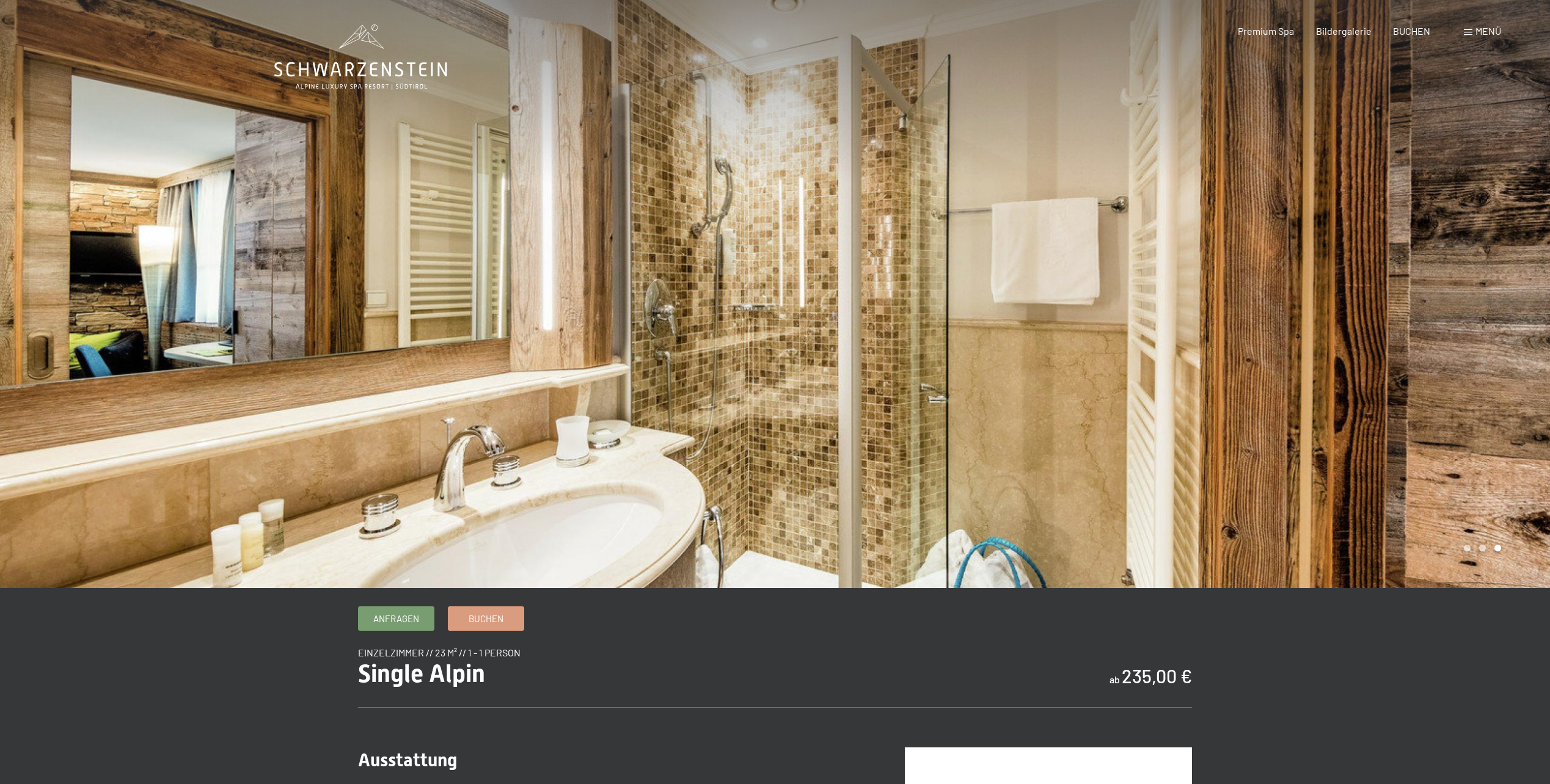
click at [1266, 260] on div at bounding box center [1163, 294] width 775 height 588
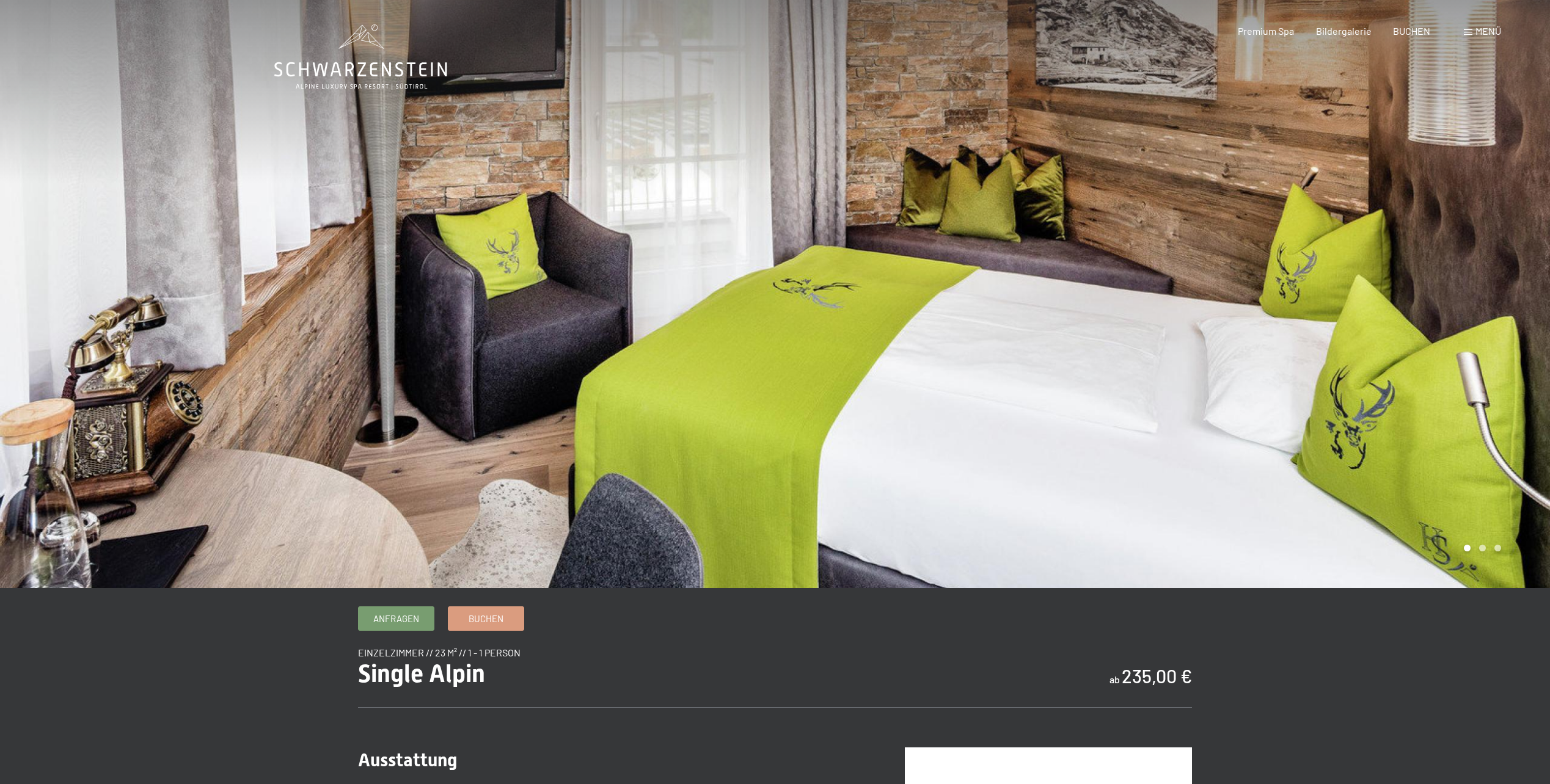
click at [1266, 260] on div at bounding box center [1163, 294] width 775 height 588
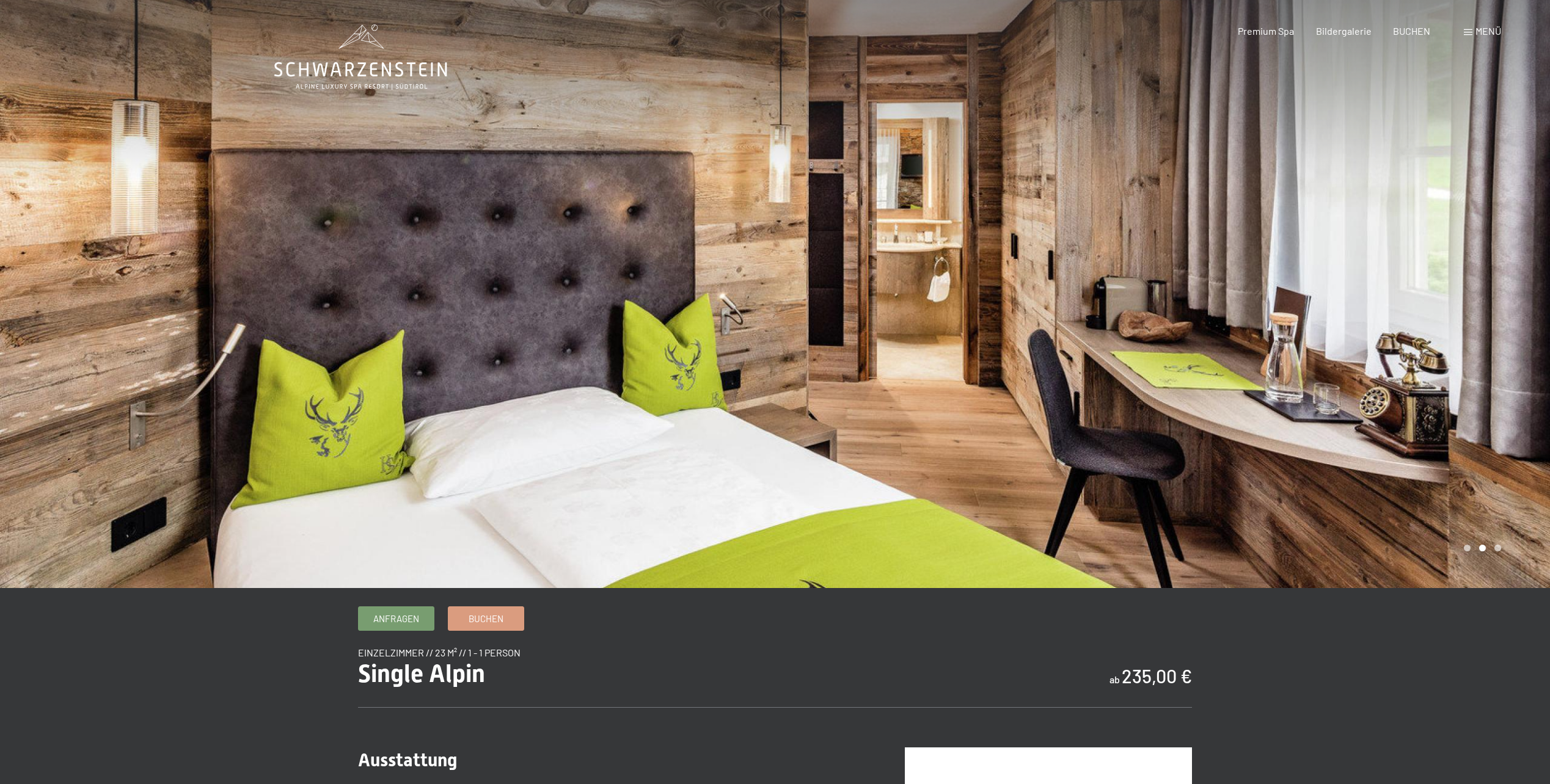
click at [1266, 260] on div at bounding box center [1163, 294] width 775 height 588
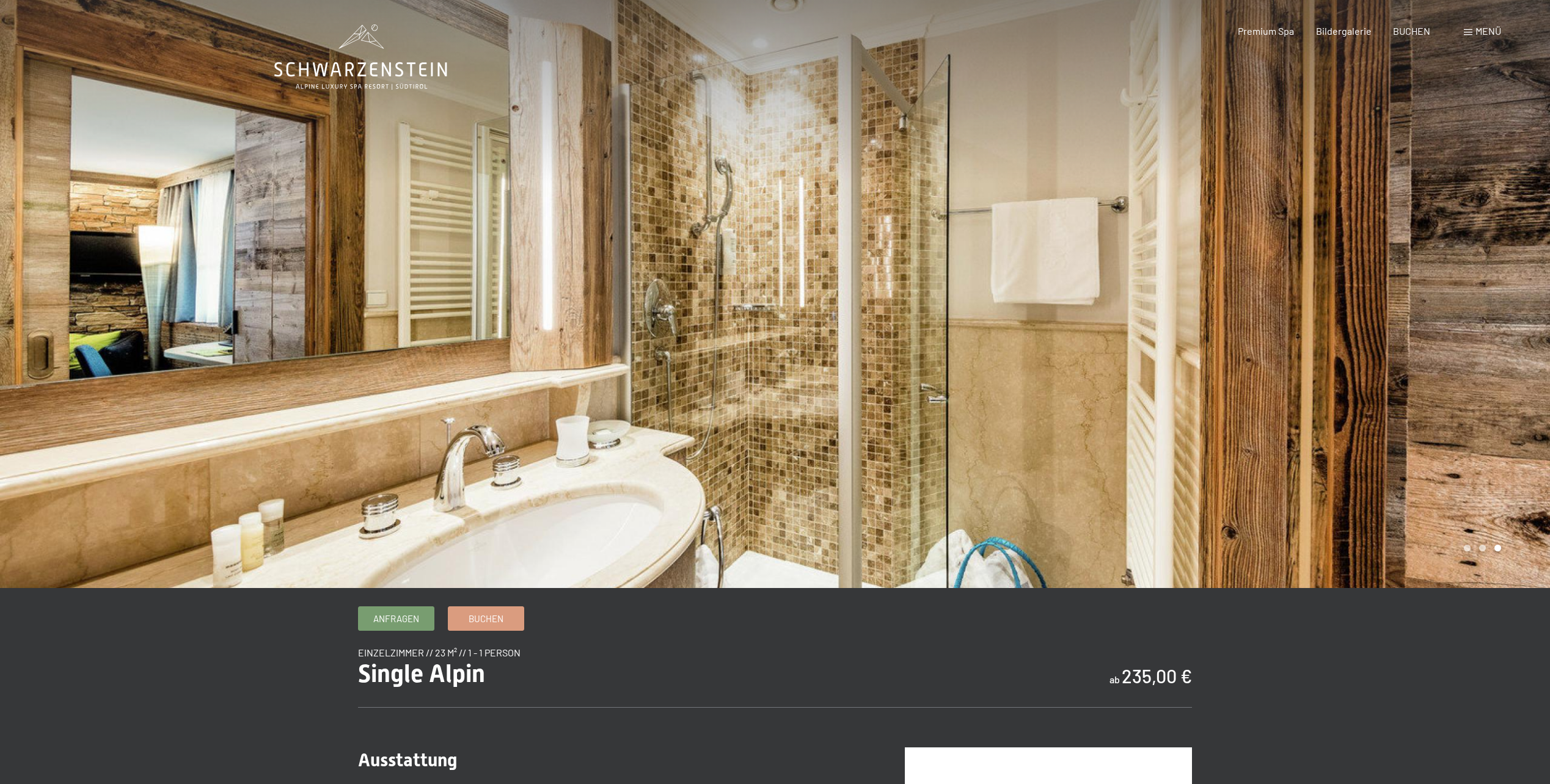
click at [1266, 260] on div at bounding box center [1163, 294] width 775 height 588
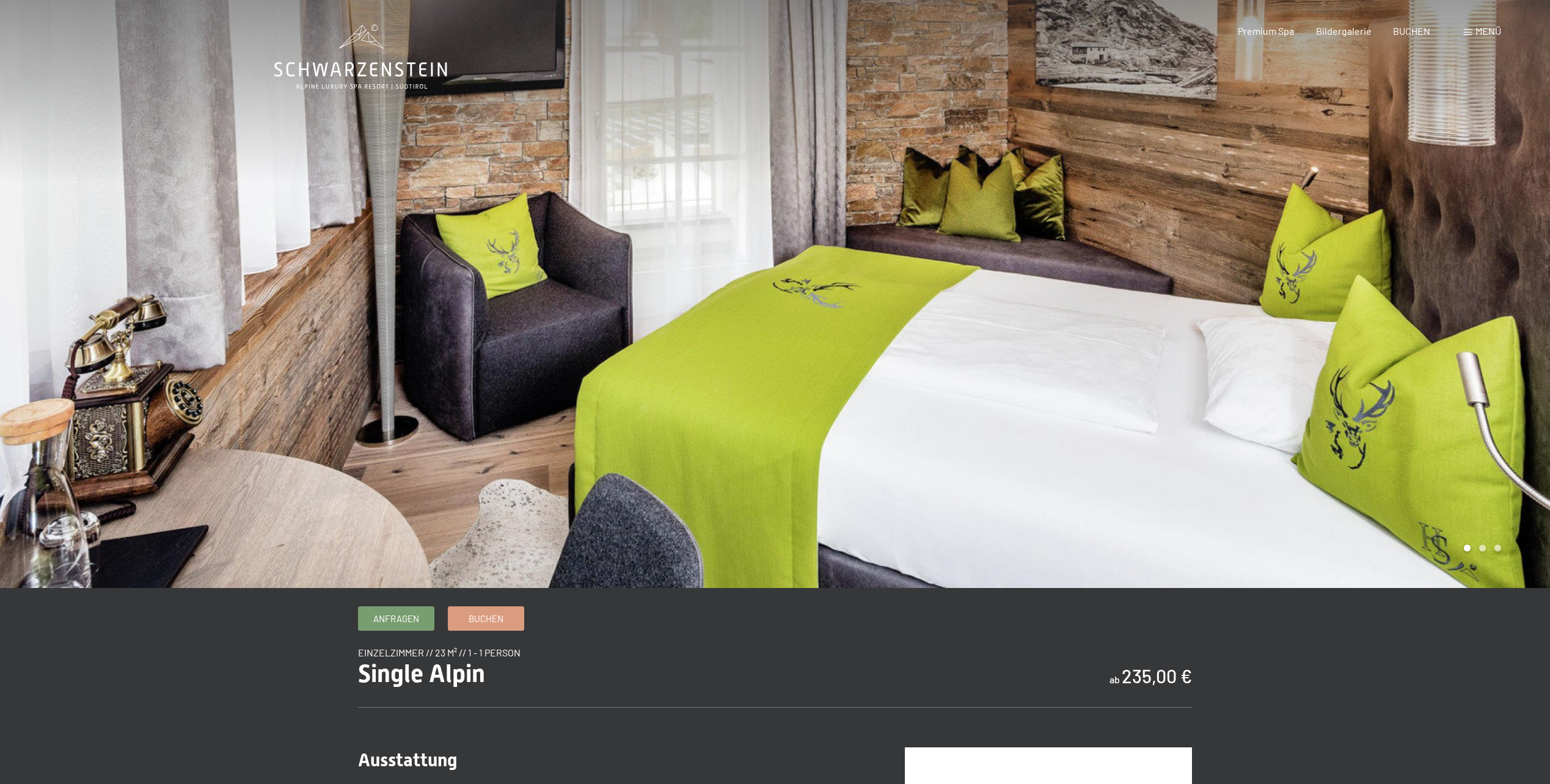
click at [1266, 260] on div at bounding box center [1163, 294] width 775 height 588
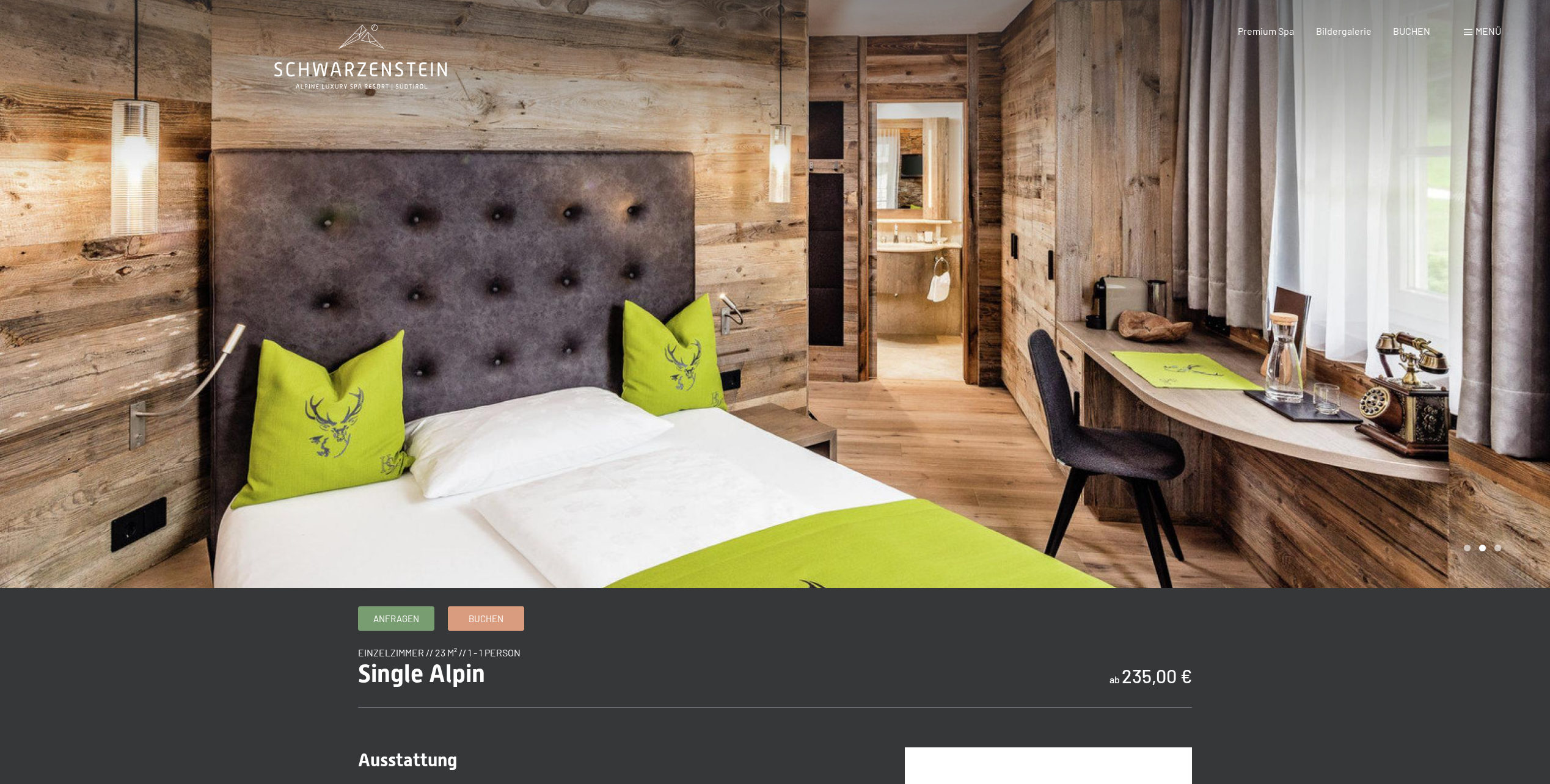
click at [1247, 299] on div at bounding box center [1163, 294] width 775 height 588
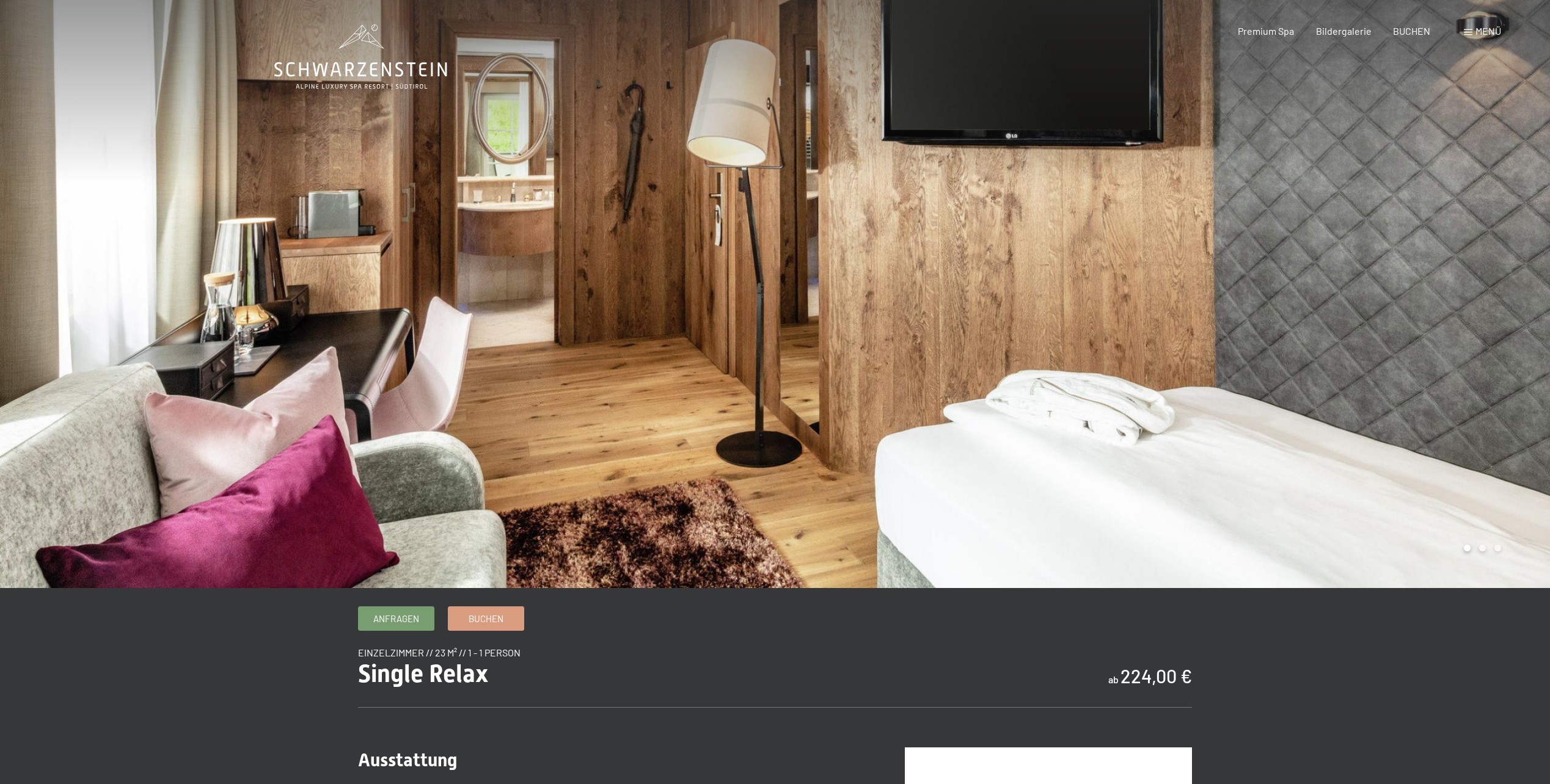
click at [1299, 293] on div at bounding box center [1163, 294] width 775 height 588
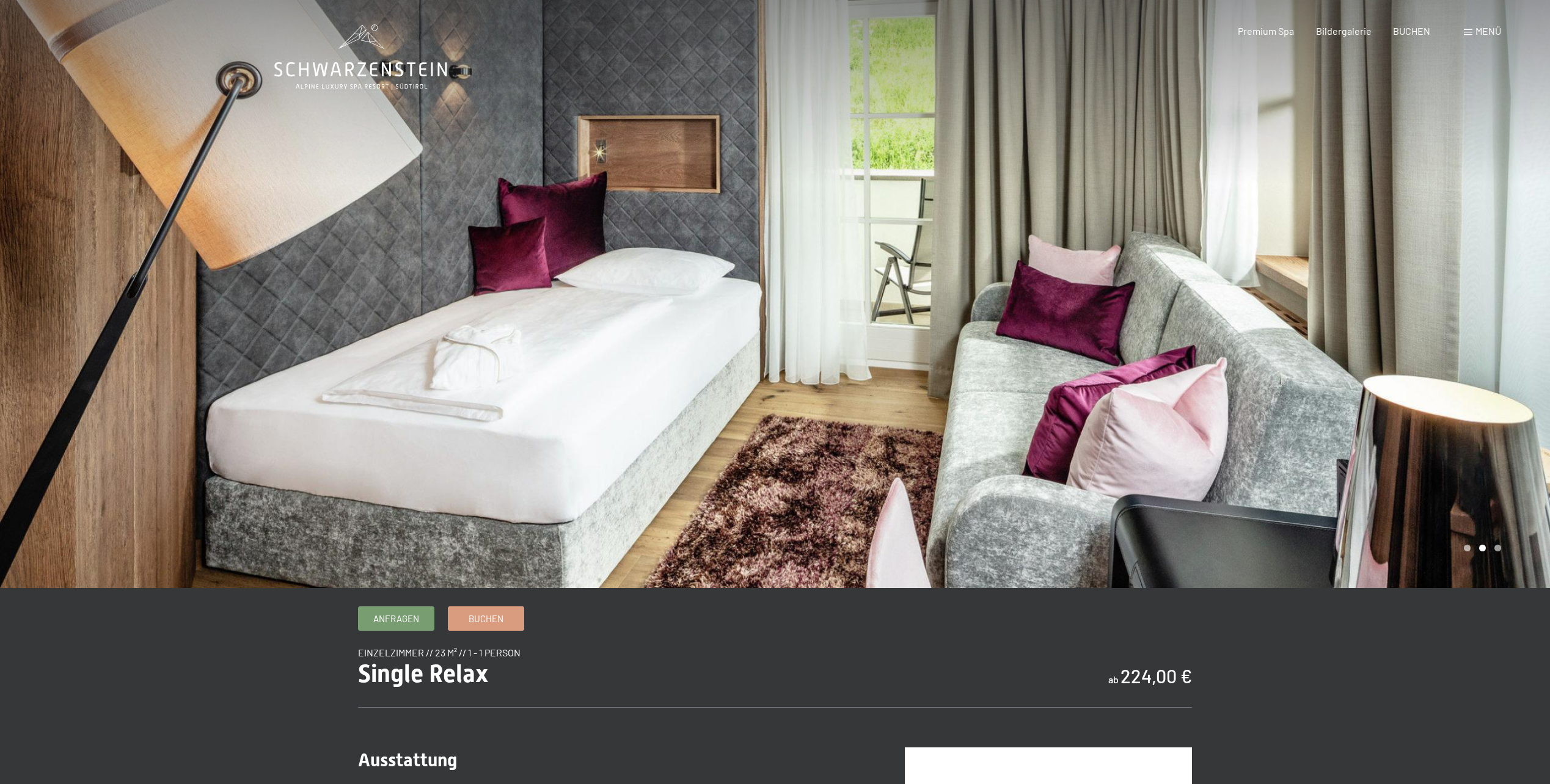
click at [1303, 316] on div at bounding box center [1163, 294] width 775 height 588
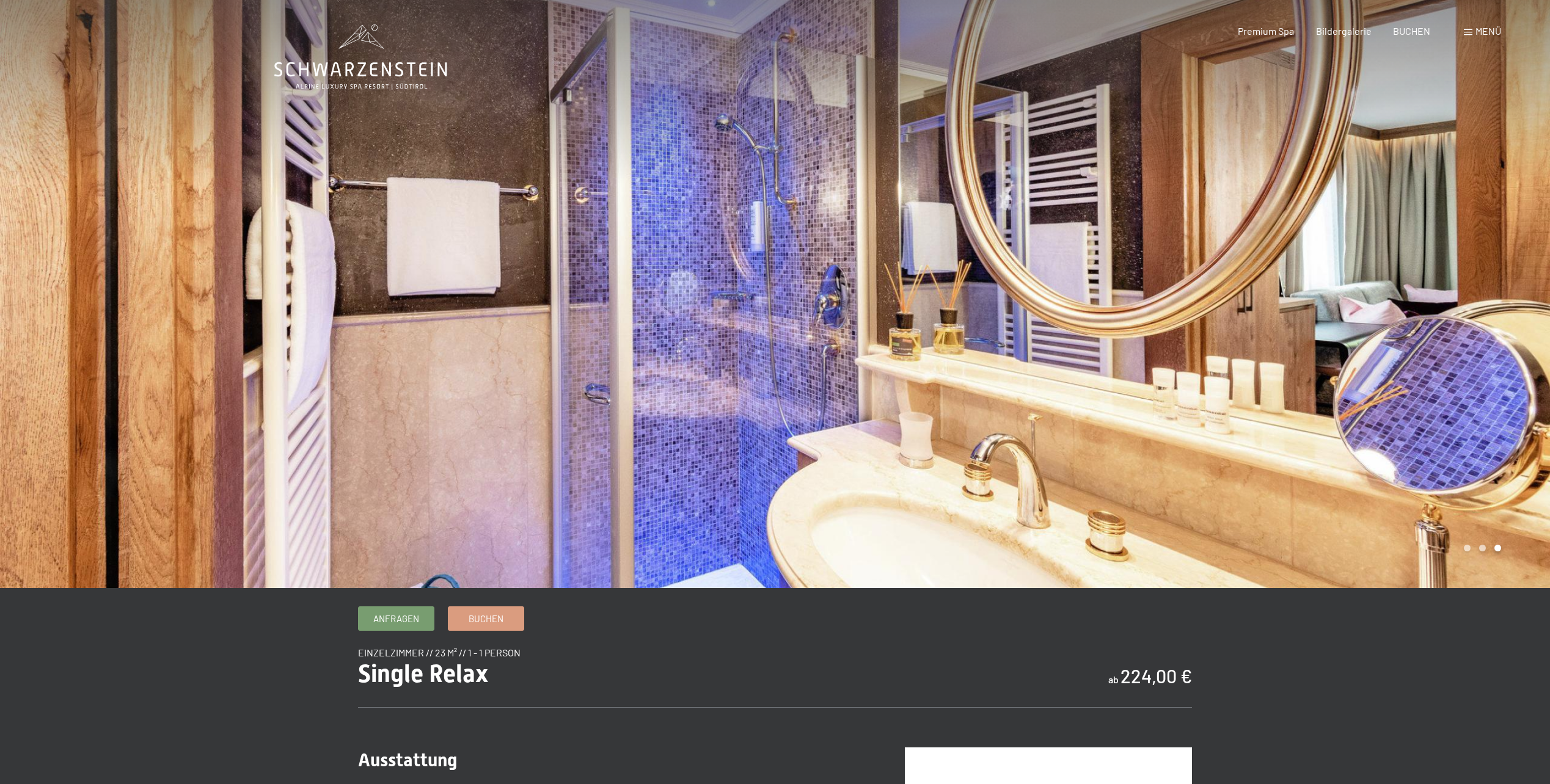
click at [1291, 206] on div at bounding box center [1163, 294] width 775 height 588
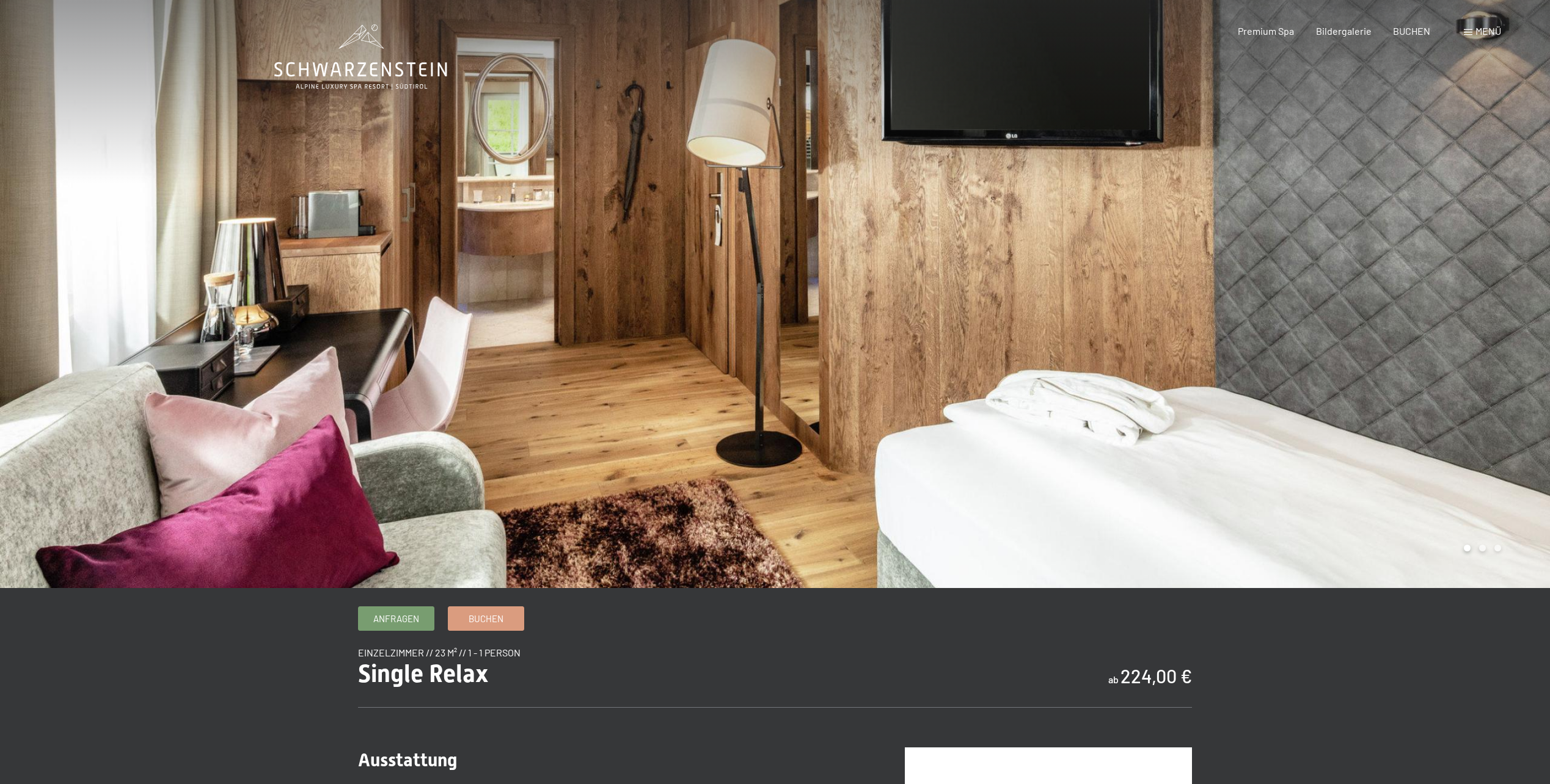
click at [1291, 206] on div at bounding box center [1163, 294] width 775 height 588
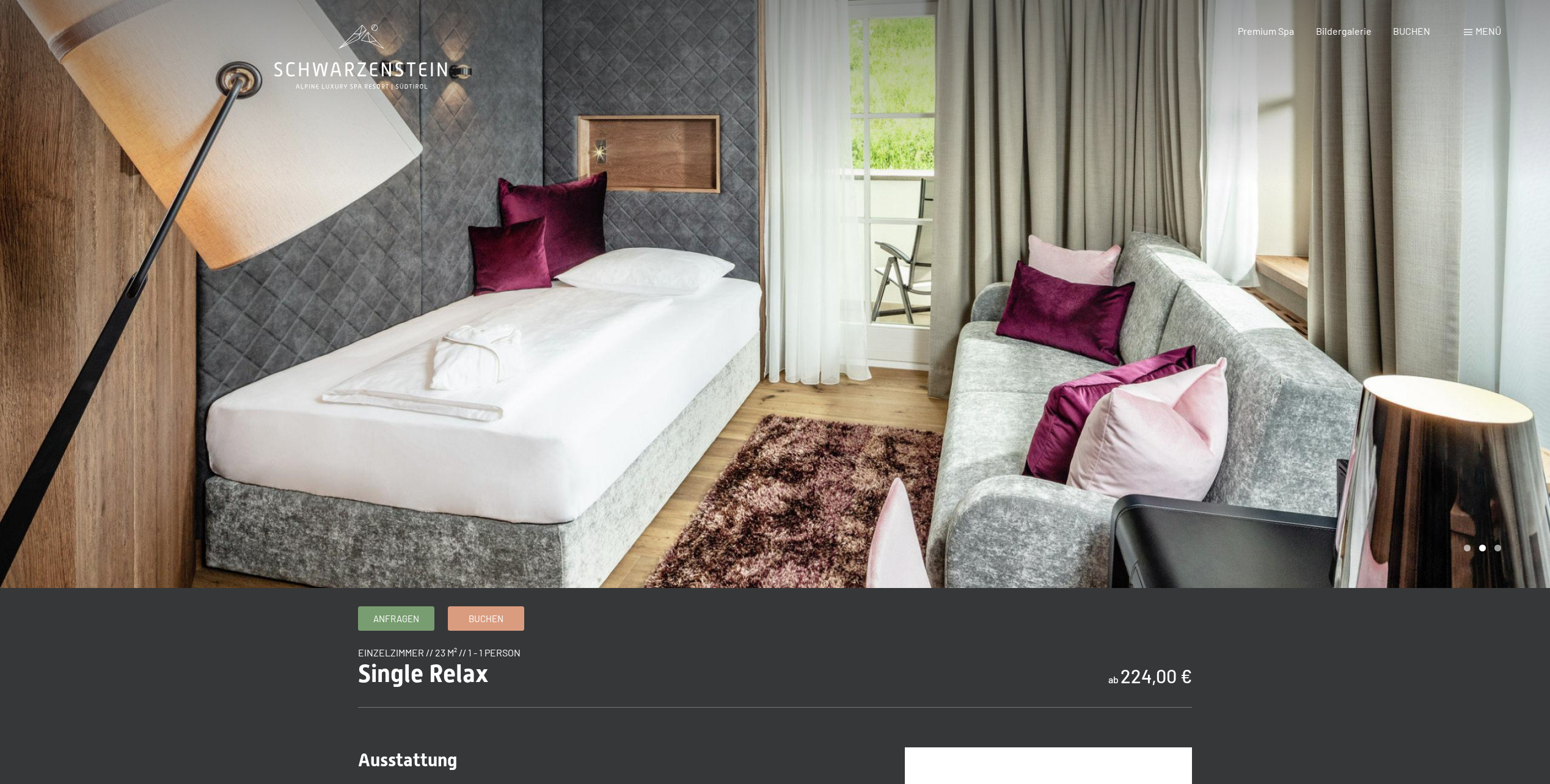
click at [1291, 206] on div at bounding box center [1163, 294] width 775 height 588
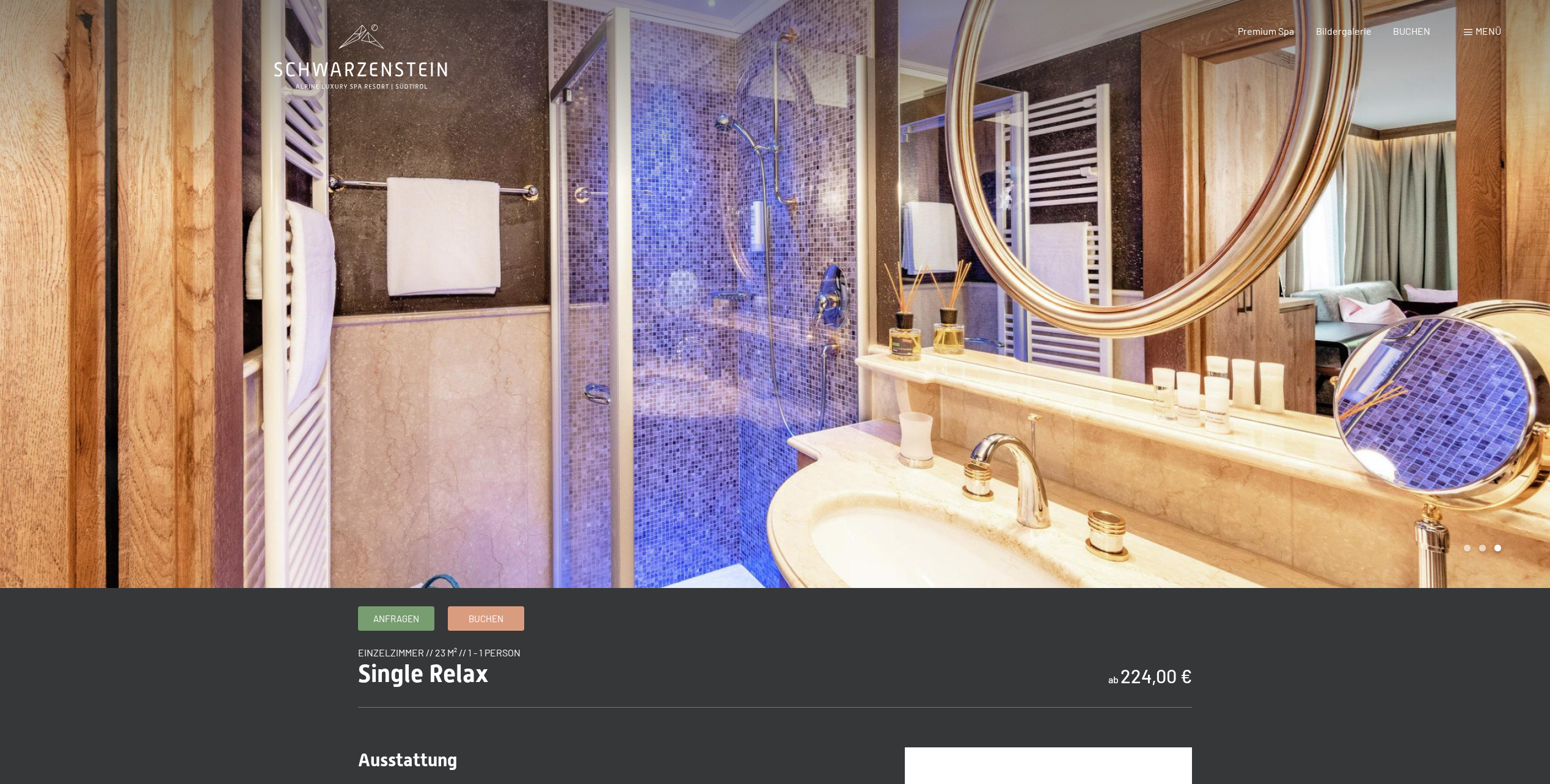
click at [1290, 206] on div at bounding box center [1163, 294] width 775 height 588
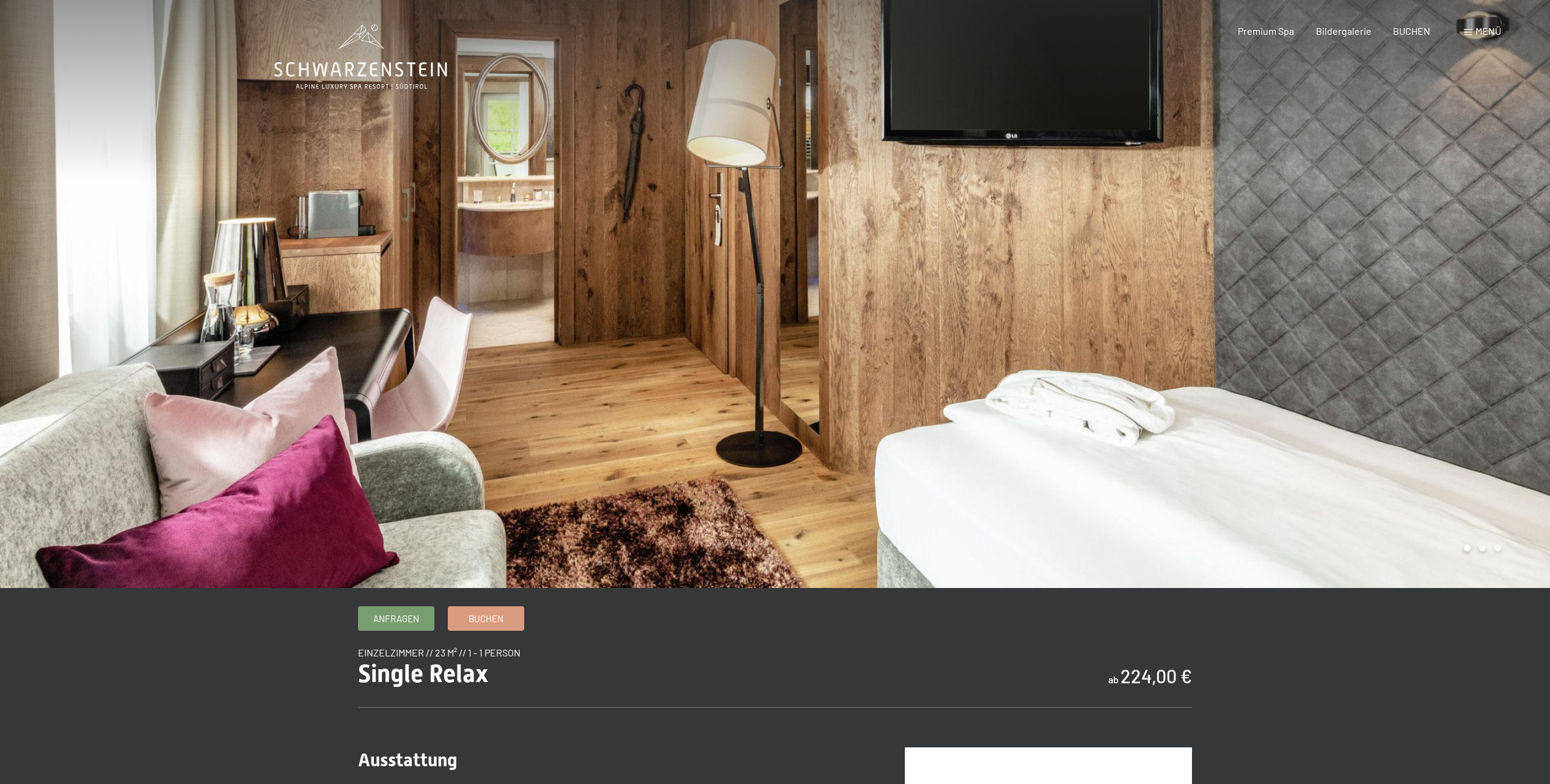
click at [1290, 206] on div at bounding box center [1163, 294] width 775 height 588
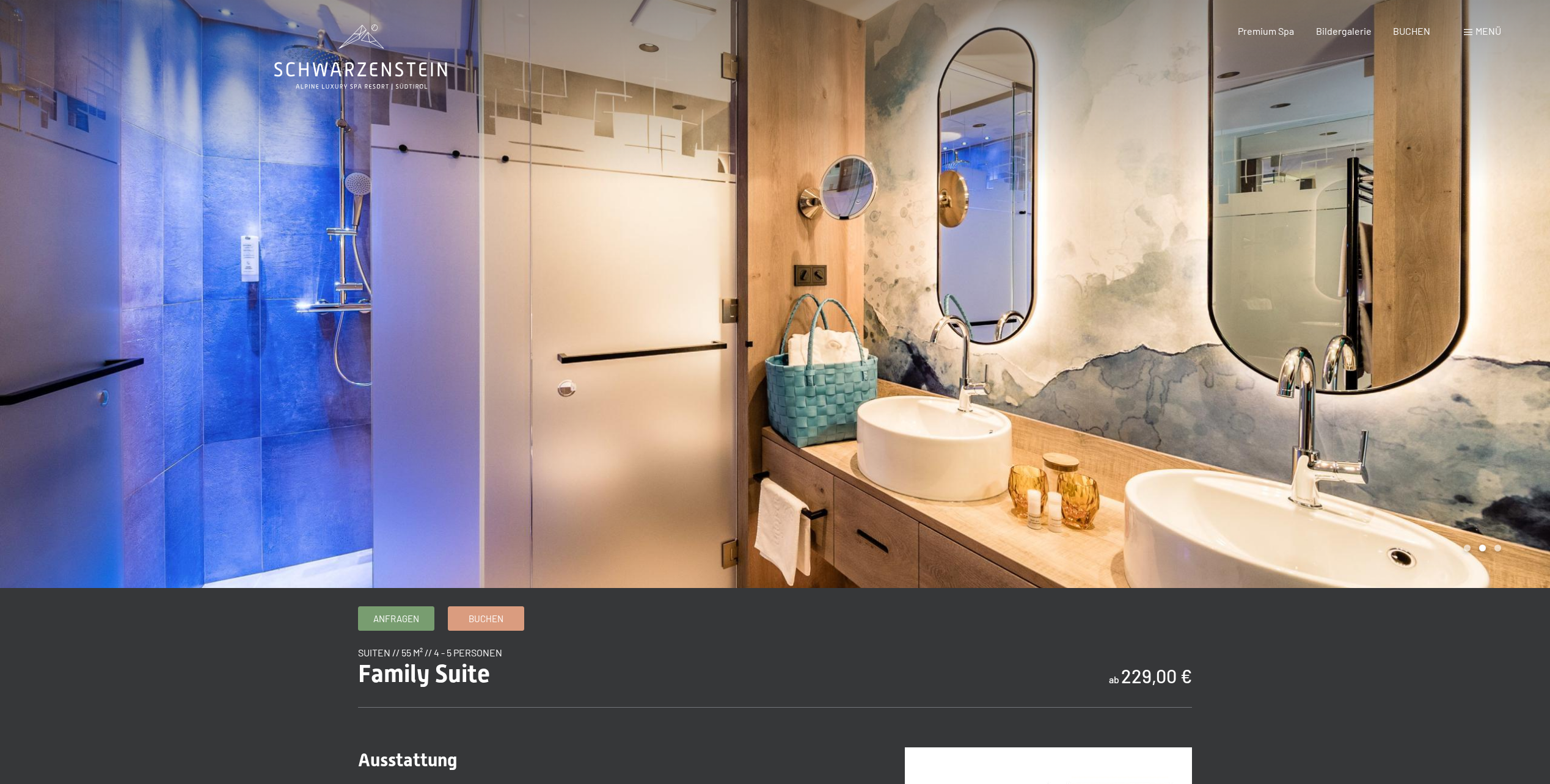
click at [1133, 327] on div at bounding box center [1163, 294] width 775 height 588
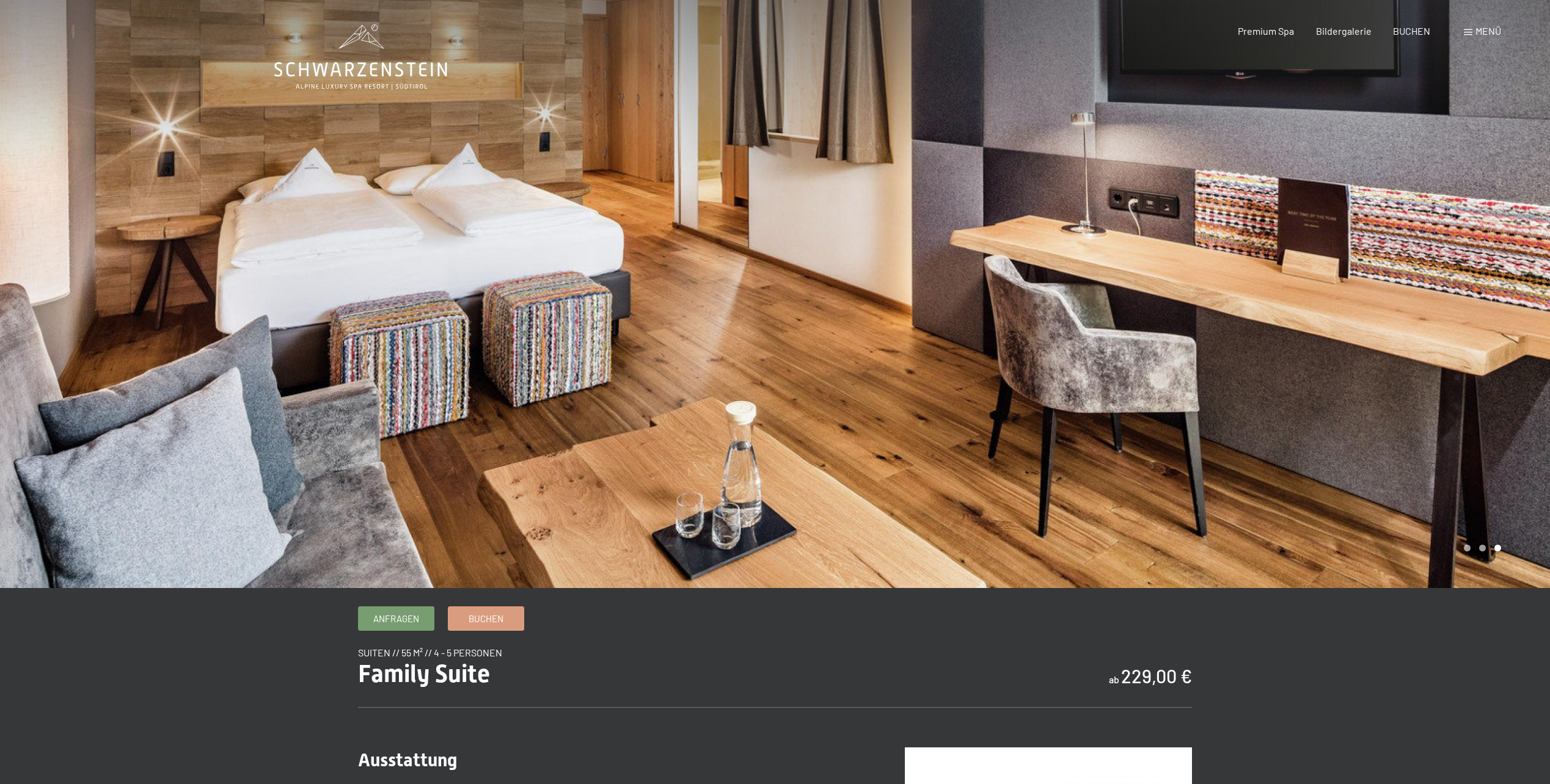
click at [1261, 286] on div at bounding box center [1163, 294] width 775 height 588
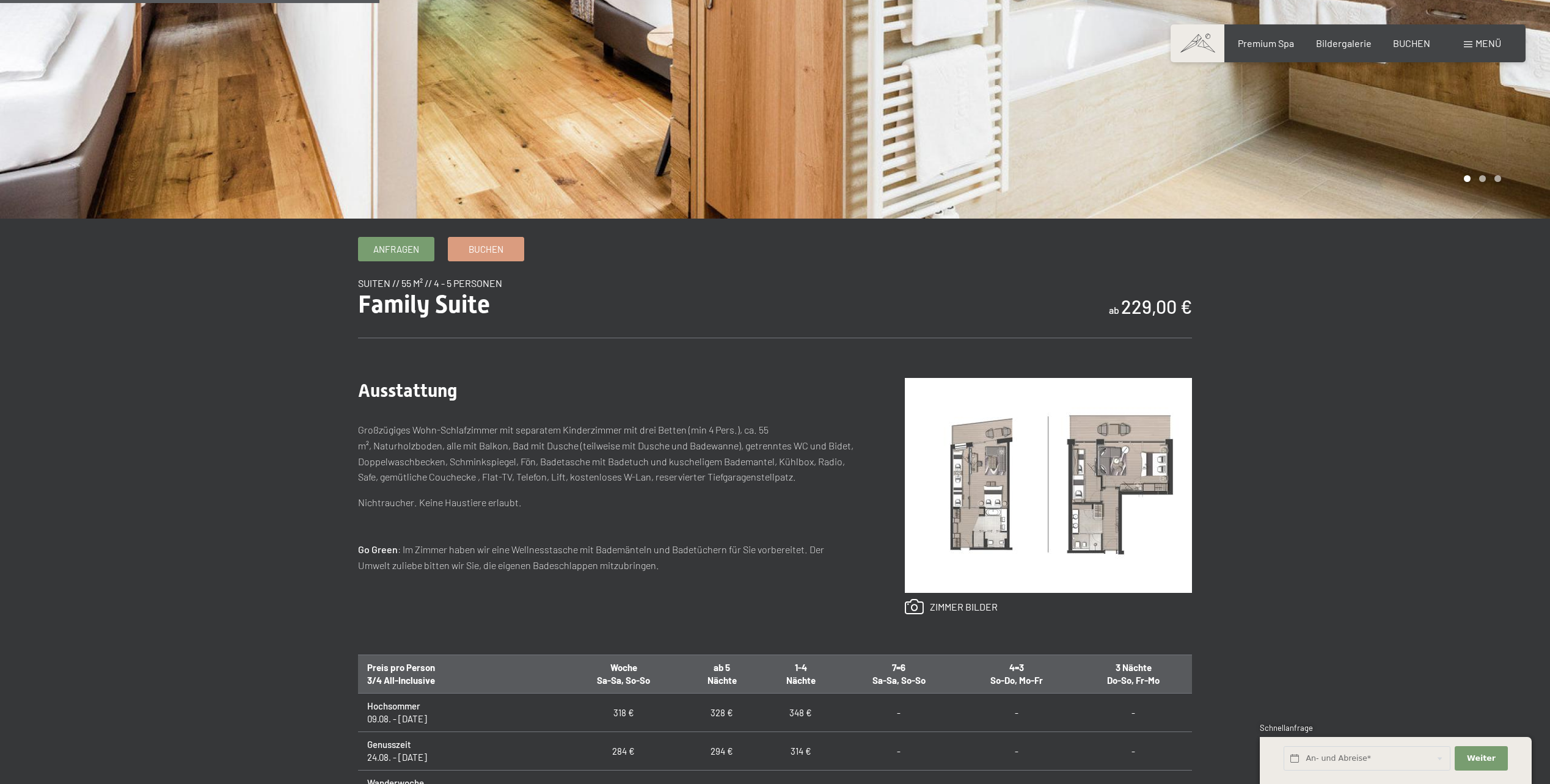
scroll to position [428, 0]
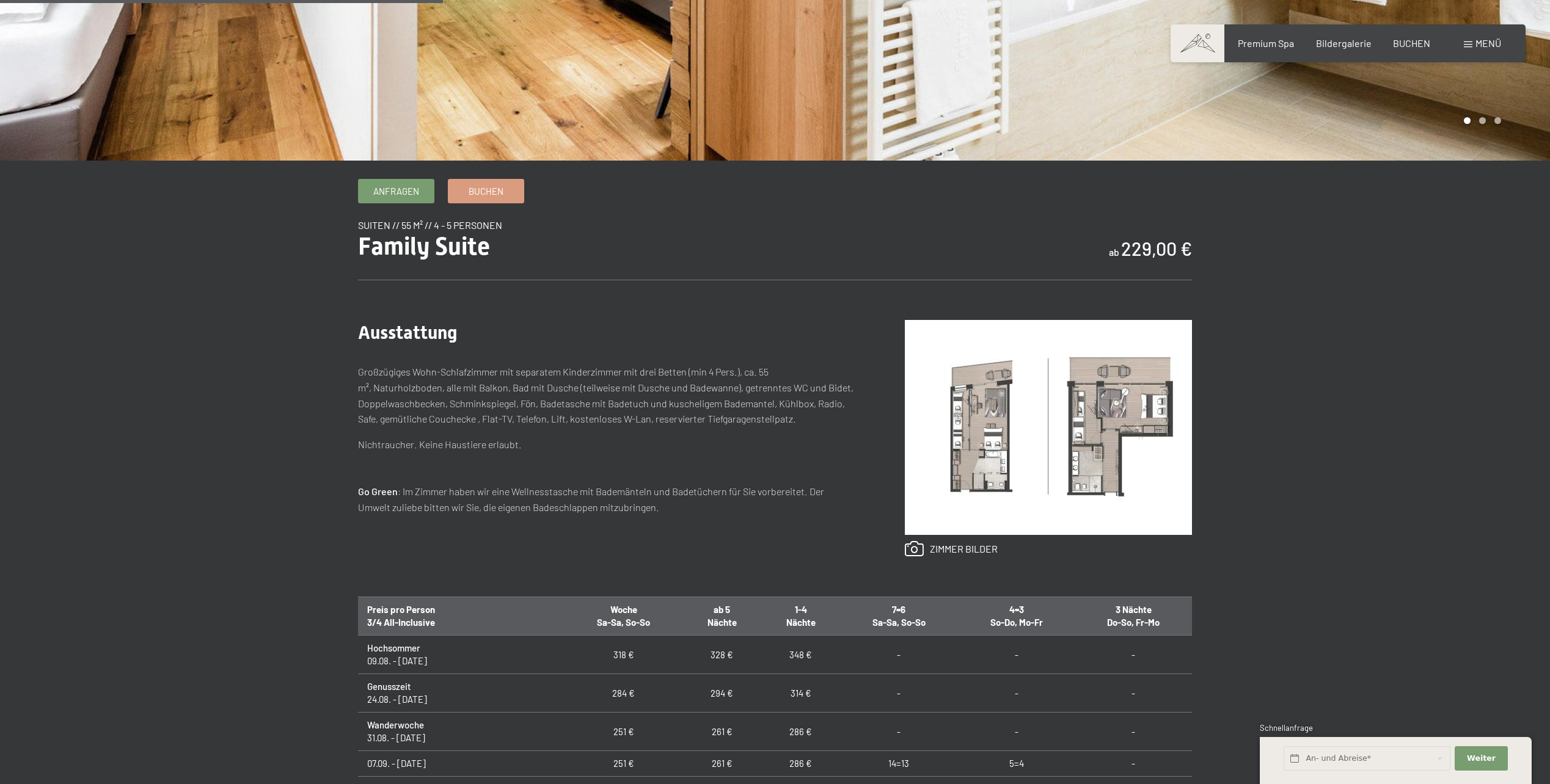
click at [1061, 443] on img at bounding box center [1048, 428] width 287 height 215
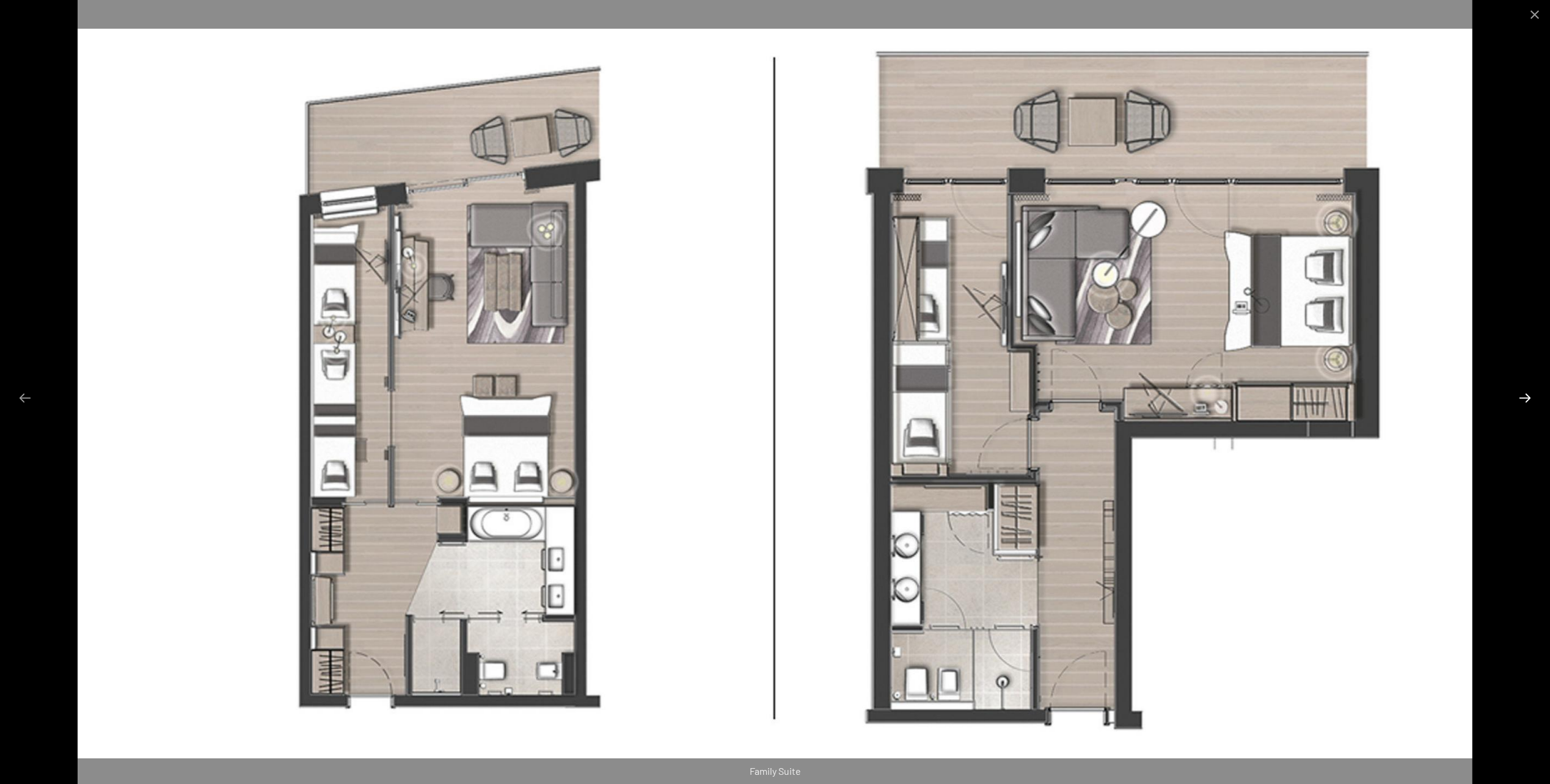
click at [1535, 388] on button "Next slide" at bounding box center [1525, 398] width 26 height 24
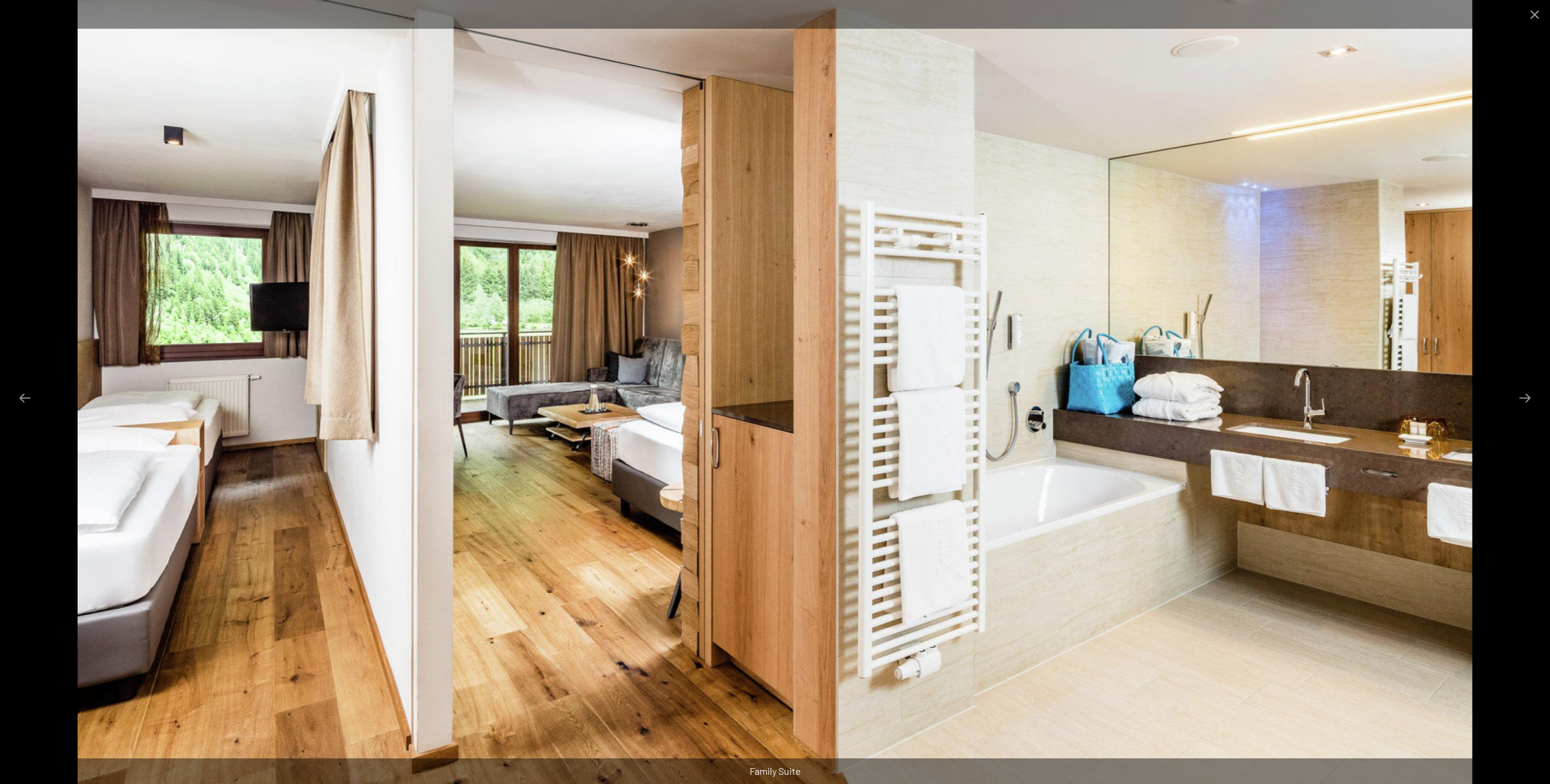
click at [277, 476] on img at bounding box center [775, 392] width 1395 height 784
click at [1131, 430] on img at bounding box center [775, 392] width 1395 height 784
click at [20, 391] on button "Previous slide" at bounding box center [25, 398] width 26 height 24
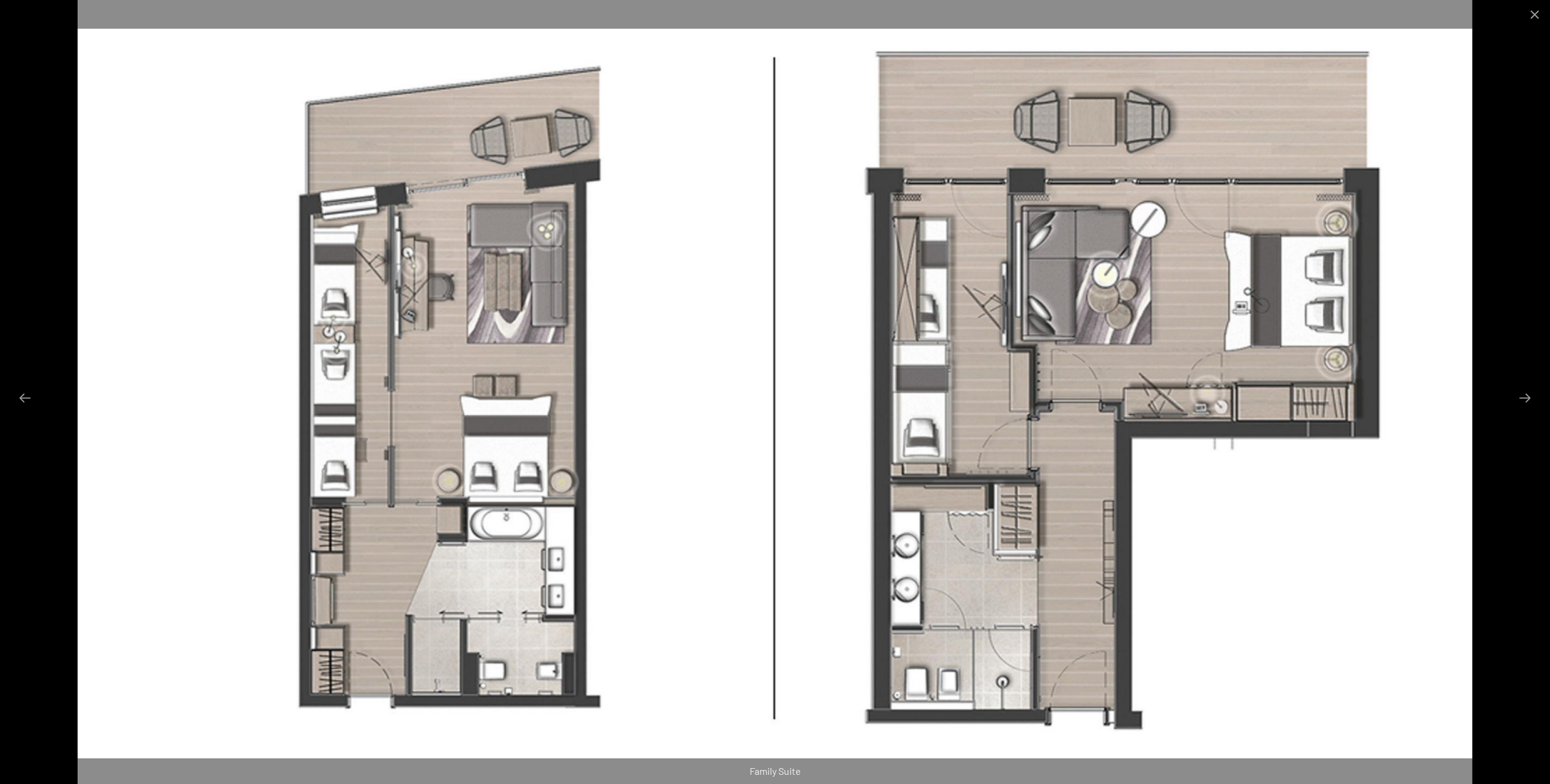
scroll to position [367, 0]
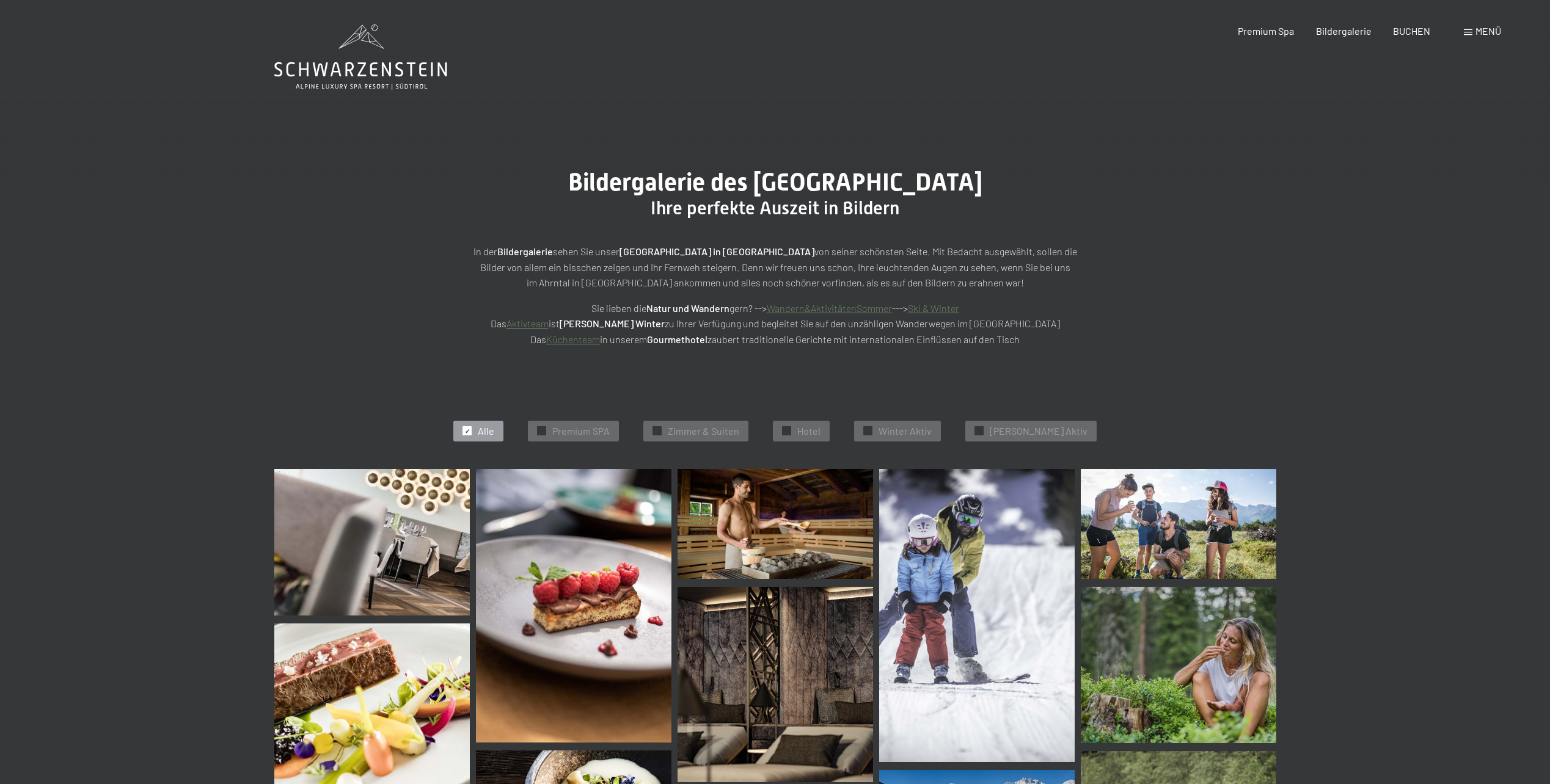
click at [497, 435] on div "✓ Alle" at bounding box center [478, 431] width 50 height 21
click at [607, 428] on span "Premium SPA" at bounding box center [581, 431] width 58 height 14
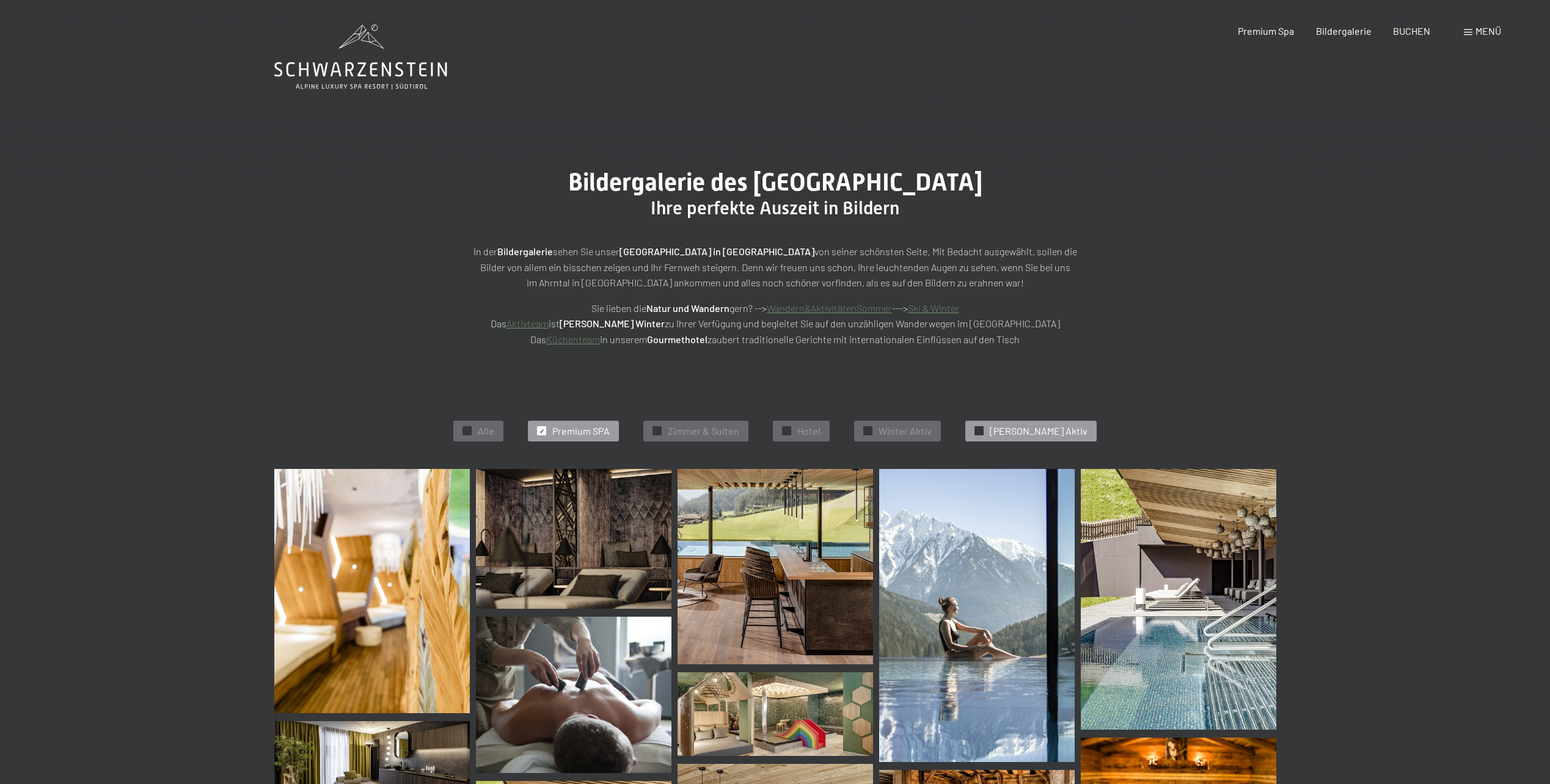
click at [1038, 428] on span "[PERSON_NAME] Aktiv" at bounding box center [1039, 431] width 98 height 14
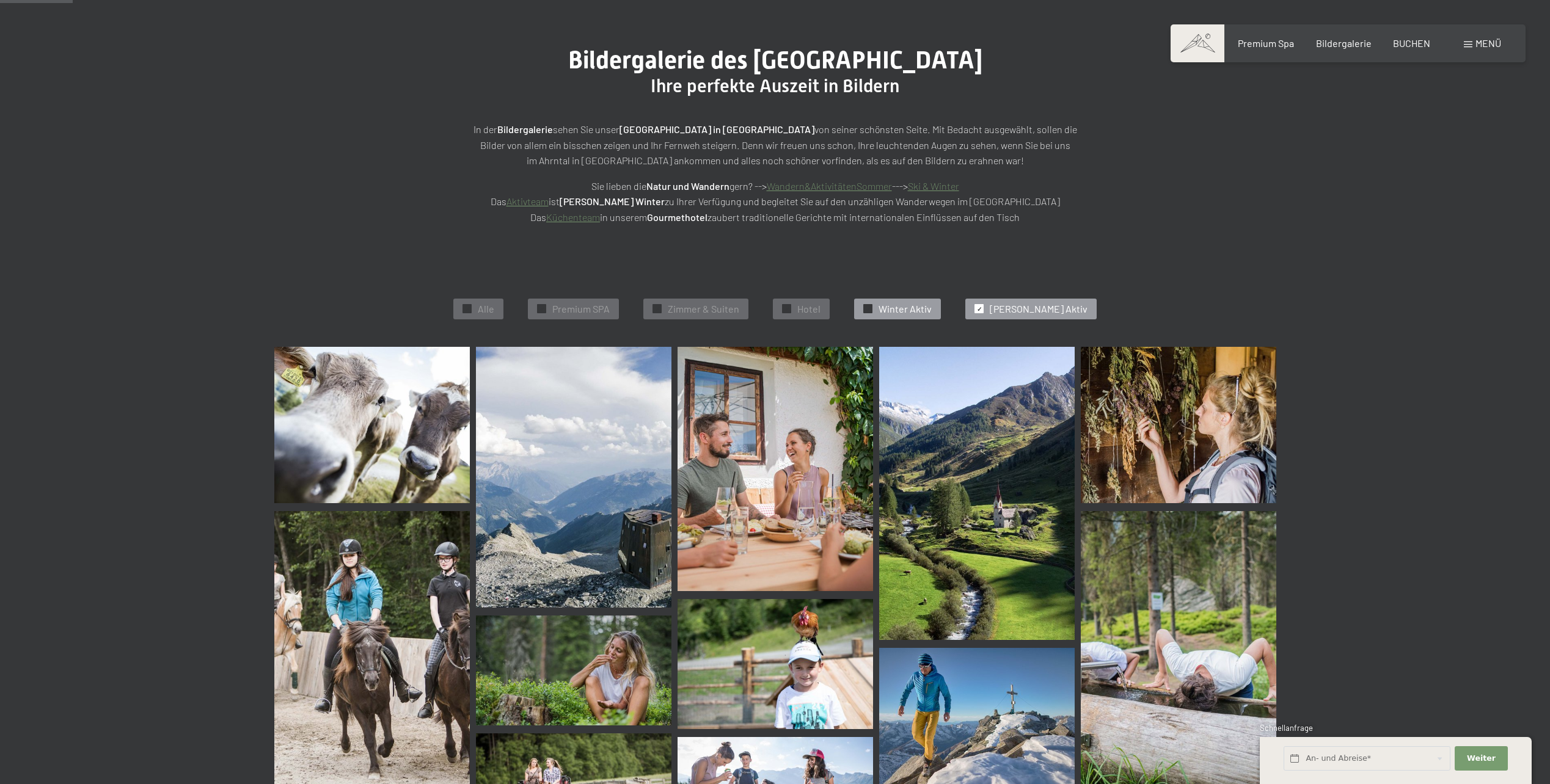
click at [919, 303] on span "Winter Aktiv" at bounding box center [905, 309] width 53 height 14
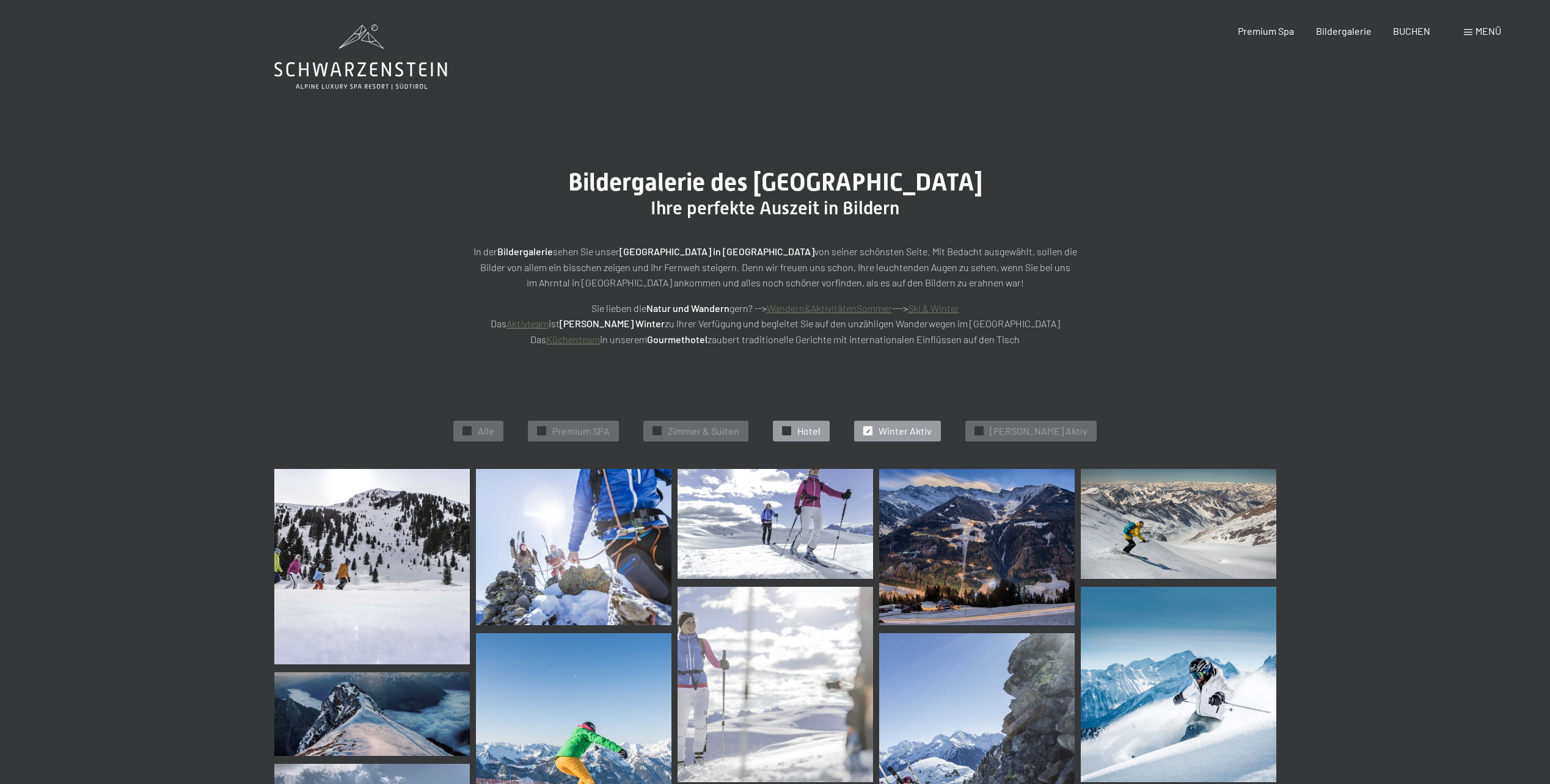
click at [821, 428] on span "Hotel" at bounding box center [809, 431] width 23 height 14
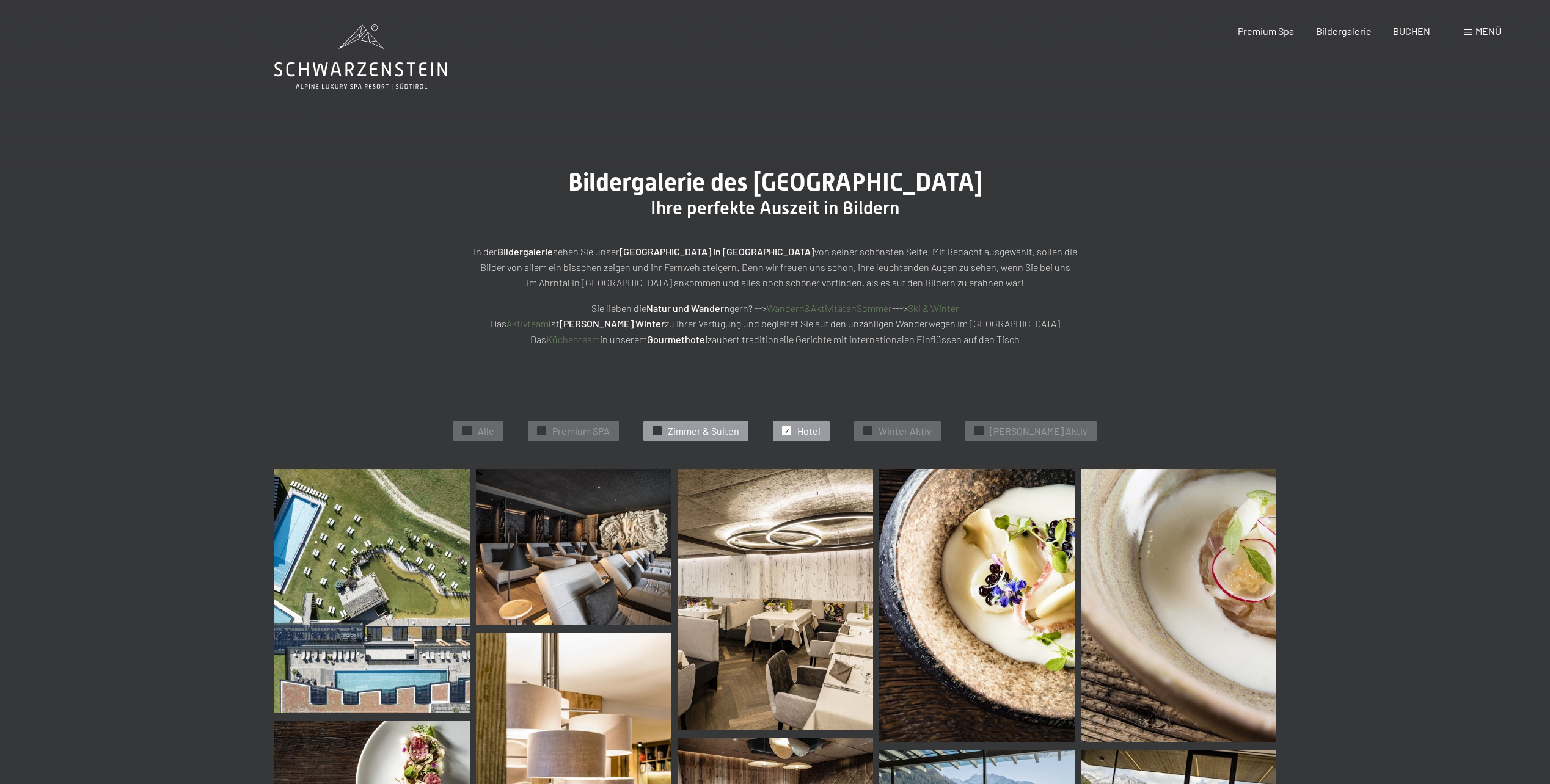
click at [703, 435] on span "Zimmer & Suiten" at bounding box center [703, 431] width 71 height 14
